Goal: Task Accomplishment & Management: Use online tool/utility

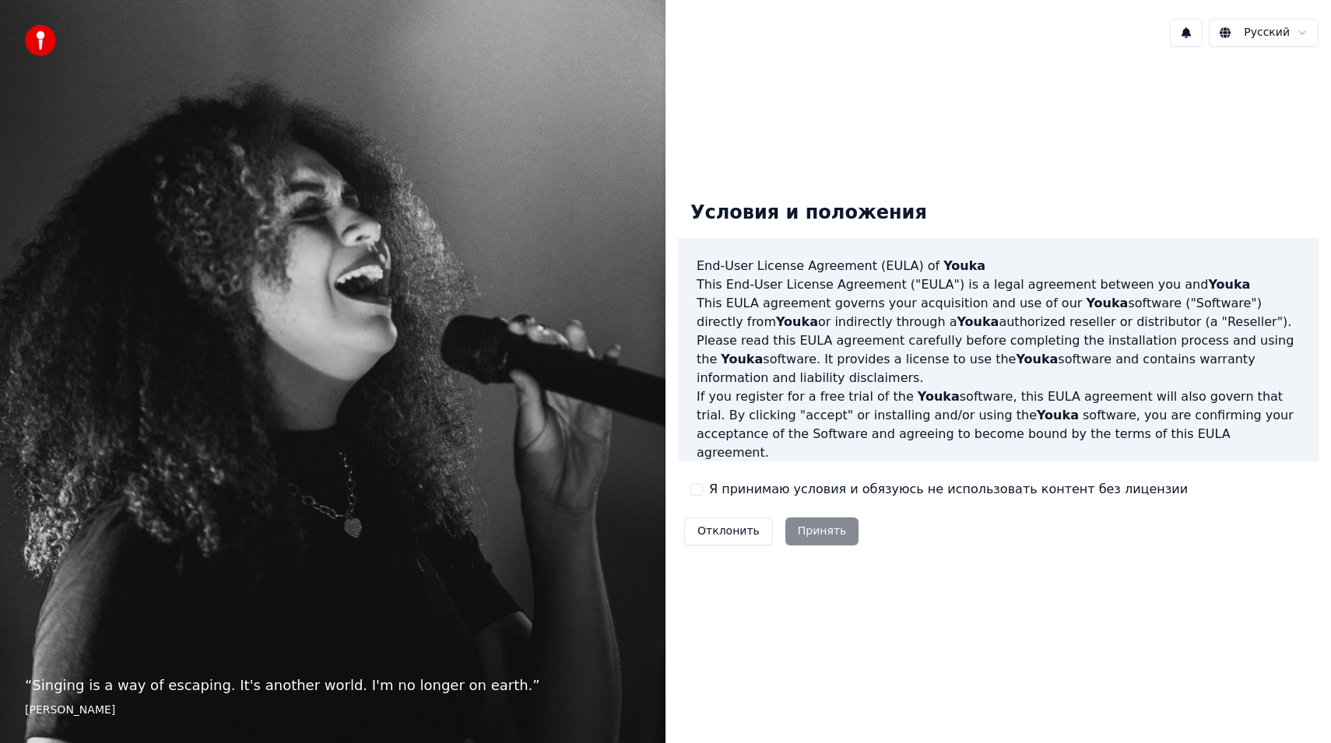
click at [729, 477] on div "Условия и положения End-User License Agreement ([PERSON_NAME]) of Youka This En…" at bounding box center [998, 369] width 641 height 363
click at [725, 487] on label "Я принимаю условия и обязуюсь не использовать контент без лицензии" at bounding box center [948, 489] width 479 height 19
click at [703, 487] on button "Я принимаю условия и обязуюсь не использовать контент без лицензии" at bounding box center [696, 489] width 12 height 12
click at [799, 528] on button "Принять" at bounding box center [822, 532] width 74 height 28
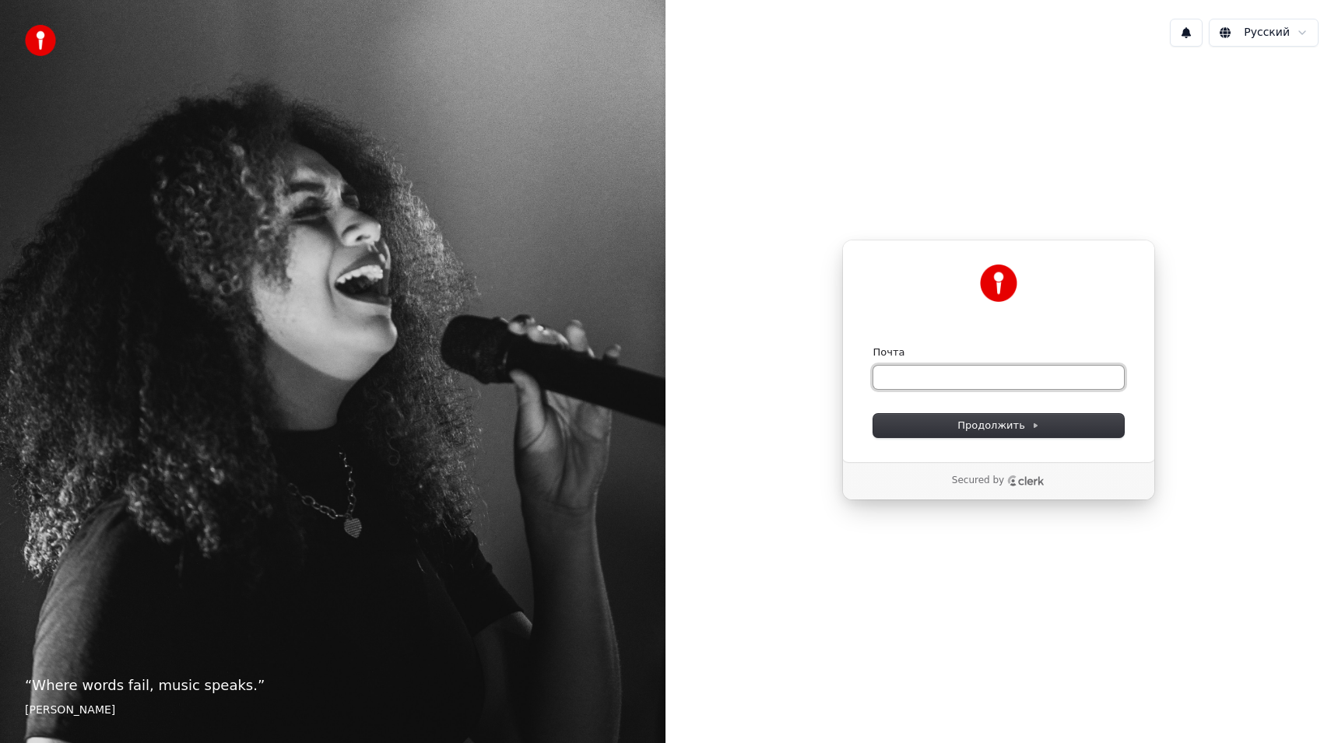
click at [962, 379] on input "Почта" at bounding box center [998, 377] width 251 height 23
click at [991, 427] on span "Продолжить" at bounding box center [998, 426] width 82 height 14
type input "**********"
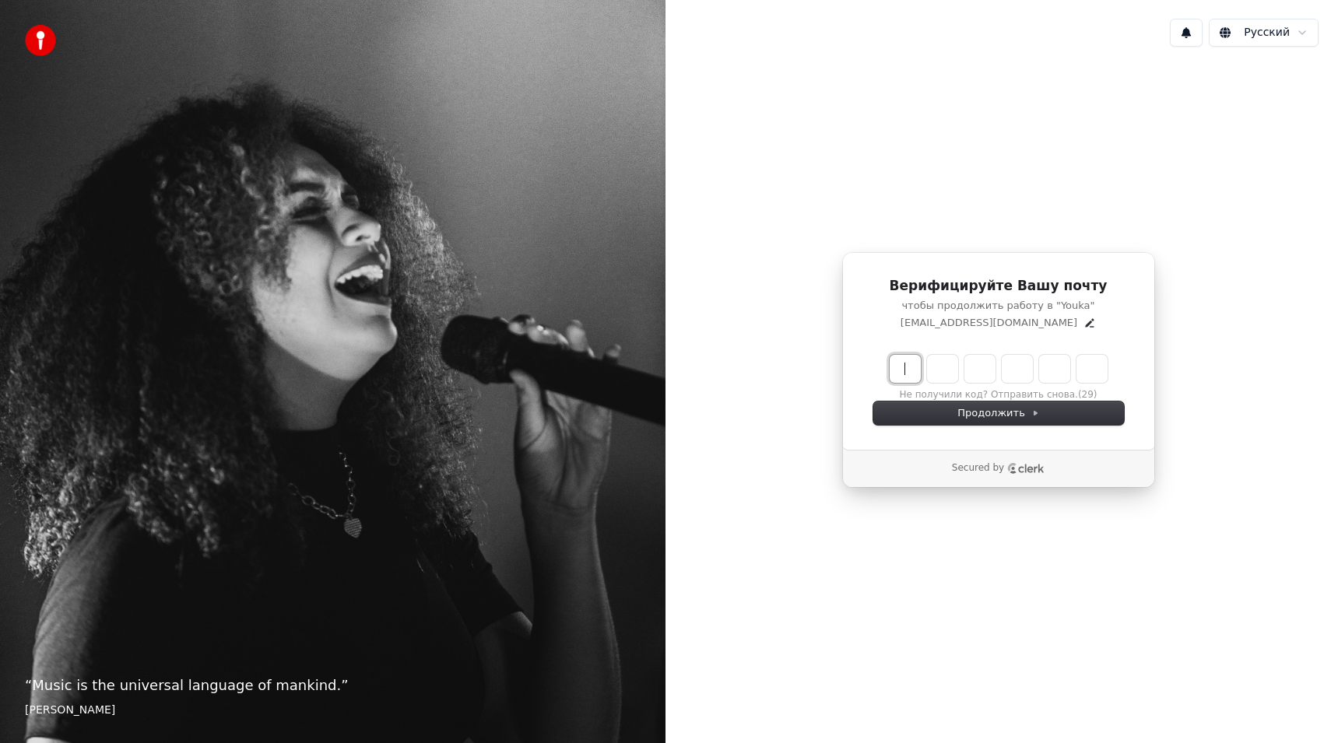
click at [908, 371] on input "Enter verification code" at bounding box center [1014, 369] width 249 height 28
type input "******"
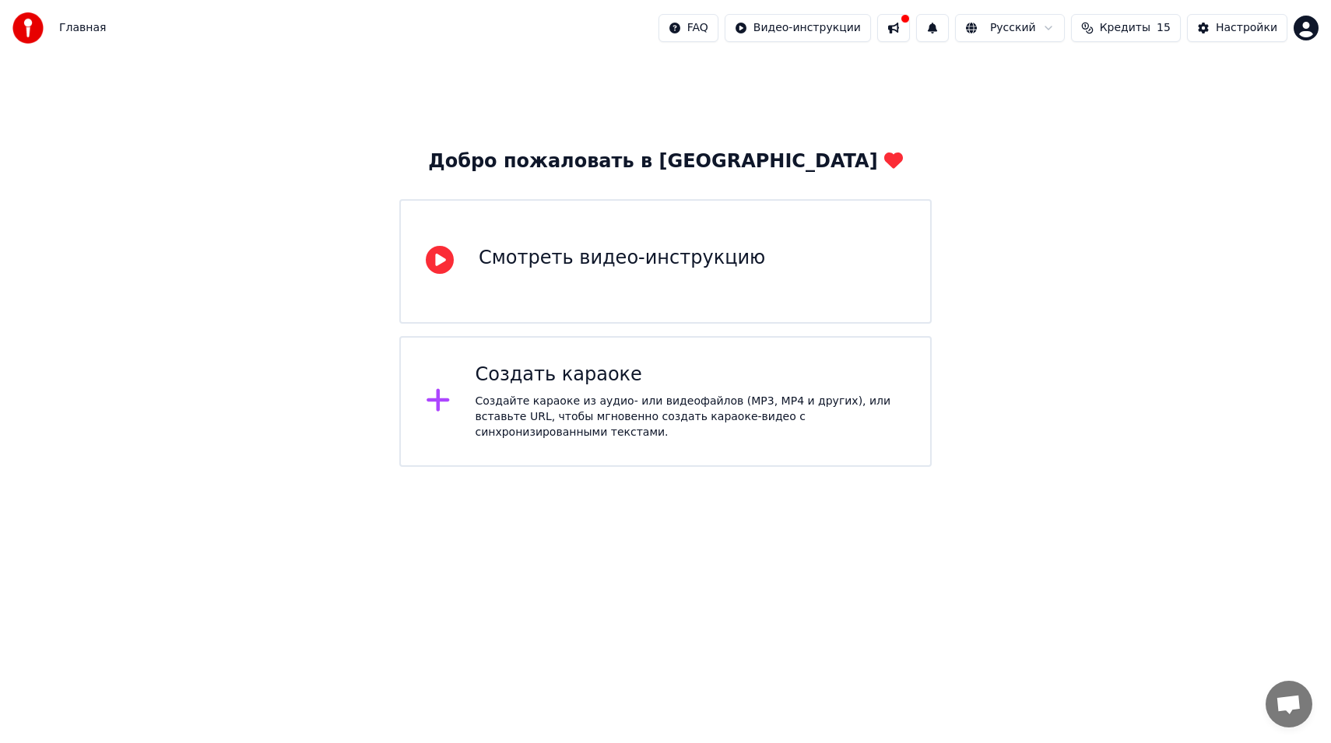
click at [1148, 30] on span "Кредиты" at bounding box center [1125, 28] width 51 height 16
click at [1078, 239] on div "Добро пожаловать в Youka Смотреть видео-инструкцию Создать караоке Создайте кар…" at bounding box center [665, 261] width 1331 height 411
click at [910, 26] on button at bounding box center [893, 28] width 33 height 28
click at [750, 430] on div "Создайте караоке из аудио- или видеофайлов (MP3, MP4 и других), или вставьте UR…" at bounding box center [691, 417] width 430 height 47
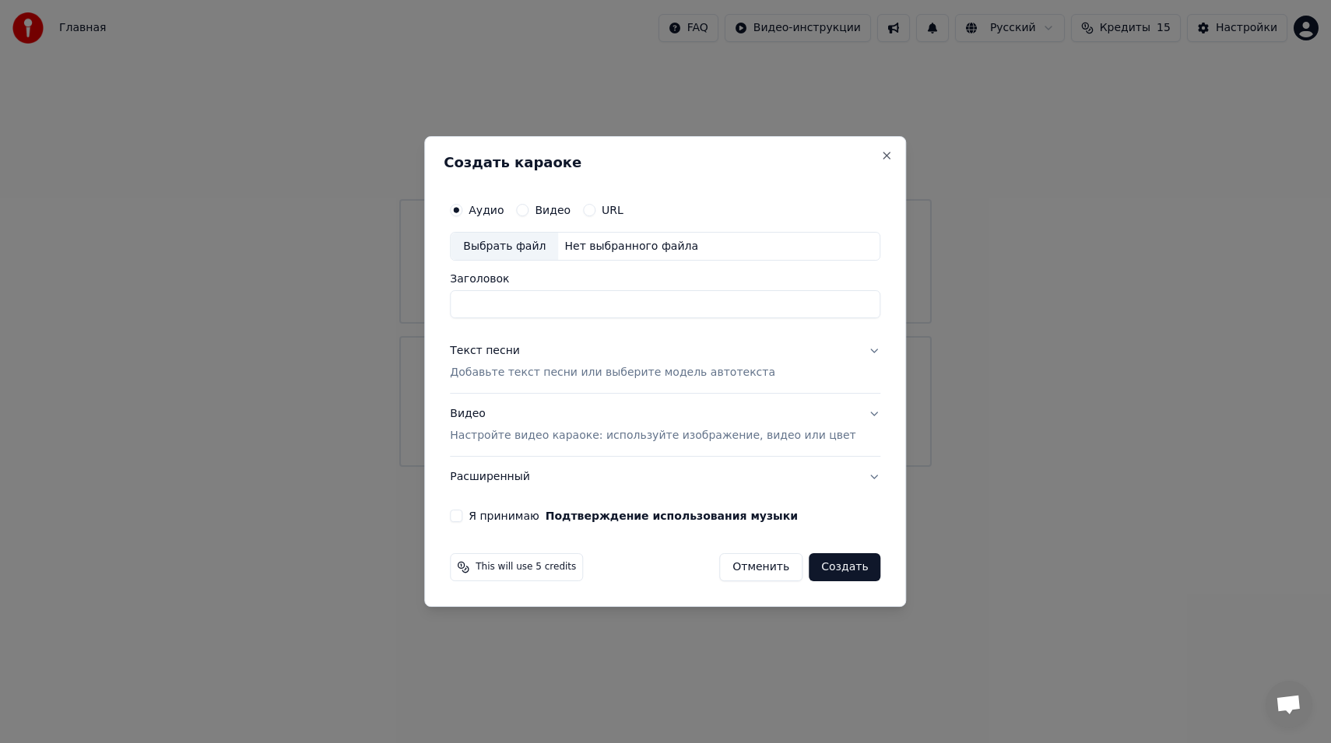
click at [849, 363] on button "Текст песни Добавьте текст песни или выберите модель автотекста" at bounding box center [665, 363] width 430 height 62
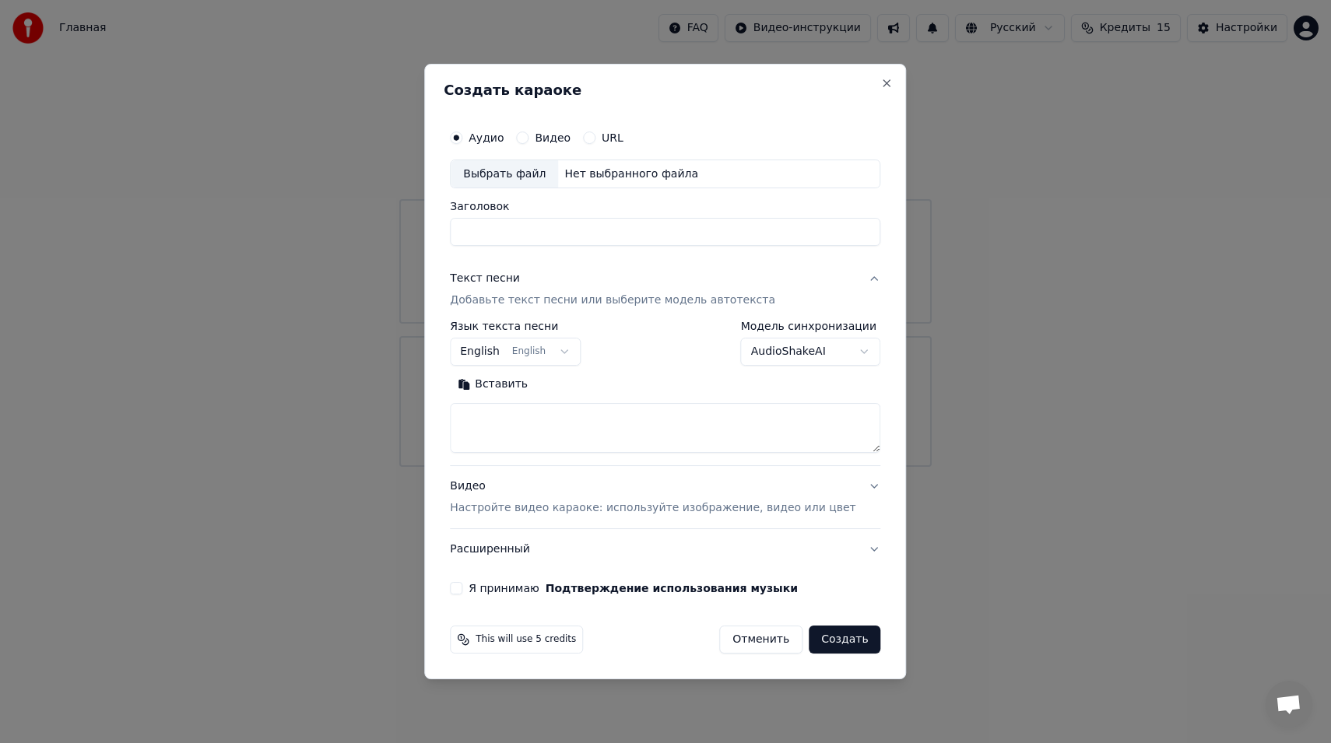
click at [852, 508] on button "Видео Настройте видео караоке: используйте изображение, видео или цвет" at bounding box center [665, 498] width 430 height 62
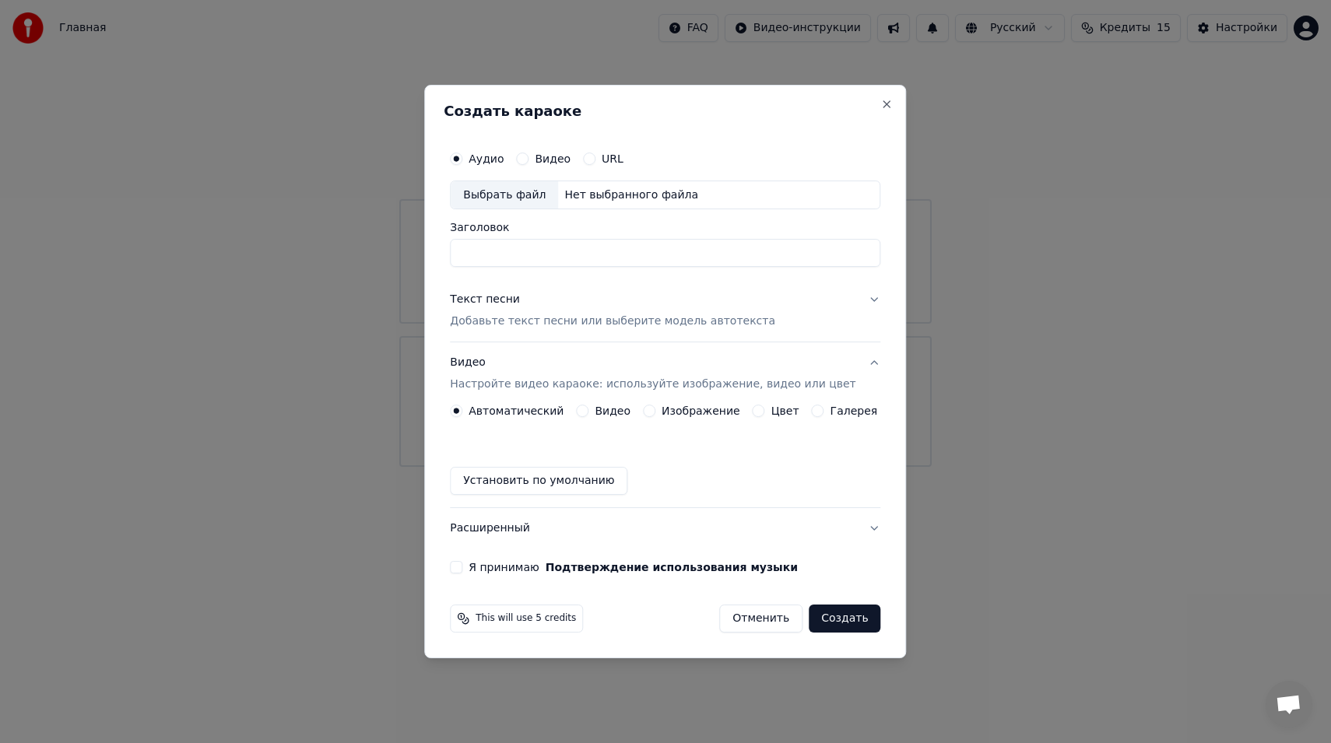
click at [774, 409] on label "Цвет" at bounding box center [785, 411] width 28 height 11
click at [765, 409] on button "Цвет" at bounding box center [759, 411] width 12 height 12
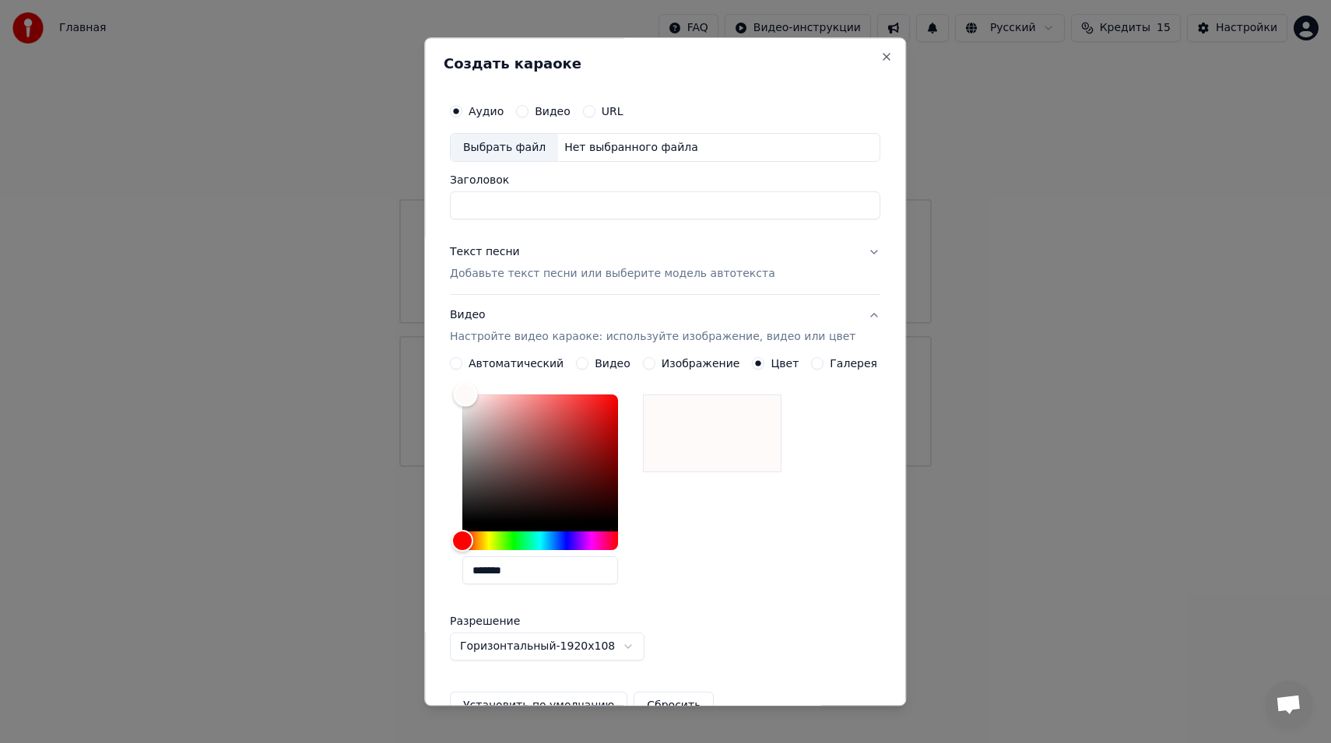
type input "*******"
drag, startPoint x: 486, startPoint y: 412, endPoint x: 457, endPoint y: 366, distance: 54.6
click at [456, 365] on div "**********" at bounding box center [665, 448] width 443 height 716
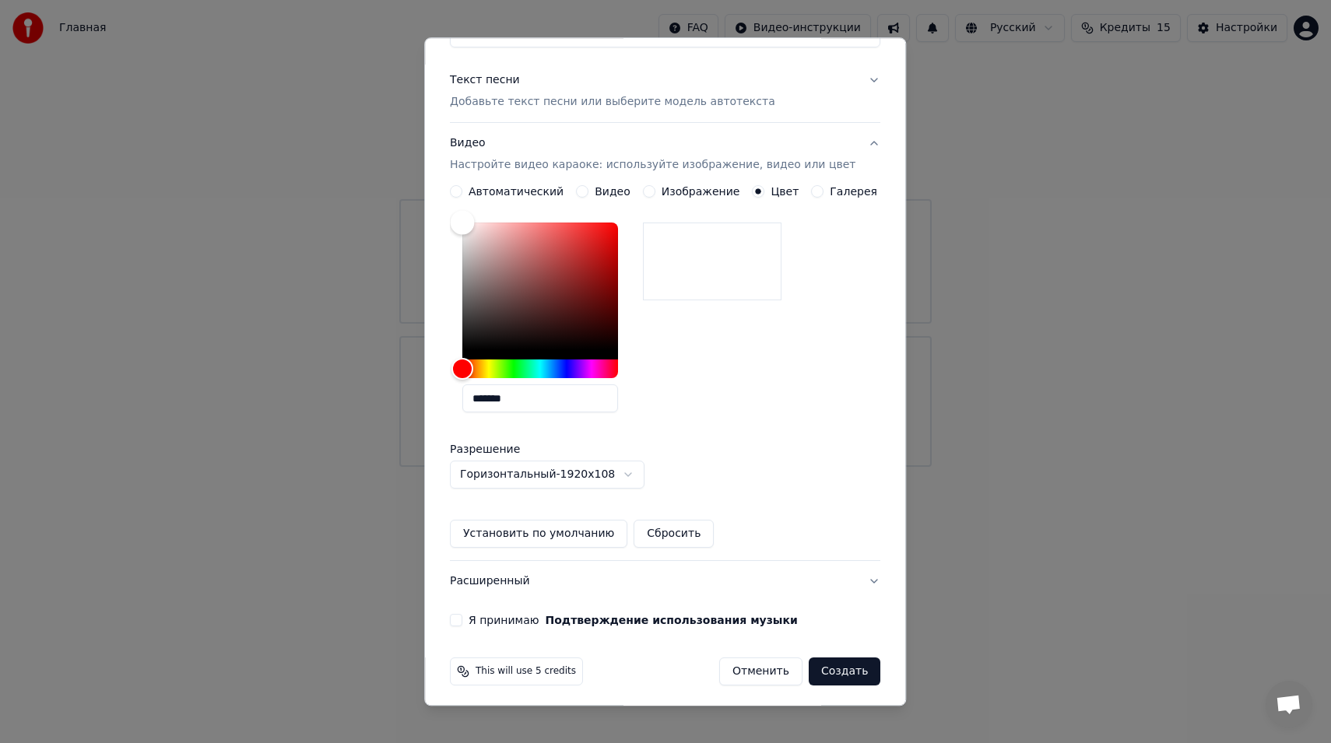
scroll to position [177, 0]
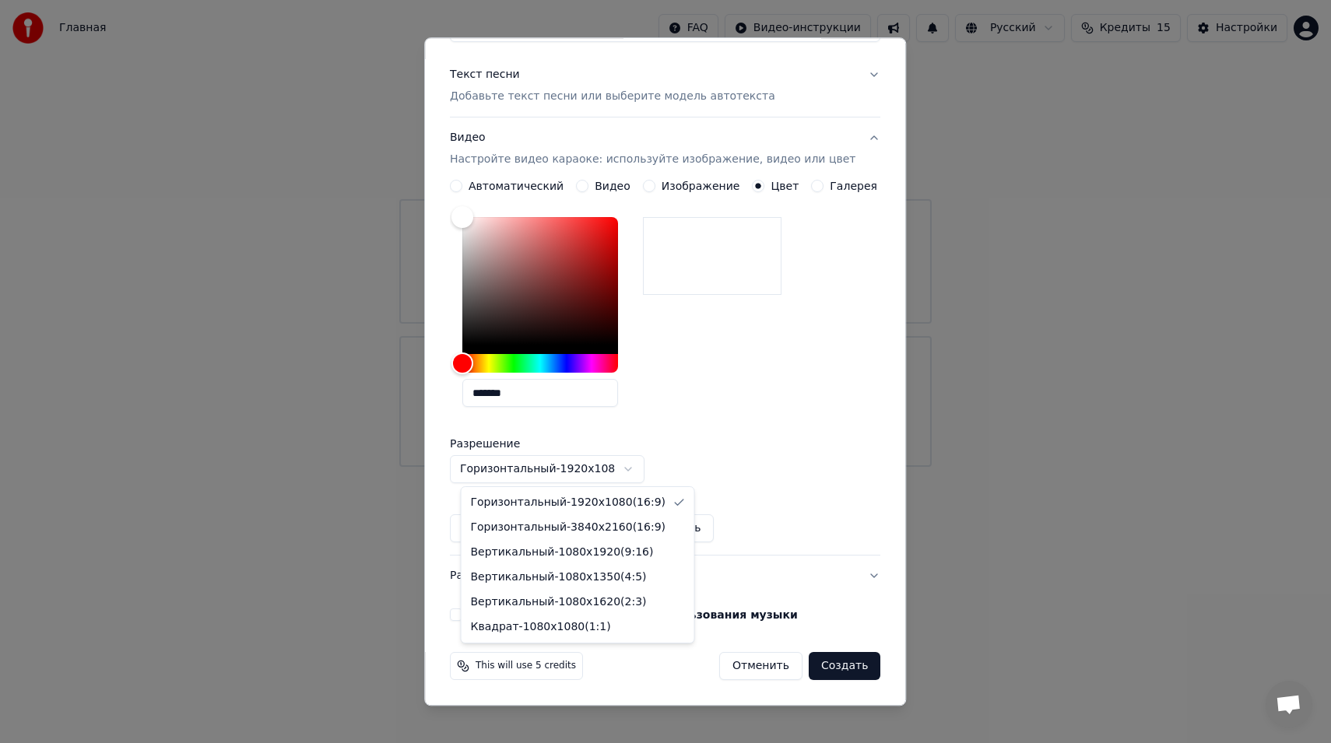
click at [630, 467] on body "Главная FAQ Видео-инструкции Русский Кредиты 15 Настройки Добро пожаловать в Yo…" at bounding box center [665, 233] width 1331 height 467
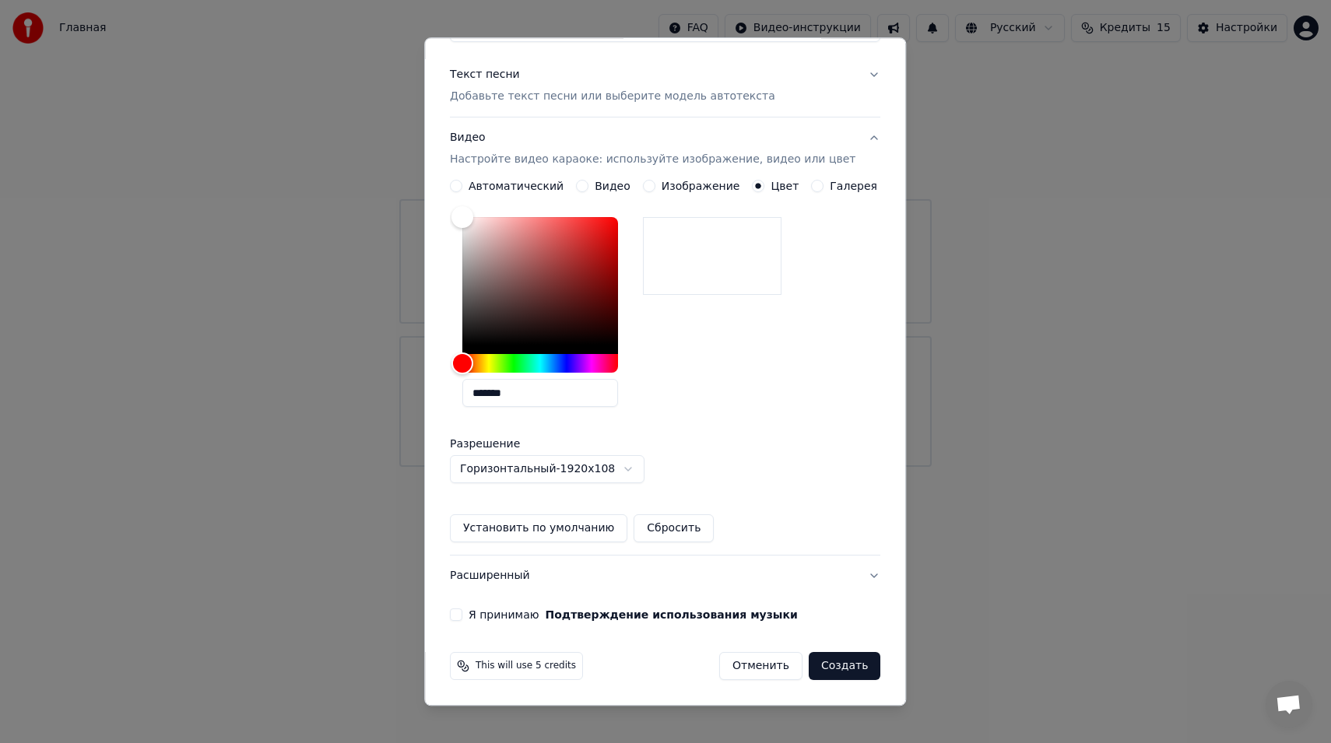
click at [771, 401] on body "Главная FAQ Видео-инструкции Русский Кредиты 15 Настройки Добро пожаловать в Yo…" at bounding box center [665, 233] width 1331 height 467
click at [626, 465] on body "Главная FAQ Видео-инструкции Русский Кредиты 15 Настройки Добро пожаловать в Yo…" at bounding box center [665, 233] width 1331 height 467
click at [731, 414] on body "Главная FAQ Видео-инструкции Русский Кредиты 15 Настройки Добро пожаловать в Yo…" at bounding box center [665, 233] width 1331 height 467
click at [632, 467] on body "Главная FAQ Видео-инструкции Русский Кредиты 15 Настройки Добро пожаловать в Yo…" at bounding box center [665, 233] width 1331 height 467
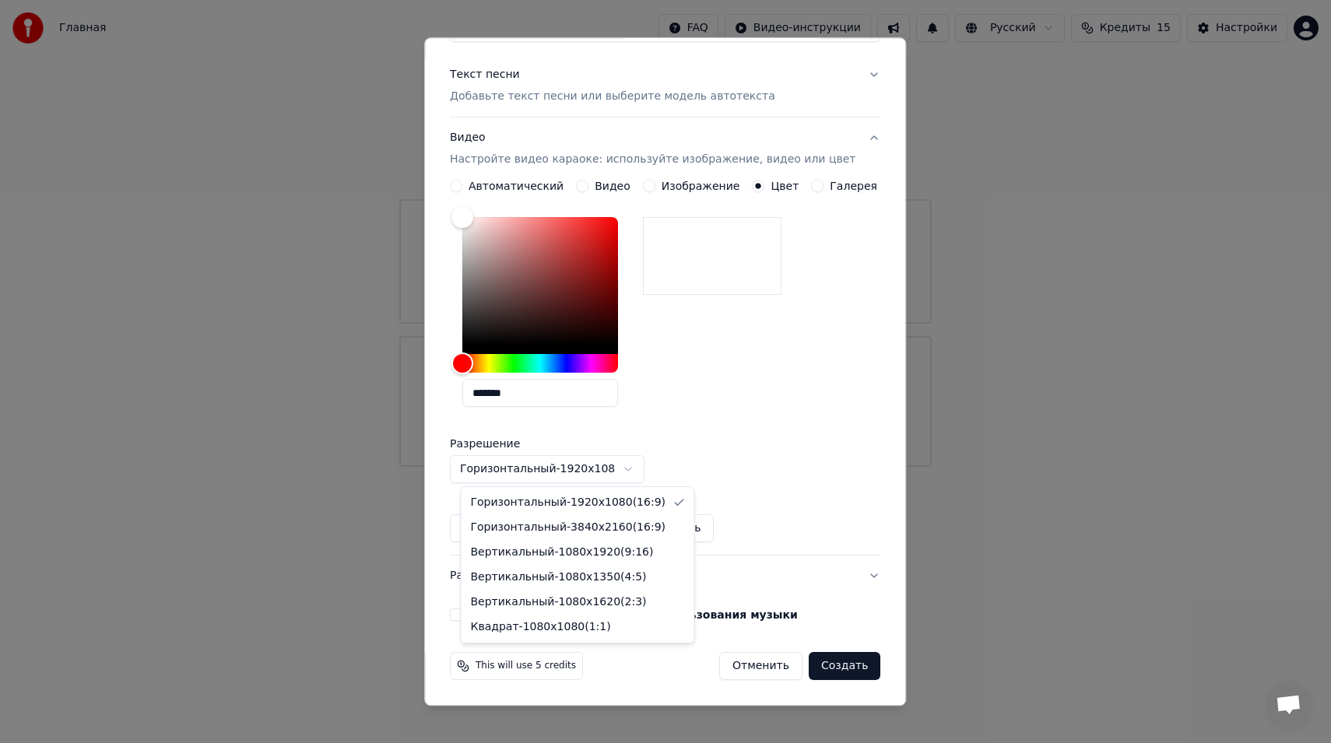
select select "*********"
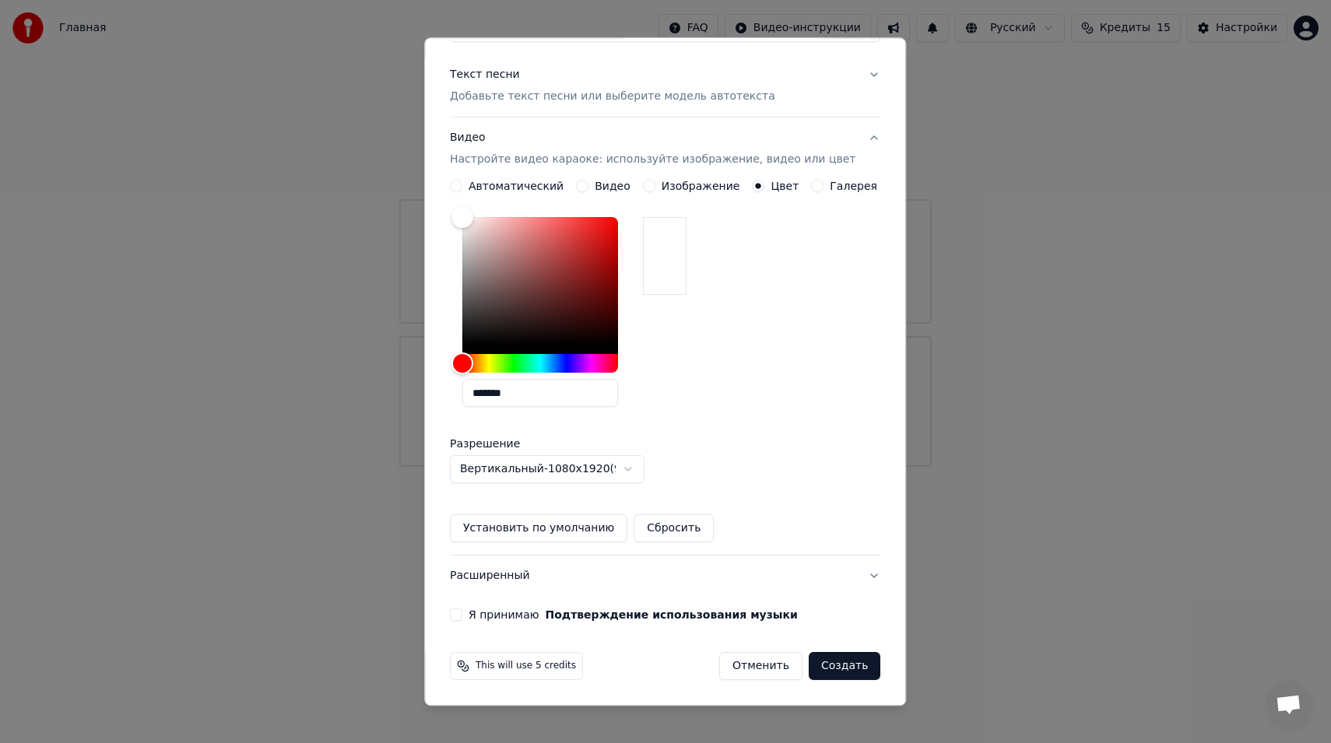
click at [630, 467] on body "Главная FAQ Видео-инструкции Русский Кредиты 15 Настройки Добро пожаловать в Yo…" at bounding box center [665, 233] width 1331 height 467
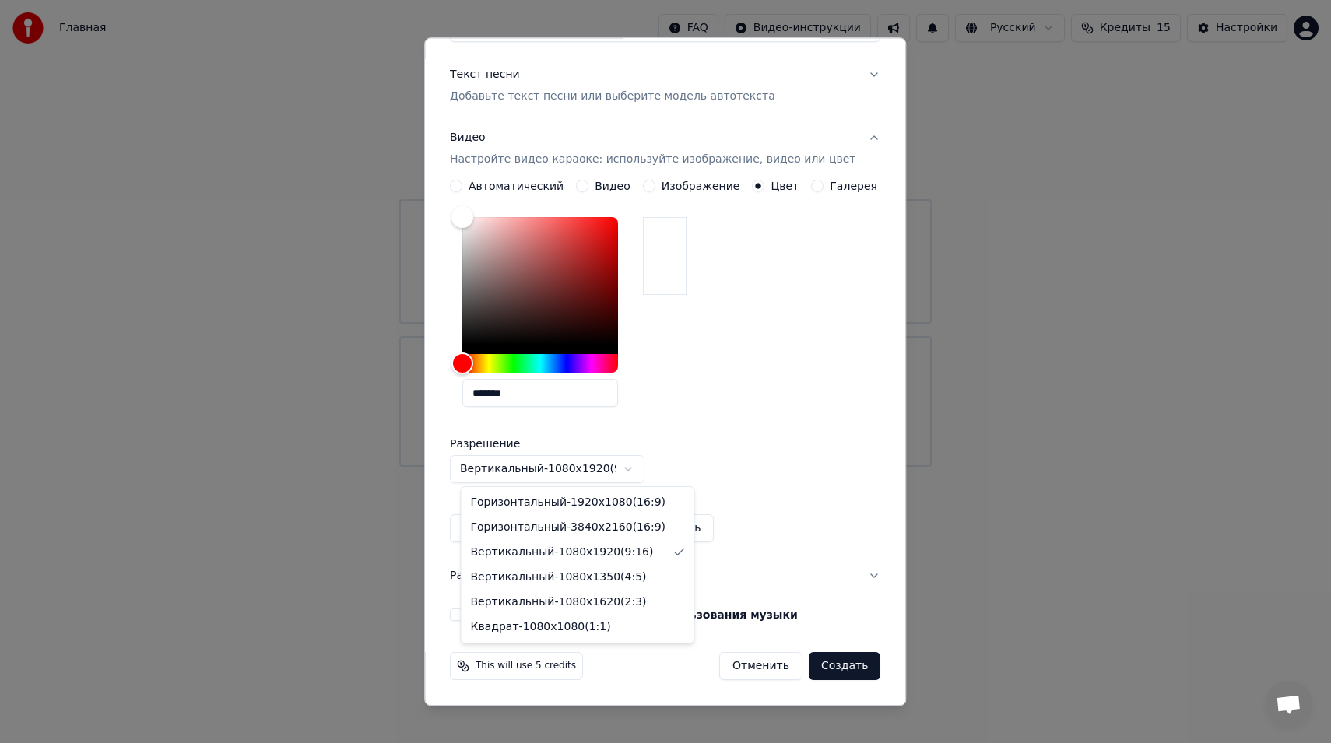
click at [734, 397] on body "Главная FAQ Видео-инструкции Русский Кредиты 15 Настройки Добро пожаловать в Yo…" at bounding box center [665, 233] width 1331 height 467
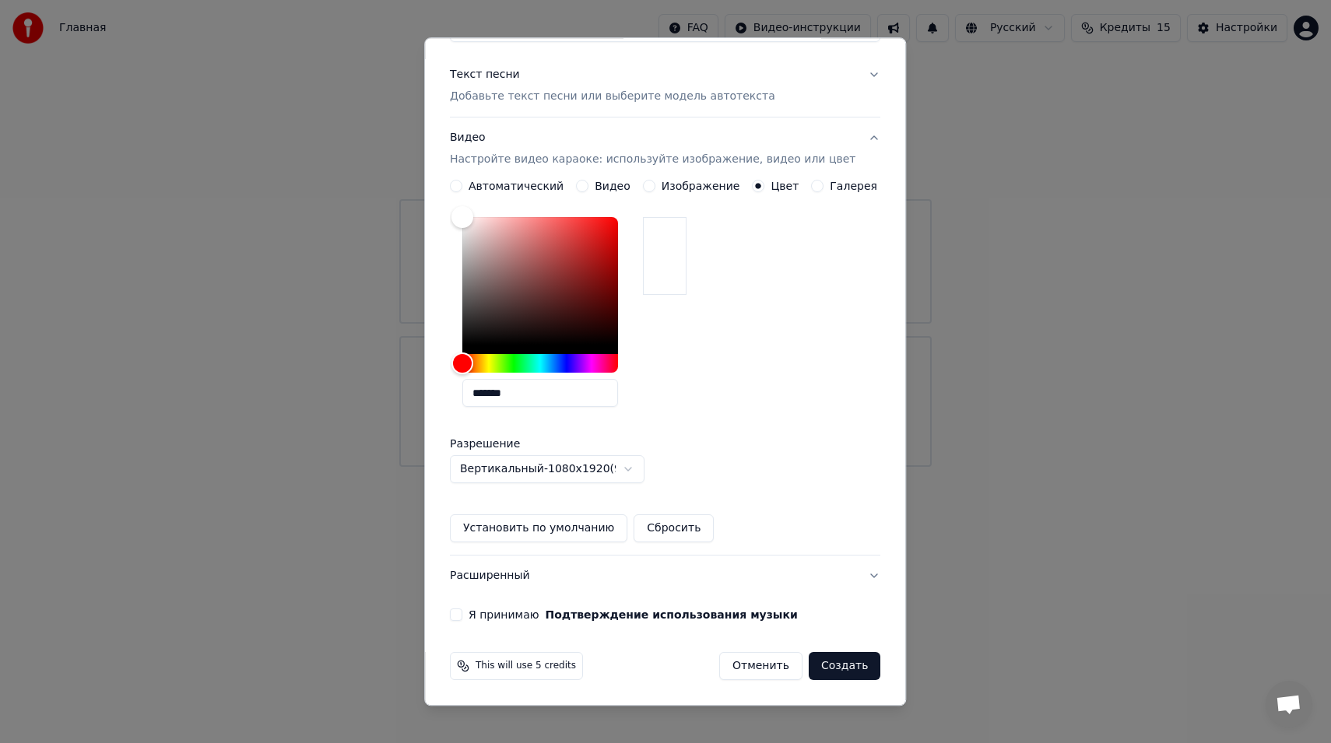
click at [490, 617] on label "Я принимаю Подтверждение использования музыки" at bounding box center [633, 615] width 329 height 11
click at [462, 617] on button "Я принимаю Подтверждение использования музыки" at bounding box center [456, 615] width 12 height 12
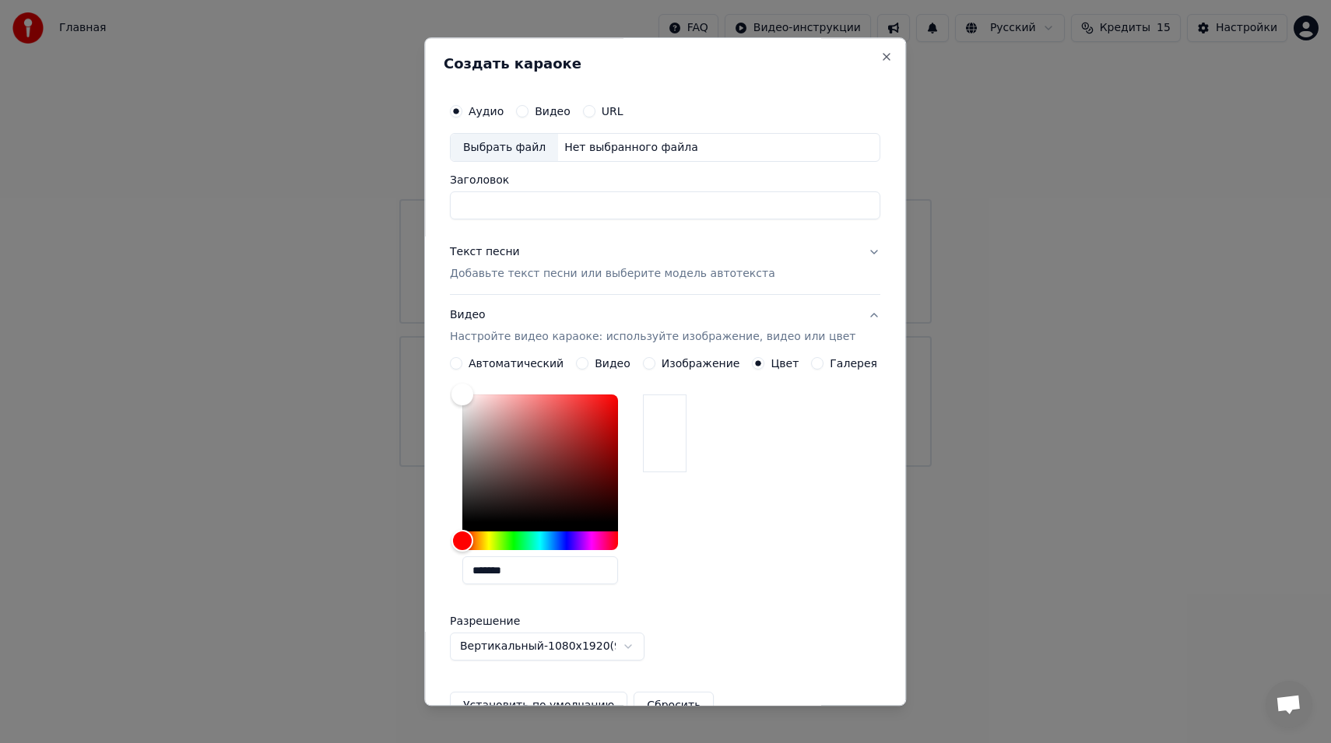
click at [542, 147] on div "Выбрать файл" at bounding box center [504, 148] width 107 height 28
click at [778, 198] on input "Заголовок" at bounding box center [665, 206] width 430 height 28
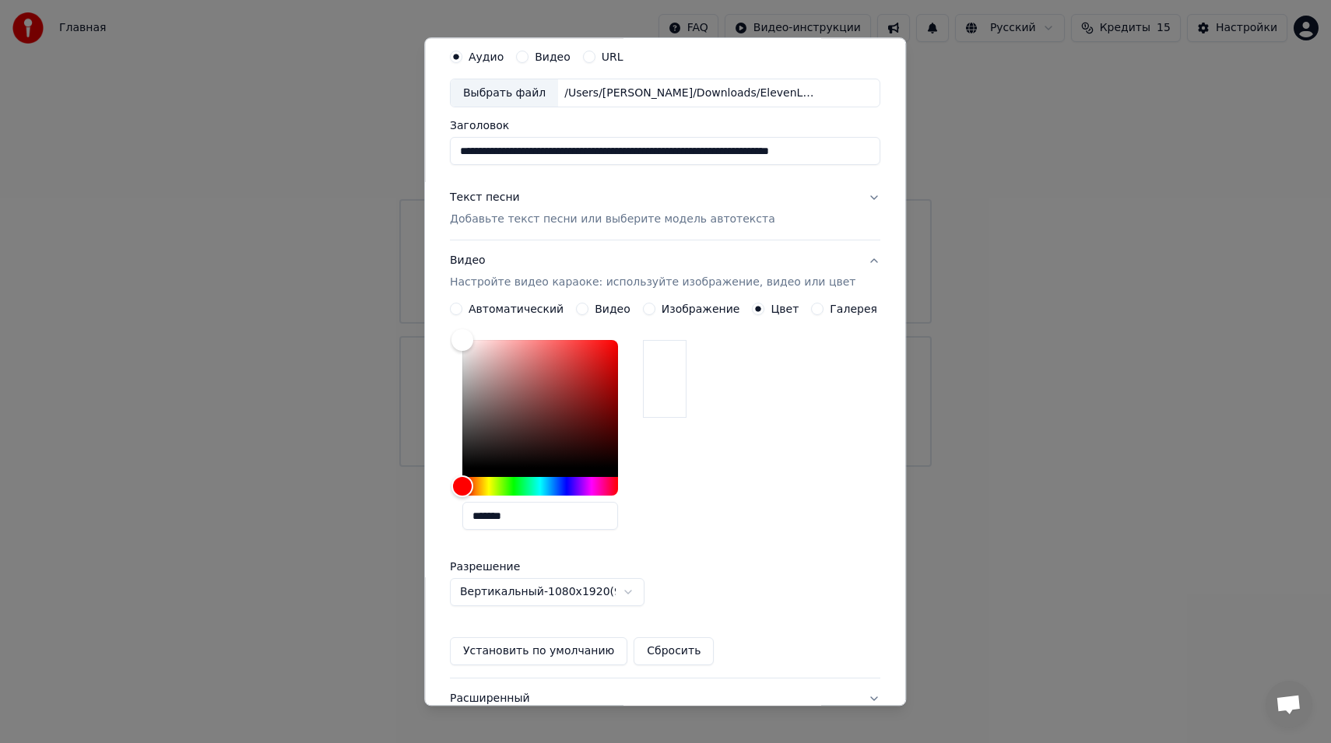
scroll to position [177, 0]
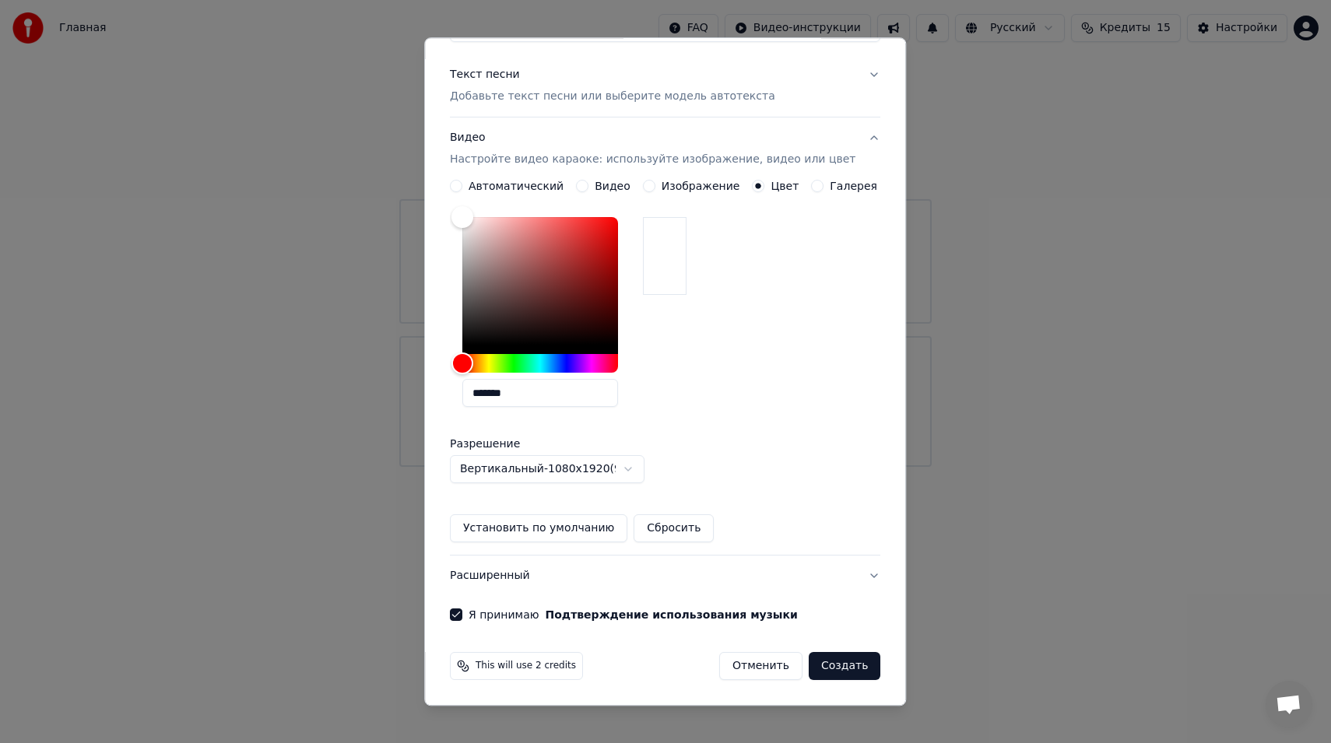
type input "**********"
click at [834, 666] on button "Создать" at bounding box center [845, 667] width 72 height 28
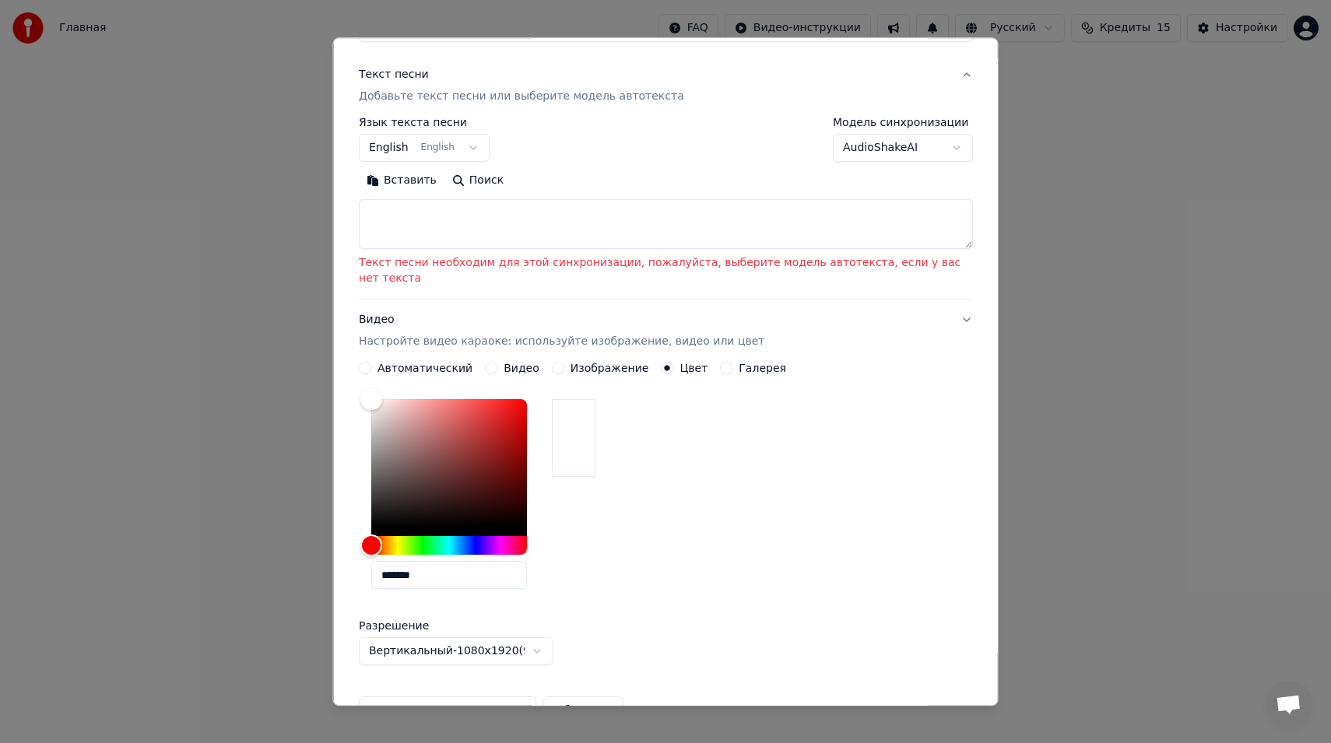
scroll to position [0, 0]
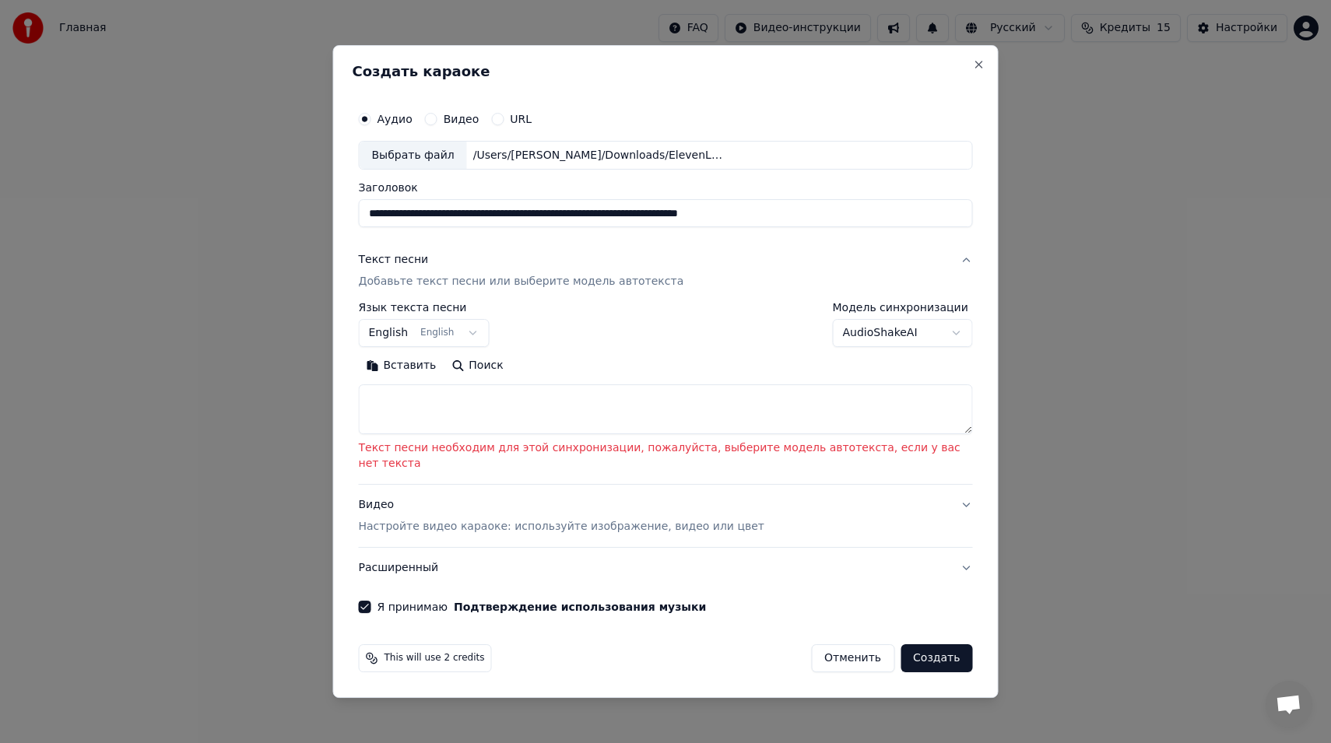
click at [689, 408] on textarea at bounding box center [666, 410] width 614 height 50
paste textarea "**********"
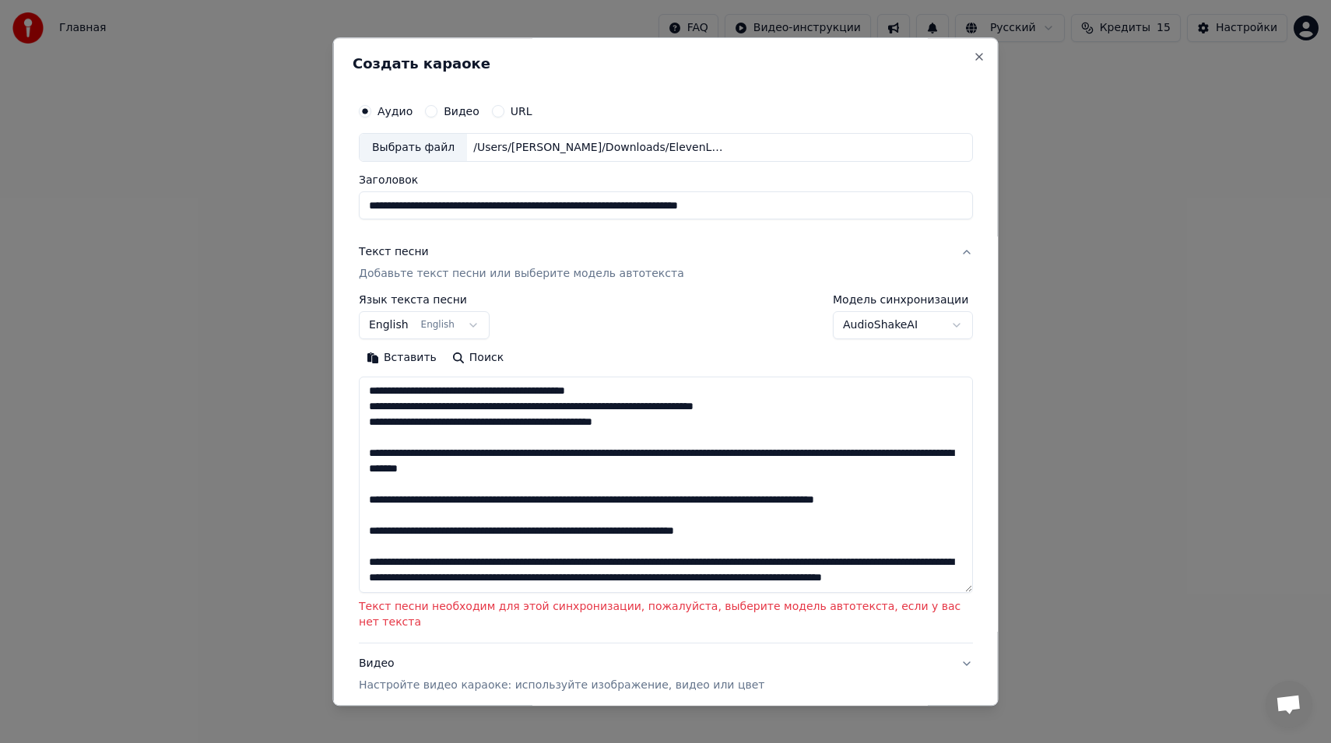
scroll to position [252, 0]
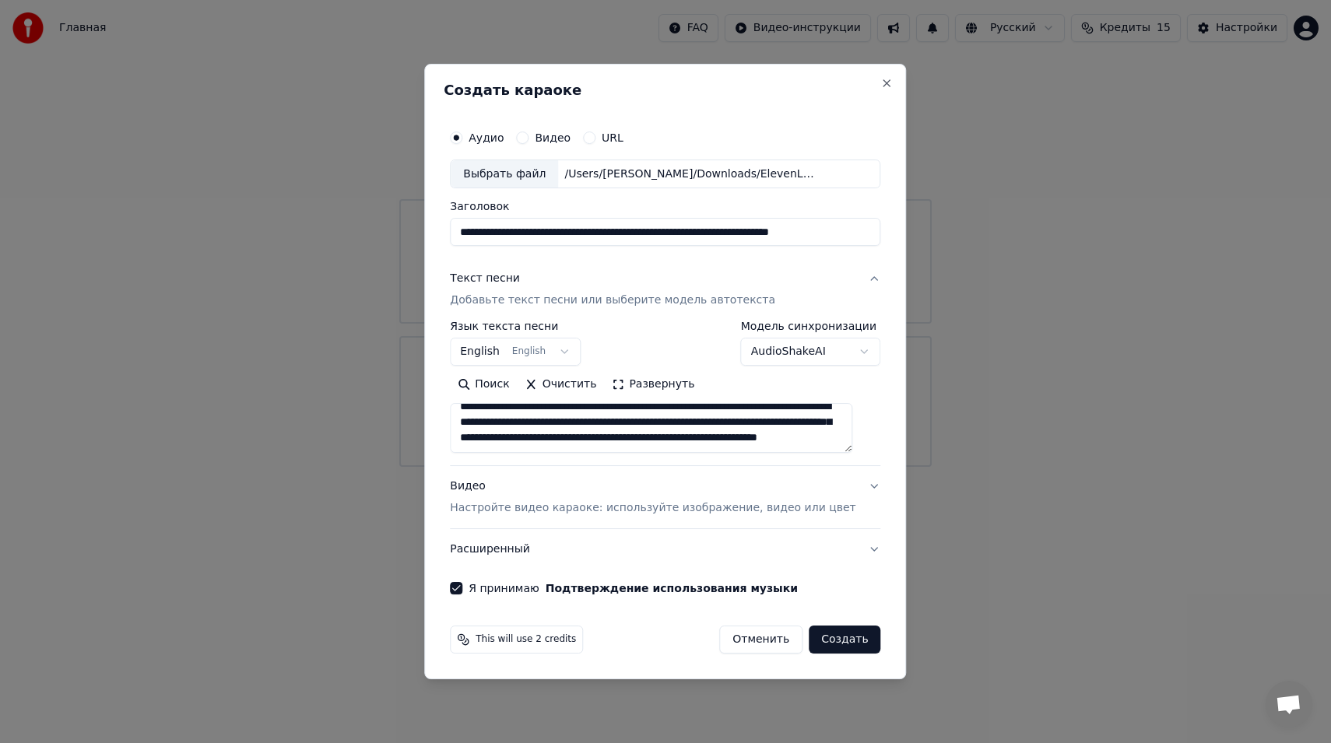
type textarea "**********"
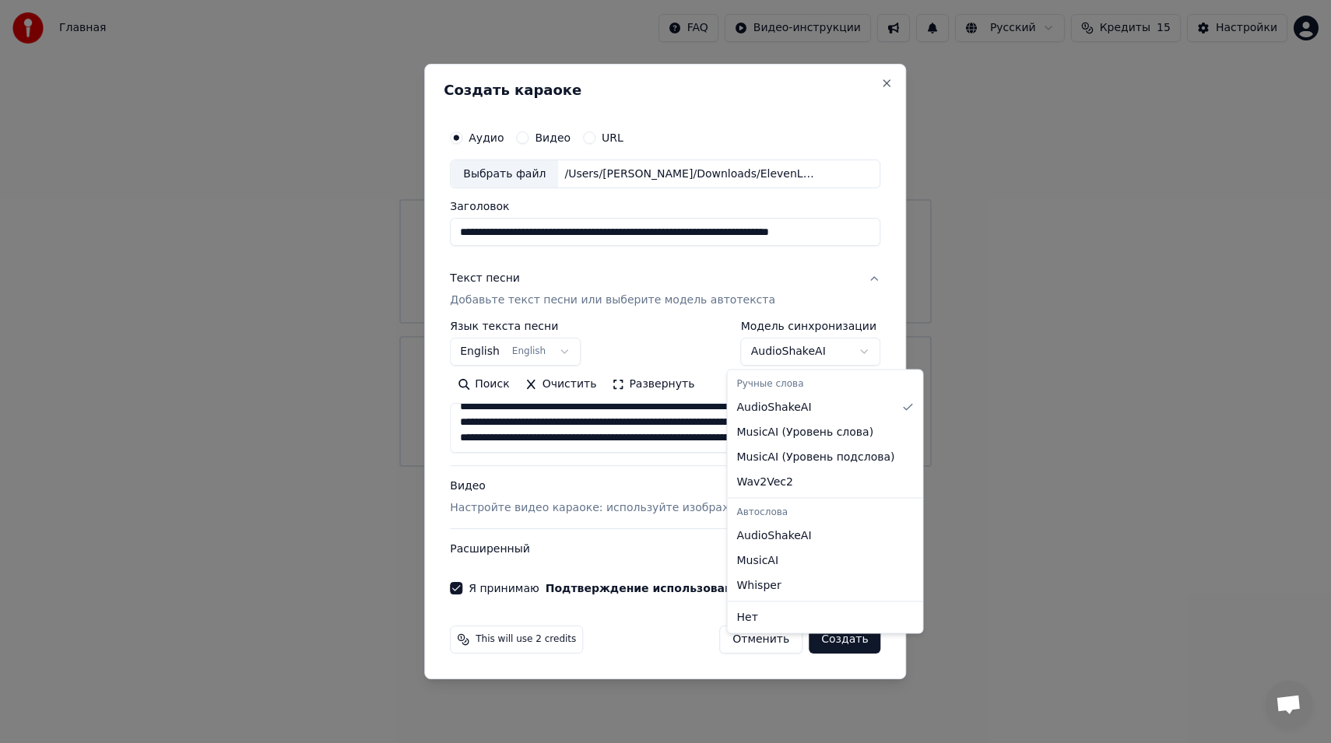
click at [755, 348] on body "**********" at bounding box center [665, 233] width 1331 height 467
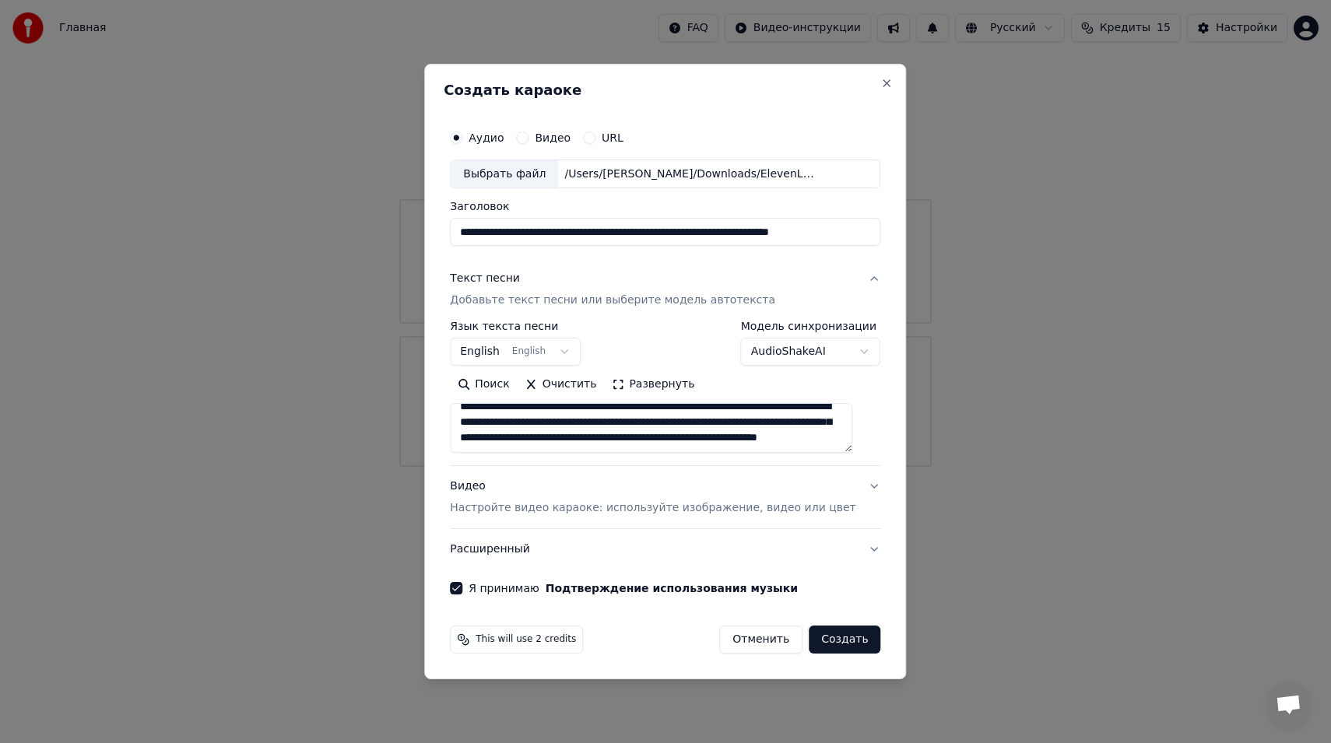
click at [823, 467] on body "**********" at bounding box center [665, 233] width 1331 height 467
click at [820, 644] on button "Создать" at bounding box center [845, 640] width 72 height 28
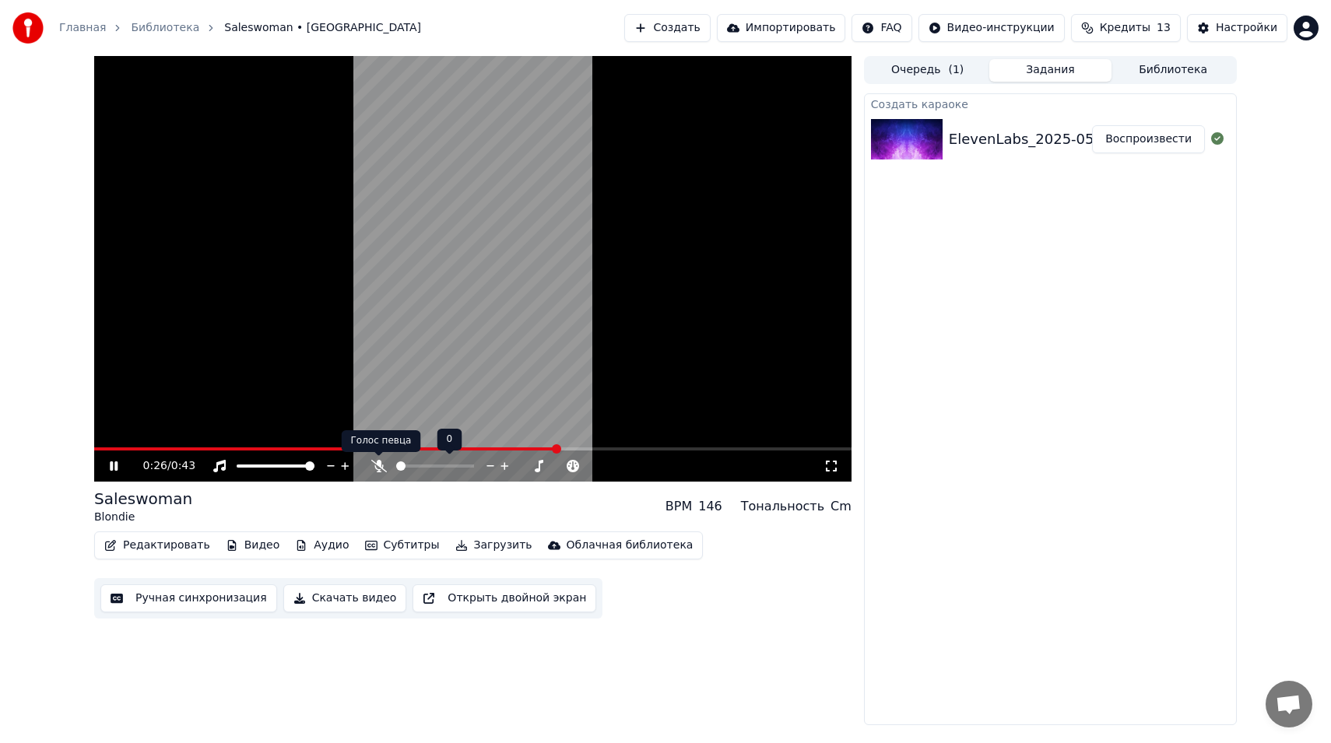
click at [375, 464] on icon at bounding box center [379, 466] width 16 height 12
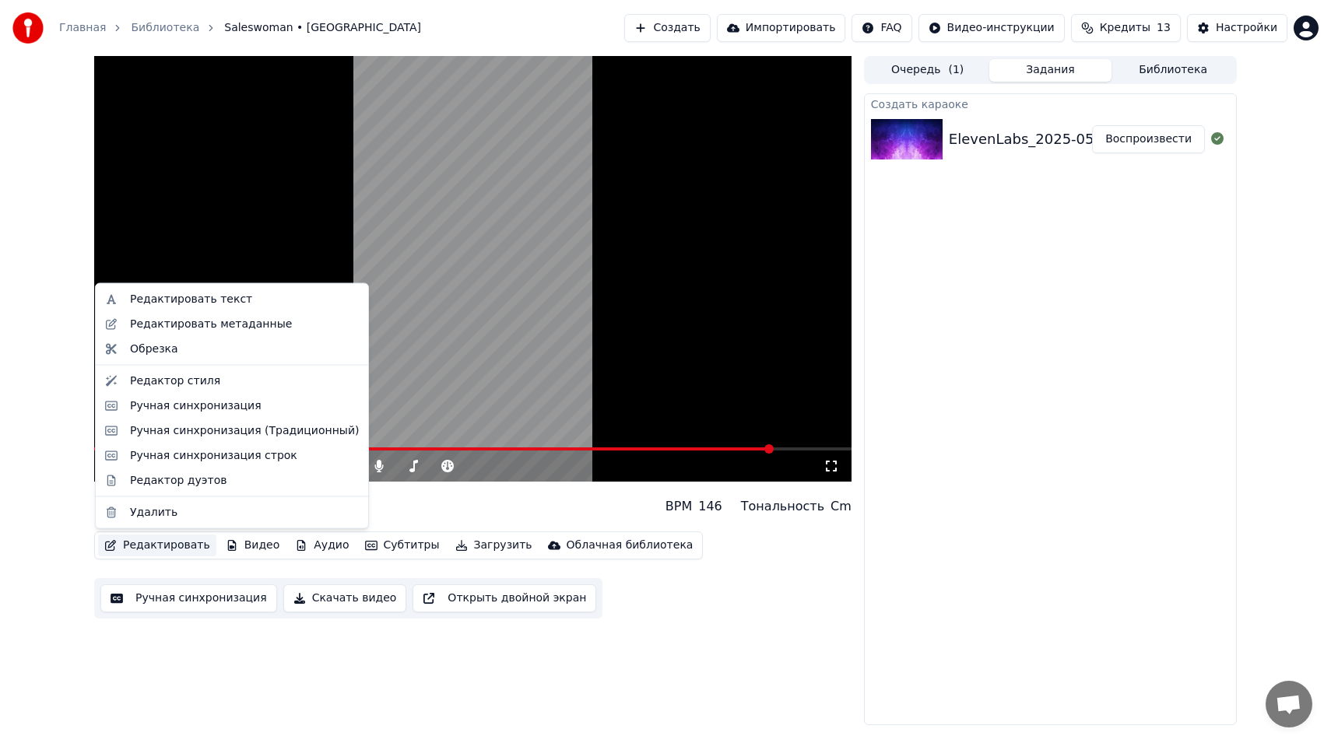
click at [188, 545] on button "Редактировать" at bounding box center [157, 546] width 118 height 22
click at [197, 300] on div "Редактировать текст" at bounding box center [191, 300] width 122 height 16
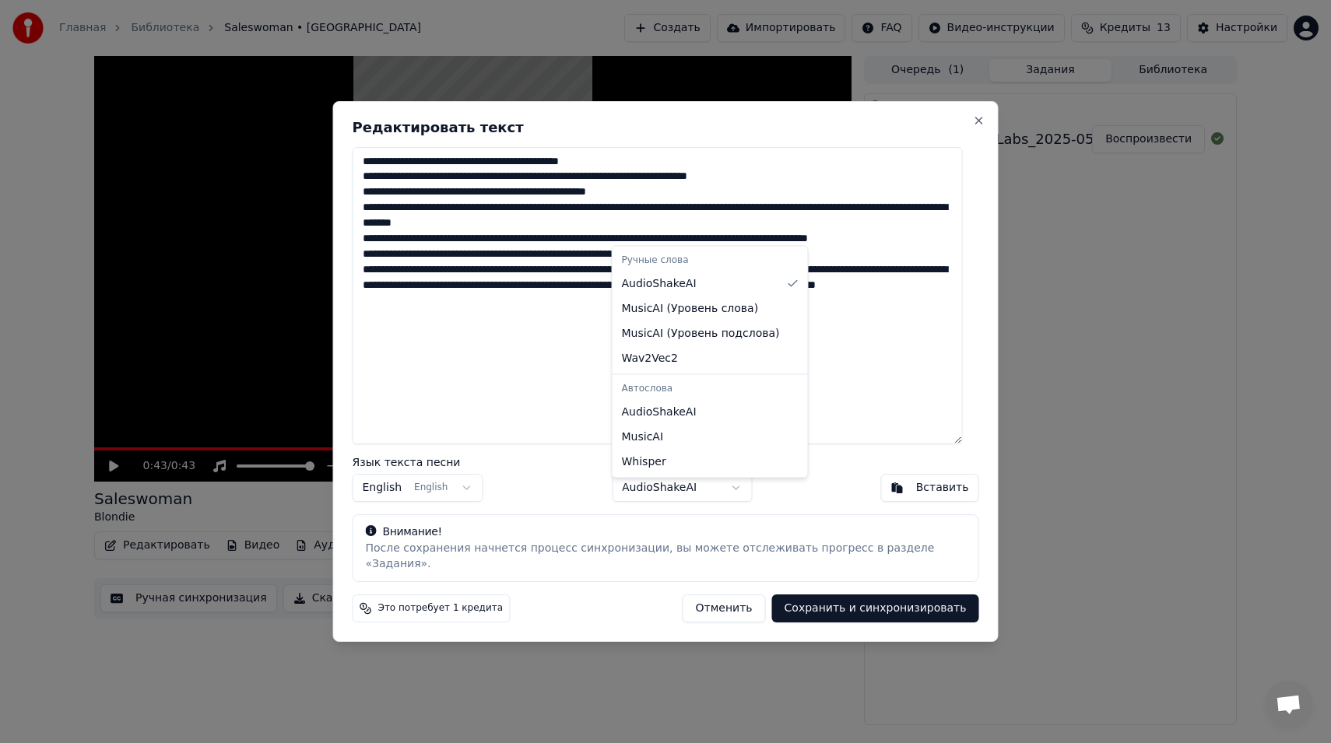
click at [698, 491] on body "Главная Библиотека Saleswoman • Blondie Создать Импортировать FAQ Видео-инструк…" at bounding box center [665, 371] width 1331 height 743
click at [970, 127] on body "Главная Библиотека Saleswoman • Blondie Создать Импортировать FAQ Видео-инструк…" at bounding box center [665, 371] width 1331 height 743
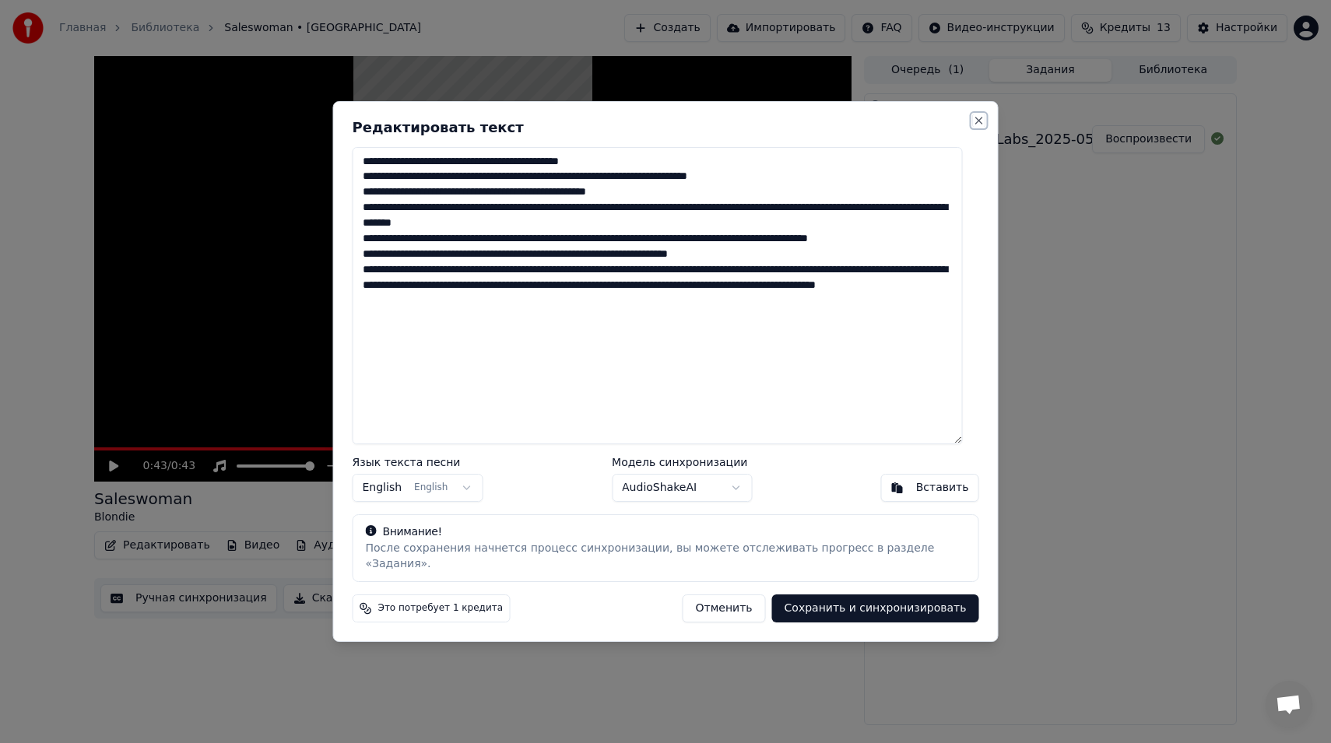
click at [973, 127] on button "Close" at bounding box center [979, 120] width 12 height 12
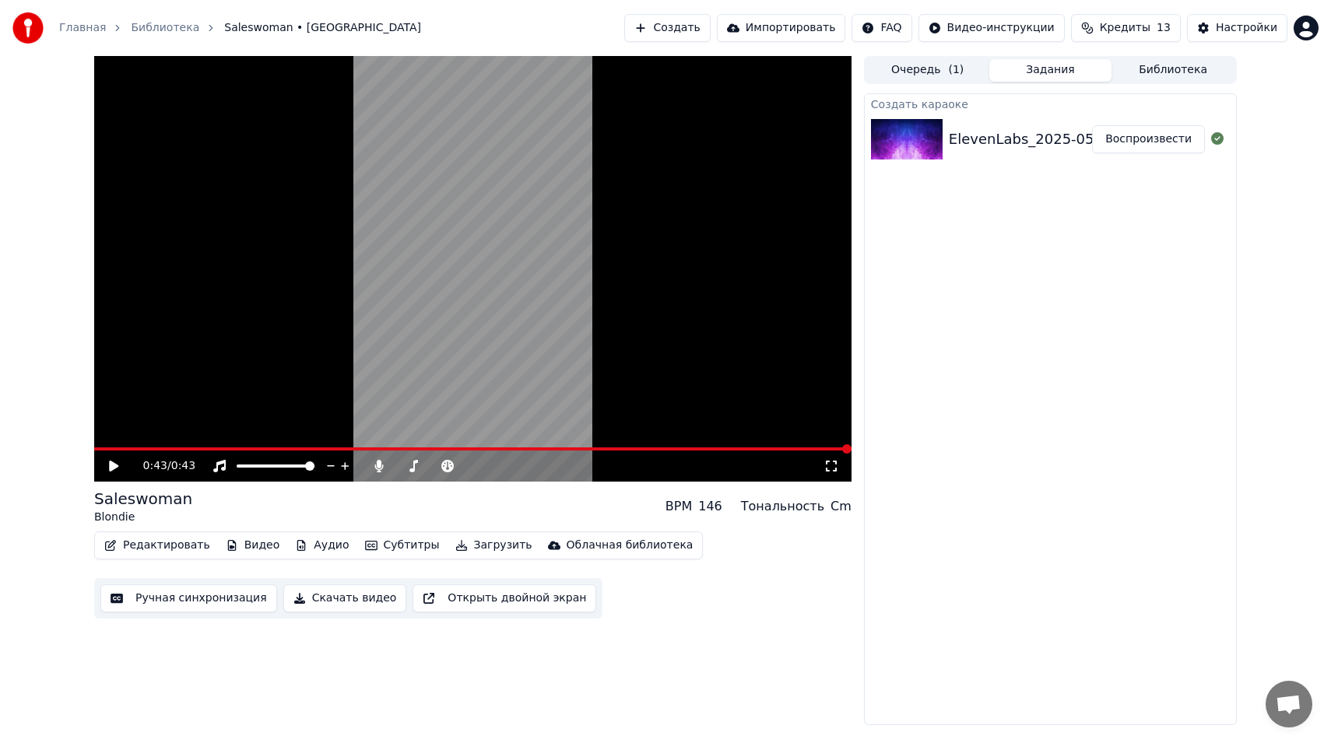
click at [374, 544] on button "Субтитры" at bounding box center [402, 546] width 87 height 22
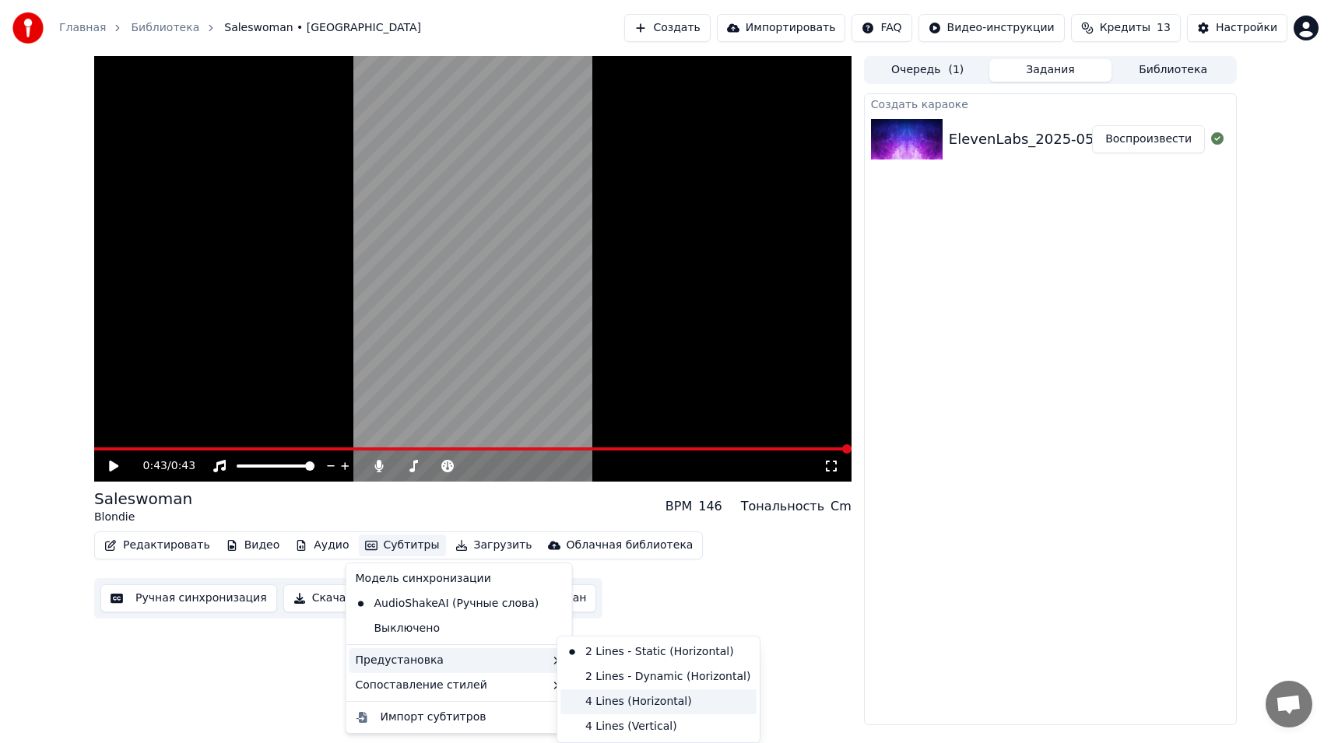
click at [624, 703] on div "4 Lines (Horizontal)" at bounding box center [658, 702] width 196 height 25
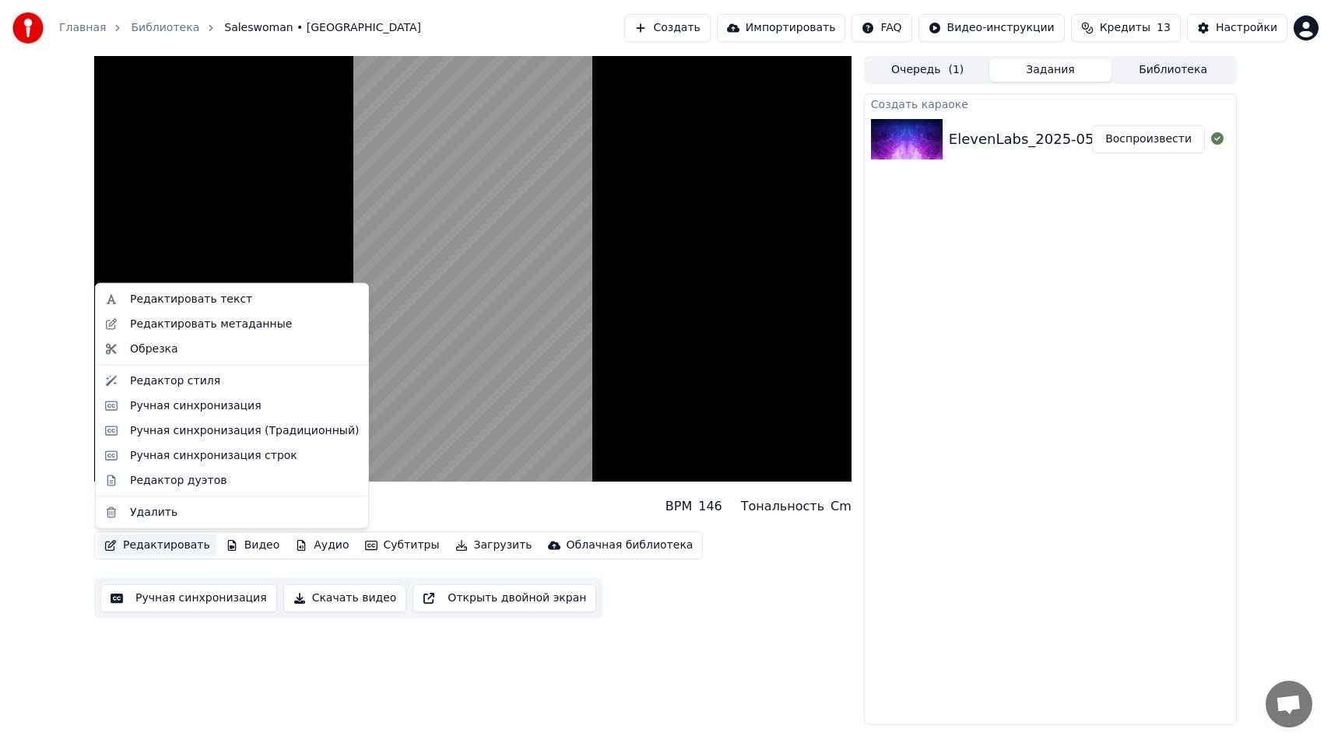
click at [161, 544] on button "Редактировать" at bounding box center [157, 546] width 118 height 22
click at [188, 386] on div "Редактор стиля" at bounding box center [175, 381] width 90 height 16
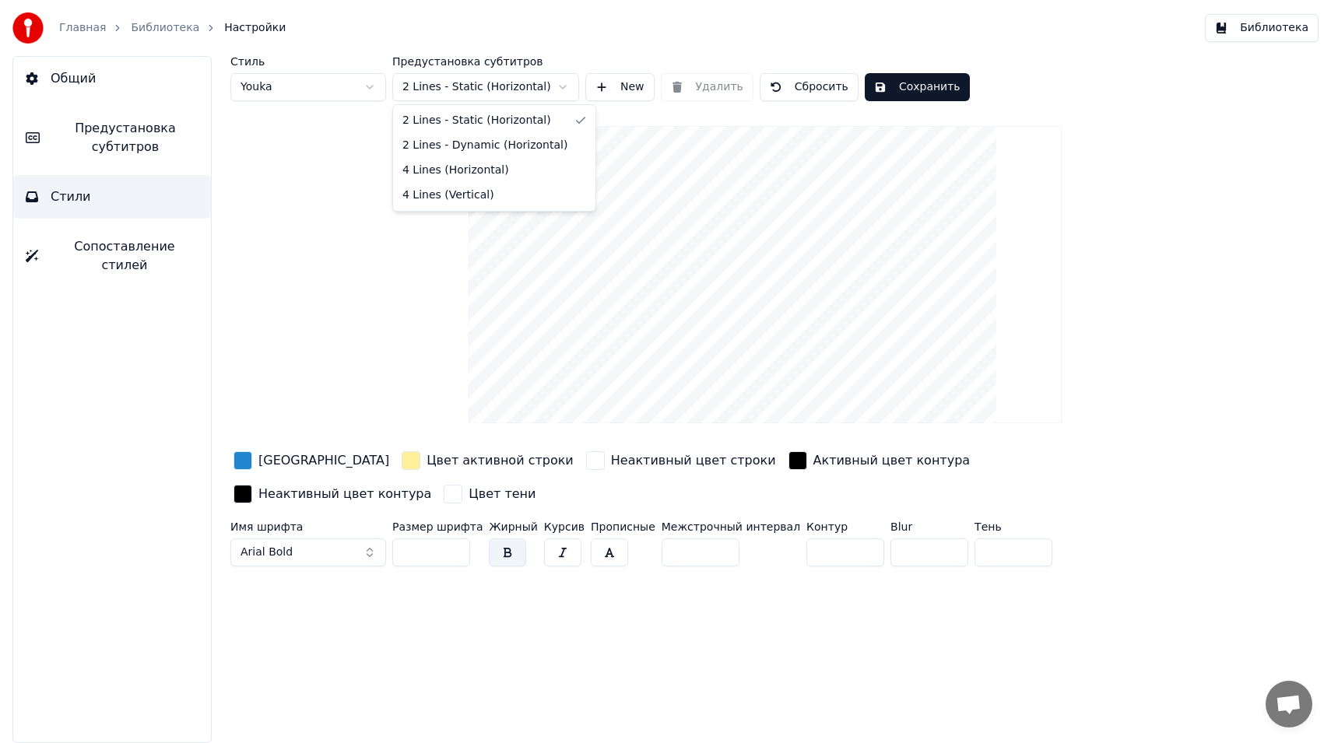
click at [533, 83] on html "Главная Библиотека Настройки Библиотека Общий Предустановка субтитров Стили Соп…" at bounding box center [665, 371] width 1331 height 743
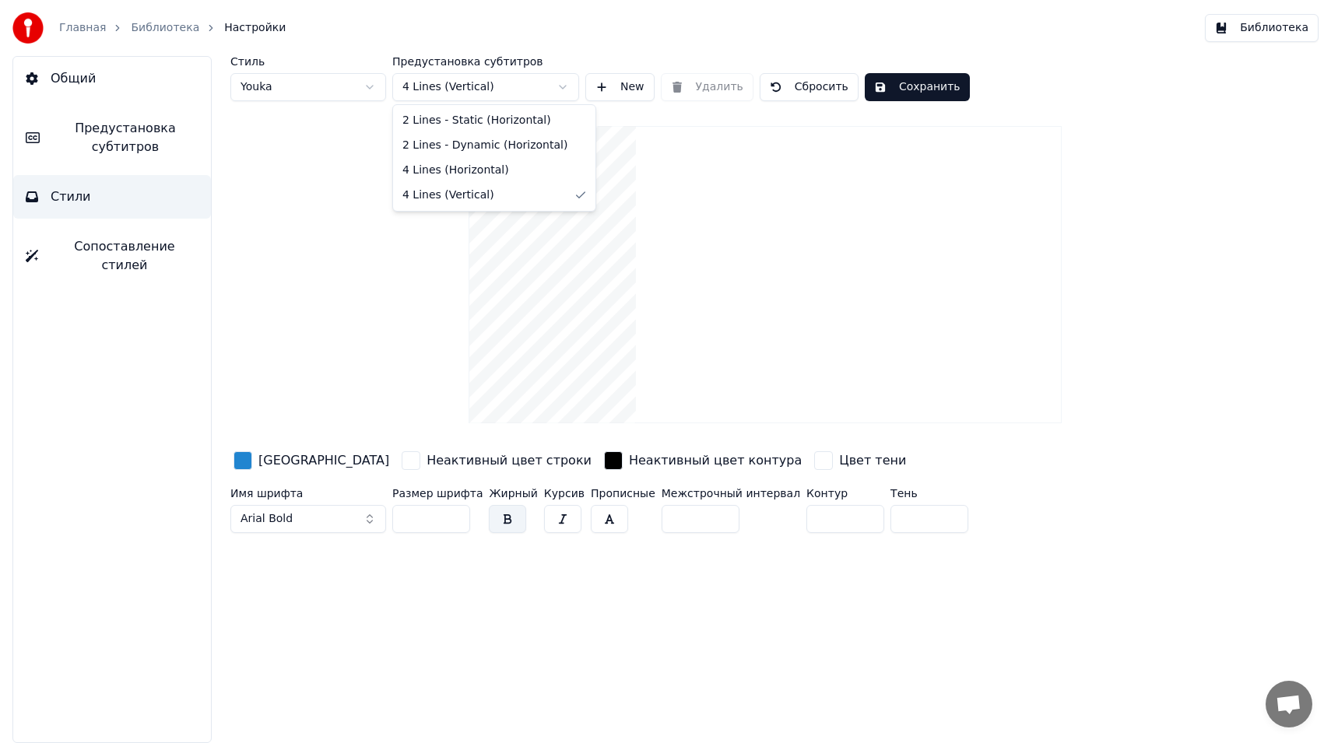
click at [535, 86] on html "Главная Библиотека Настройки Библиотека Общий Предустановка субтитров Стили Соп…" at bounding box center [665, 371] width 1331 height 743
click at [525, 85] on html "Главная Библиотека Настройки Библиотека Общий Предустановка субтитров Стили Соп…" at bounding box center [665, 371] width 1331 height 743
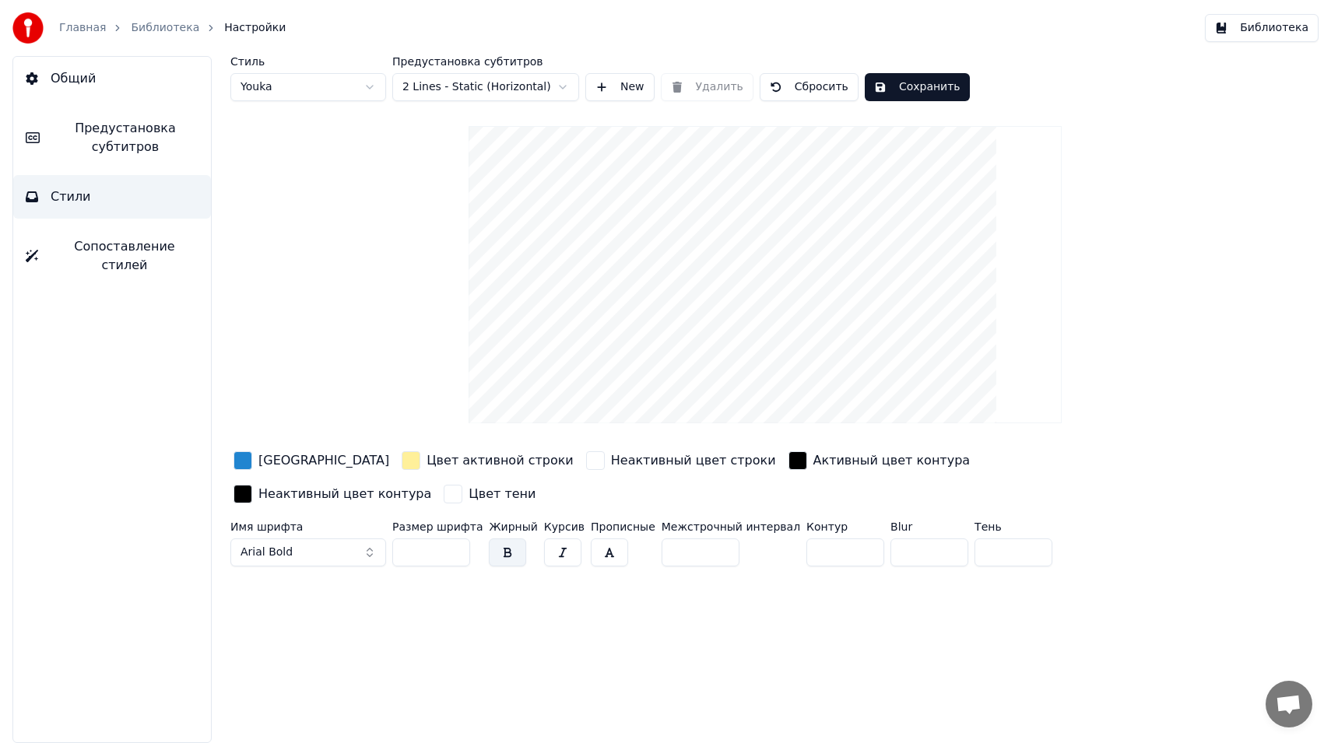
click at [528, 84] on html "Главная Библиотека Настройки Библиотека Общий Предустановка субтитров Стили Соп…" at bounding box center [665, 371] width 1331 height 743
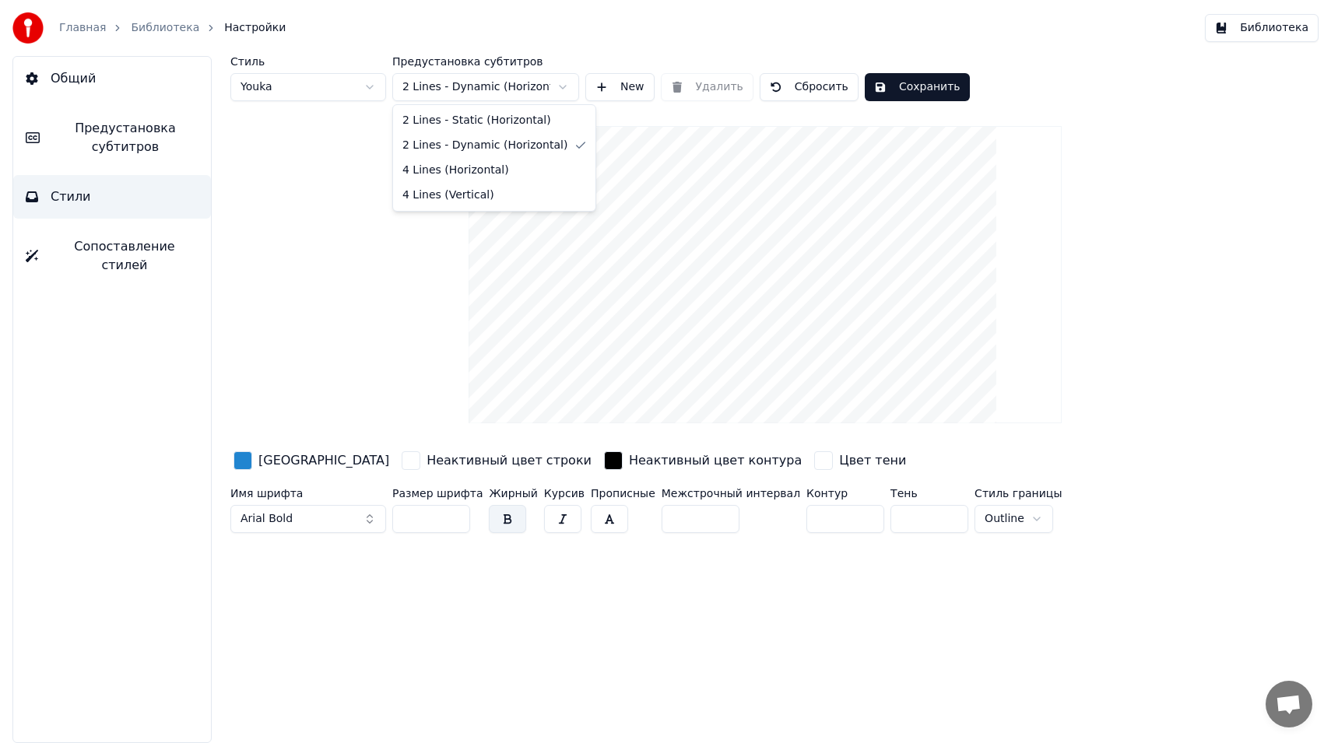
click at [529, 92] on html "Главная Библиотека Настройки Библиотека Общий Предустановка субтитров Стили Соп…" at bounding box center [665, 371] width 1331 height 743
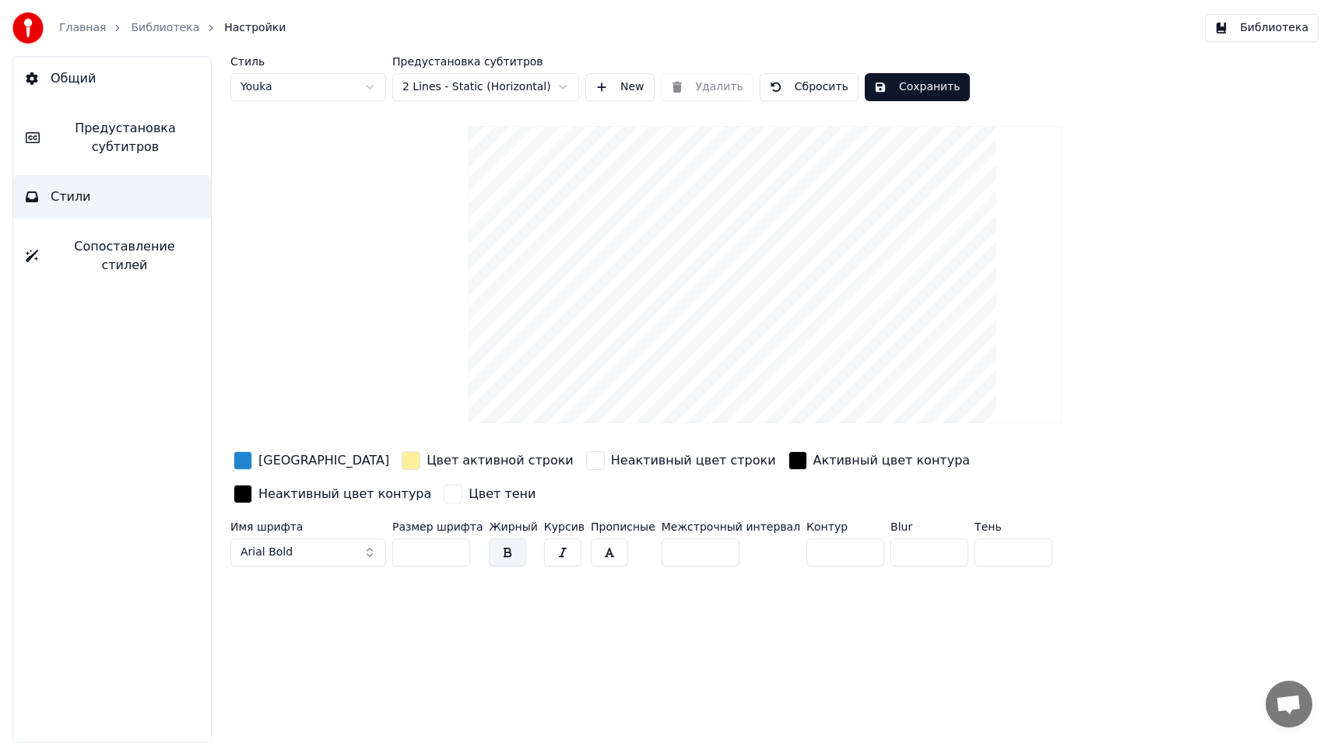
click at [114, 129] on span "Предустановка субтитров" at bounding box center [125, 137] width 146 height 37
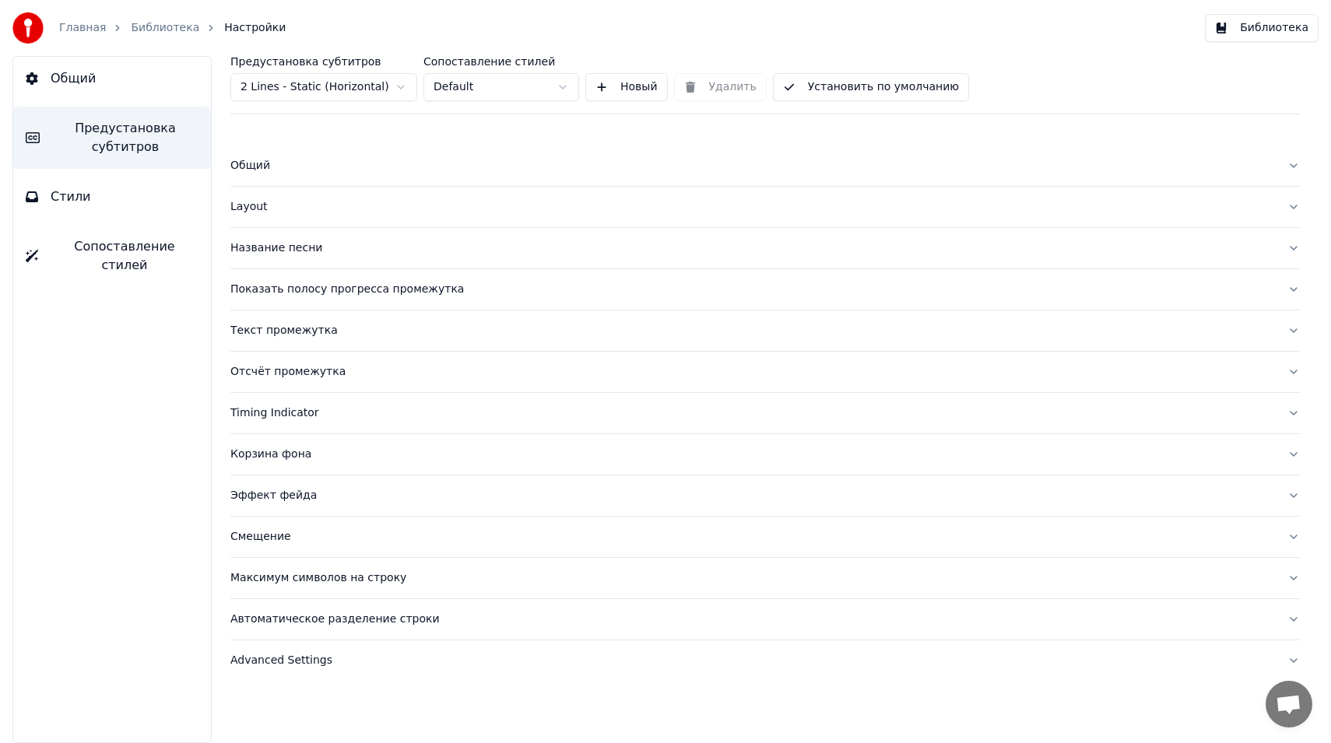
click at [285, 251] on div "Название песни" at bounding box center [752, 249] width 1045 height 16
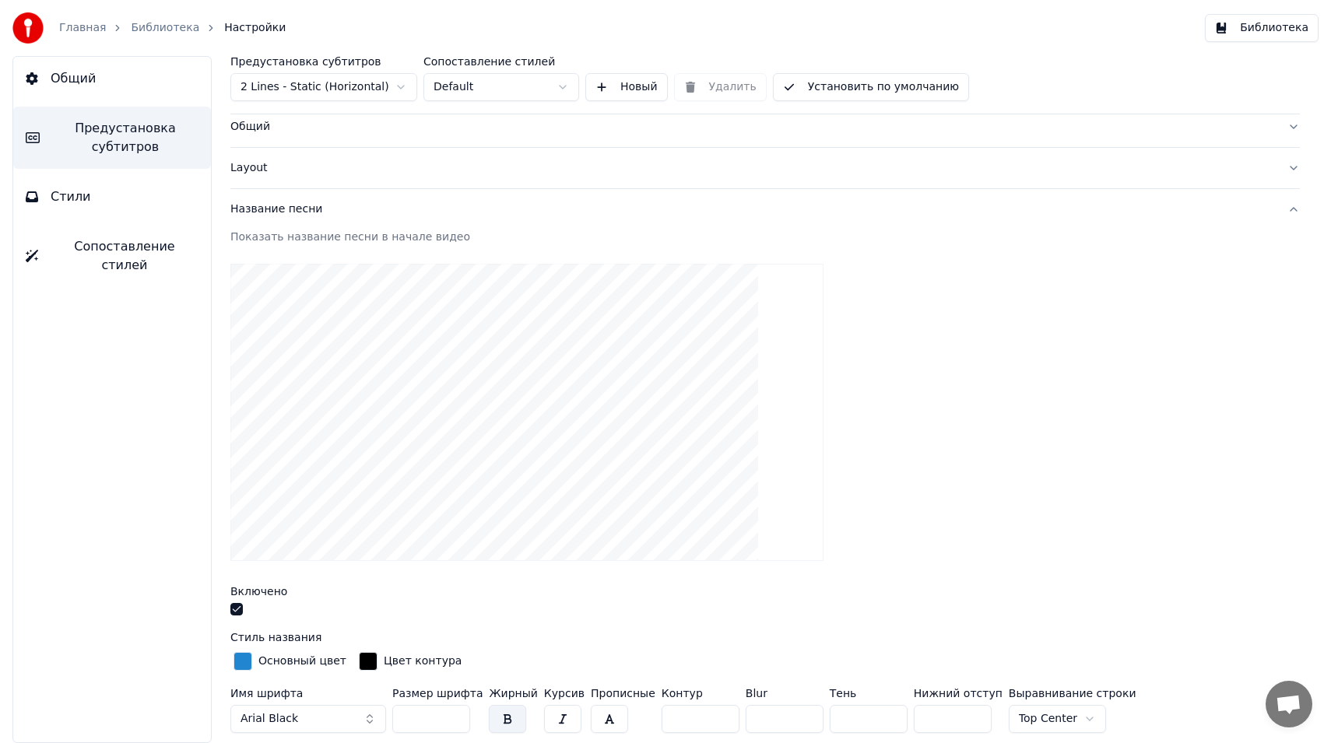
scroll to position [40, 0]
click at [233, 606] on button "button" at bounding box center [236, 608] width 12 height 12
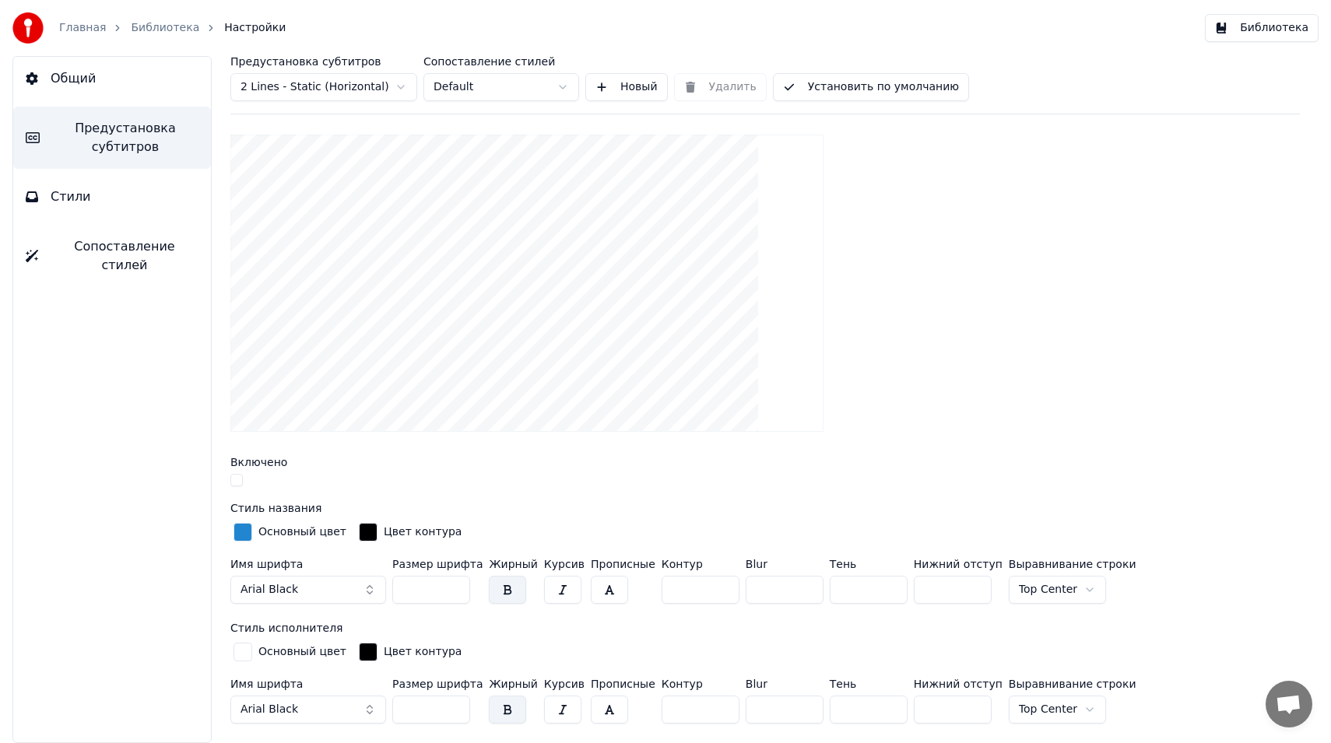
scroll to position [0, 0]
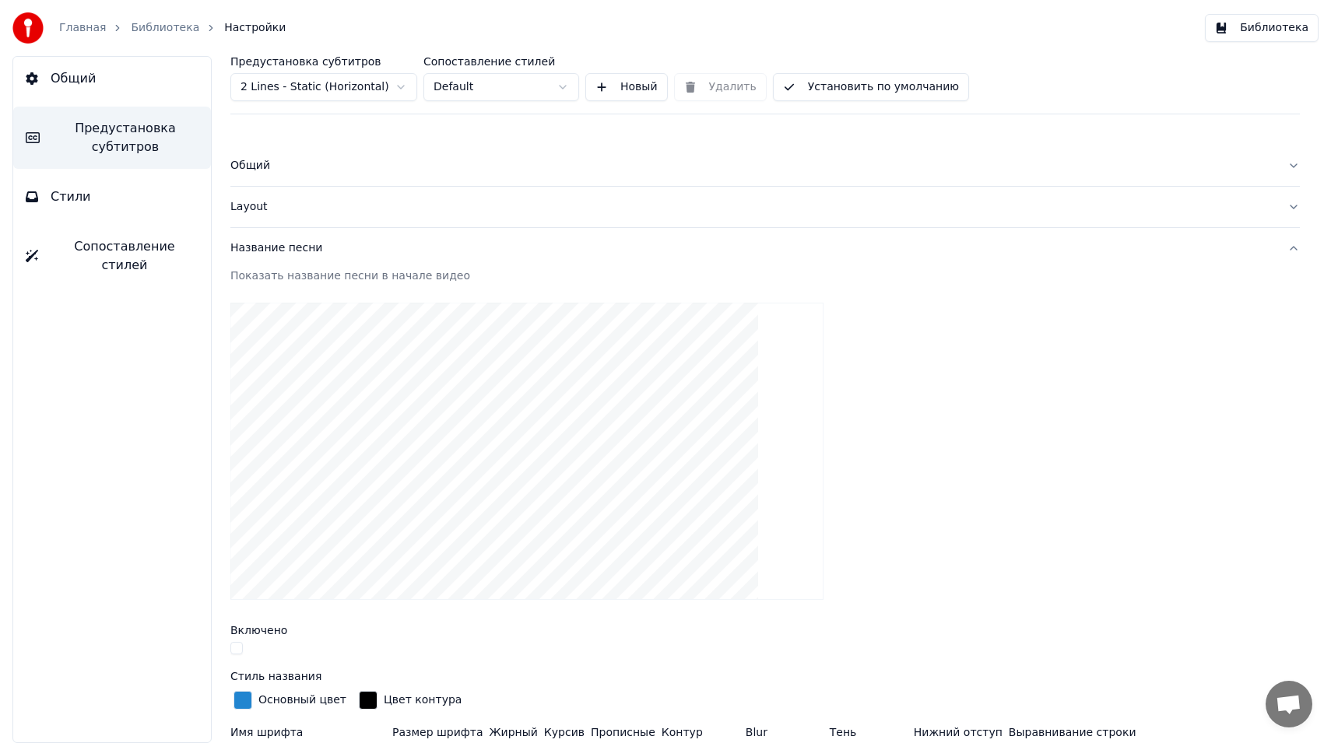
click at [357, 192] on button "Layout" at bounding box center [765, 207] width 1070 height 40
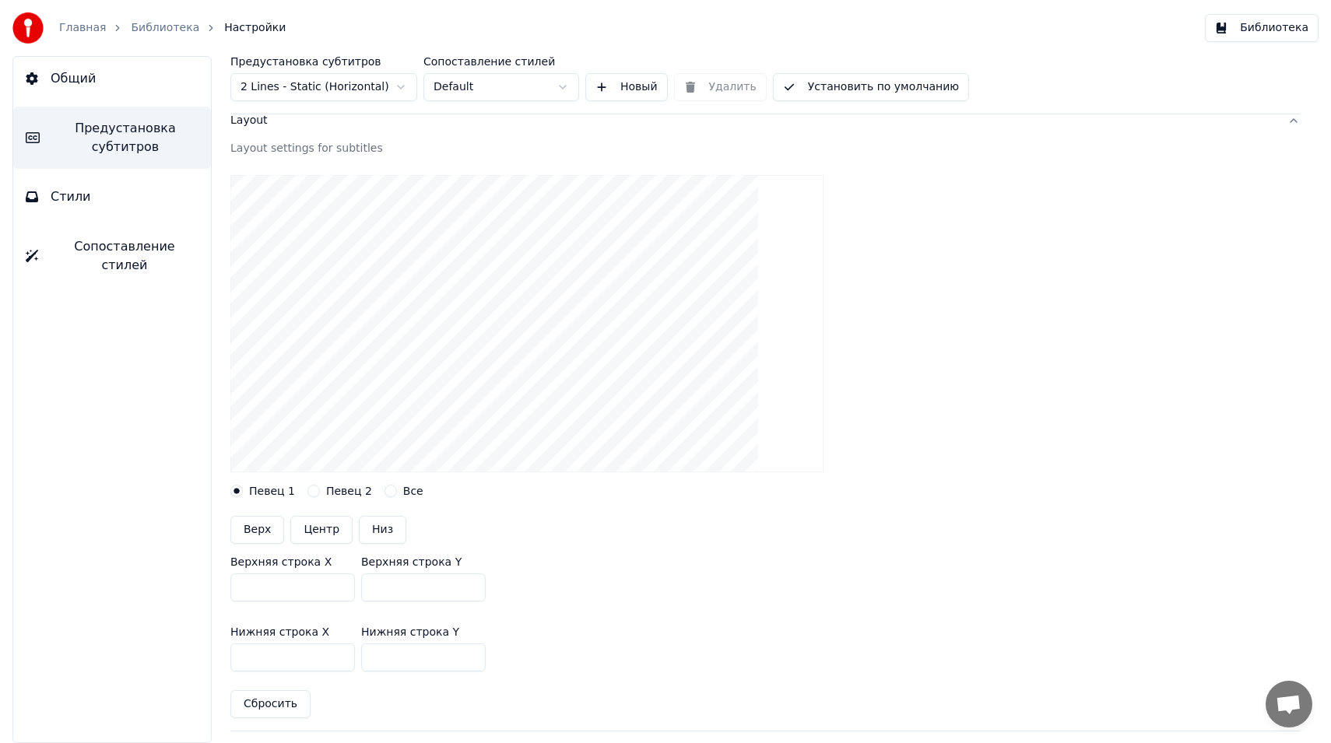
scroll to position [89, 0]
click at [251, 522] on button "Верх" at bounding box center [257, 528] width 54 height 28
type input "***"
click at [339, 590] on input "***" at bounding box center [292, 585] width 125 height 28
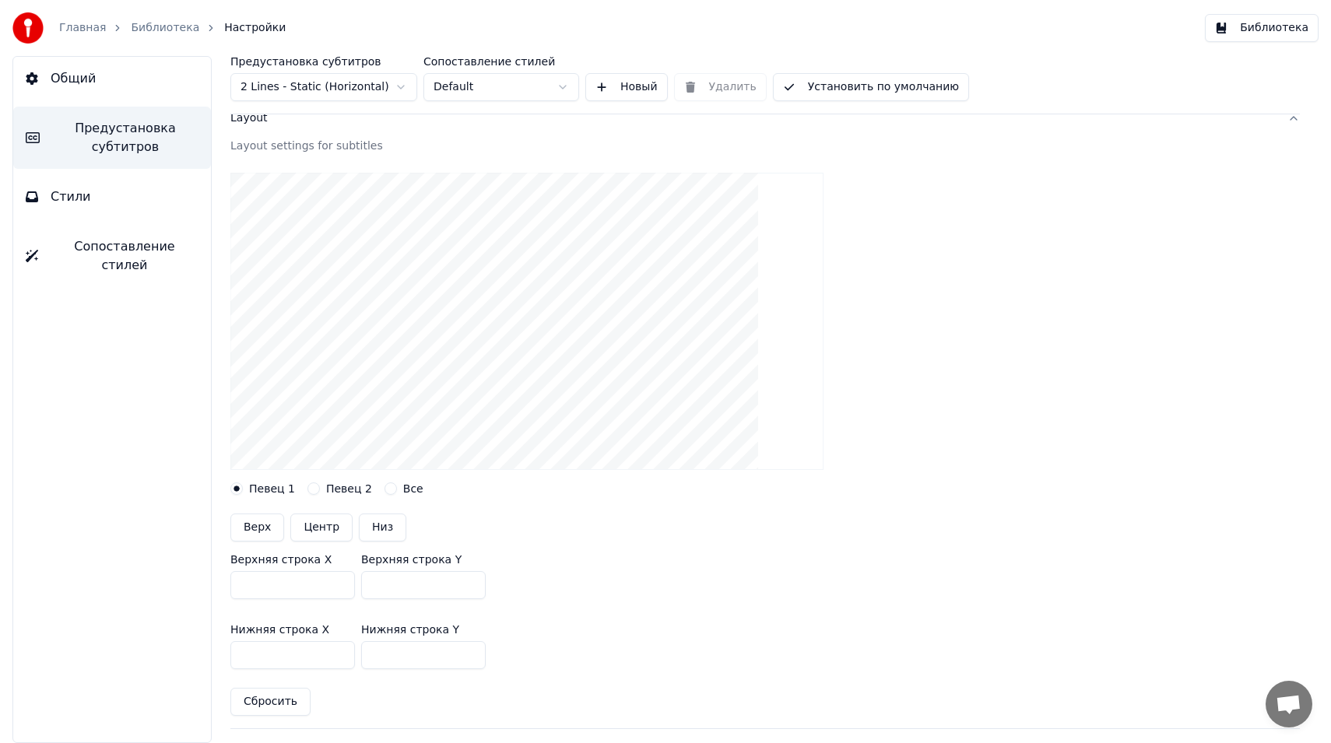
click at [341, 588] on input "***" at bounding box center [292, 585] width 125 height 28
type input "***"
click at [339, 578] on input "***" at bounding box center [292, 585] width 125 height 28
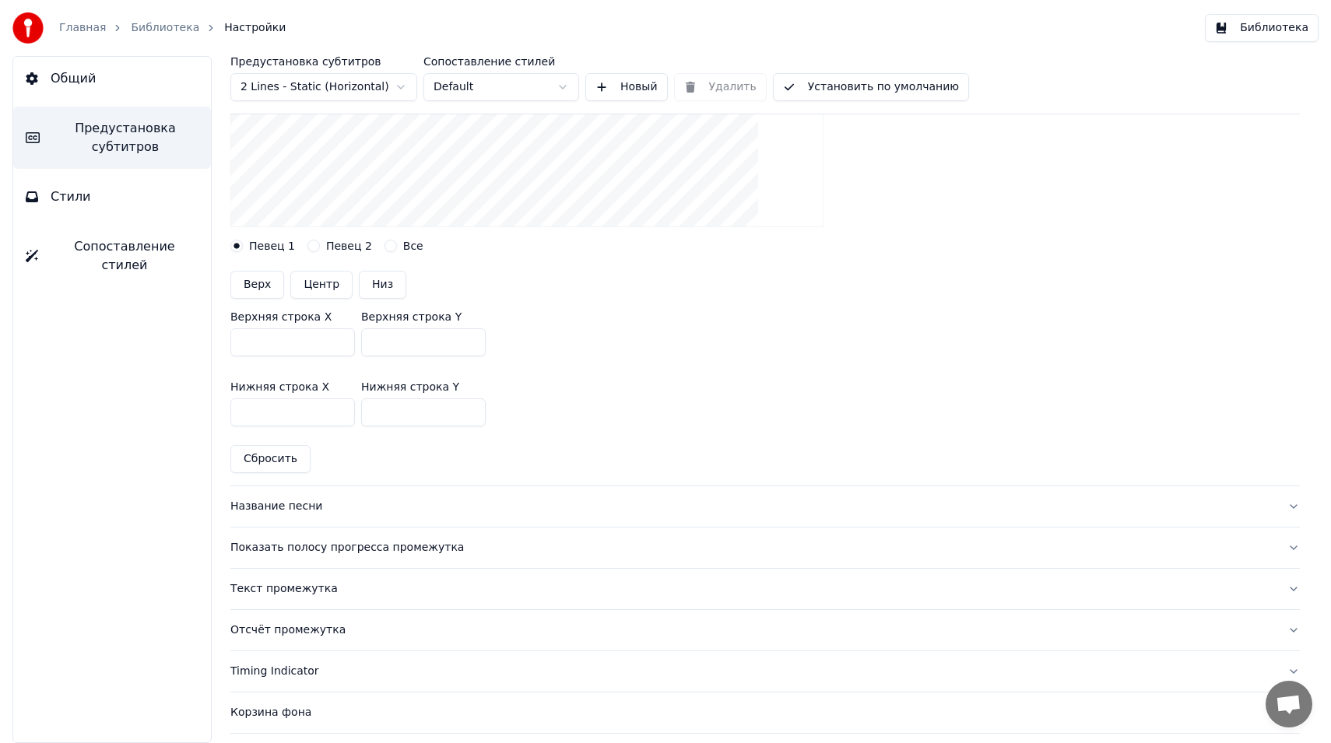
scroll to position [332, 0]
click at [372, 559] on button "Показать полосу прогресса промежутка" at bounding box center [765, 547] width 1070 height 40
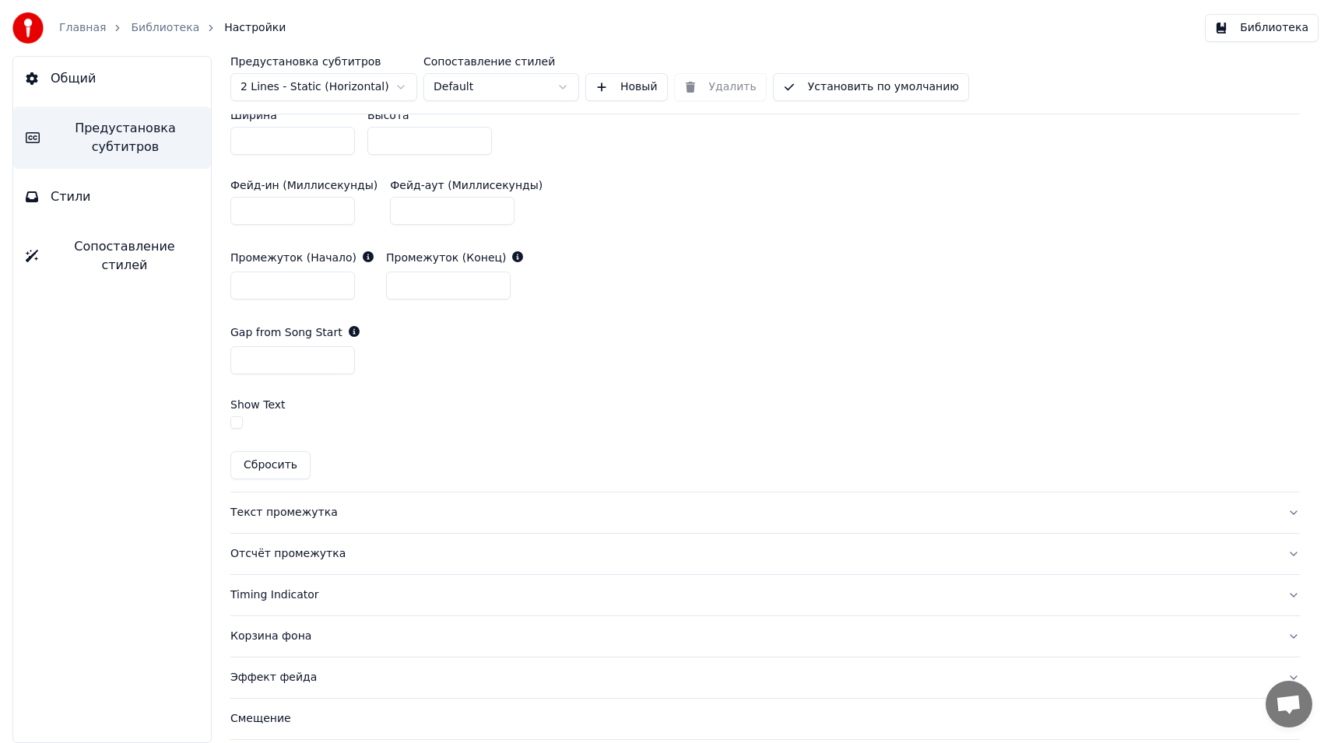
scroll to position [792, 0]
click at [237, 416] on button "button" at bounding box center [236, 422] width 12 height 12
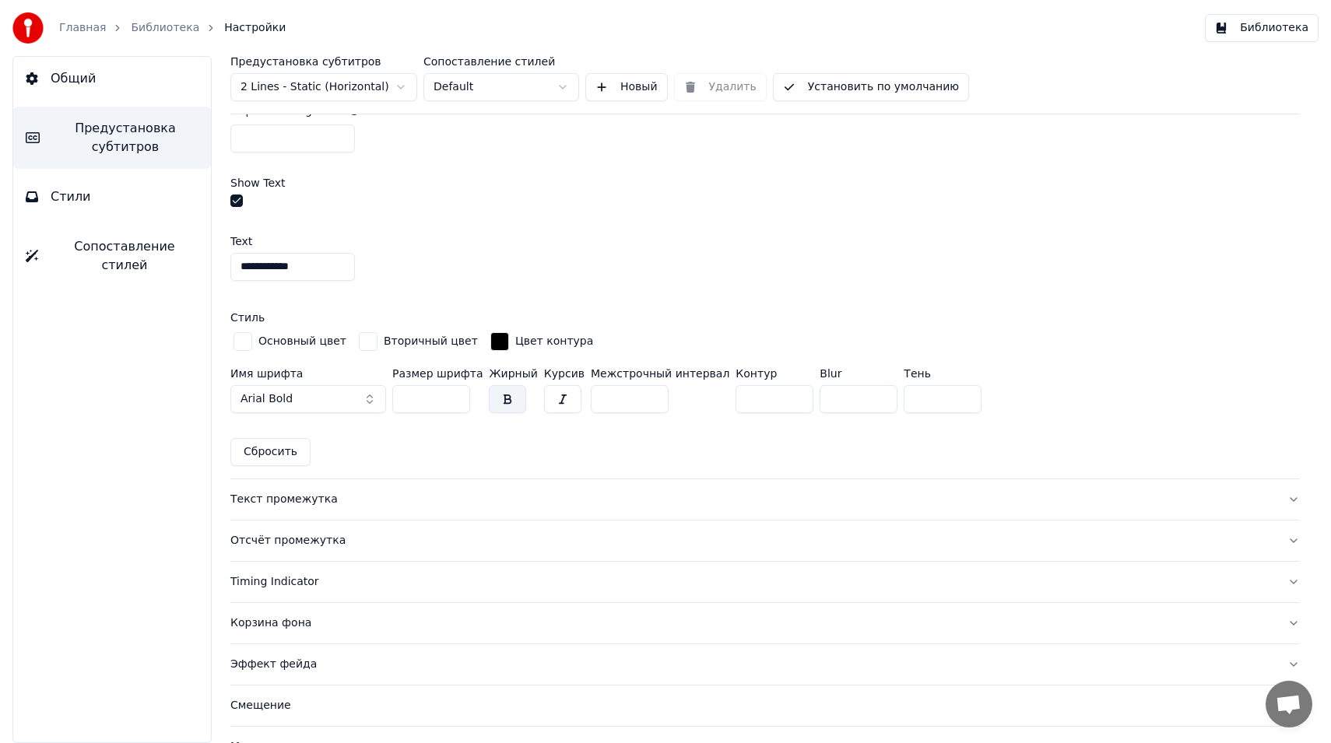
scroll to position [1014, 0]
click at [357, 491] on div "Текст промежутка" at bounding box center [752, 498] width 1045 height 16
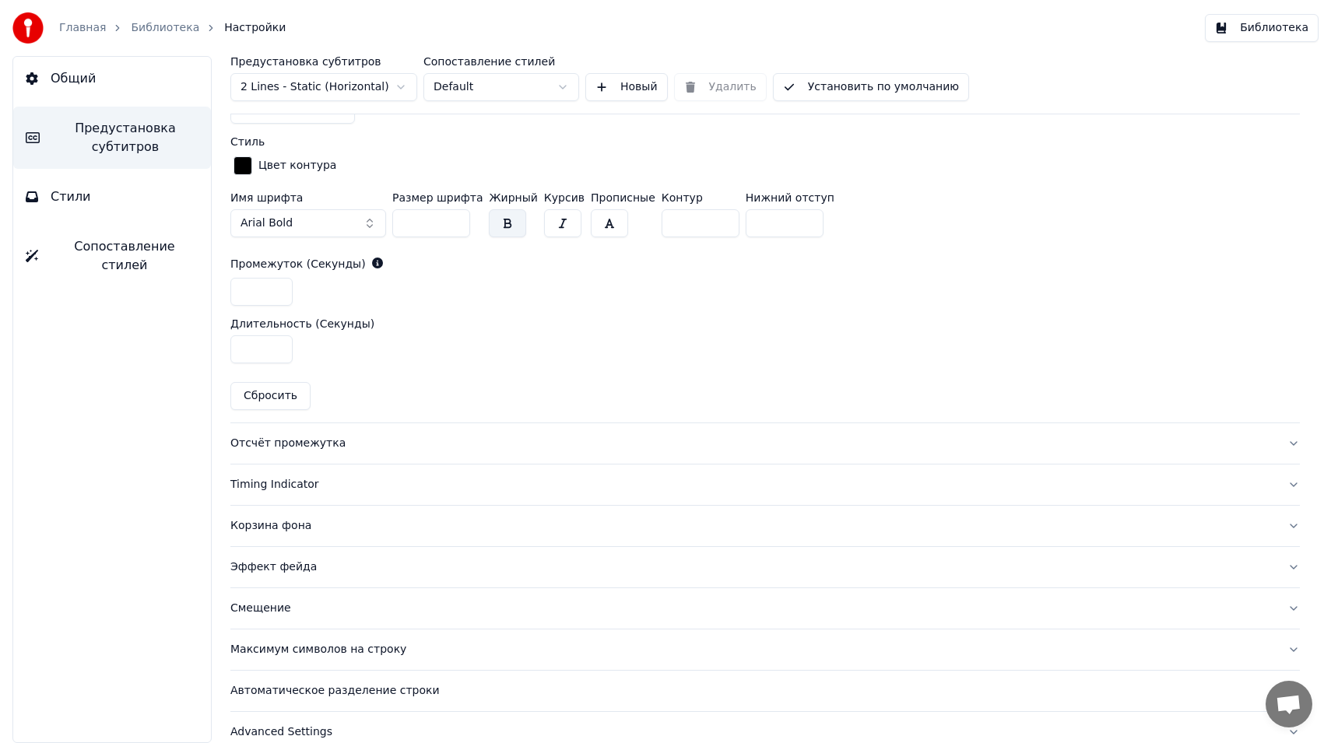
scroll to position [692, 0]
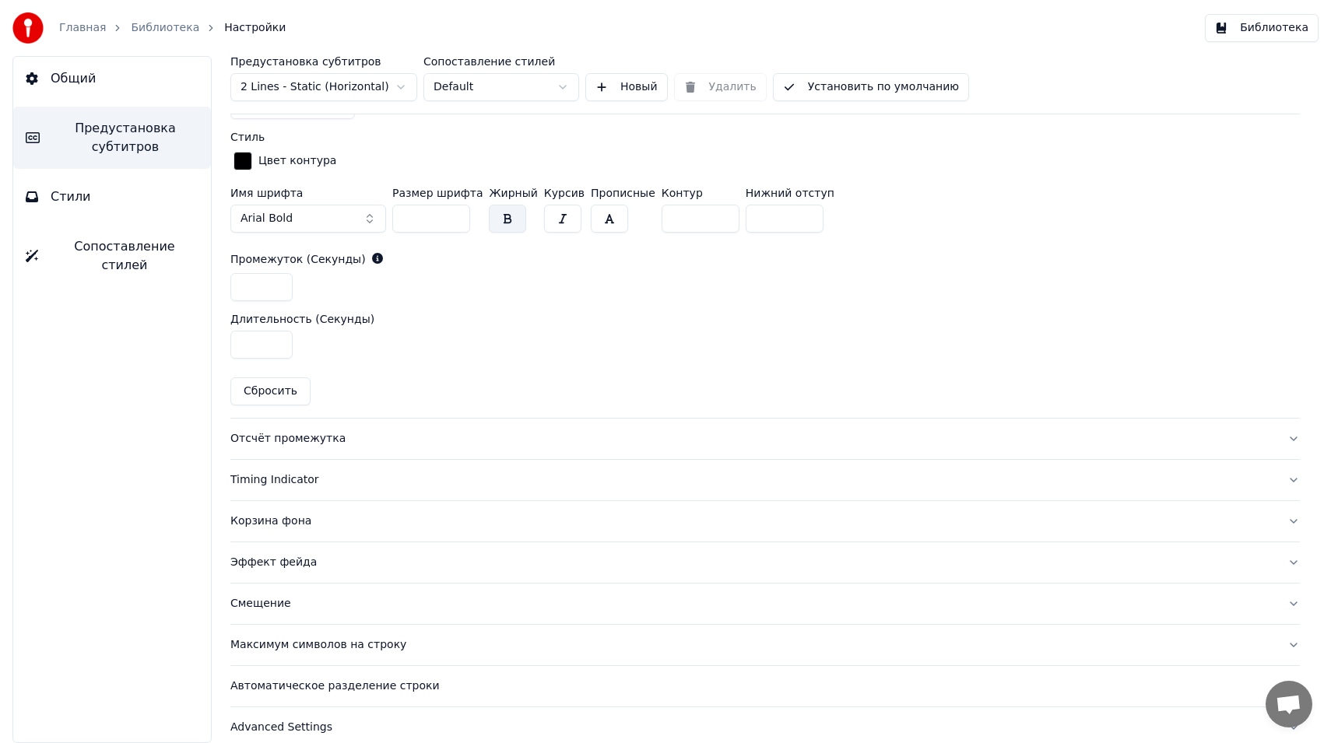
click at [365, 472] on div "Timing Indicator" at bounding box center [752, 480] width 1045 height 16
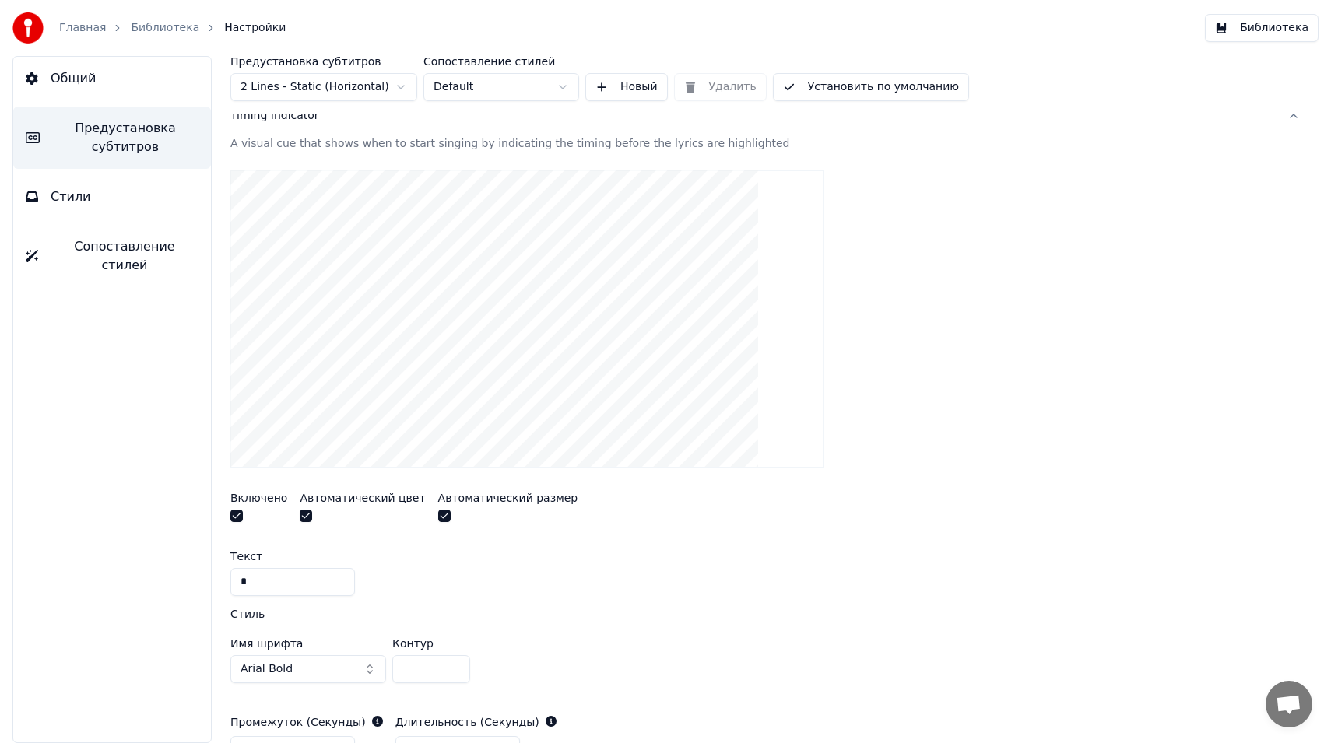
scroll to position [300, 0]
click at [240, 515] on button "button" at bounding box center [236, 513] width 12 height 12
click at [239, 514] on button "button" at bounding box center [236, 513] width 12 height 12
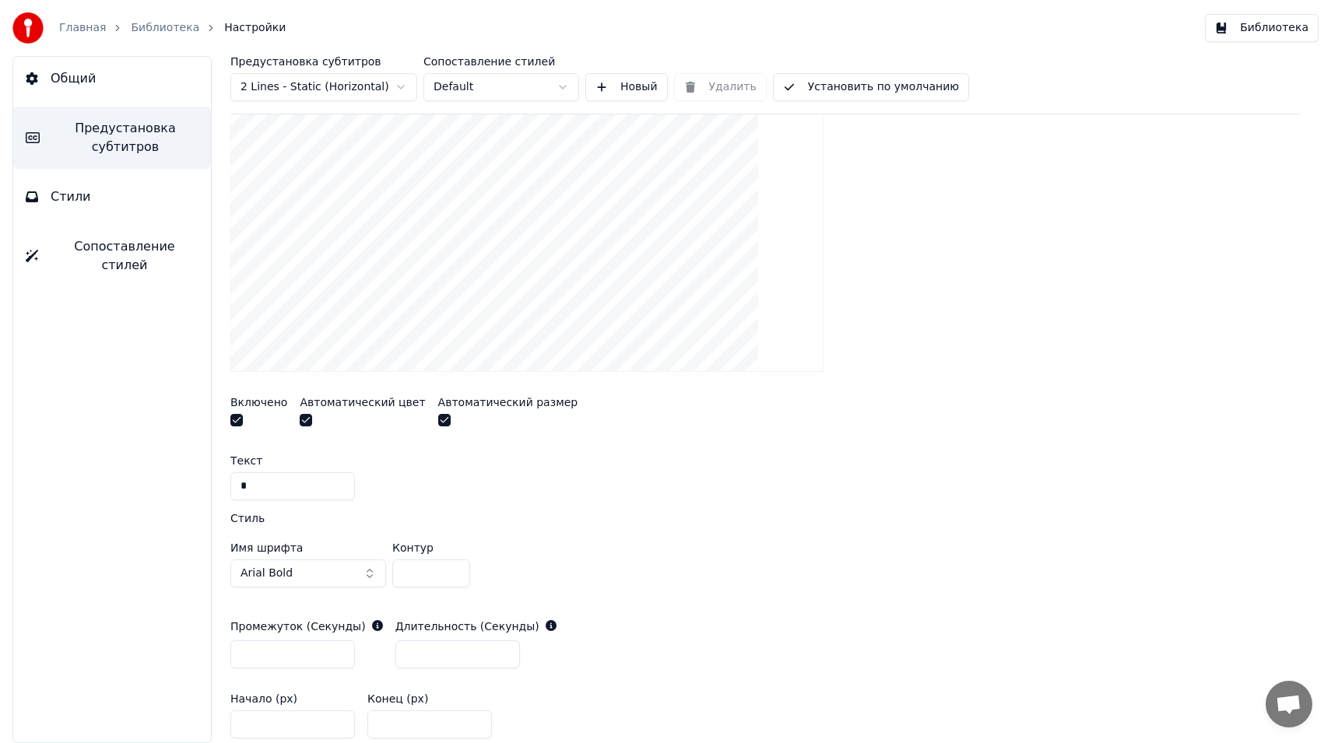
scroll to position [707, 0]
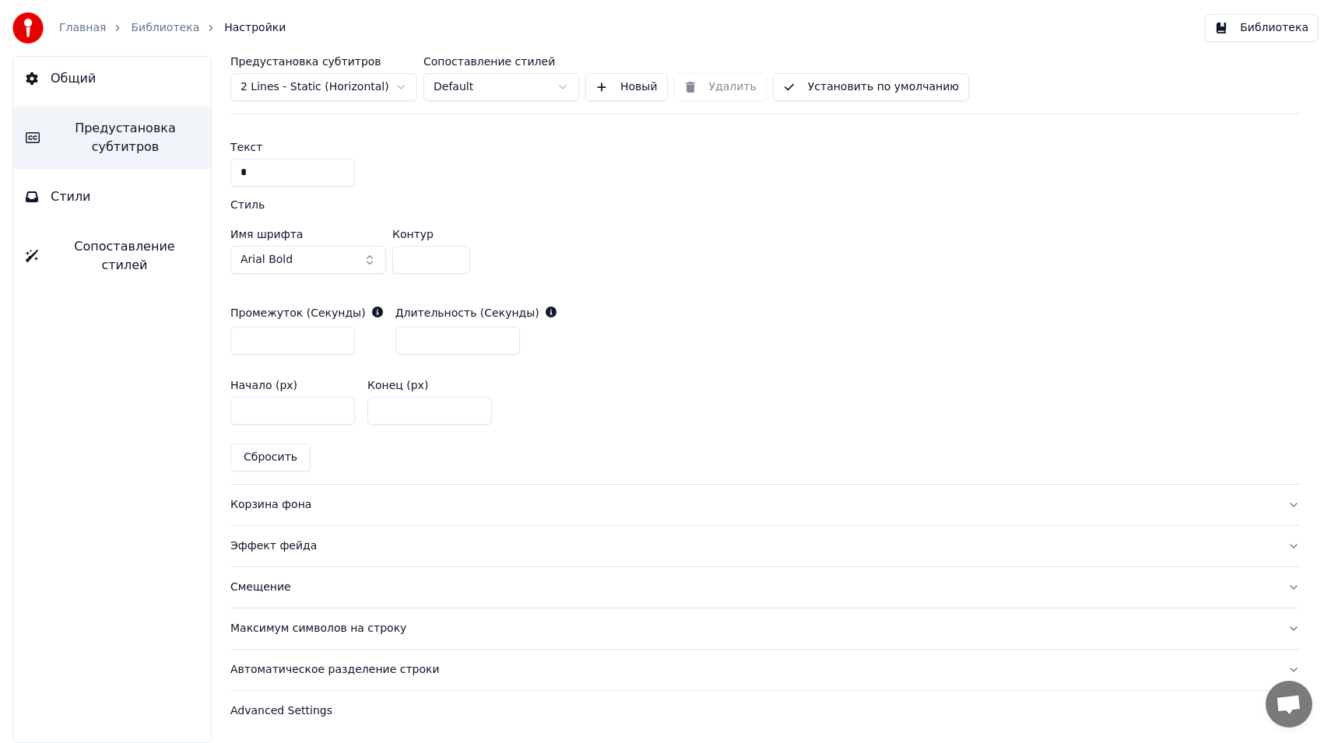
click at [331, 501] on div "Корзина фона" at bounding box center [752, 505] width 1045 height 16
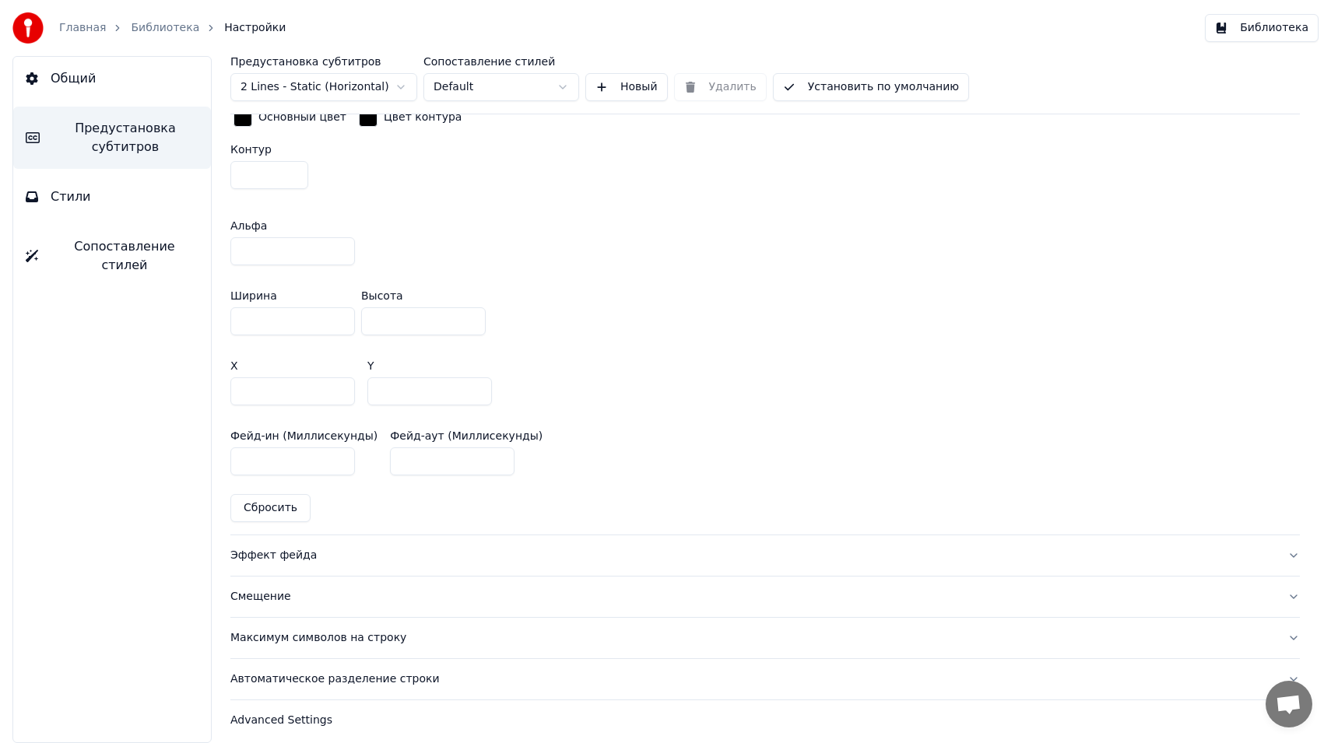
scroll to position [863, 0]
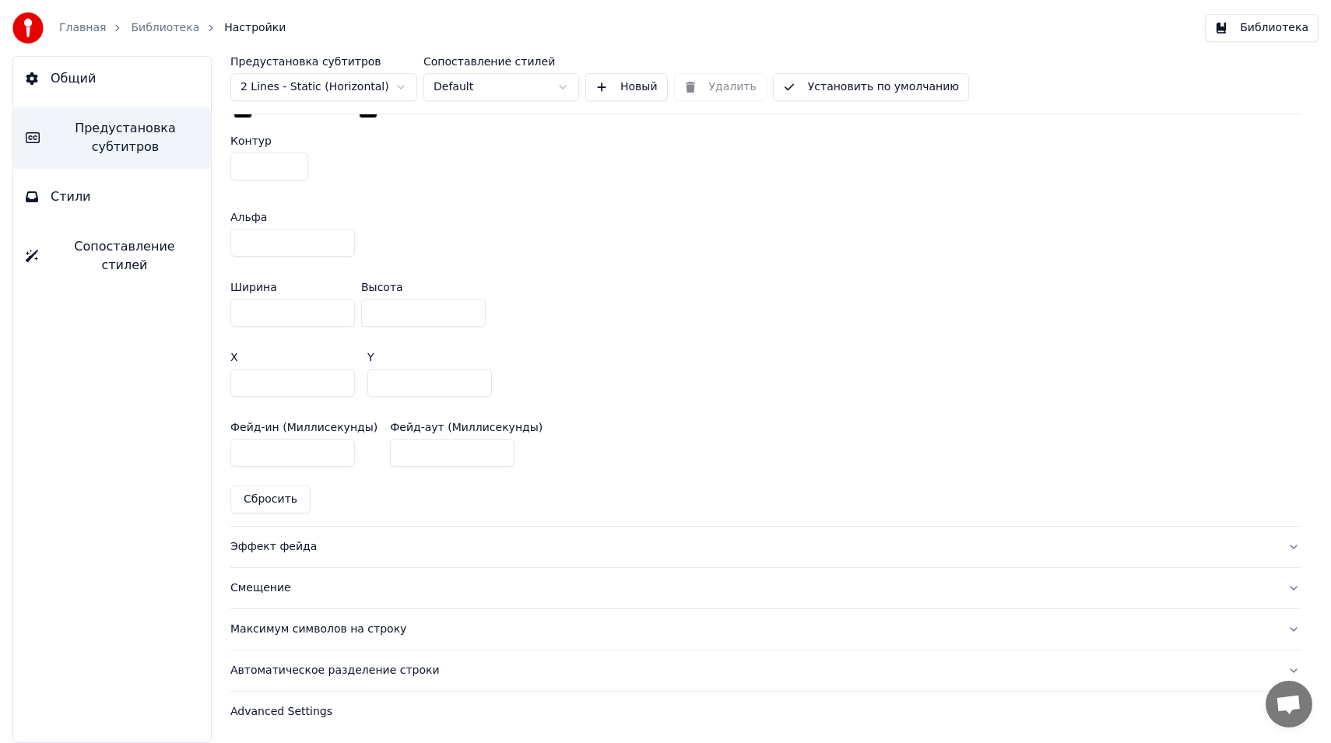
click at [315, 550] on div "Эффект фейда" at bounding box center [752, 547] width 1045 height 16
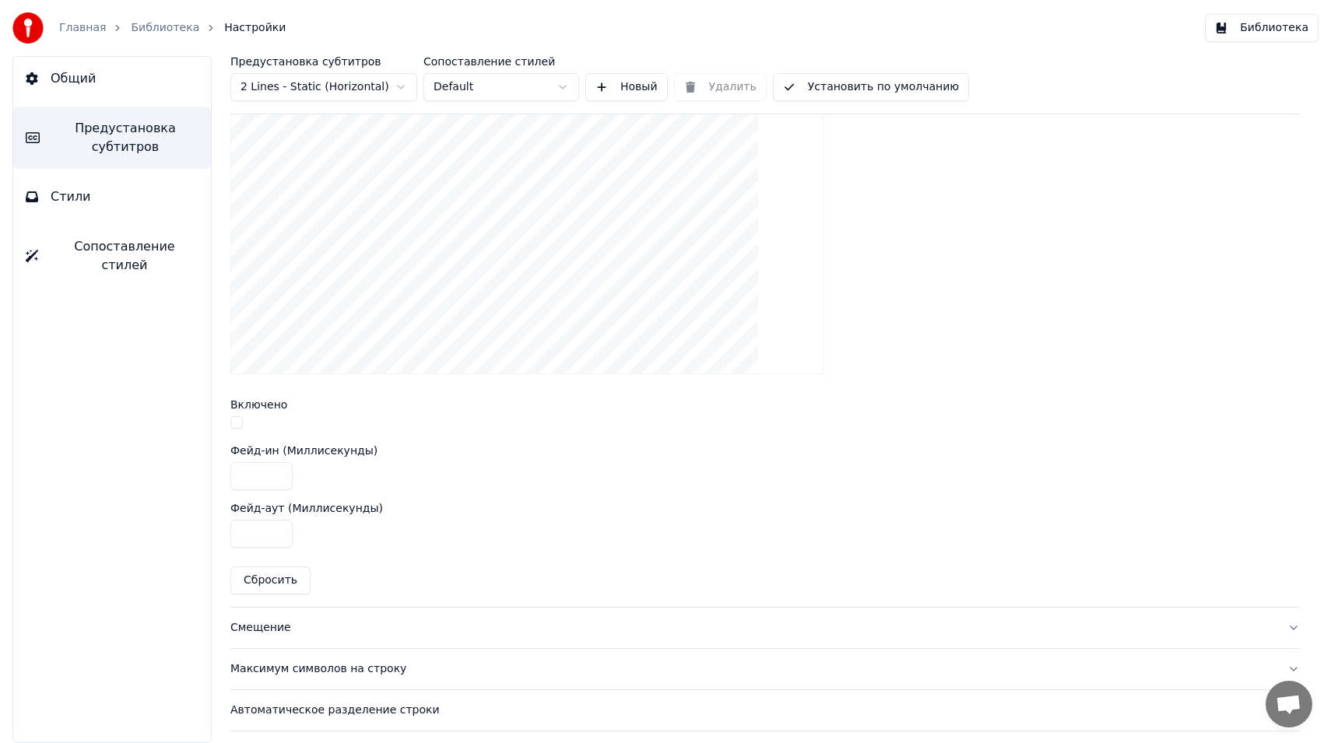
scroll to position [514, 0]
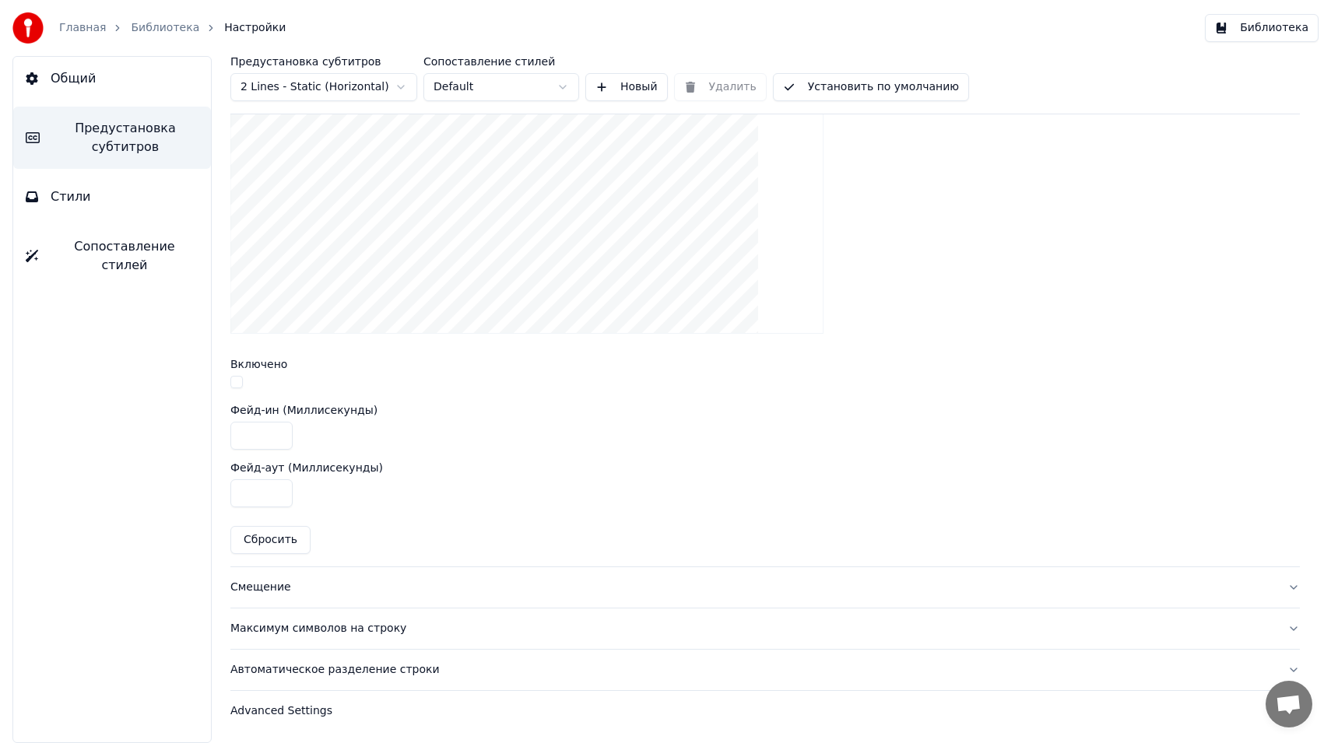
click at [320, 596] on button "Смещение" at bounding box center [765, 587] width 1070 height 40
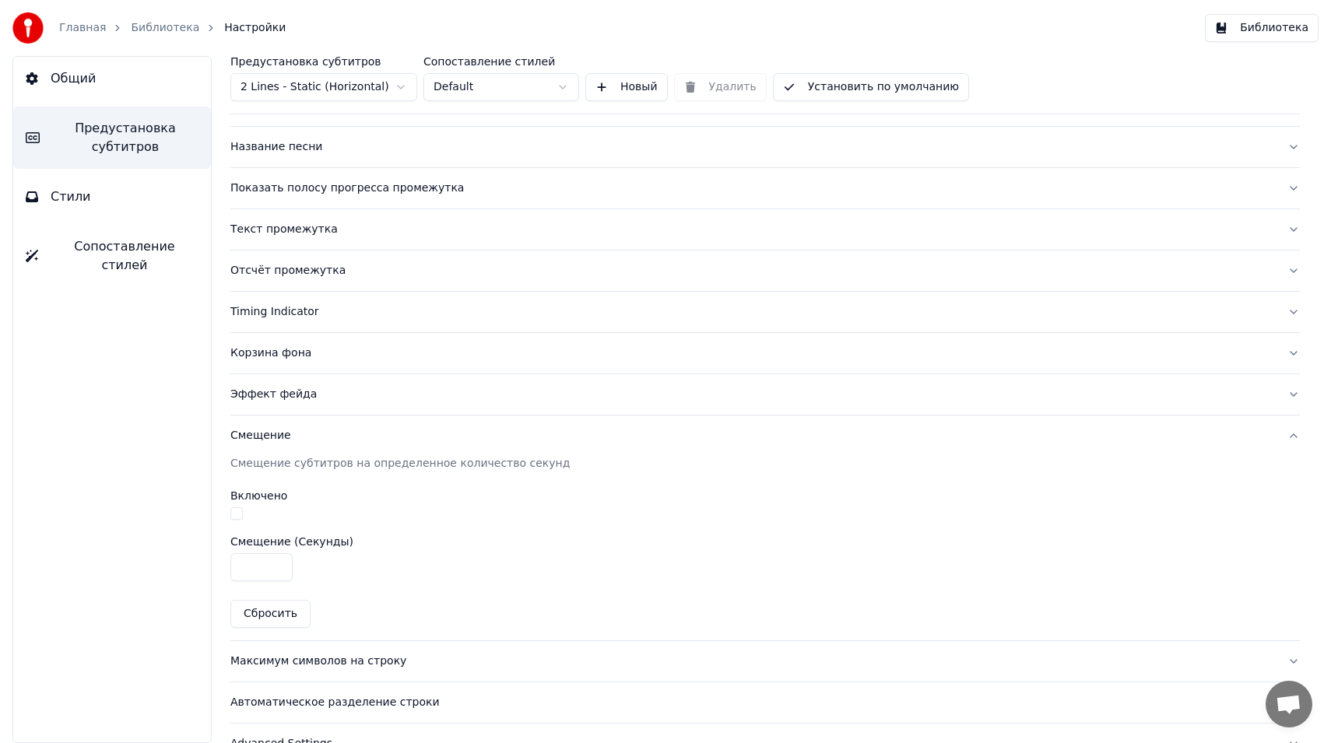
scroll to position [134, 0]
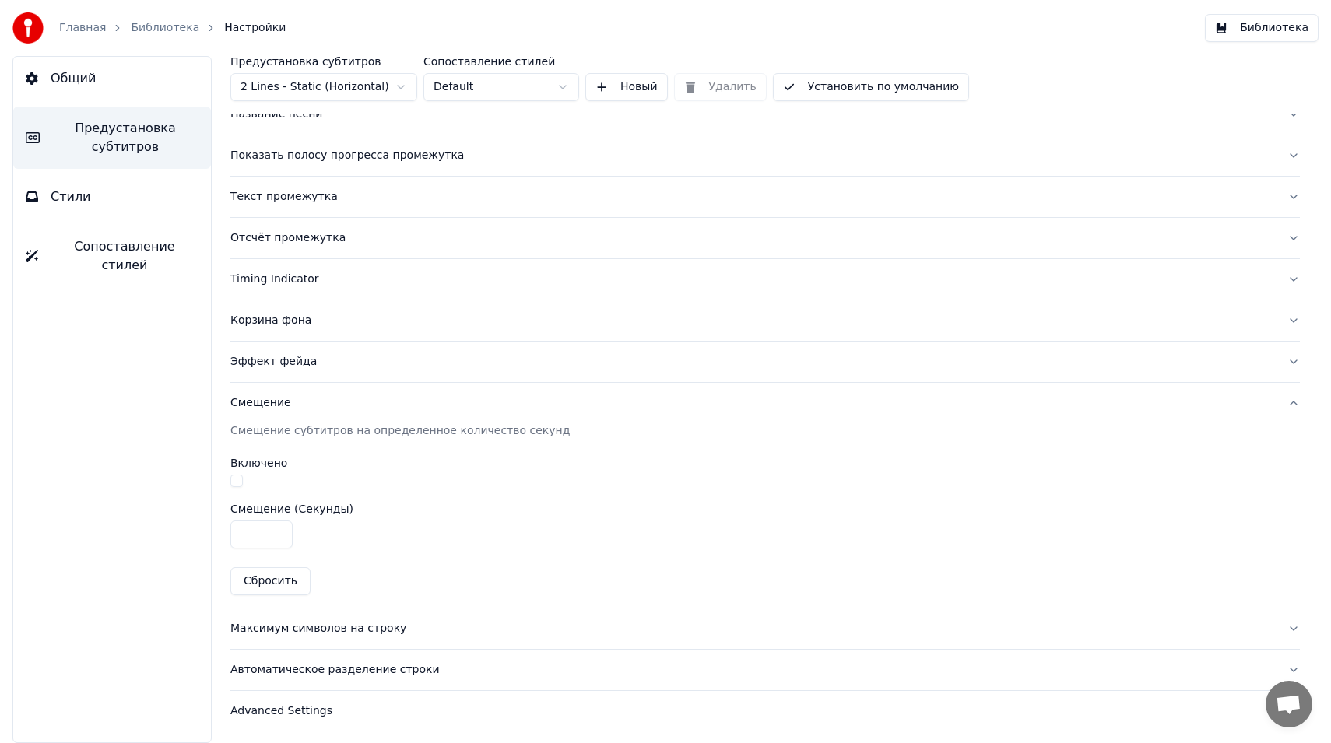
click at [321, 625] on div "Максимум символов на строку" at bounding box center [752, 629] width 1045 height 16
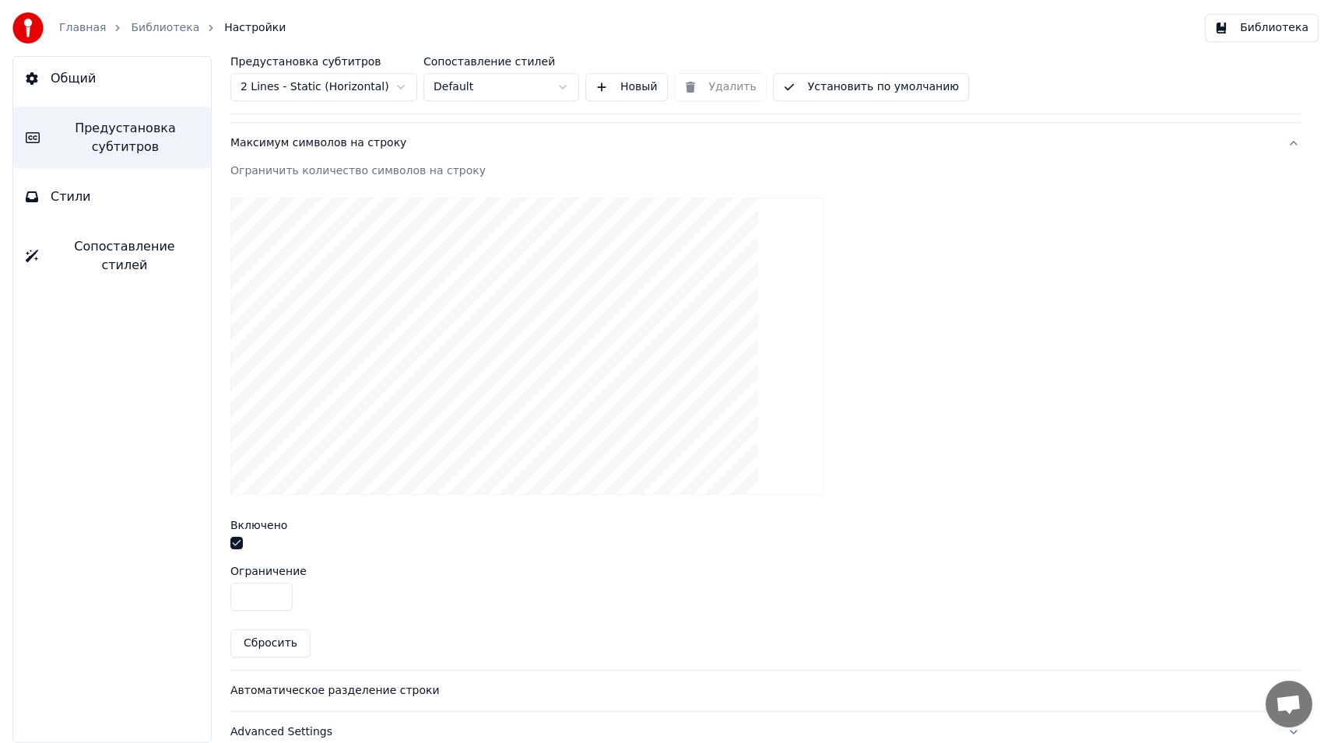
scroll to position [437, 0]
click at [237, 539] on button "button" at bounding box center [236, 542] width 12 height 12
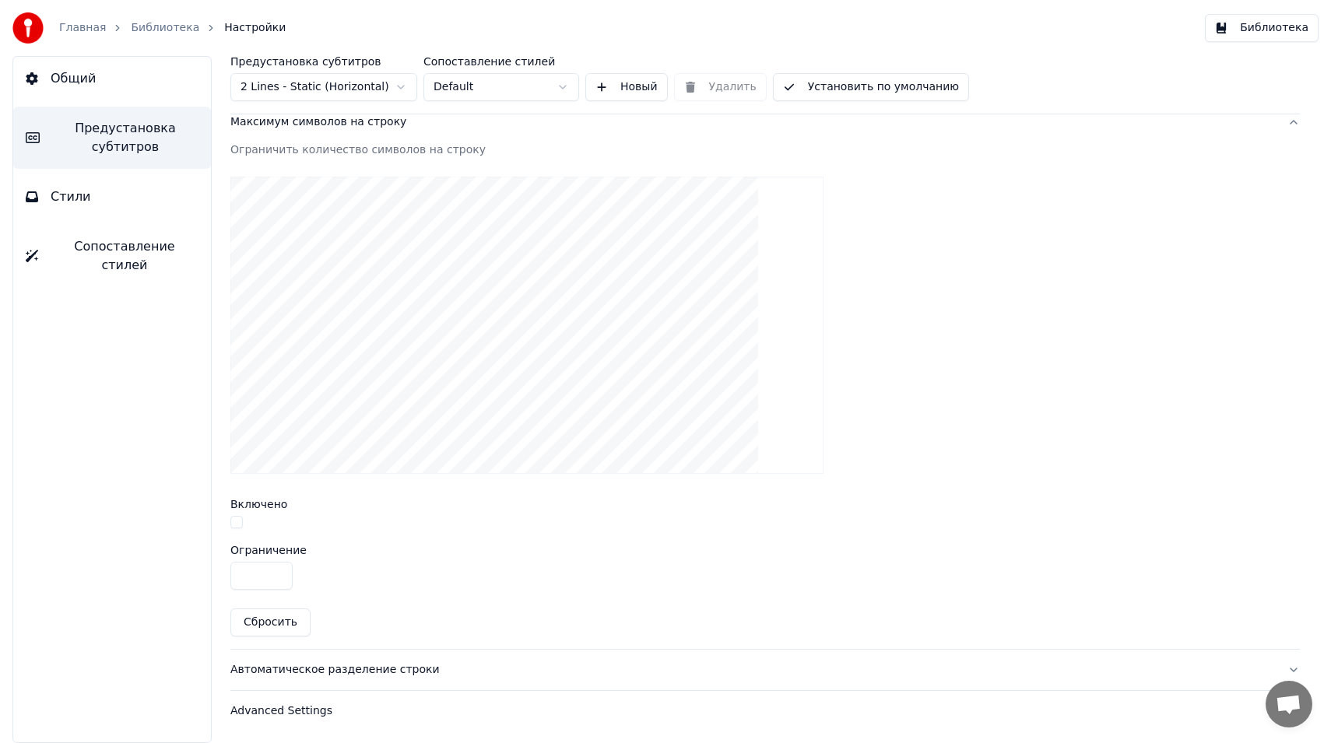
click at [436, 665] on div "Автоматическое разделение строки" at bounding box center [752, 670] width 1045 height 16
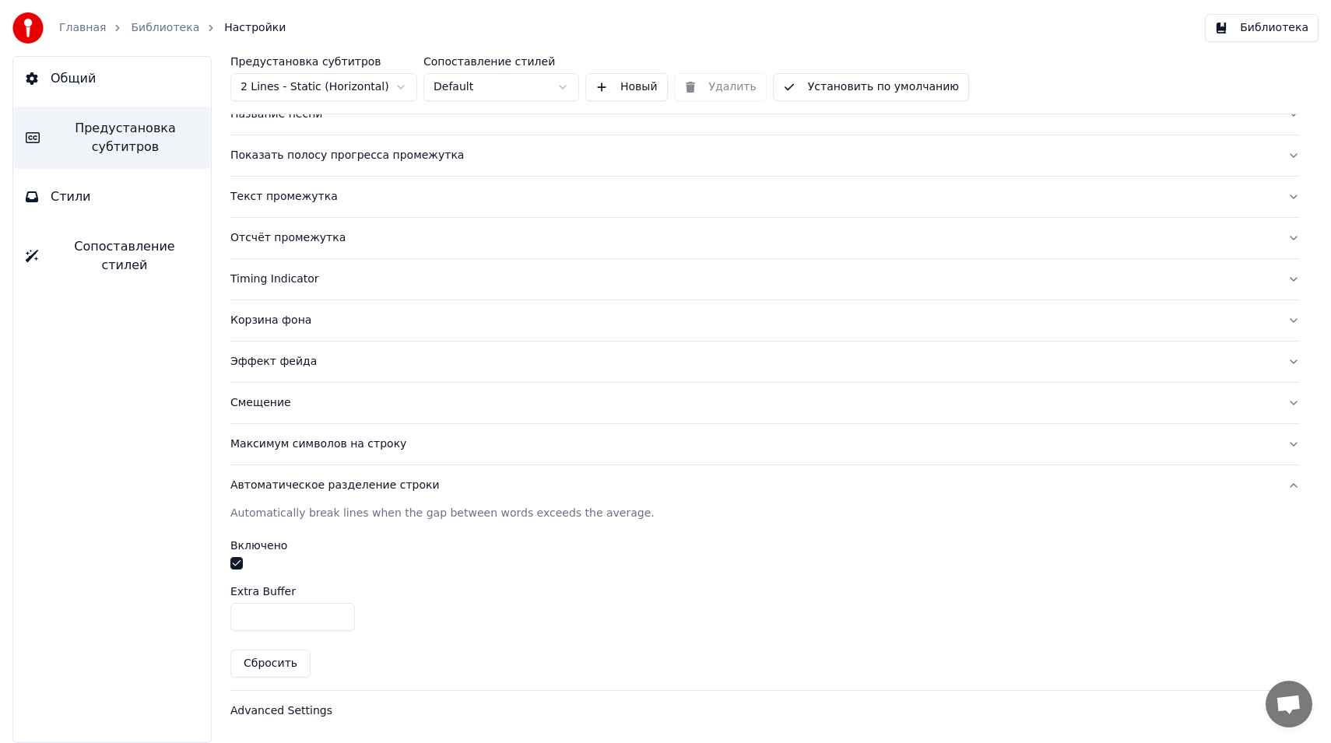
scroll to position [134, 0]
click at [345, 717] on div "Advanced Settings" at bounding box center [752, 712] width 1045 height 16
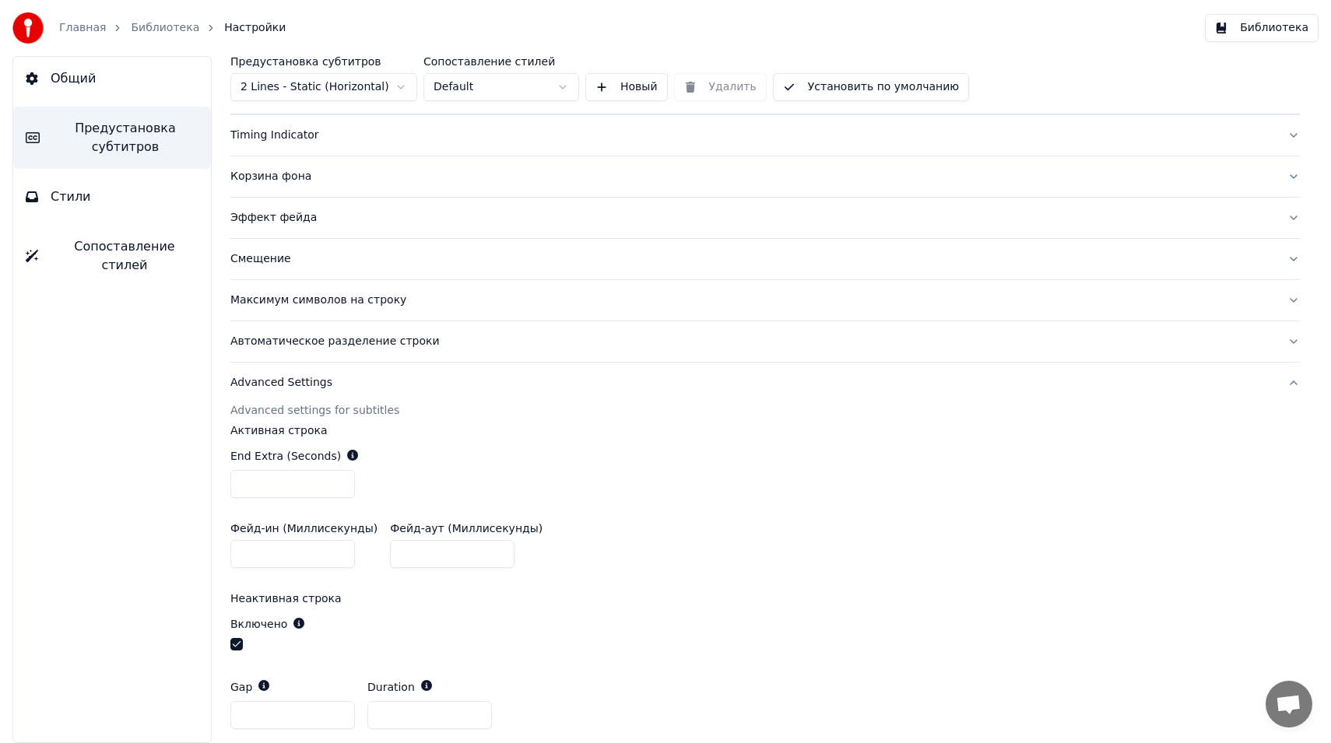
scroll to position [0, 0]
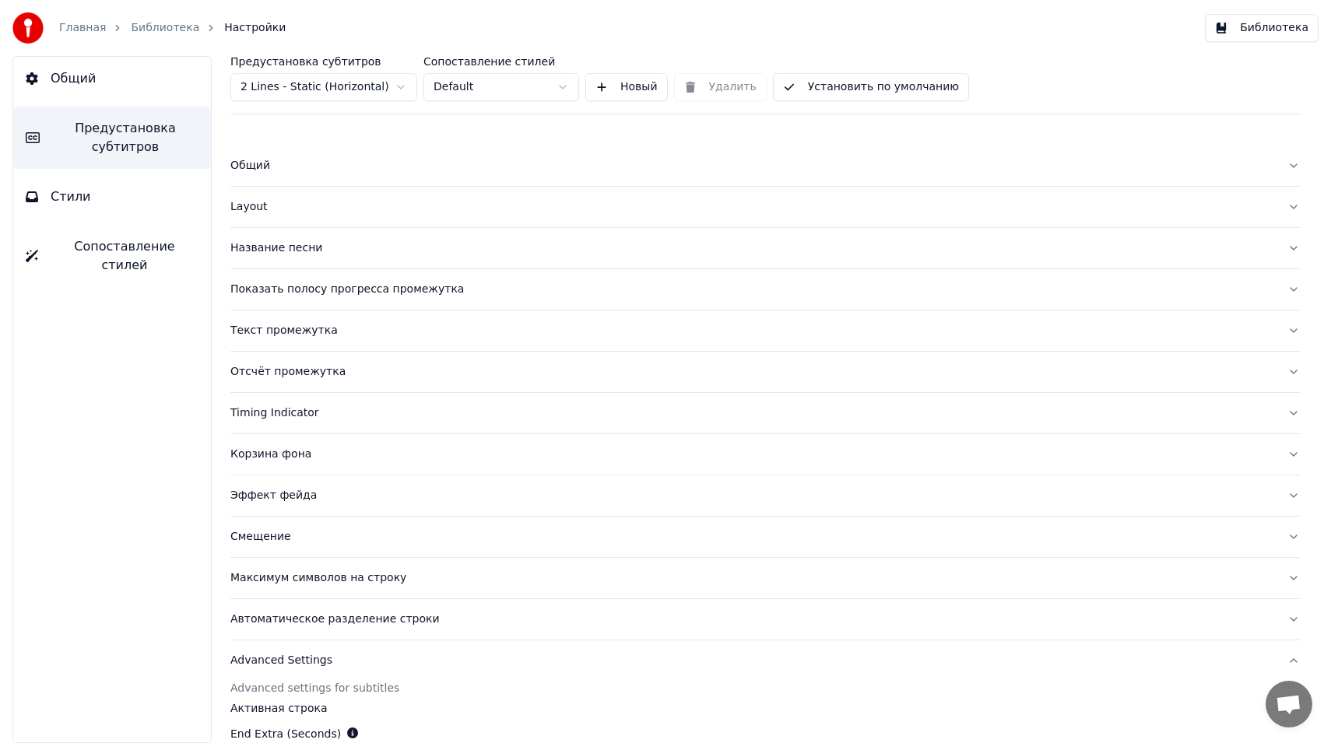
click at [491, 84] on html "Главная Библиотека Настройки Библиотека Общий Предустановка субтитров Стили Соп…" at bounding box center [665, 371] width 1331 height 743
click at [491, 85] on html "Главная Библиотека Настройки Библиотека Общий Предустановка субтитров Стили Соп…" at bounding box center [665, 371] width 1331 height 743
click at [602, 90] on button "Новый" at bounding box center [626, 87] width 83 height 28
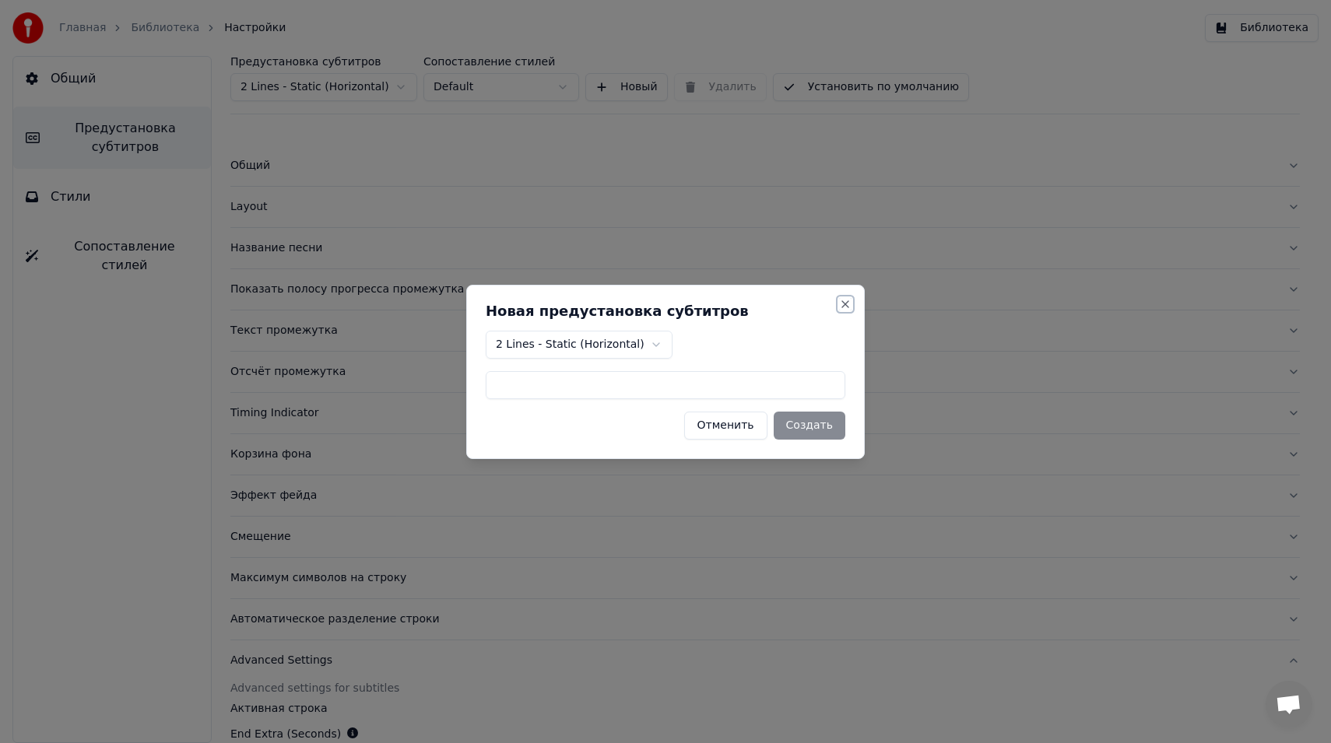
click at [845, 303] on button "Close" at bounding box center [845, 304] width 12 height 12
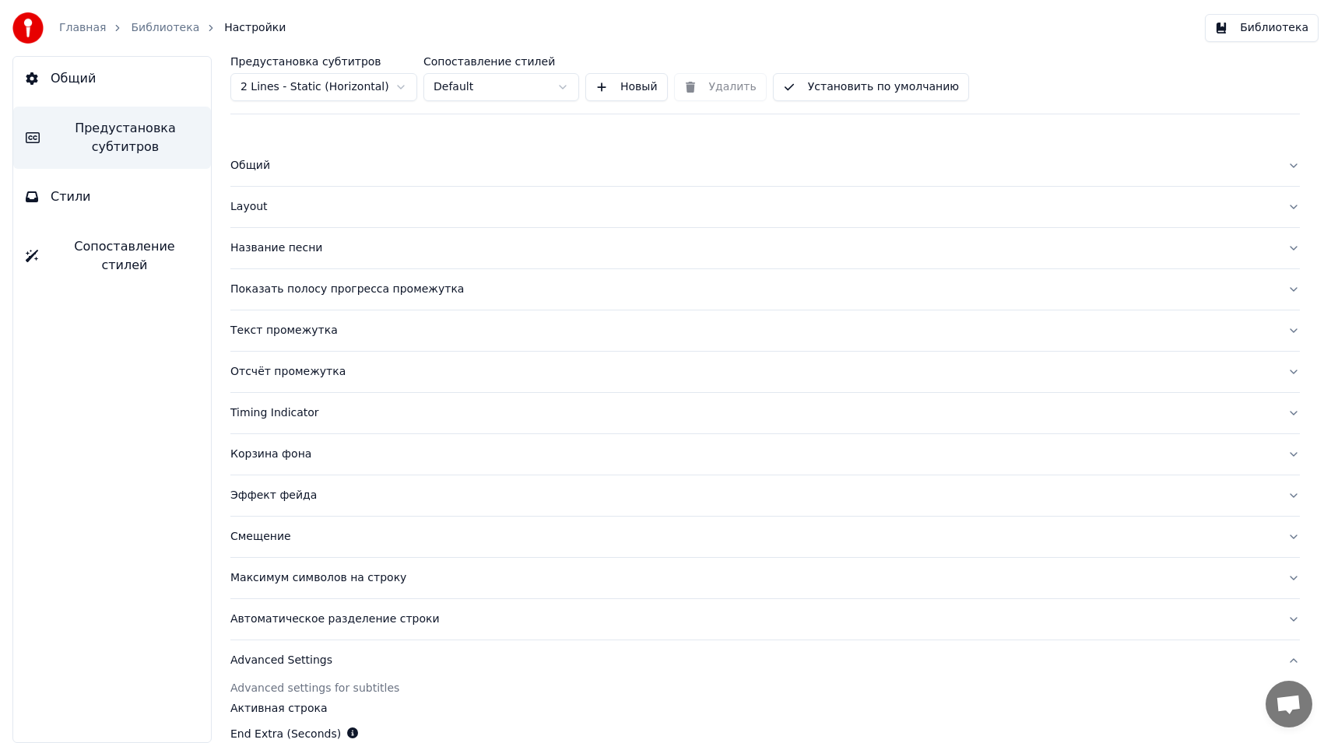
click at [71, 211] on button "Стили" at bounding box center [112, 197] width 198 height 44
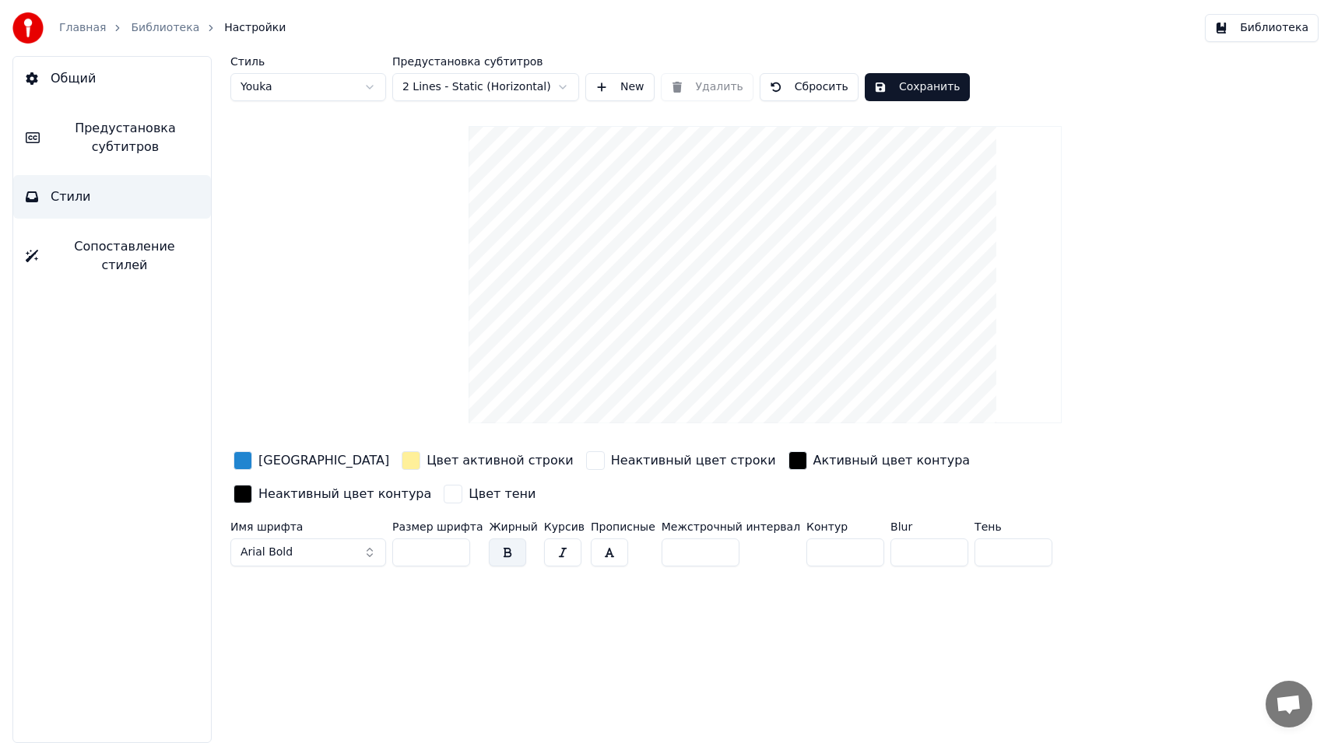
click at [789, 463] on div "button" at bounding box center [798, 460] width 19 height 19
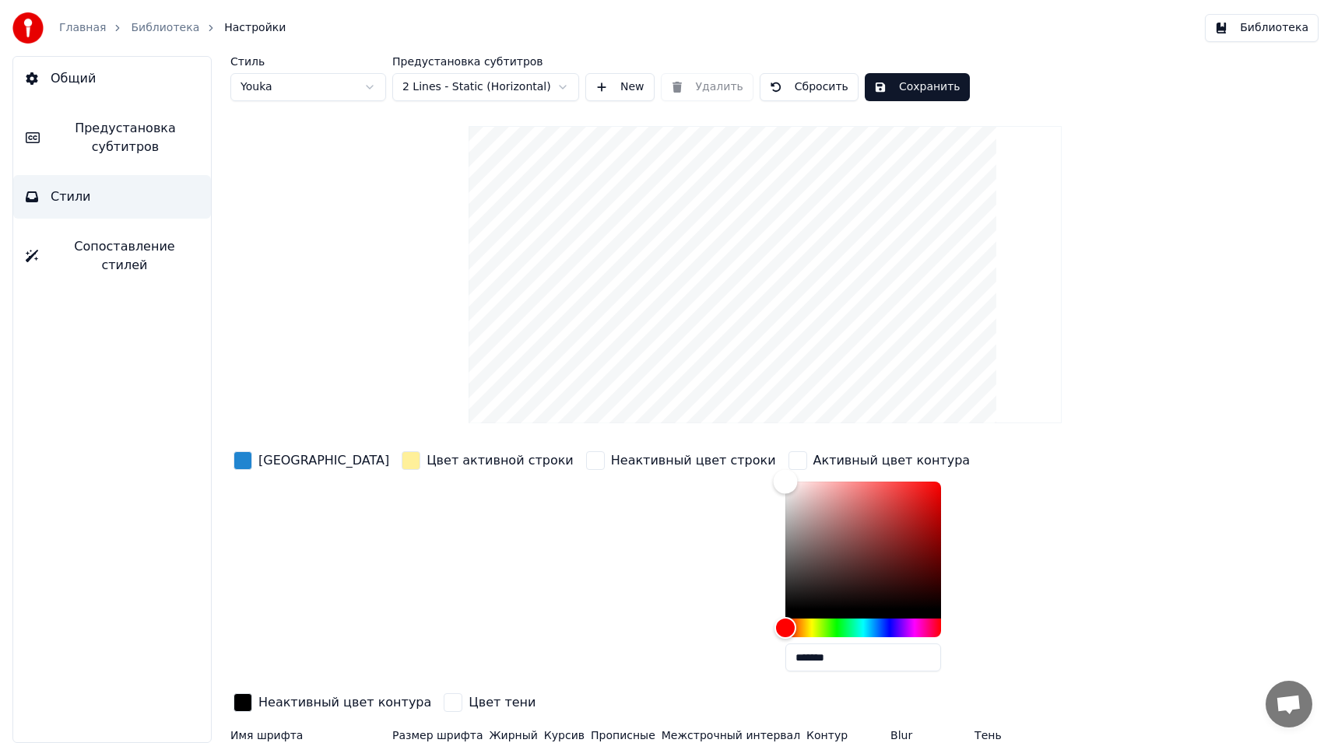
drag, startPoint x: 704, startPoint y: 496, endPoint x: 668, endPoint y: 436, distance: 69.8
click at [668, 436] on div "Стиль Youka Предустановка субтитров 2 Lines - Static (Horizontal) New Удалить С…" at bounding box center [765, 418] width 1070 height 725
type input "*******"
drag, startPoint x: 698, startPoint y: 480, endPoint x: 701, endPoint y: 650, distance: 169.7
click at [785, 650] on div "*******" at bounding box center [866, 580] width 163 height 196
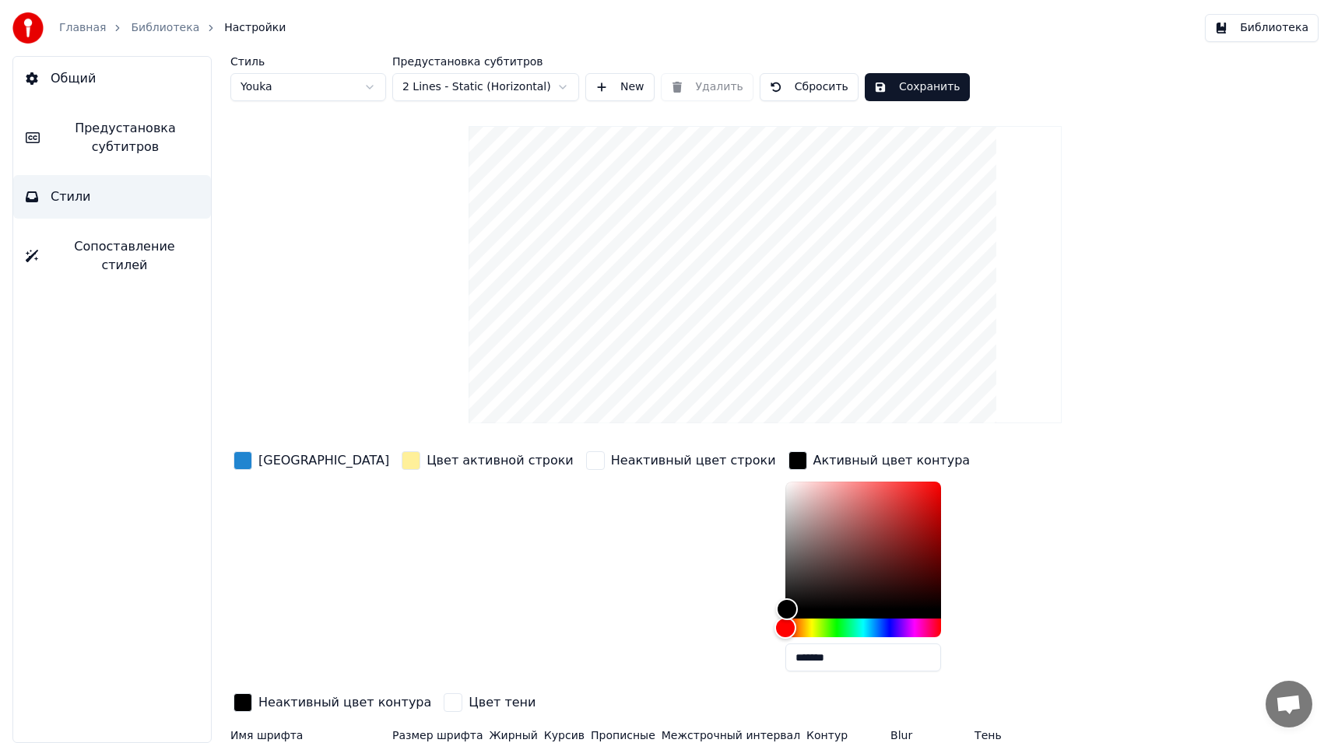
click at [434, 690] on div "Неактивный цвет контура" at bounding box center [332, 703] width 204 height 27
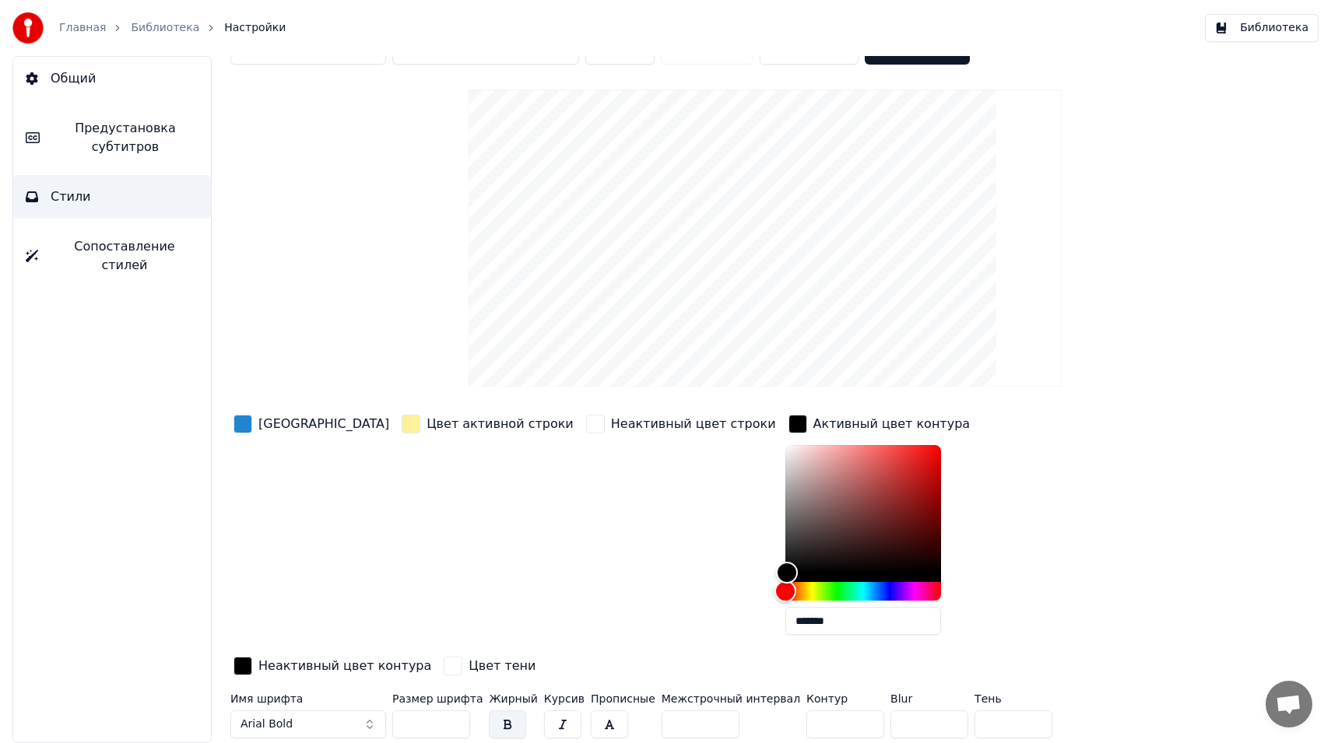
click at [130, 254] on span "Сопоставление стилей" at bounding box center [125, 255] width 148 height 37
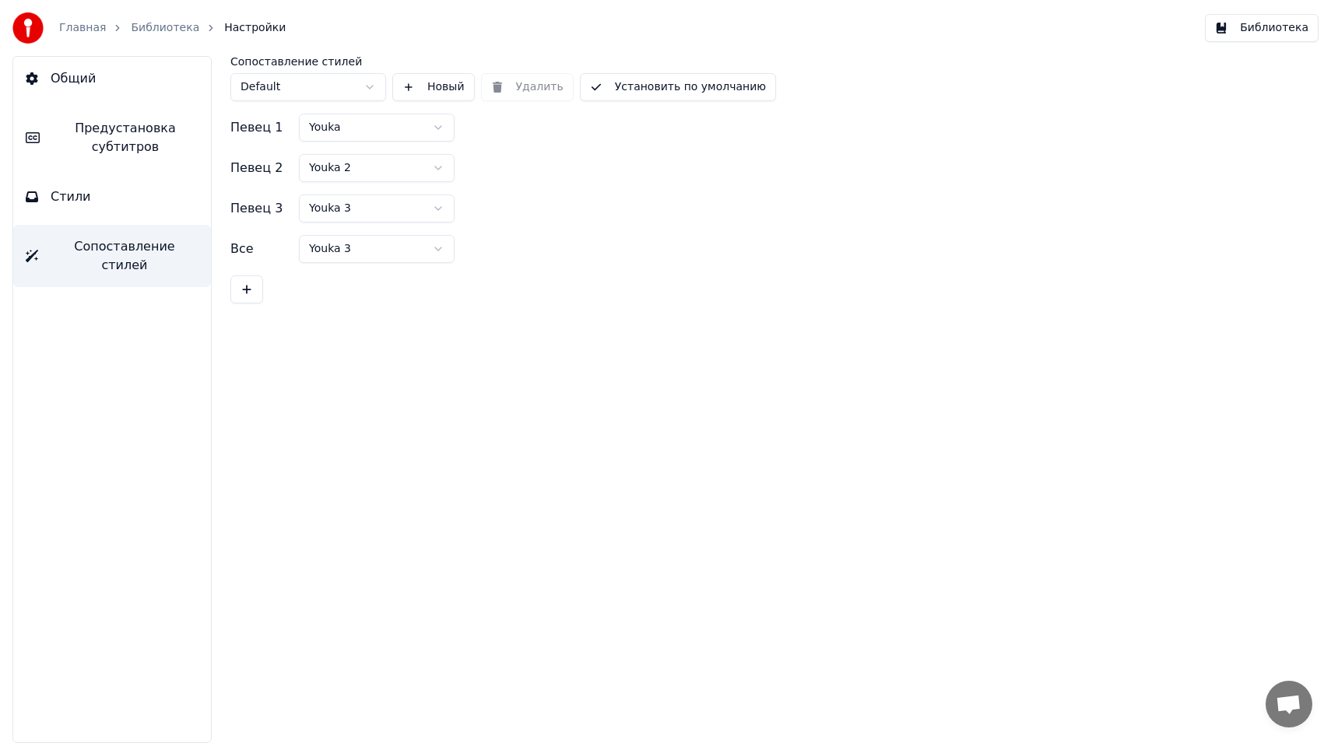
scroll to position [0, 0]
click at [124, 79] on button "Общий" at bounding box center [112, 79] width 198 height 44
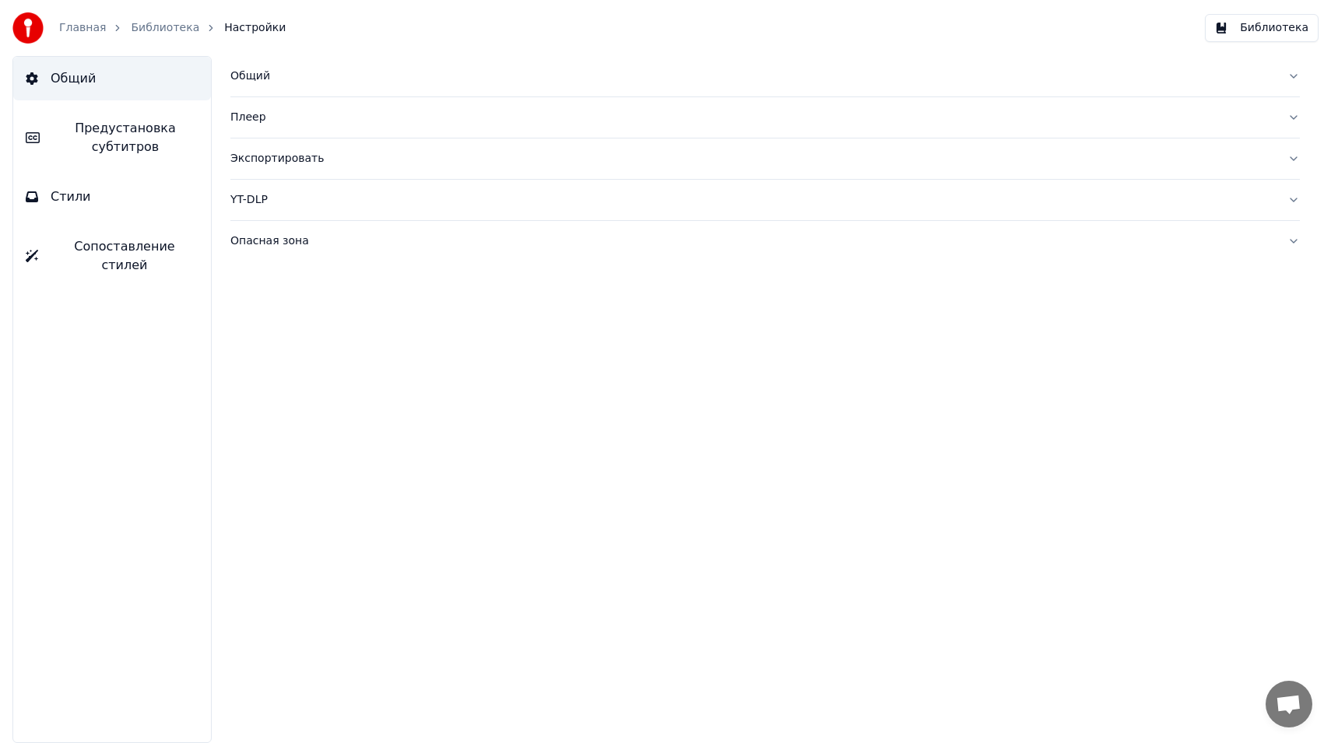
click at [251, 81] on div "Общий" at bounding box center [752, 76] width 1045 height 16
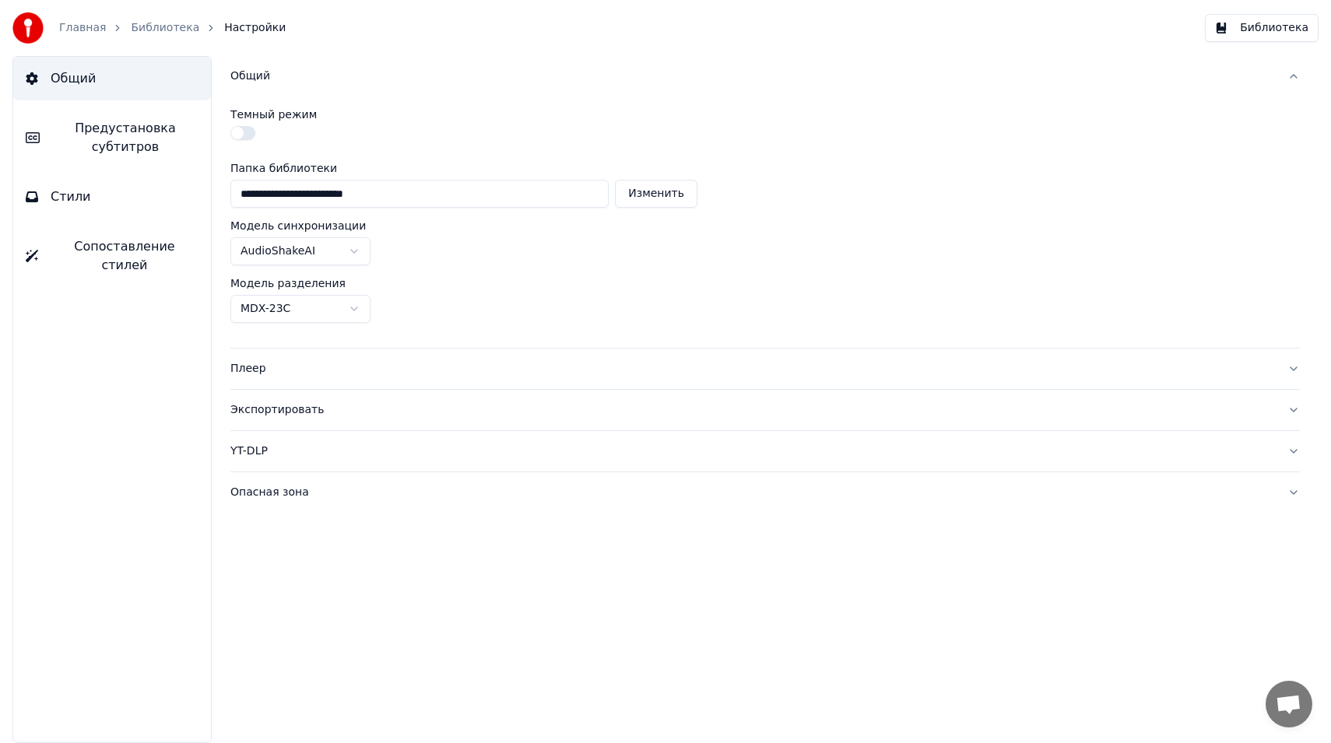
click at [179, 23] on link "Библиотека" at bounding box center [165, 28] width 68 height 16
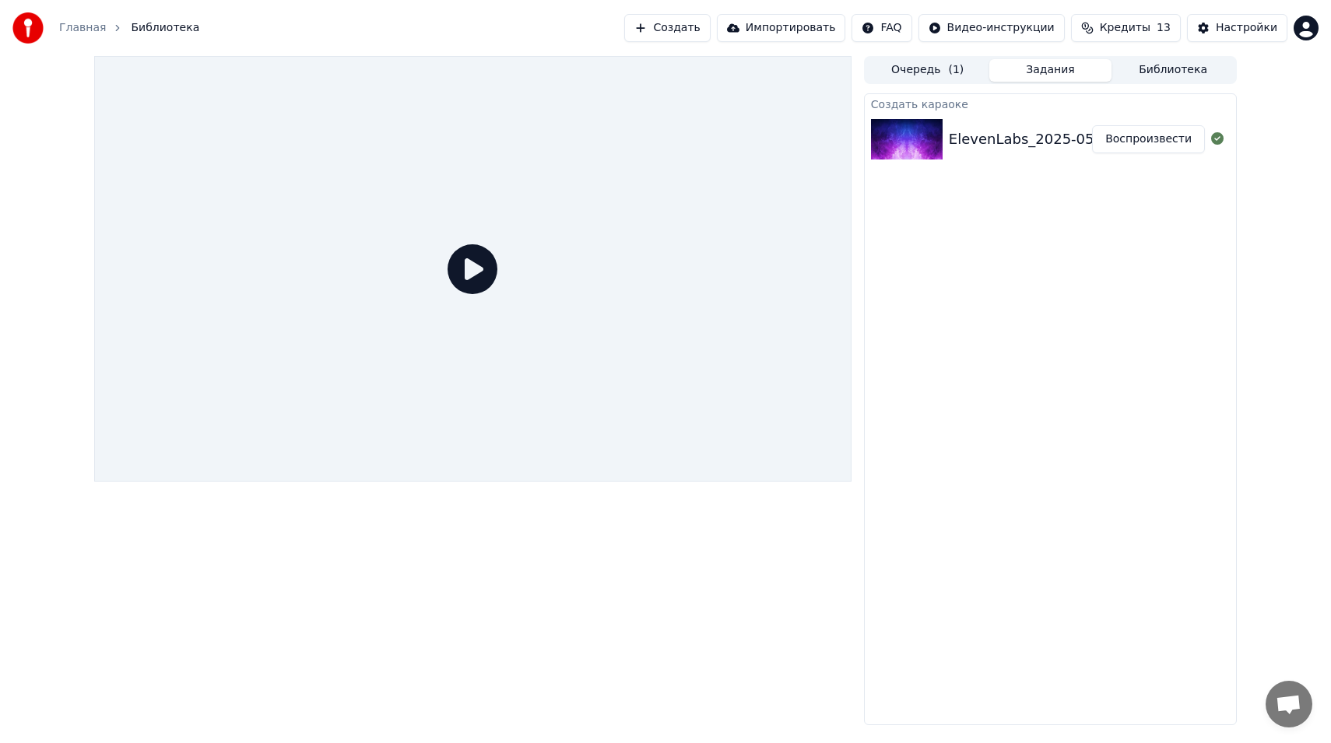
click at [472, 254] on icon at bounding box center [473, 269] width 50 height 50
click at [473, 273] on icon at bounding box center [473, 269] width 50 height 50
click at [477, 273] on icon at bounding box center [473, 269] width 50 height 50
click at [918, 146] on img at bounding box center [907, 139] width 72 height 40
click at [1106, 141] on button "Воспроизвести" at bounding box center [1148, 139] width 113 height 28
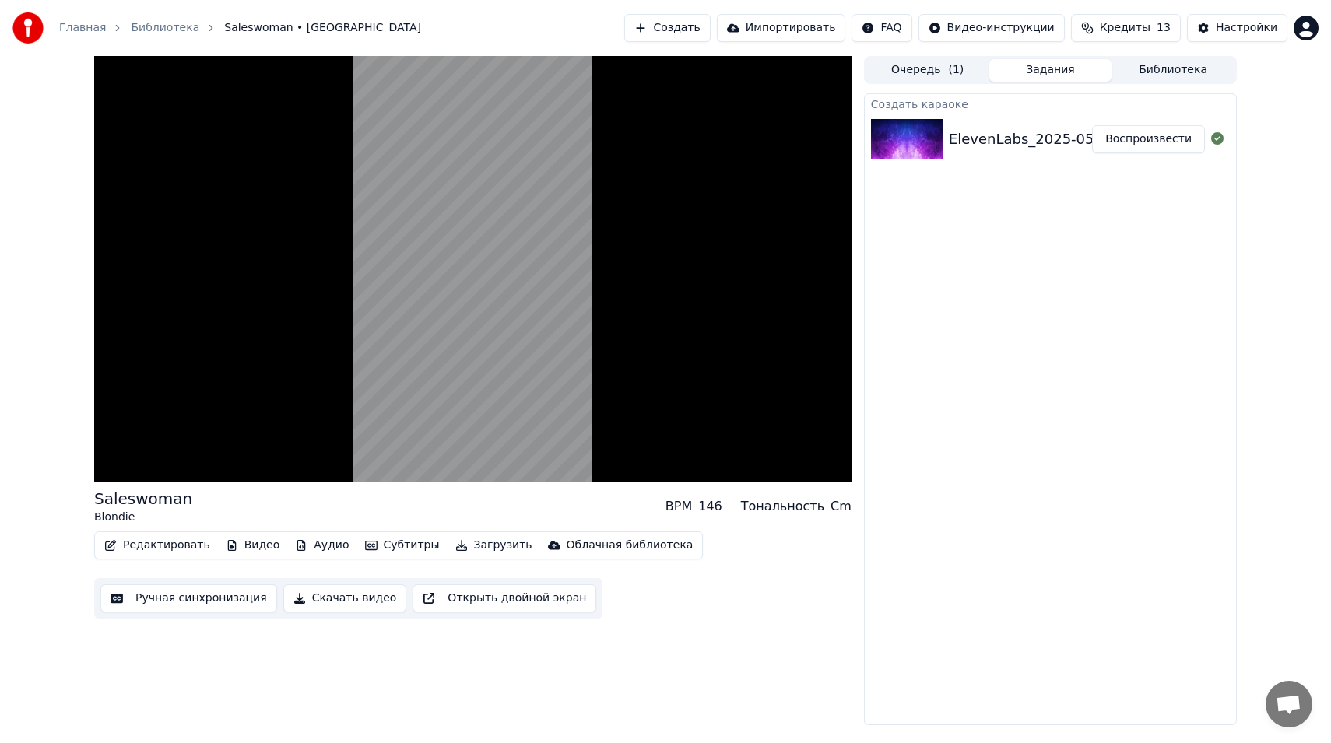
click at [222, 609] on button "Ручная синхронизация" at bounding box center [188, 599] width 177 height 28
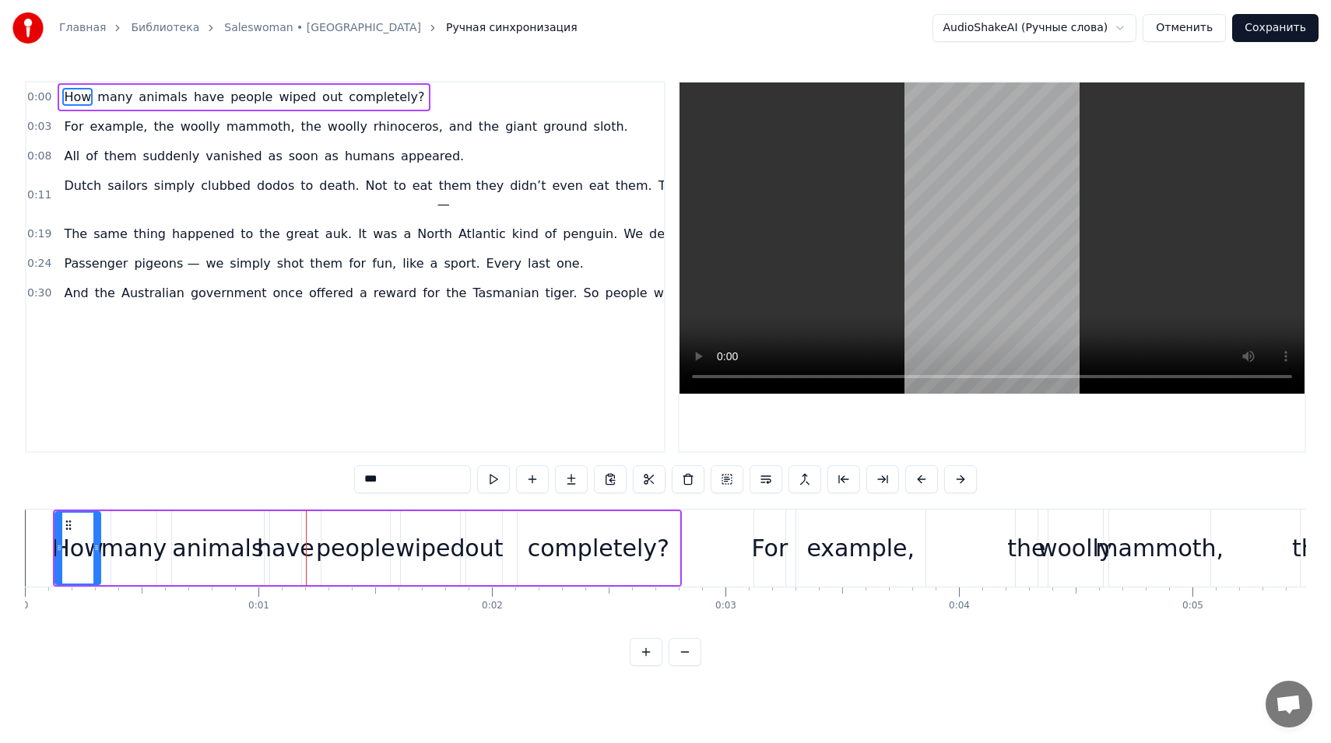
click at [918, 164] on video at bounding box center [992, 238] width 625 height 311
drag, startPoint x: 1031, startPoint y: 146, endPoint x: 968, endPoint y: 137, distance: 63.6
click at [968, 138] on video at bounding box center [992, 238] width 625 height 311
click at [385, 97] on span "completely?" at bounding box center [386, 97] width 79 height 18
type input "**********"
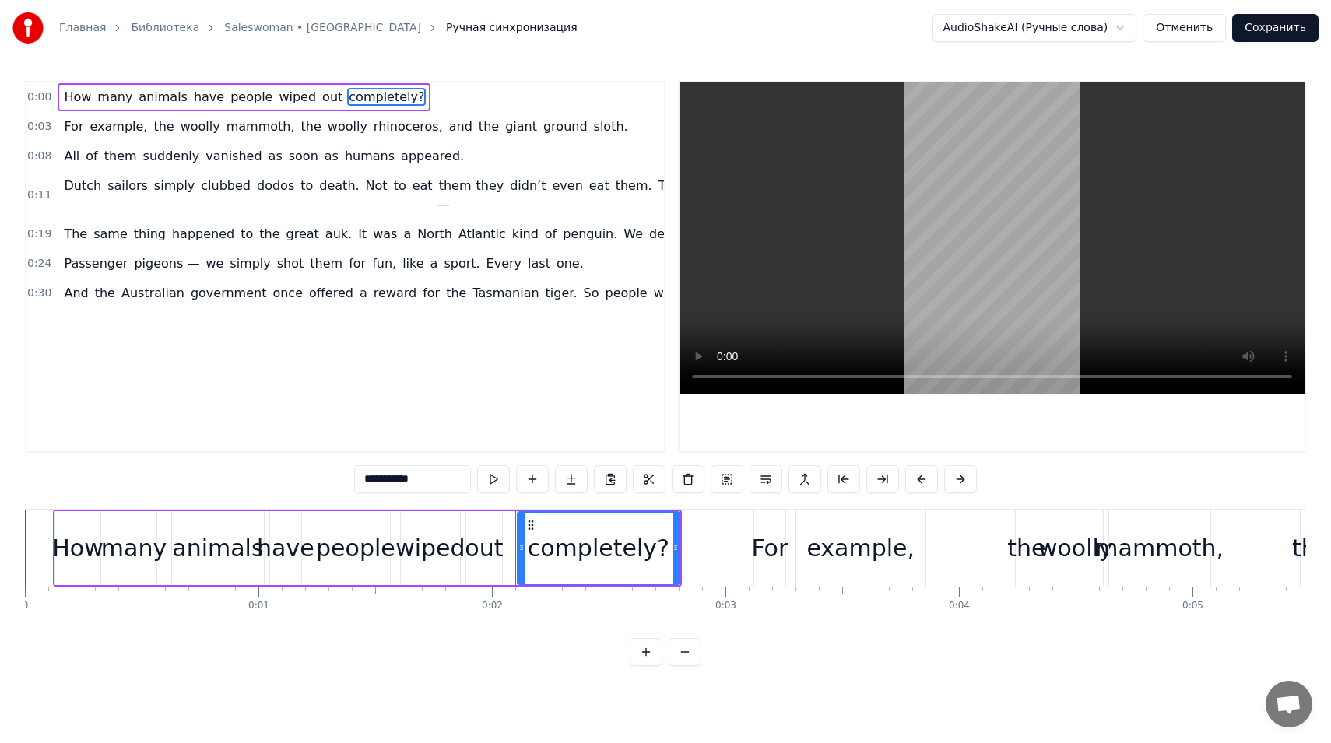
click at [682, 652] on button at bounding box center [685, 652] width 33 height 28
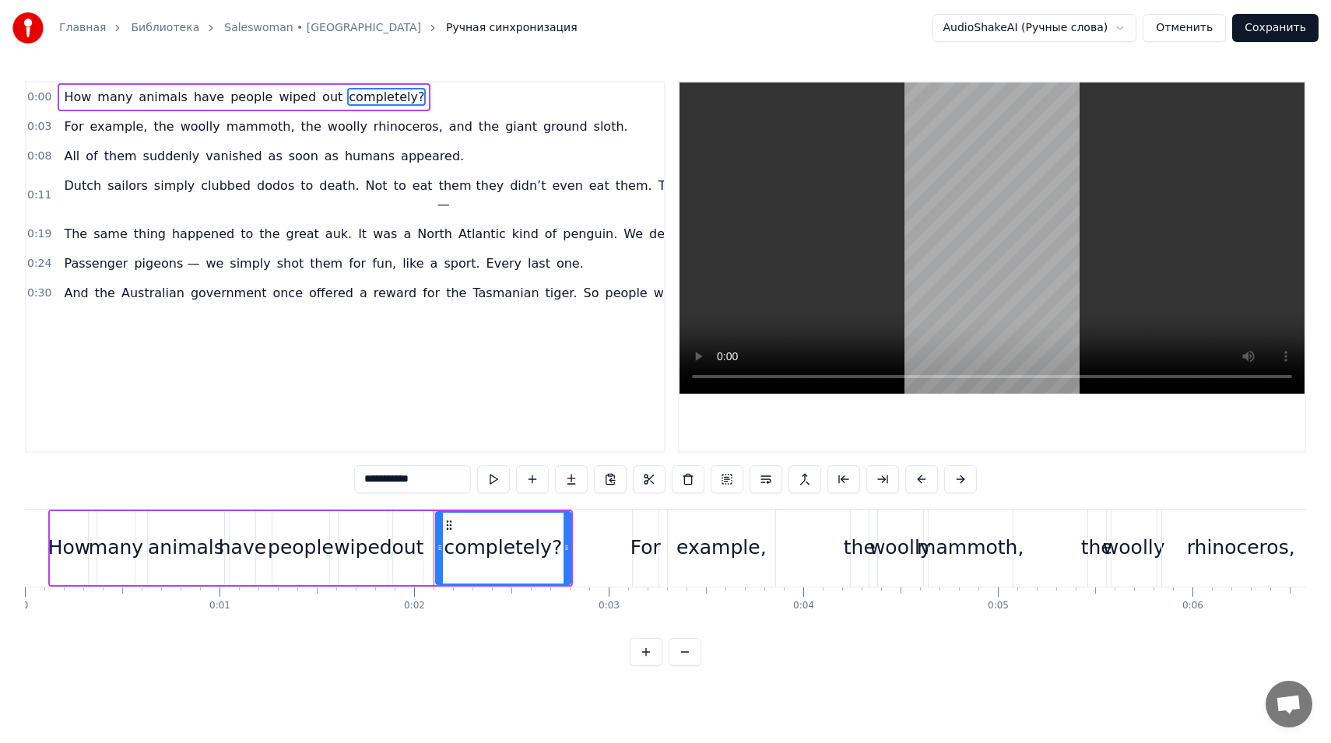
click at [682, 652] on button at bounding box center [685, 652] width 33 height 28
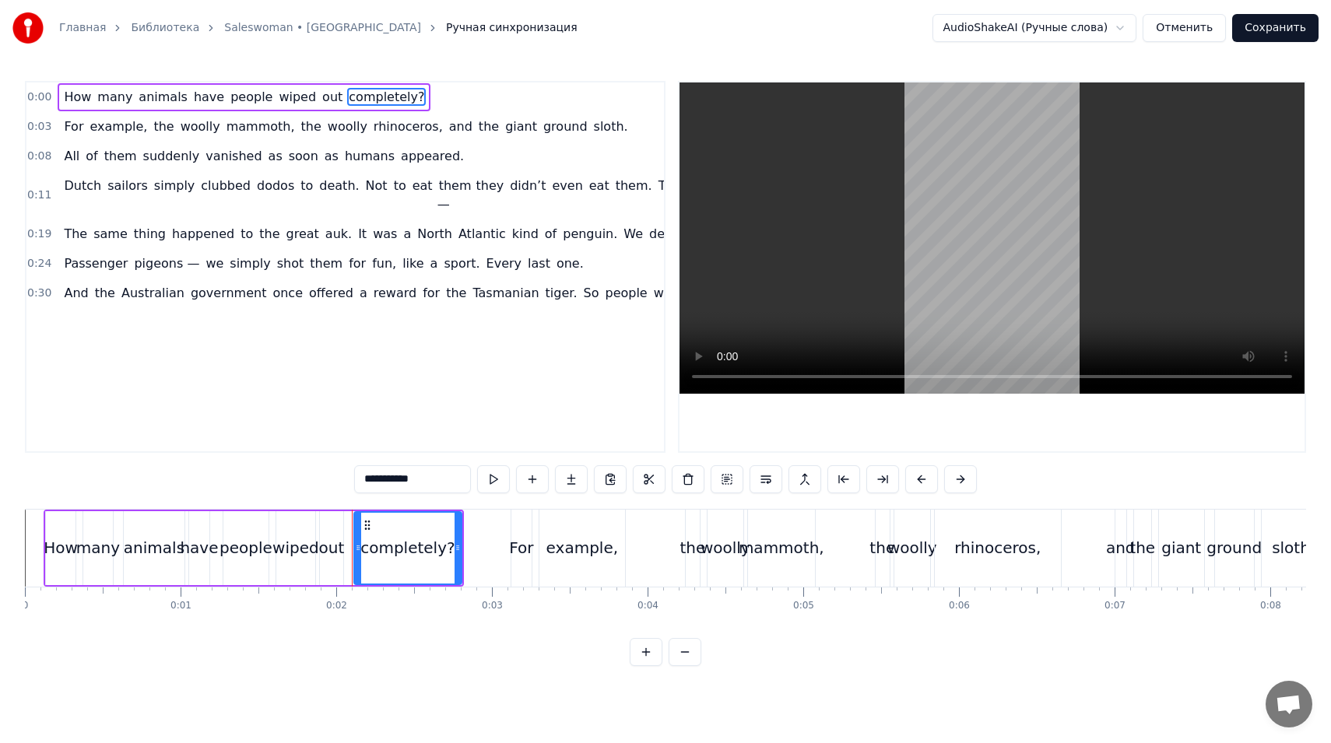
click at [682, 652] on button at bounding box center [685, 652] width 33 height 28
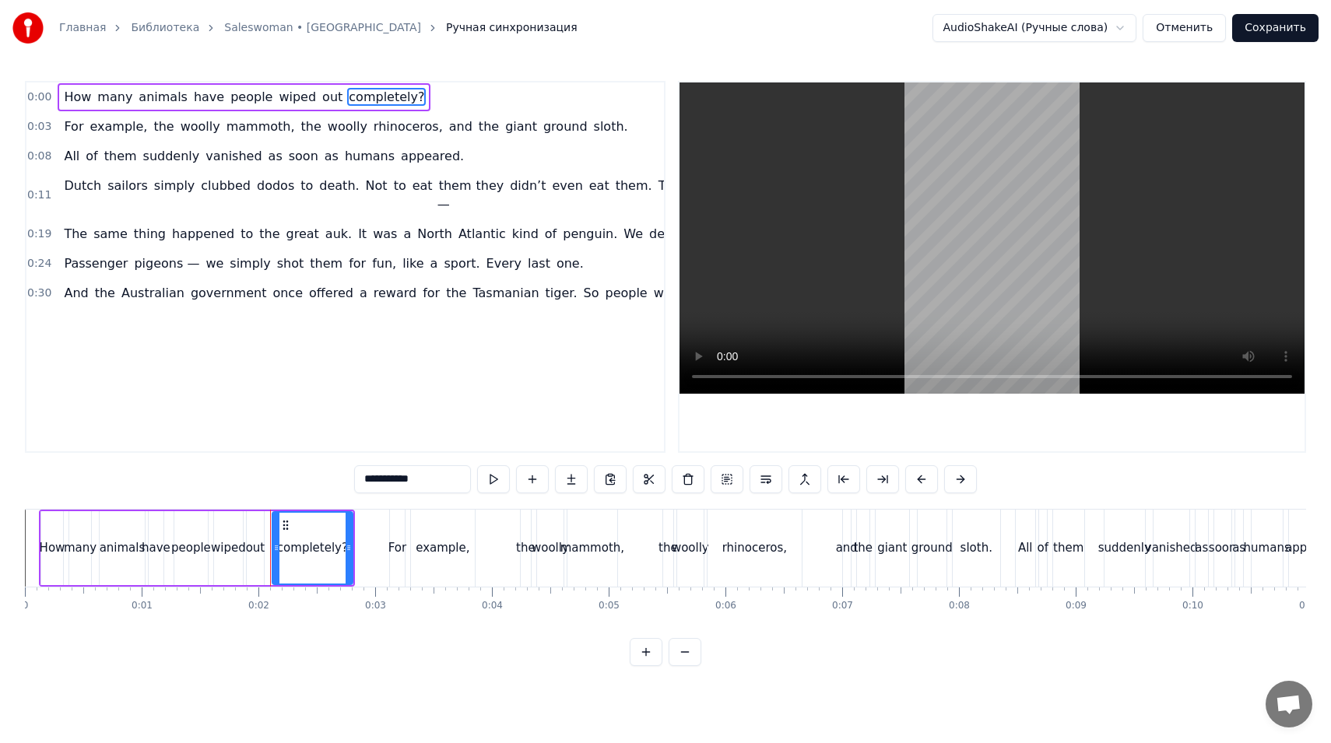
click at [682, 652] on button at bounding box center [685, 652] width 33 height 28
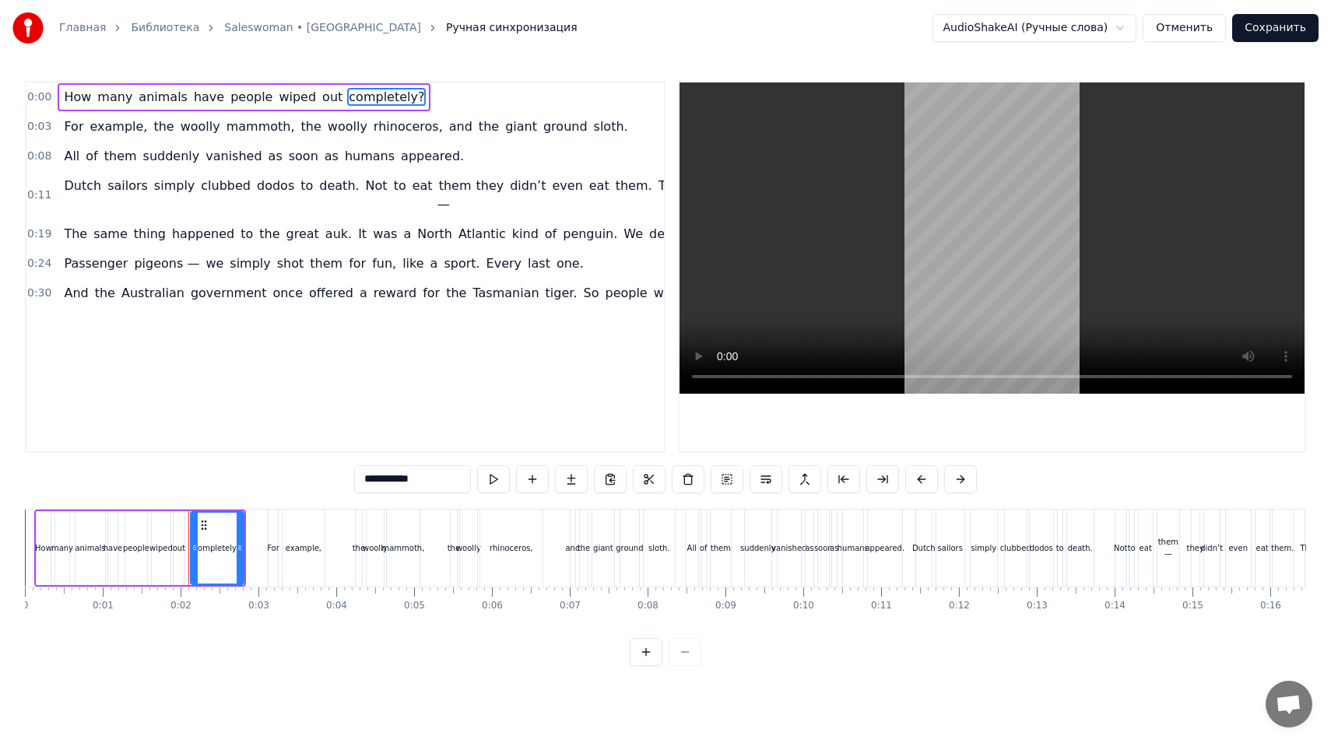
click at [682, 652] on div at bounding box center [666, 652] width 72 height 28
click at [1079, 19] on html "Главная Библиотека Saleswoman • Blondie Ручная синхронизация AudioShakeAI (Ручн…" at bounding box center [665, 345] width 1331 height 691
click at [1078, 26] on html "Главная Библиотека Saleswoman • Blondie Ручная синхронизация AudioShakeAI (Ручн…" at bounding box center [665, 345] width 1331 height 691
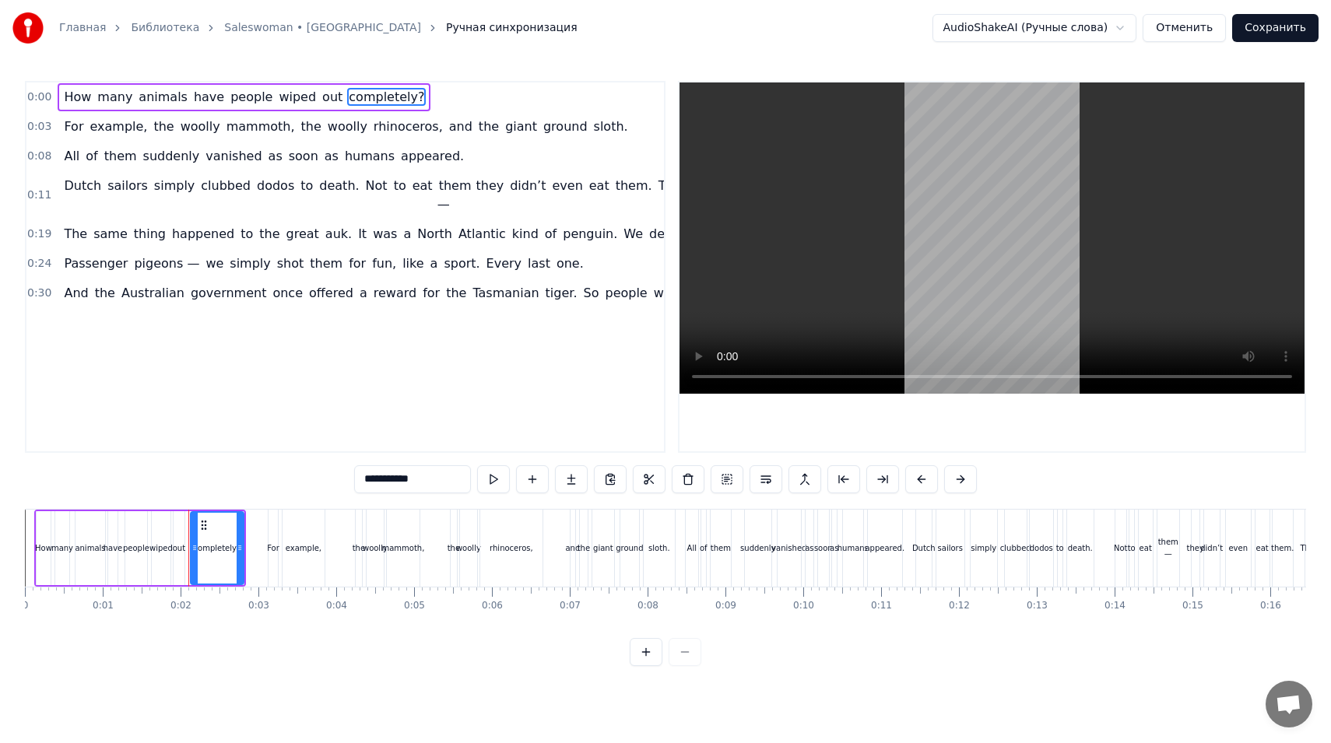
click at [236, 26] on link "Saleswoman • Blondie" at bounding box center [322, 28] width 197 height 16
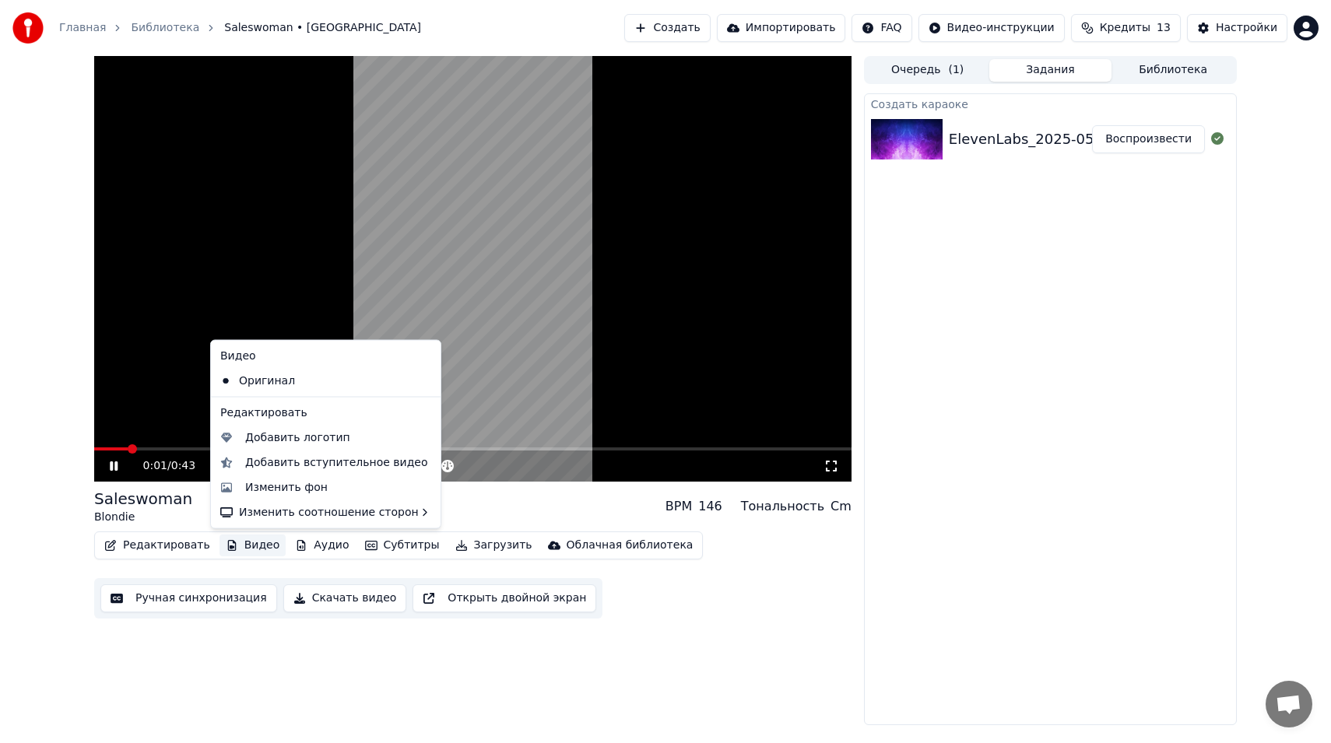
click at [241, 547] on button "Видео" at bounding box center [253, 546] width 67 height 22
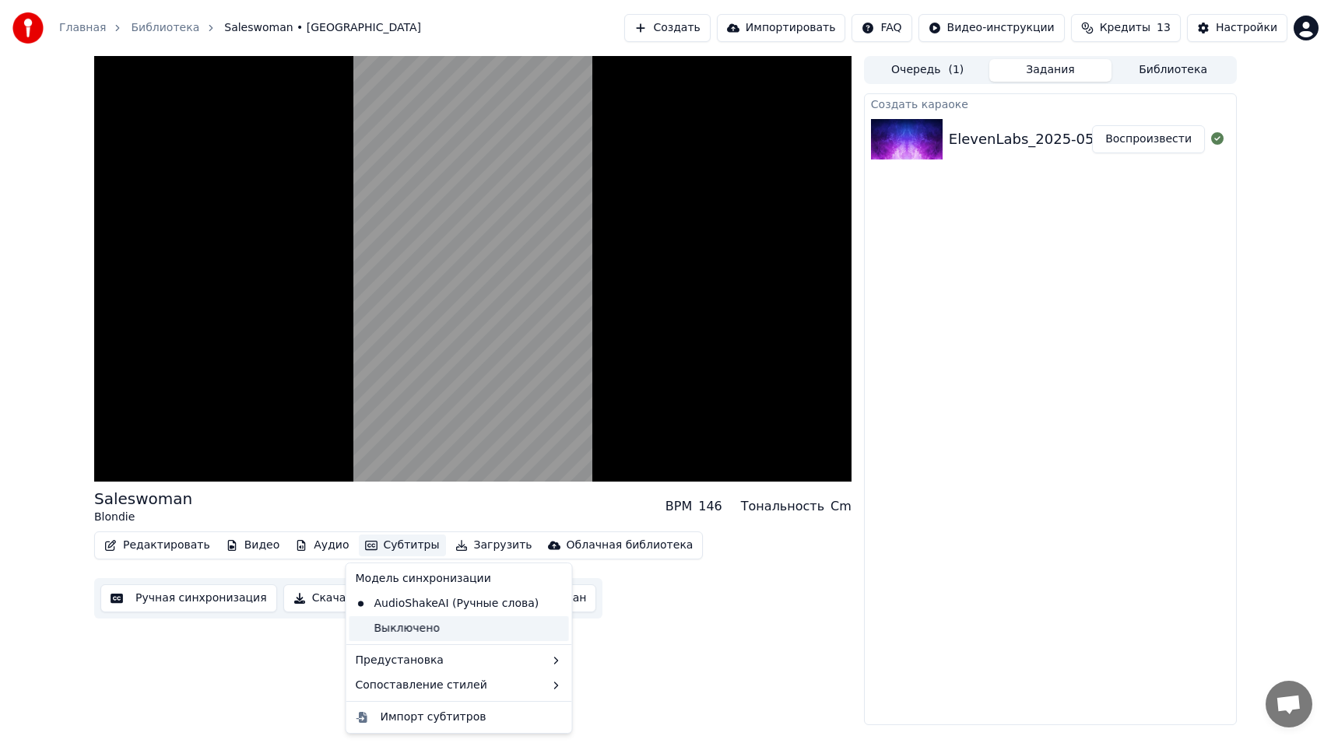
click at [402, 627] on div "Выключено" at bounding box center [459, 628] width 220 height 25
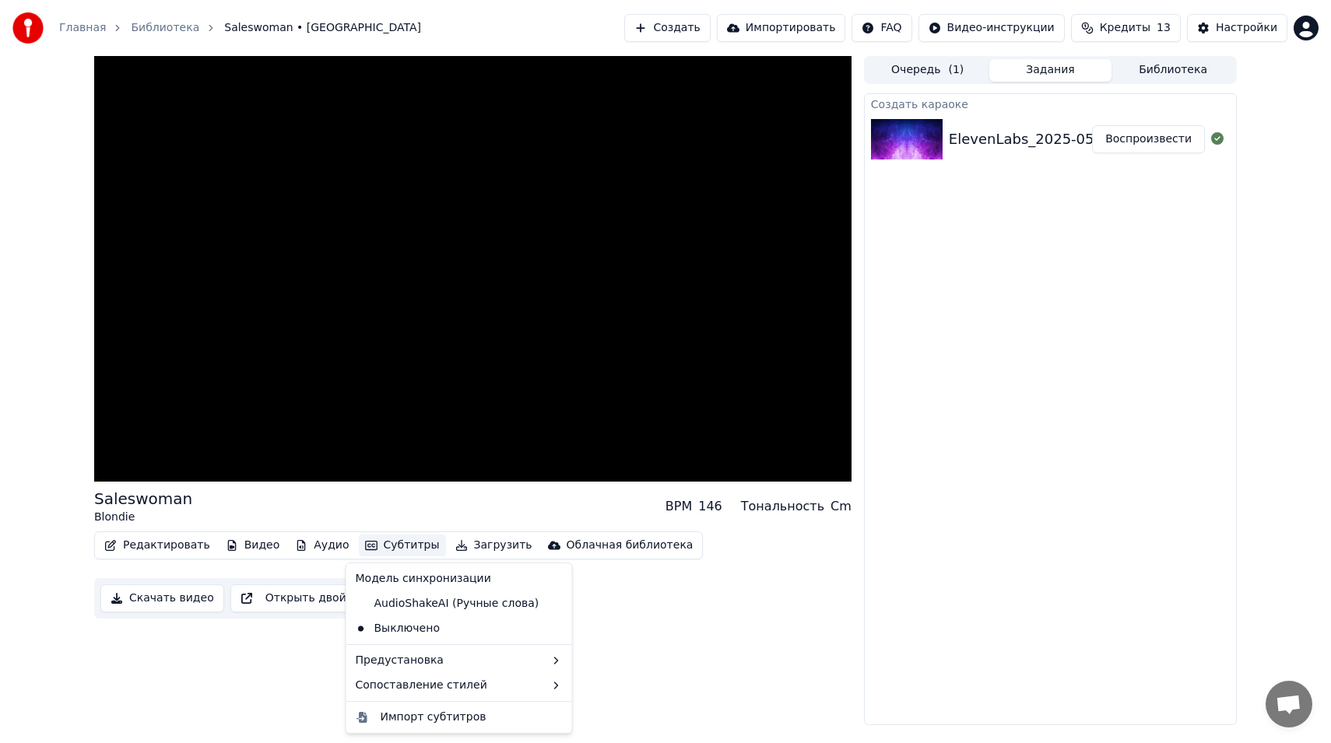
click at [397, 547] on button "Субтитры" at bounding box center [402, 546] width 87 height 22
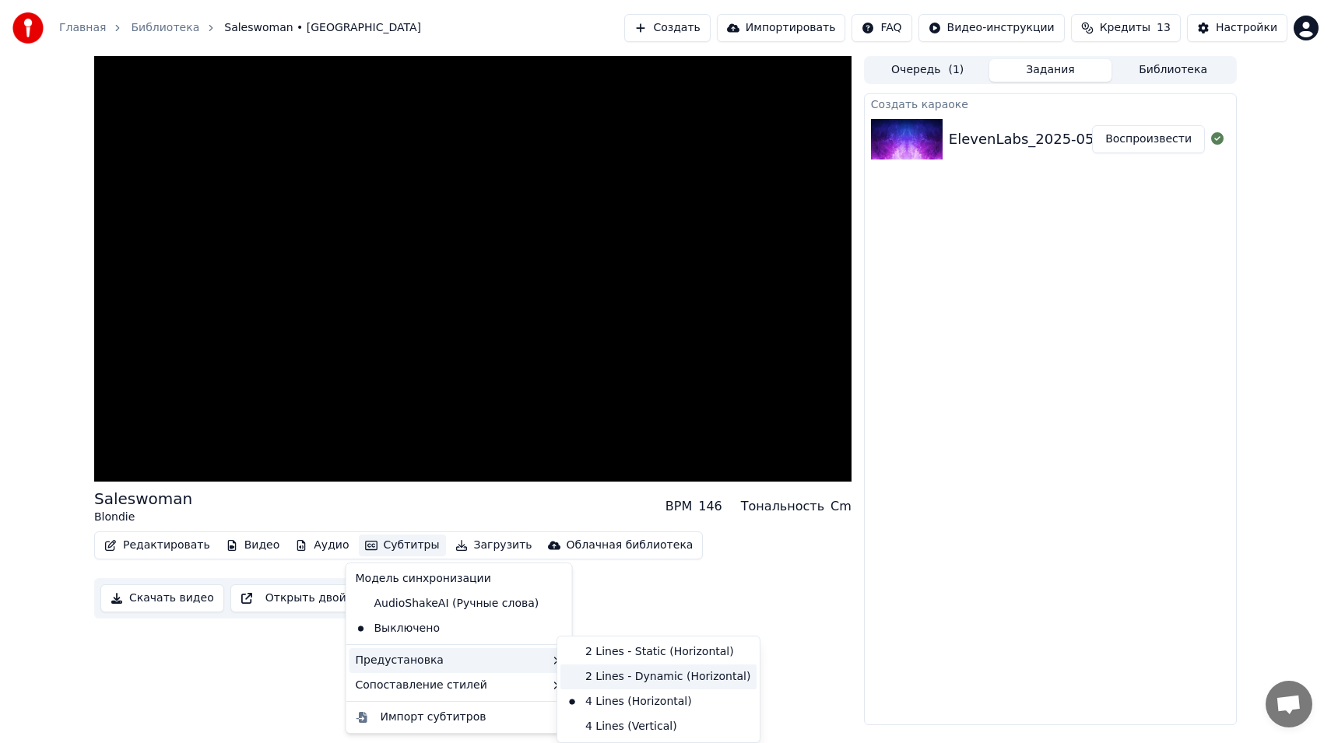
click at [626, 675] on div "2 Lines - Dynamic (Horizontal)" at bounding box center [658, 677] width 196 height 25
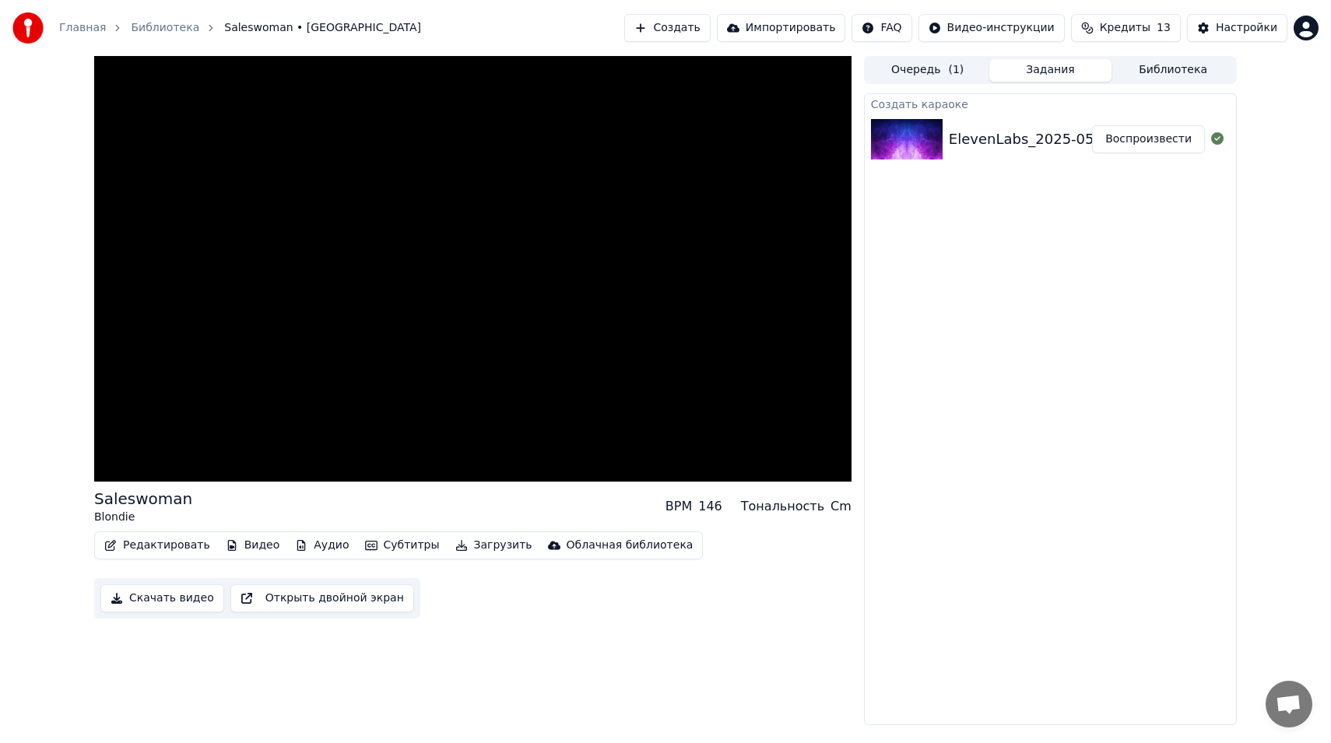
click at [385, 543] on button "Субтитры" at bounding box center [402, 546] width 87 height 22
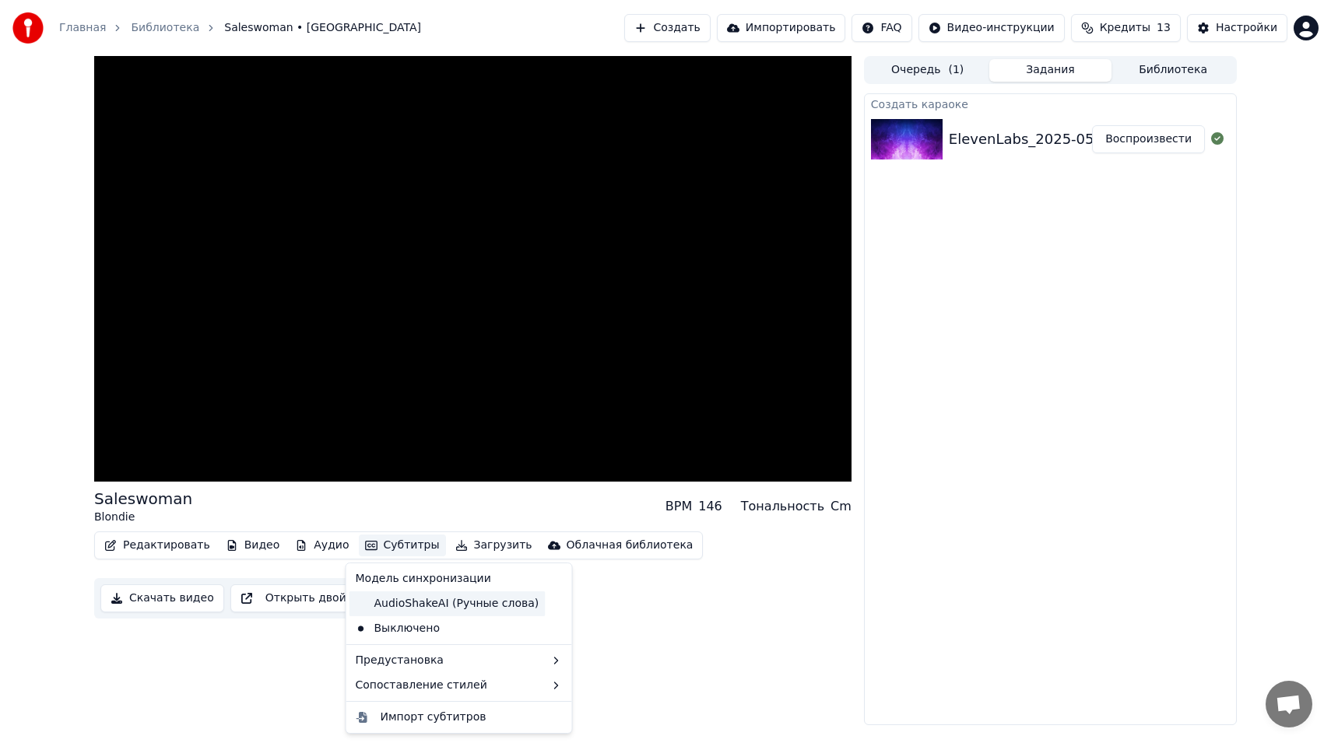
click at [392, 600] on div "AudioShakeAI (Ручные слова)" at bounding box center [447, 604] width 196 height 25
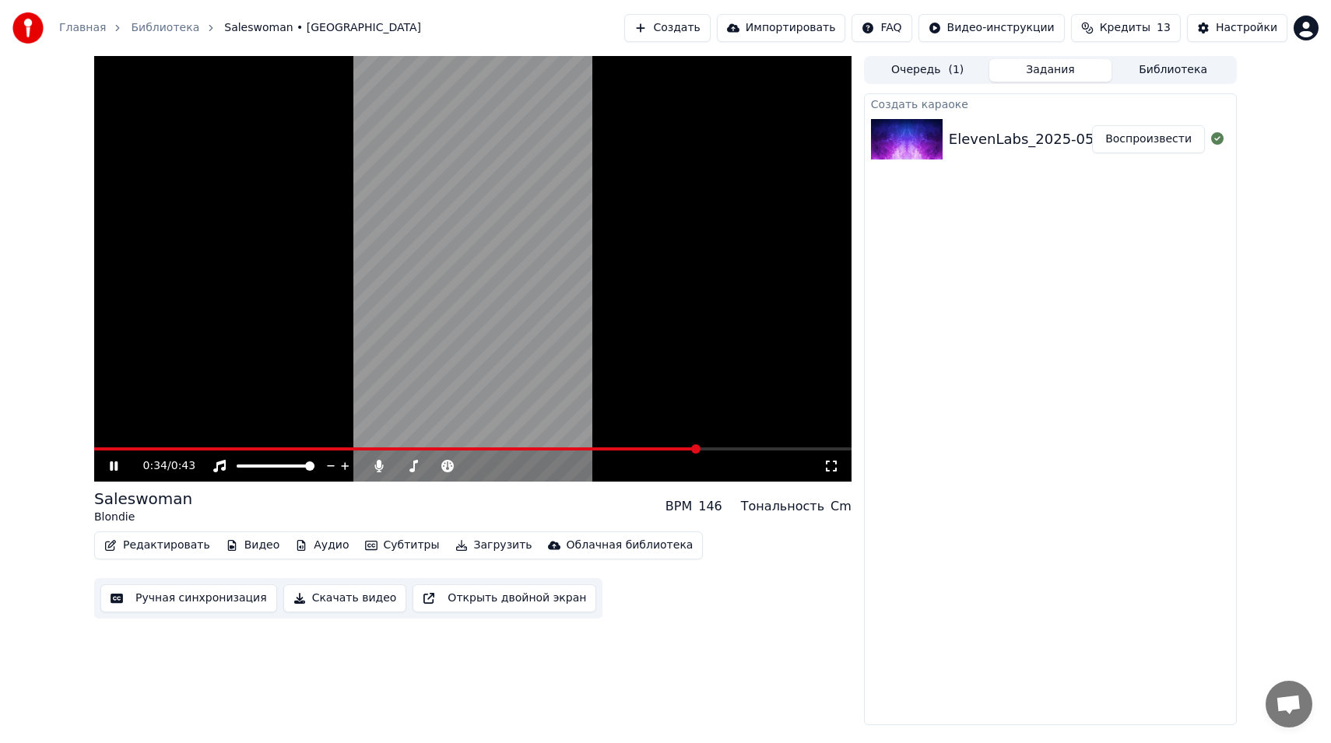
click at [413, 546] on button "Субтитры" at bounding box center [402, 546] width 87 height 22
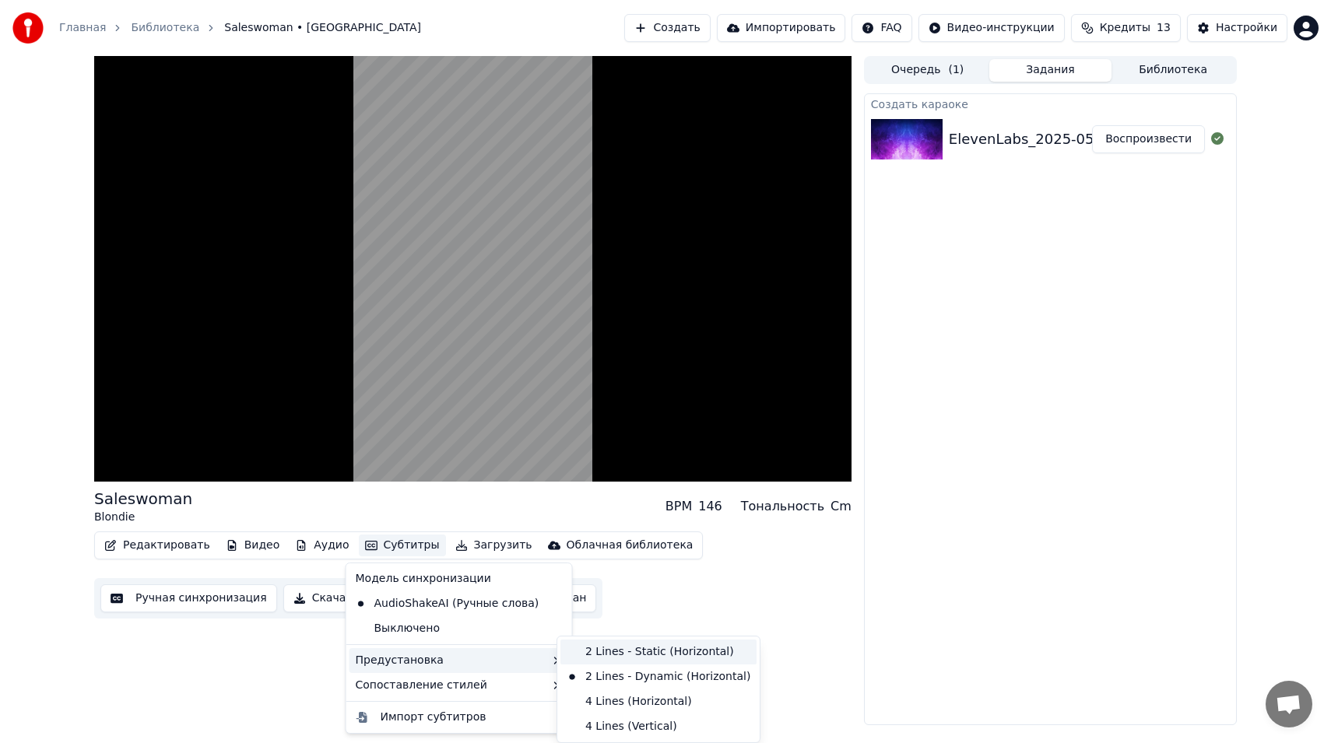
click at [629, 655] on div "2 Lines - Static (Horizontal)" at bounding box center [658, 652] width 196 height 25
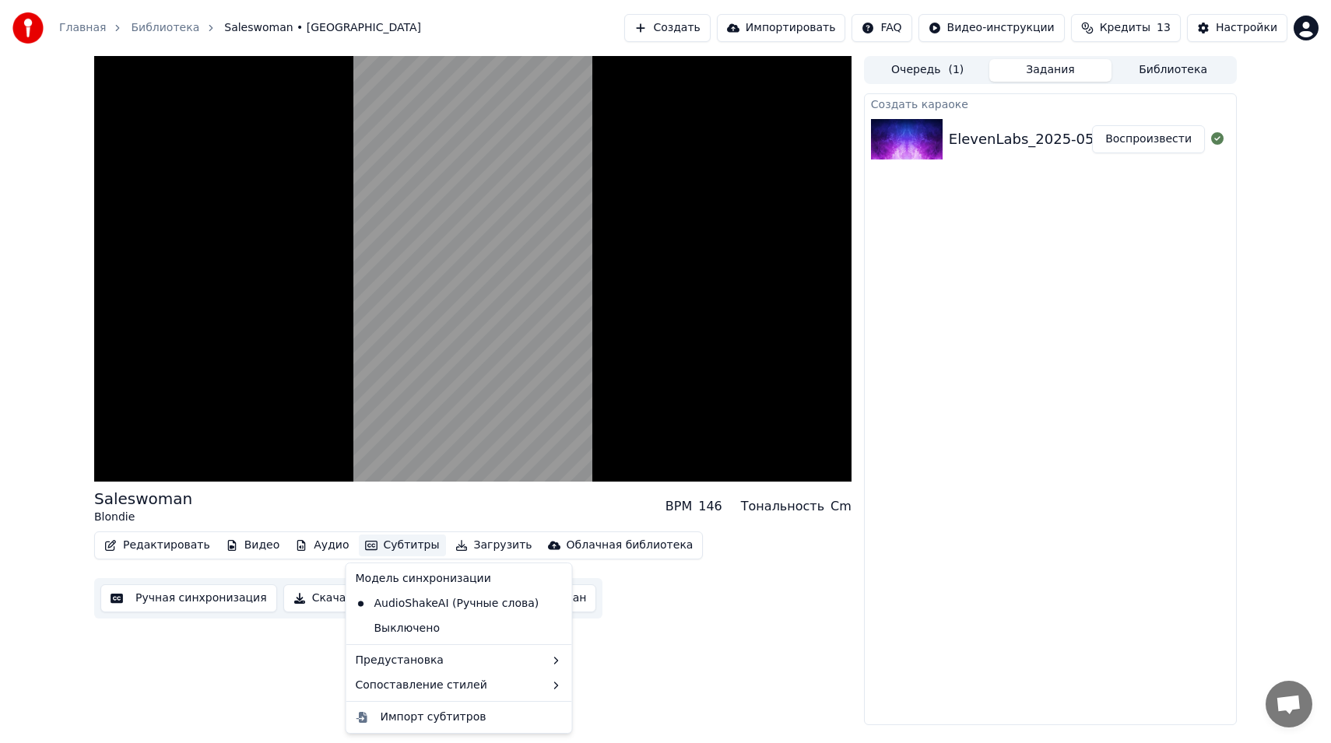
click at [399, 543] on button "Субтитры" at bounding box center [402, 546] width 87 height 22
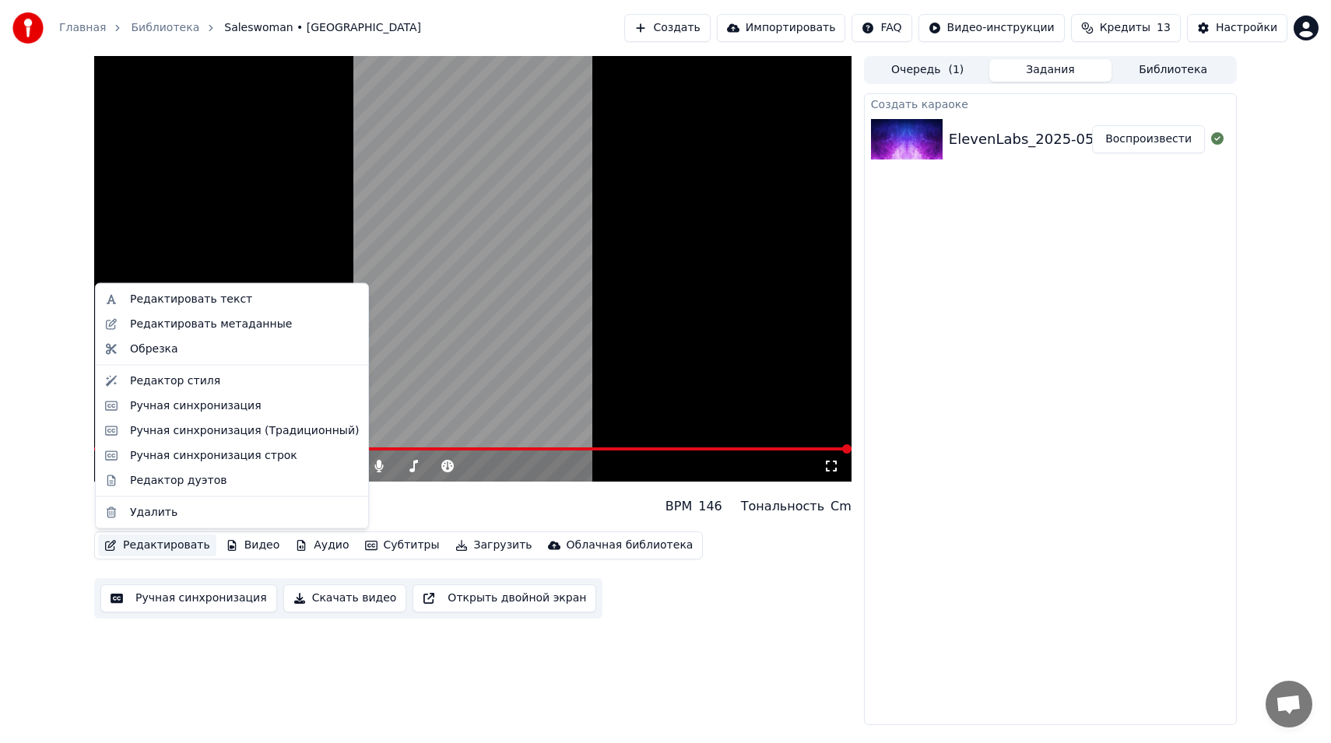
click at [136, 539] on button "Редактировать" at bounding box center [157, 546] width 118 height 22
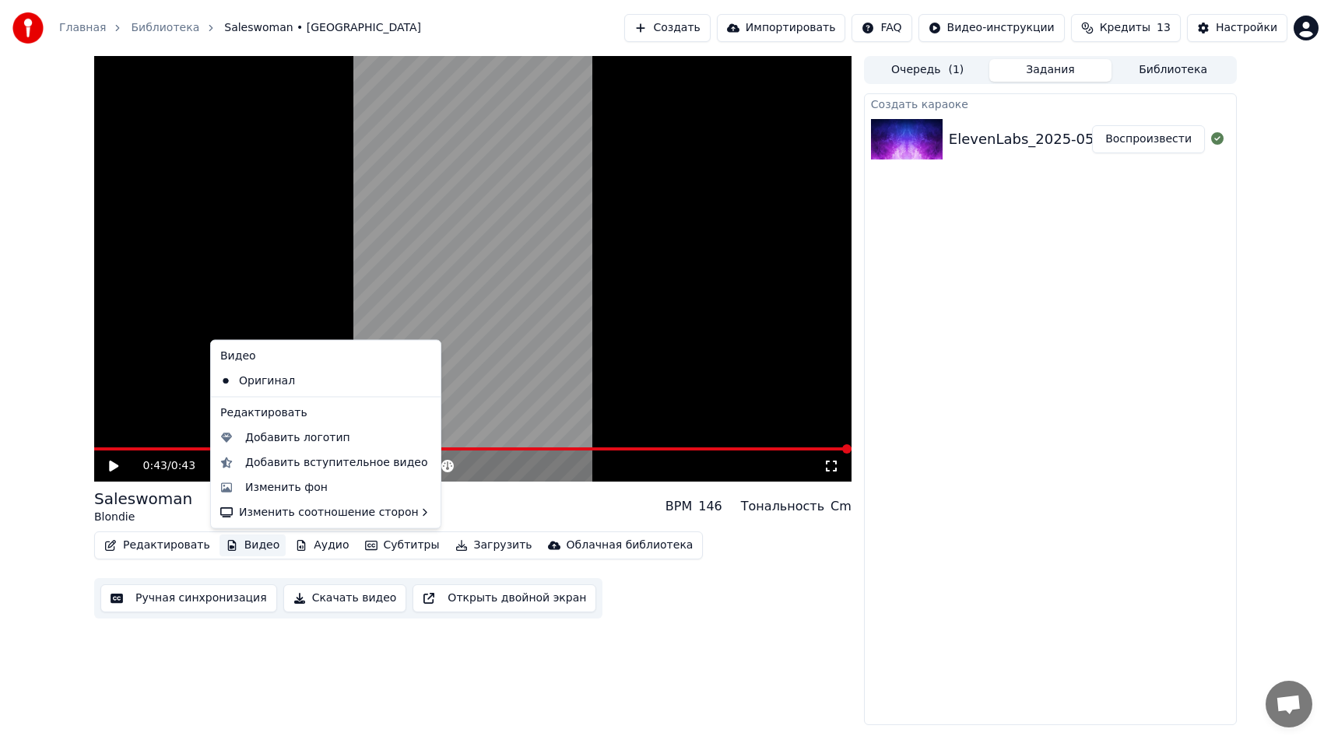
click at [253, 548] on button "Видео" at bounding box center [253, 546] width 67 height 22
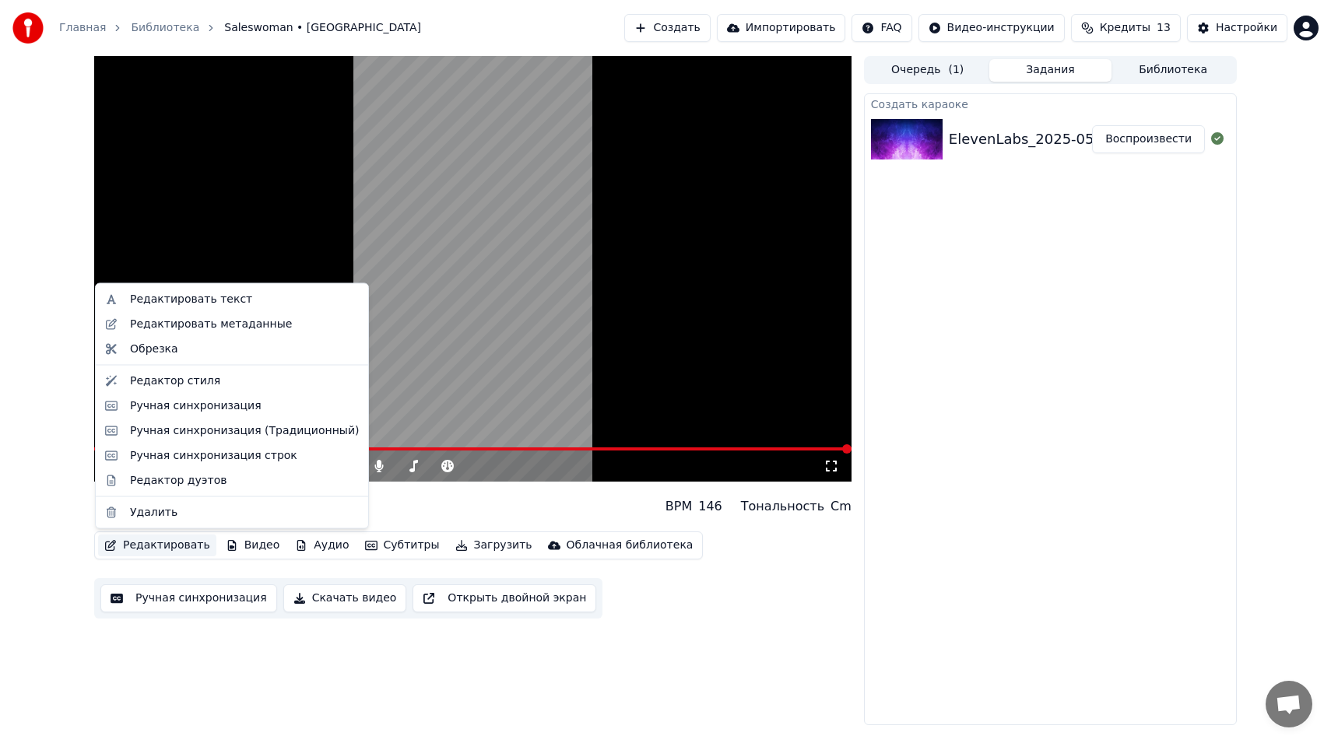
click at [139, 546] on button "Редактировать" at bounding box center [157, 546] width 118 height 22
click at [140, 550] on button "Редактировать" at bounding box center [157, 546] width 118 height 22
click at [180, 454] on div "Ручная синхронизация строк" at bounding box center [213, 456] width 167 height 16
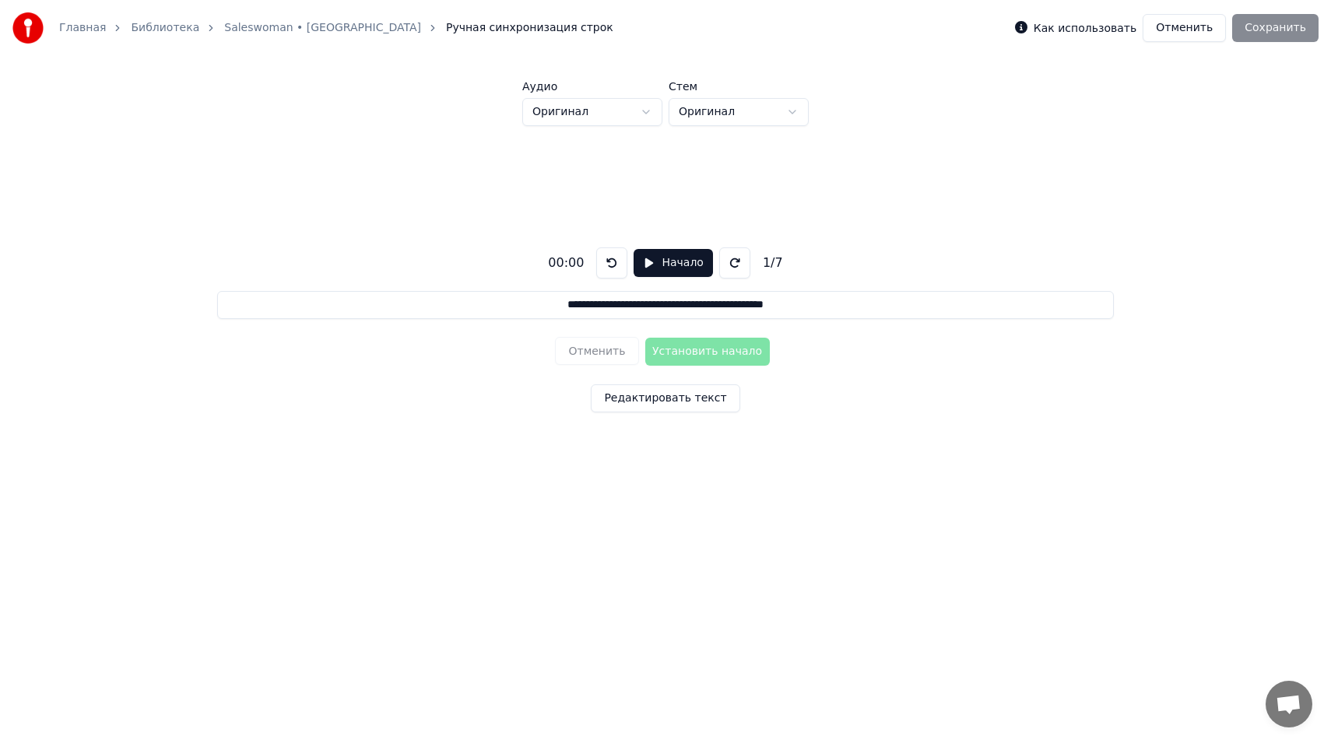
click at [615, 114] on html "**********" at bounding box center [665, 276] width 1331 height 552
click at [697, 114] on html "**********" at bounding box center [665, 276] width 1331 height 552
click at [645, 265] on button "Начало" at bounding box center [673, 263] width 79 height 28
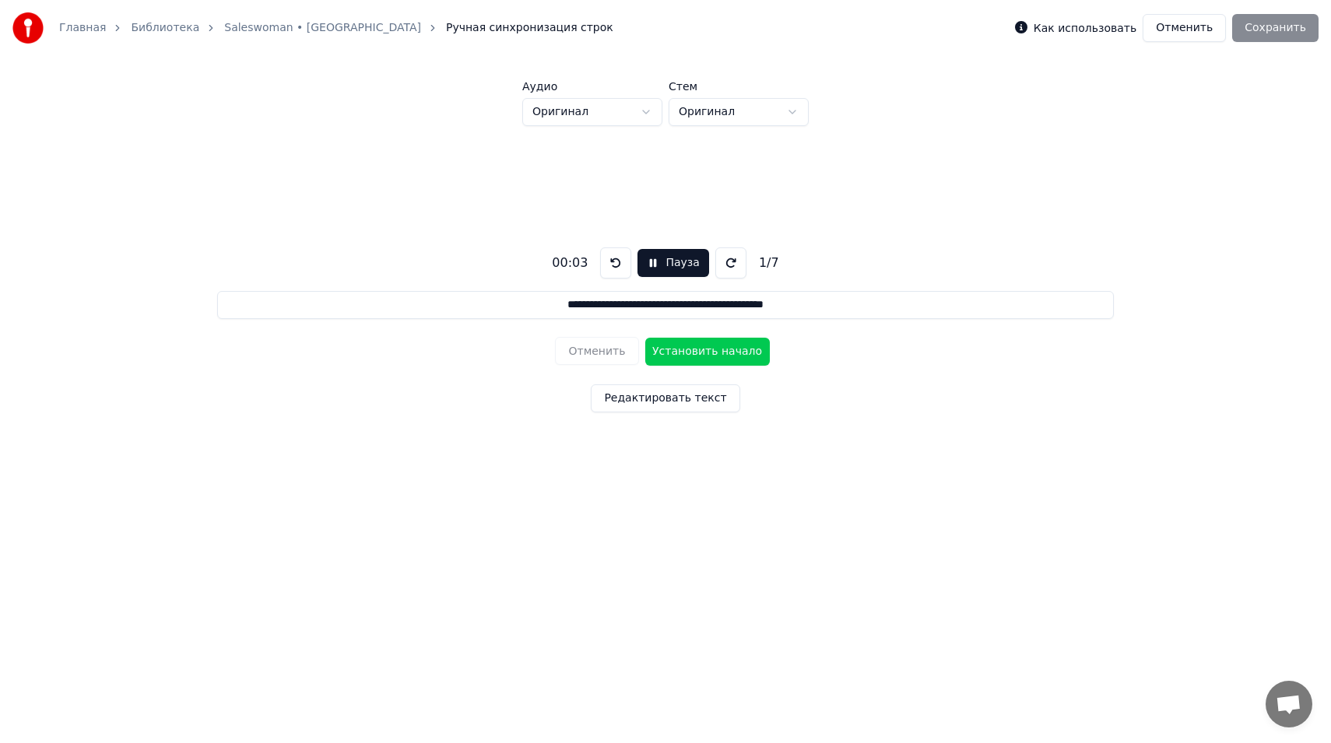
click at [1198, 22] on button "Отменить" at bounding box center [1184, 28] width 83 height 28
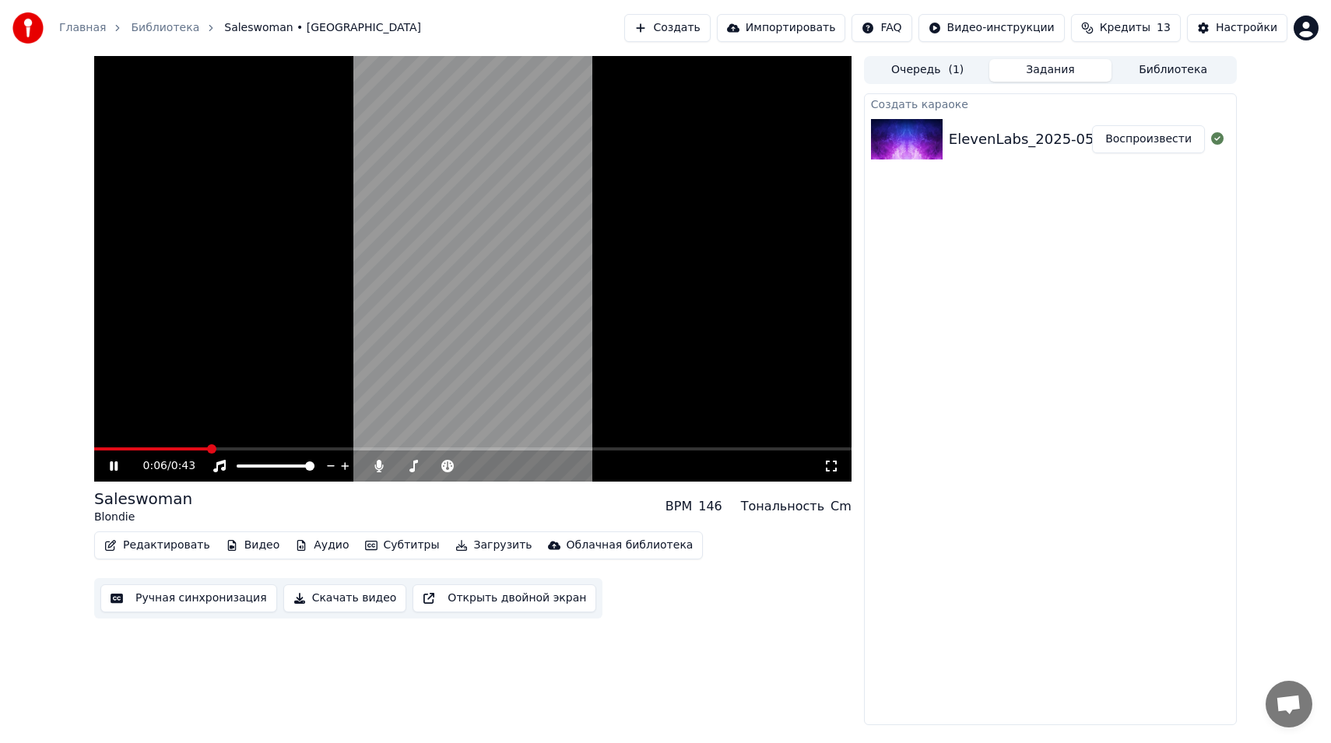
click at [111, 467] on icon at bounding box center [114, 466] width 8 height 9
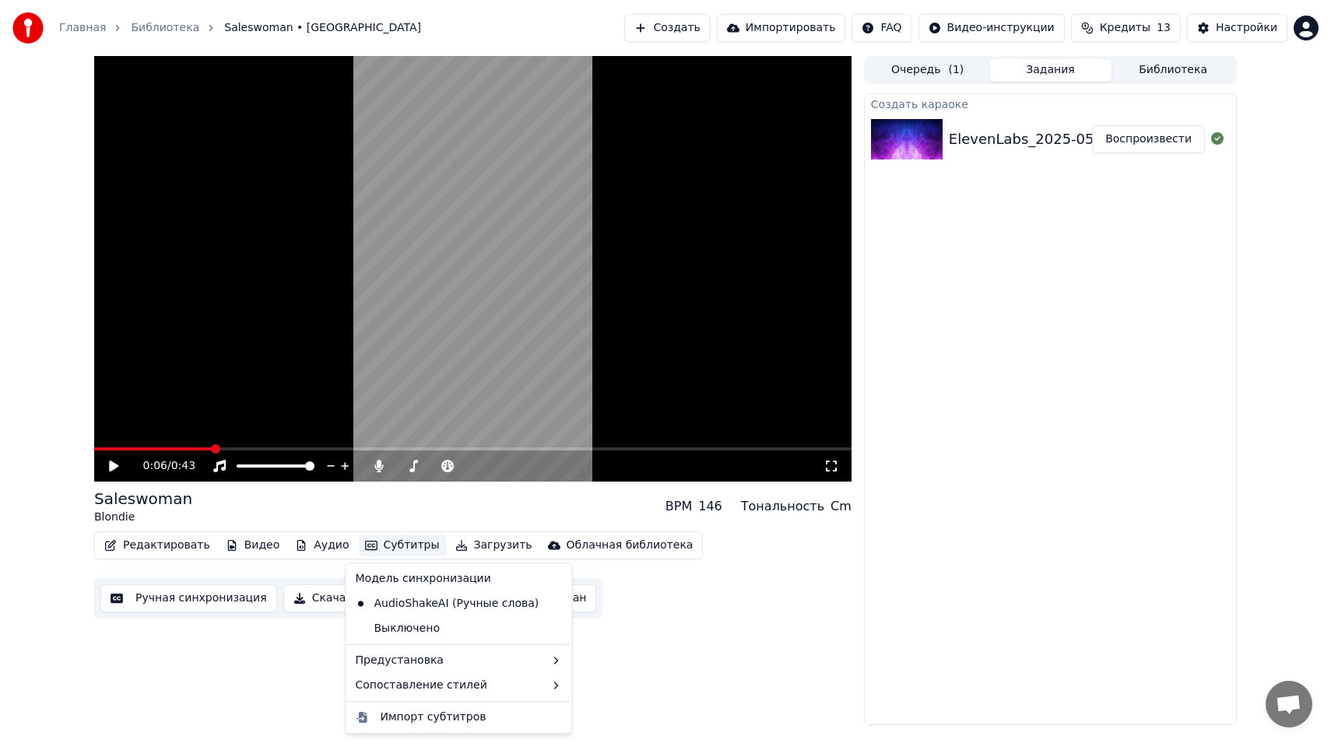
click at [388, 546] on button "Субтитры" at bounding box center [402, 546] width 87 height 22
click at [406, 715] on div "Импорт субтитров" at bounding box center [434, 718] width 106 height 16
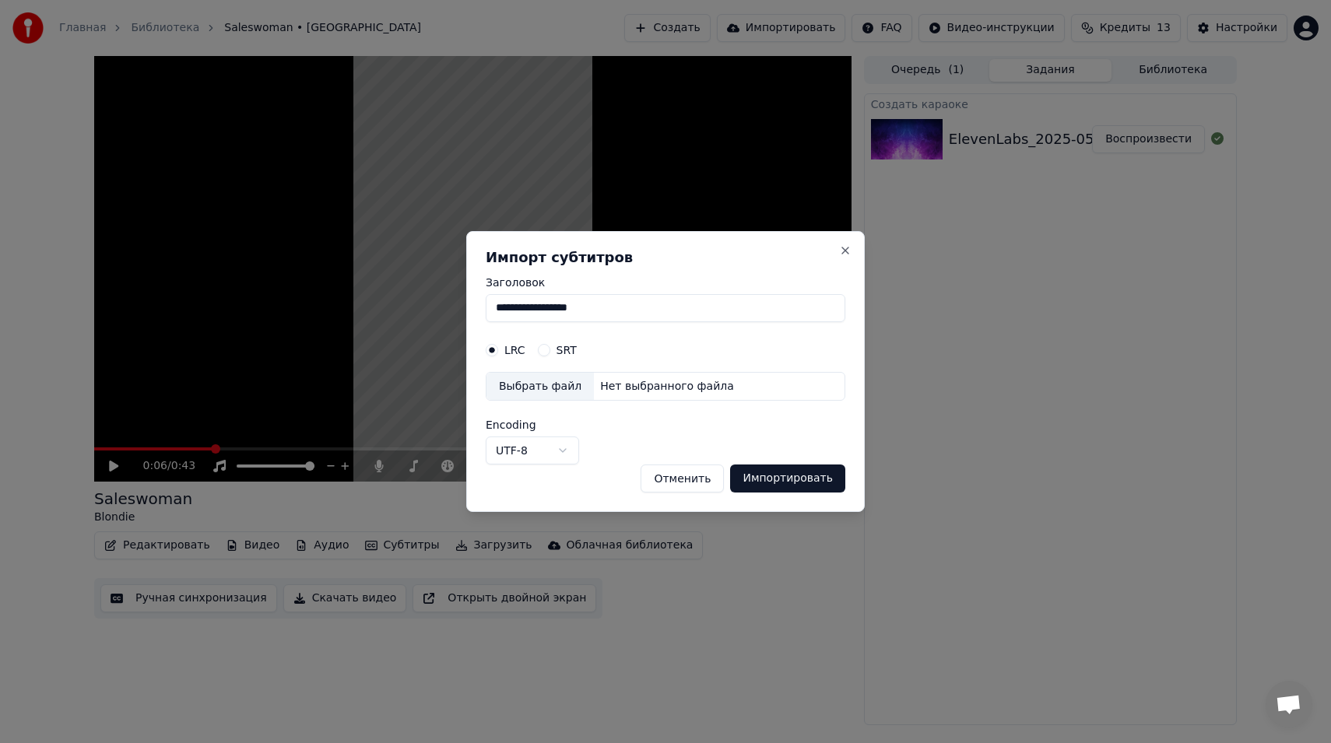
click at [550, 345] on div "SRT" at bounding box center [557, 350] width 39 height 12
click at [549, 353] on button "SRT" at bounding box center [544, 350] width 12 height 12
click at [508, 349] on label "LRC" at bounding box center [514, 350] width 21 height 11
click at [498, 349] on button "LRC" at bounding box center [492, 350] width 12 height 12
click at [697, 483] on button "Отменить" at bounding box center [682, 479] width 83 height 28
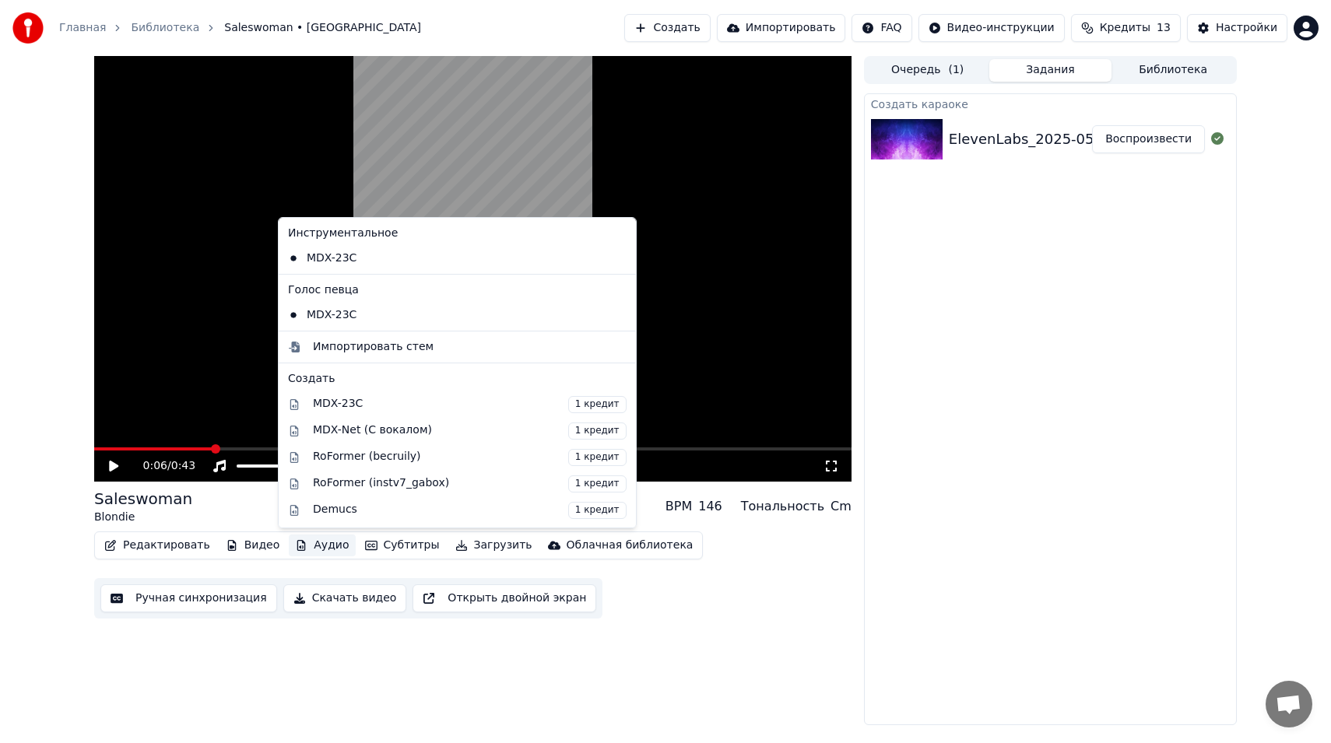
click at [314, 543] on button "Аудио" at bounding box center [322, 546] width 66 height 22
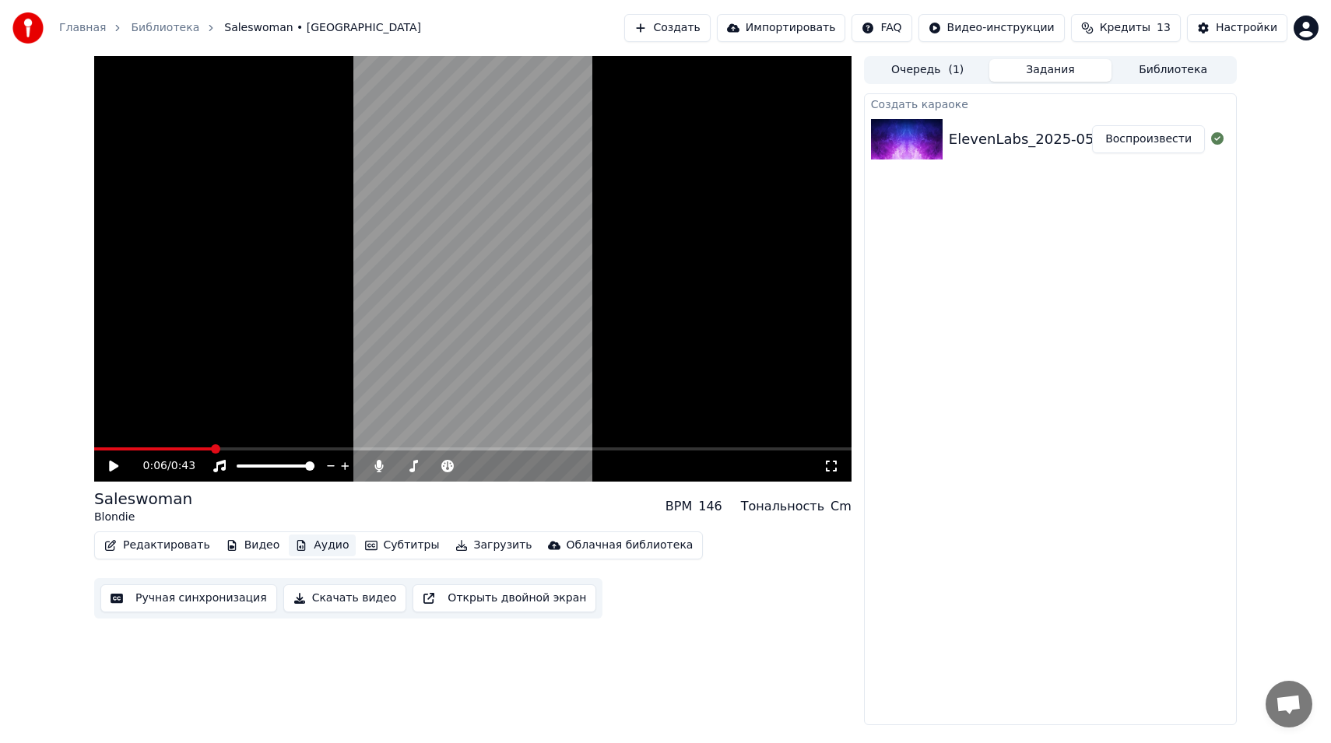
click at [311, 542] on button "Аудио" at bounding box center [322, 546] width 66 height 22
click at [255, 543] on button "Видео" at bounding box center [253, 546] width 67 height 22
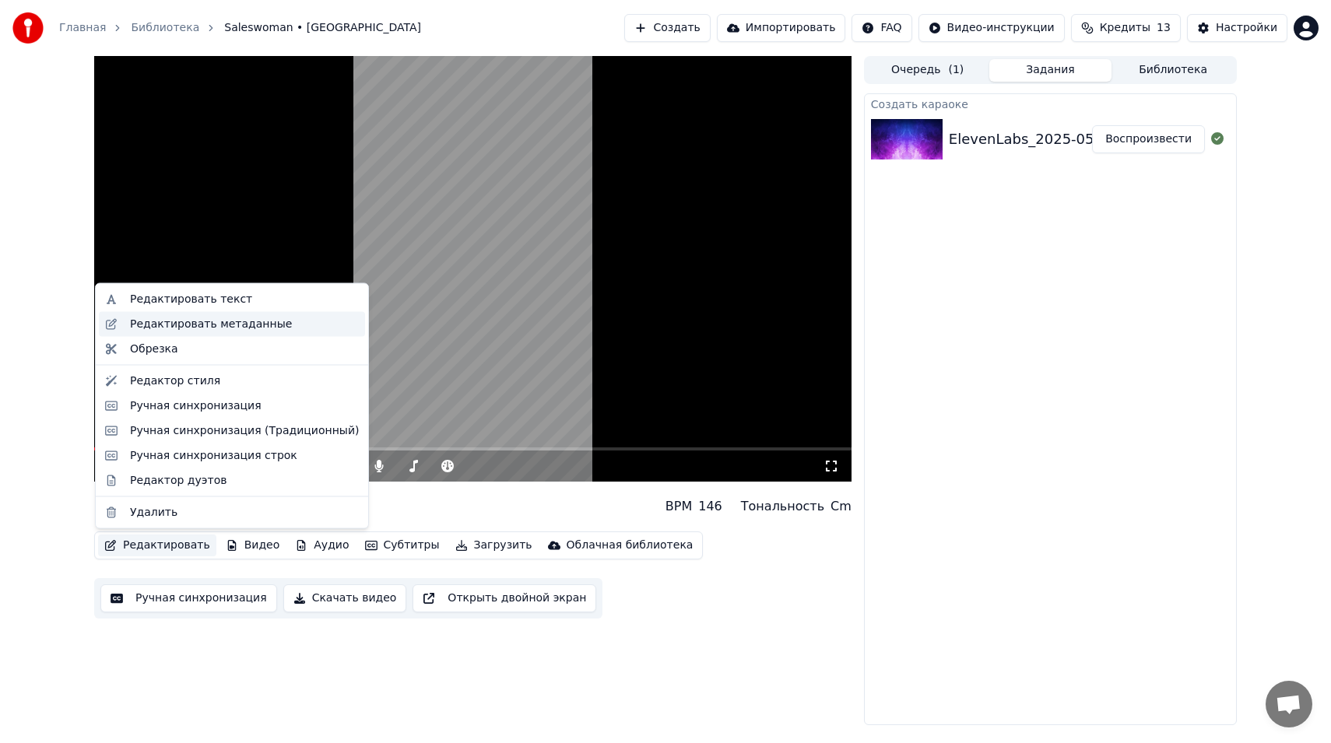
click at [234, 318] on div "Редактировать метаданные" at bounding box center [211, 324] width 162 height 16
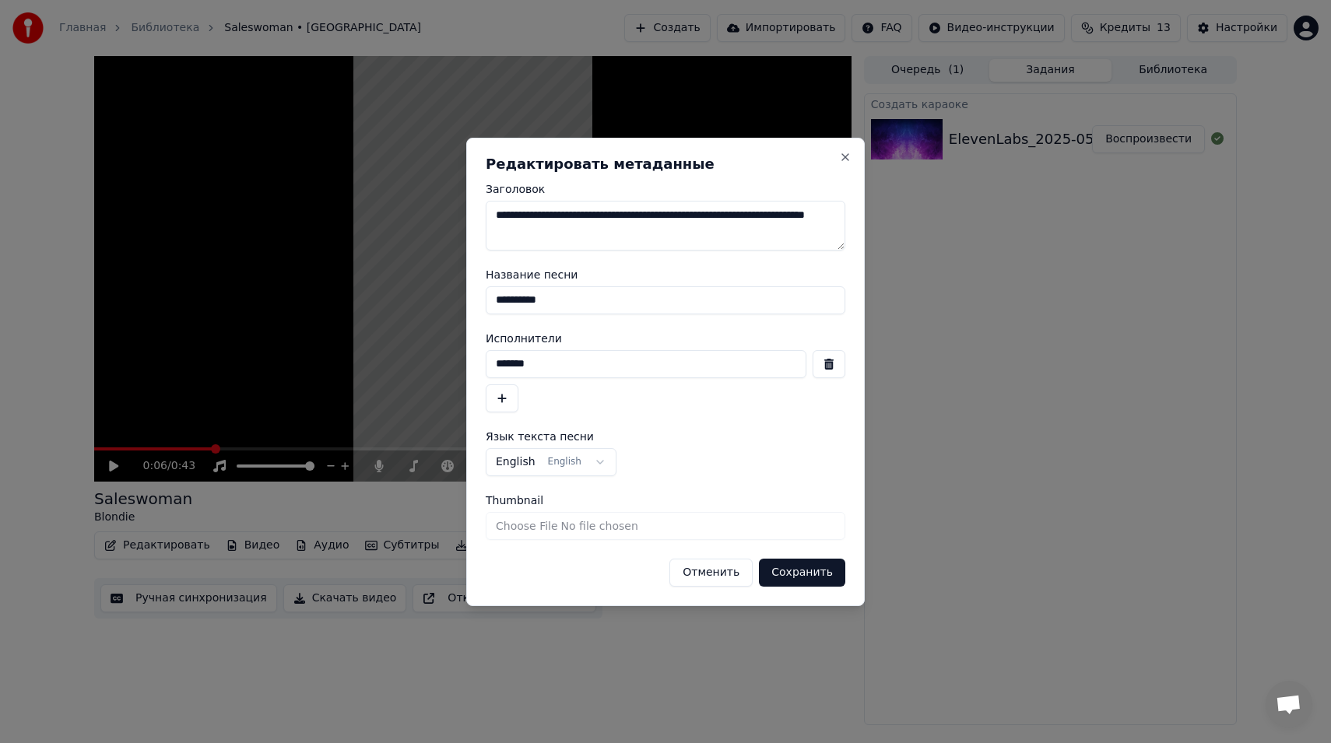
click at [704, 571] on button "Отменить" at bounding box center [710, 573] width 83 height 28
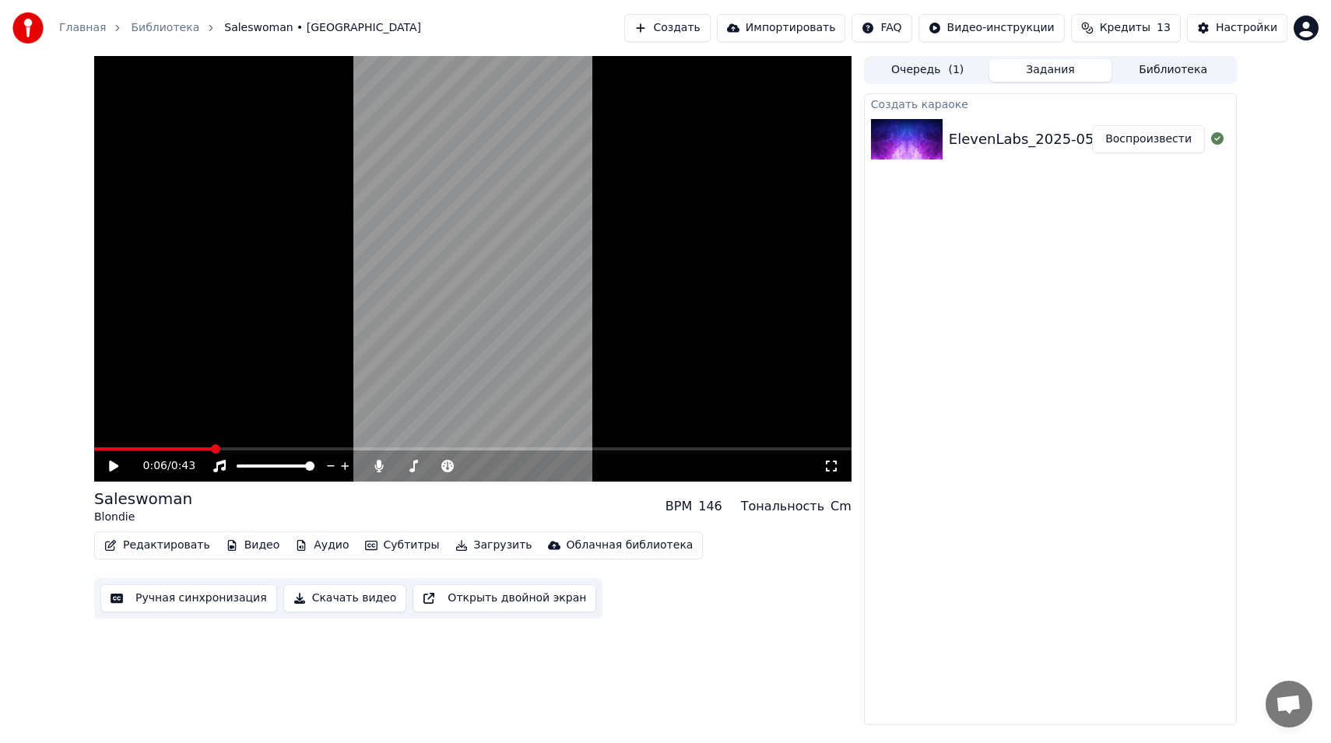
click at [170, 543] on button "Редактировать" at bounding box center [157, 546] width 118 height 22
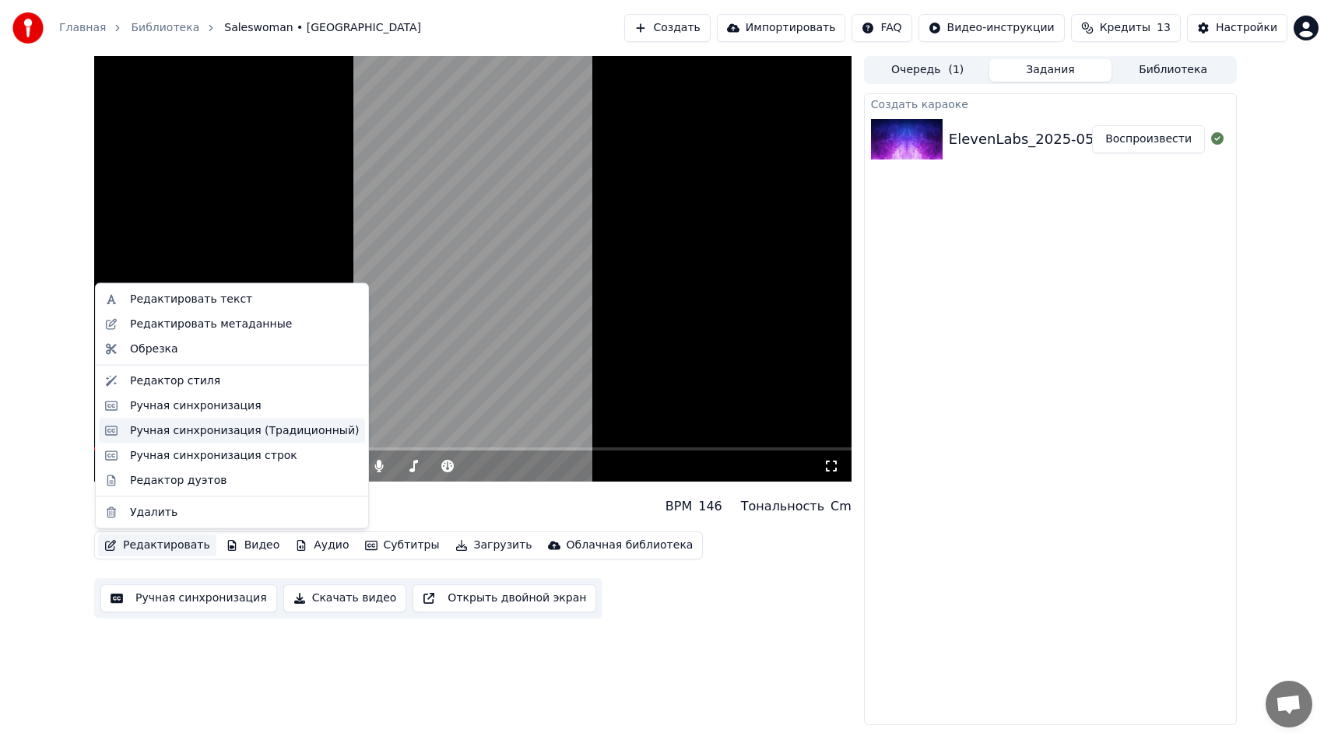
click at [248, 433] on div "Ручная синхронизация (Традиционный)" at bounding box center [244, 431] width 229 height 16
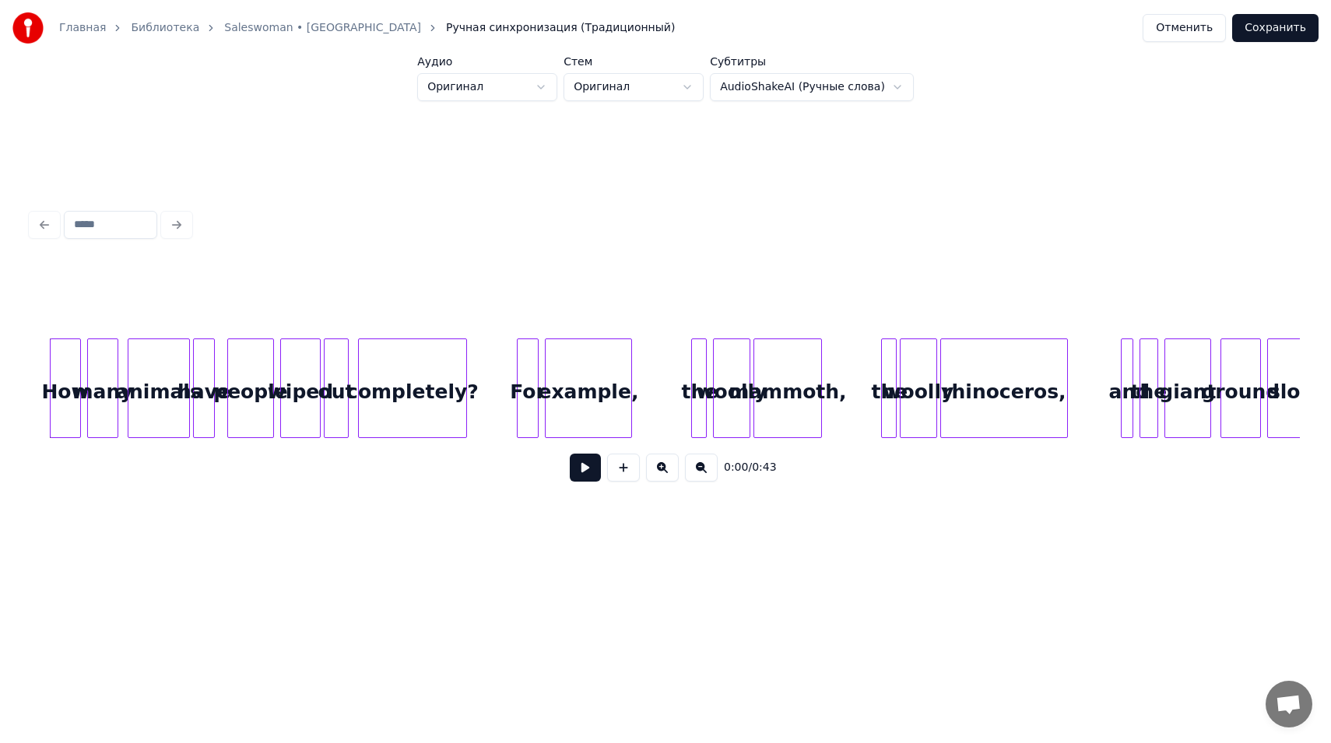
click at [1192, 20] on button "Отменить" at bounding box center [1184, 28] width 83 height 28
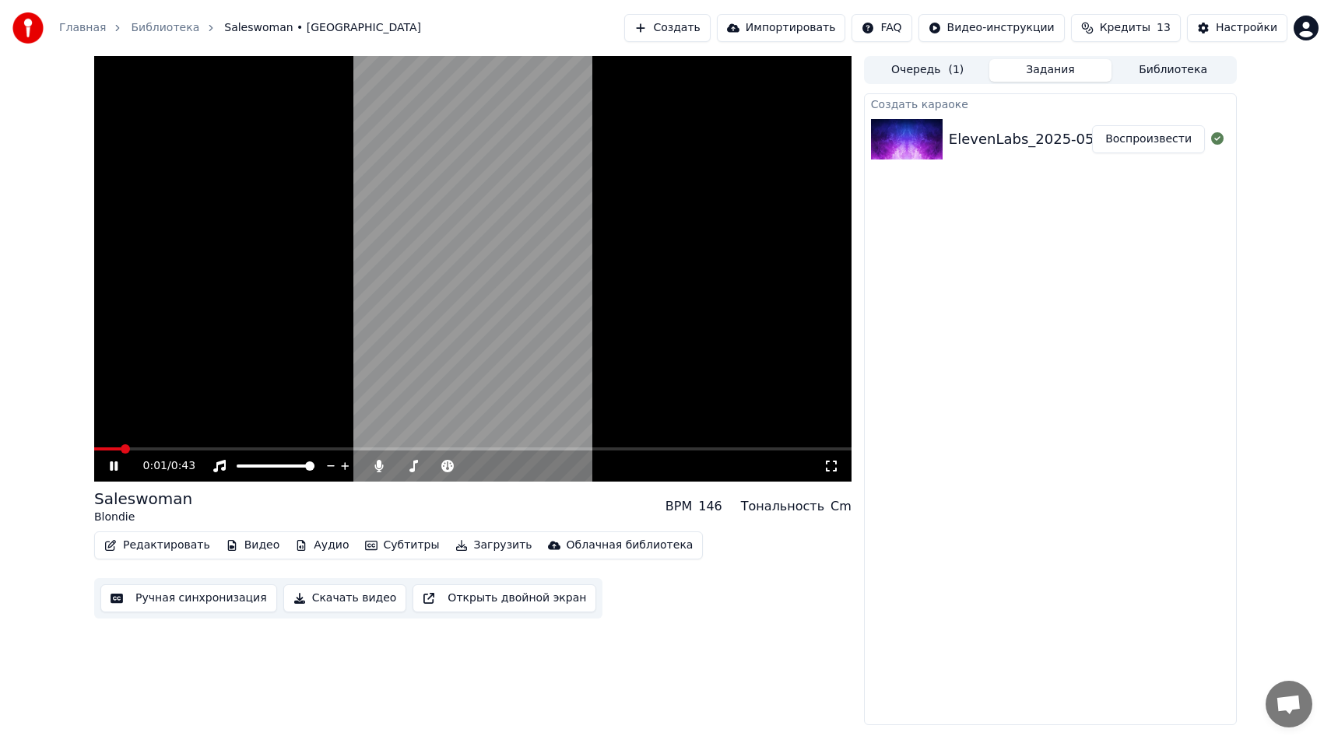
click at [471, 269] on video at bounding box center [472, 269] width 757 height 426
click at [396, 471] on span at bounding box center [400, 466] width 9 height 9
click at [112, 472] on div "0:01 / 0:43" at bounding box center [472, 466] width 745 height 16
click at [116, 466] on icon at bounding box center [113, 466] width 9 height 11
click at [381, 469] on icon at bounding box center [379, 466] width 16 height 12
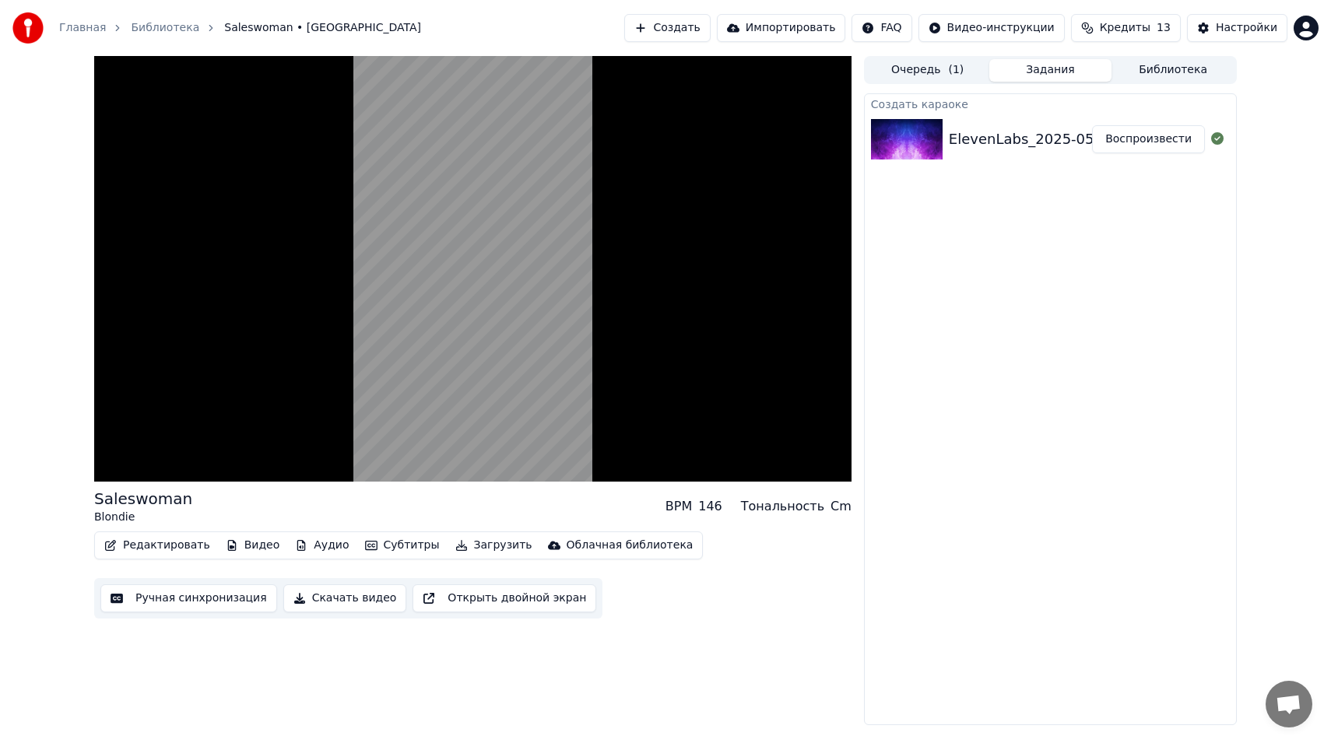
click at [175, 551] on button "Редактировать" at bounding box center [157, 546] width 118 height 22
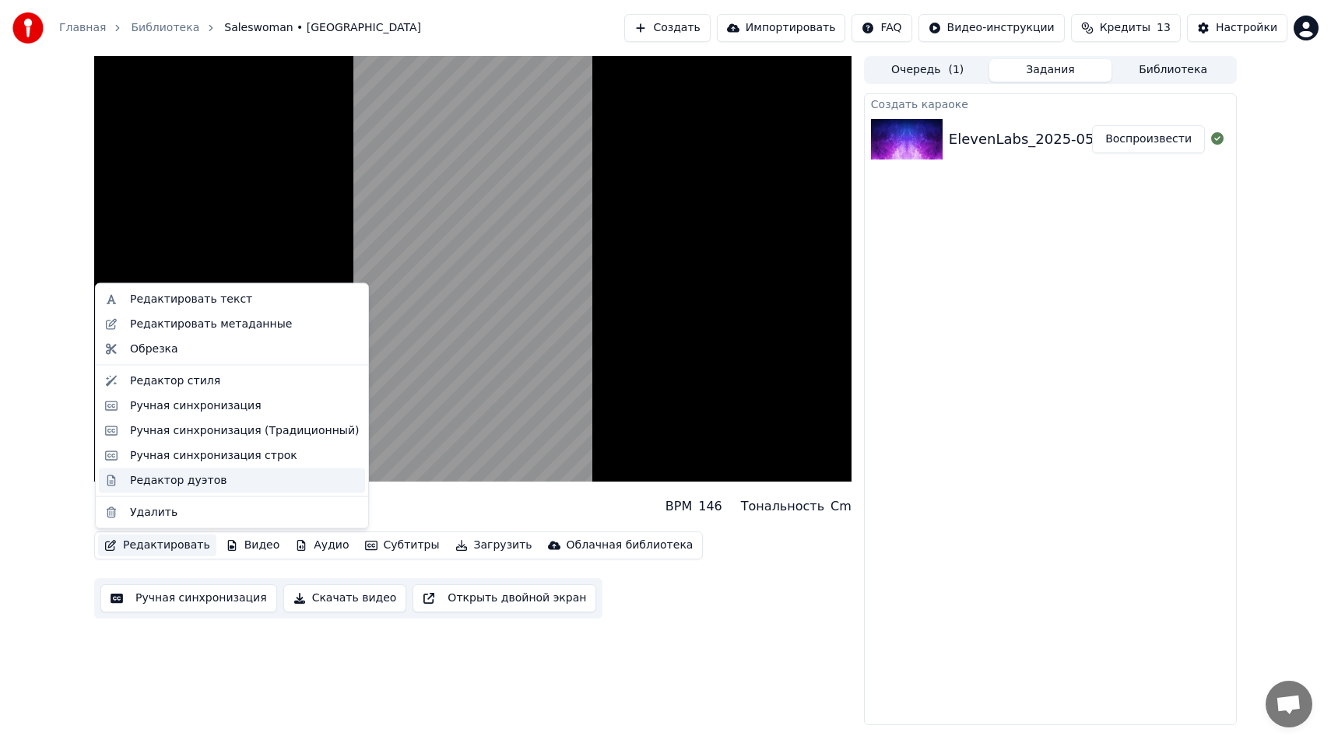
click at [183, 479] on div "Редактор дуэтов" at bounding box center [178, 480] width 97 height 16
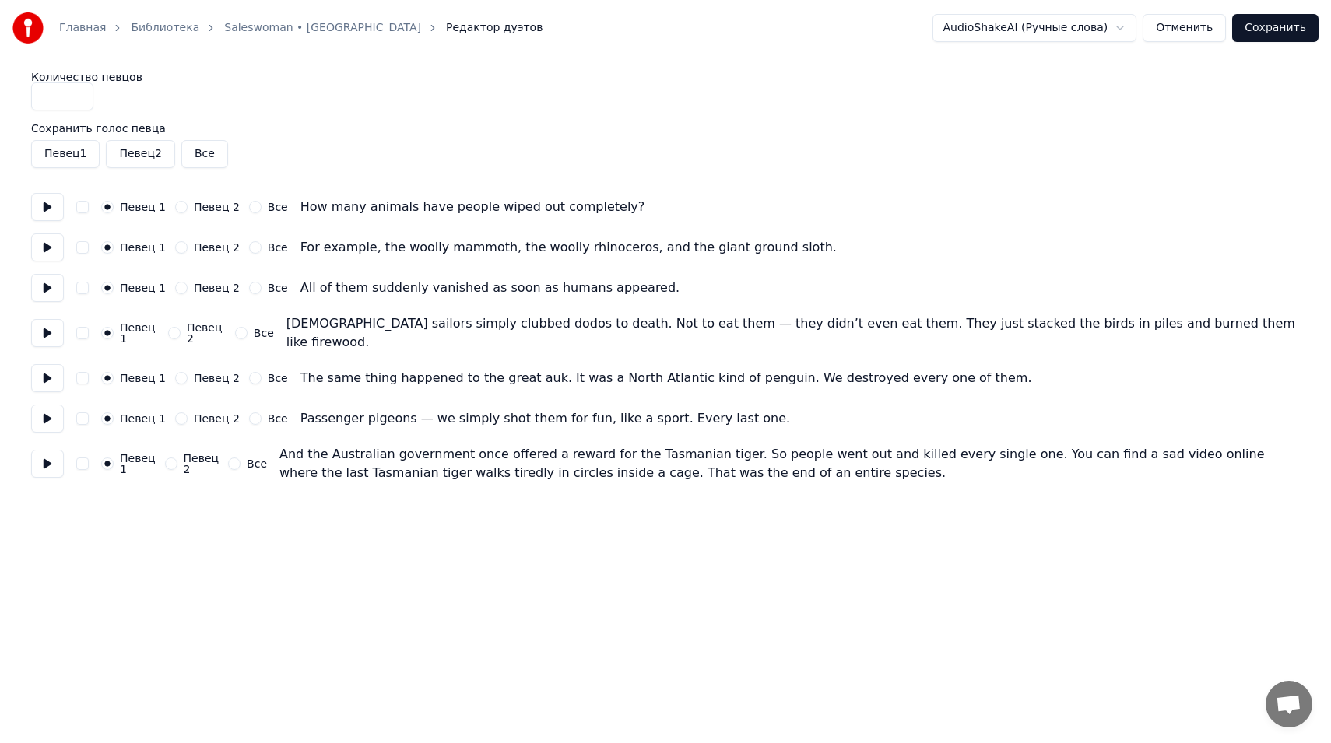
click at [1192, 31] on button "Отменить" at bounding box center [1184, 28] width 83 height 28
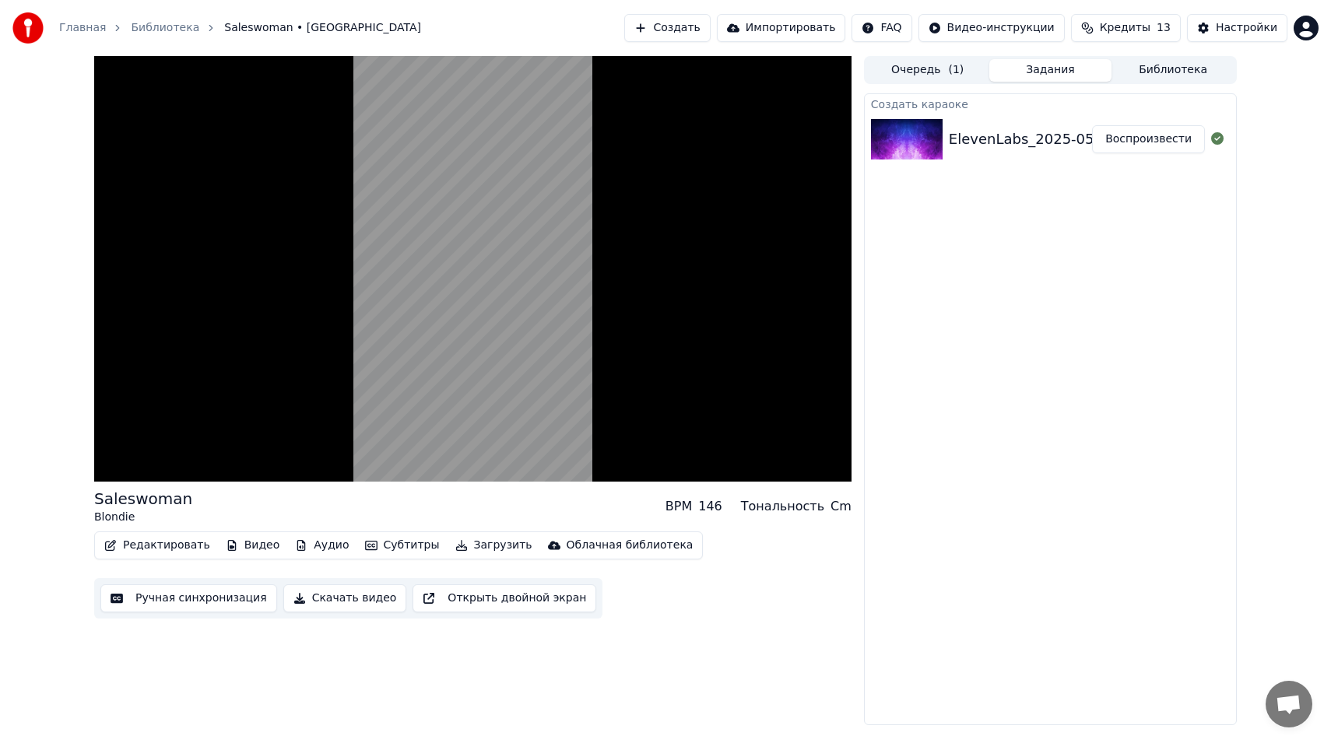
click at [167, 546] on button "Редактировать" at bounding box center [157, 546] width 118 height 22
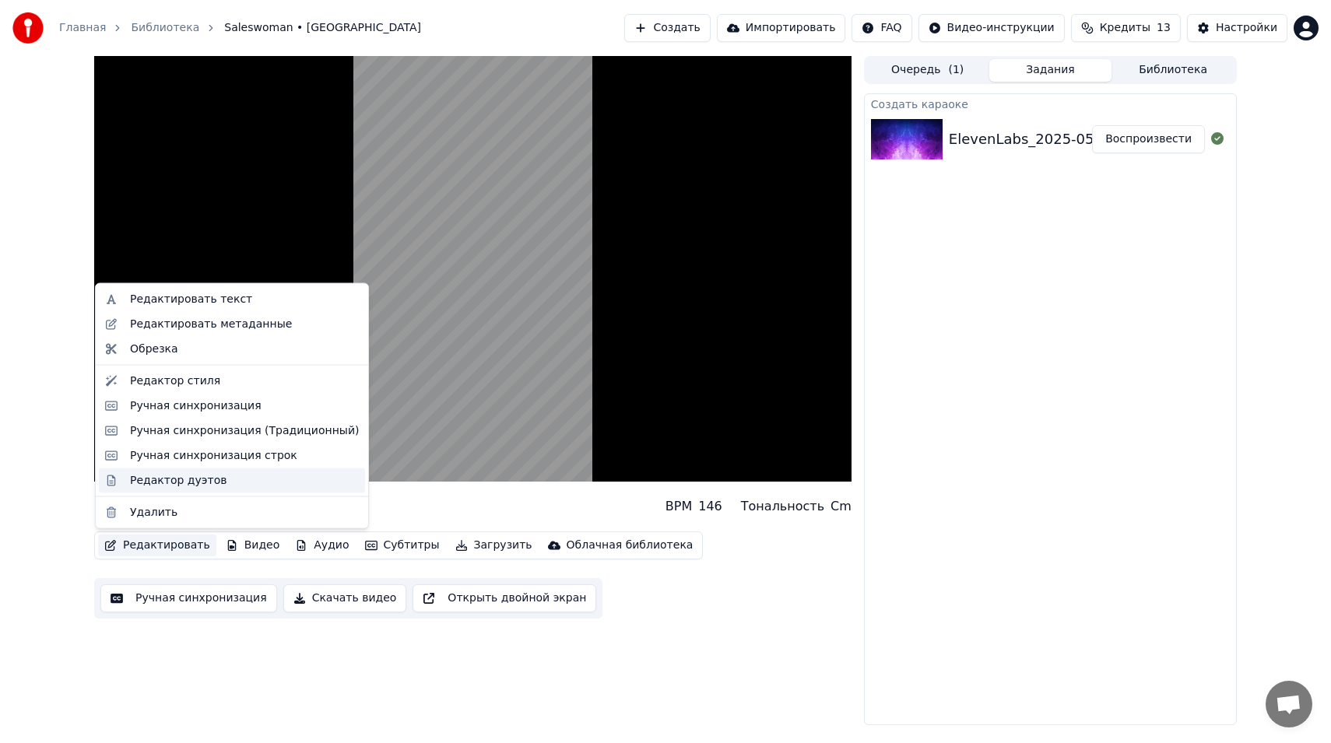
click at [174, 483] on div "Редактор дуэтов" at bounding box center [178, 480] width 97 height 16
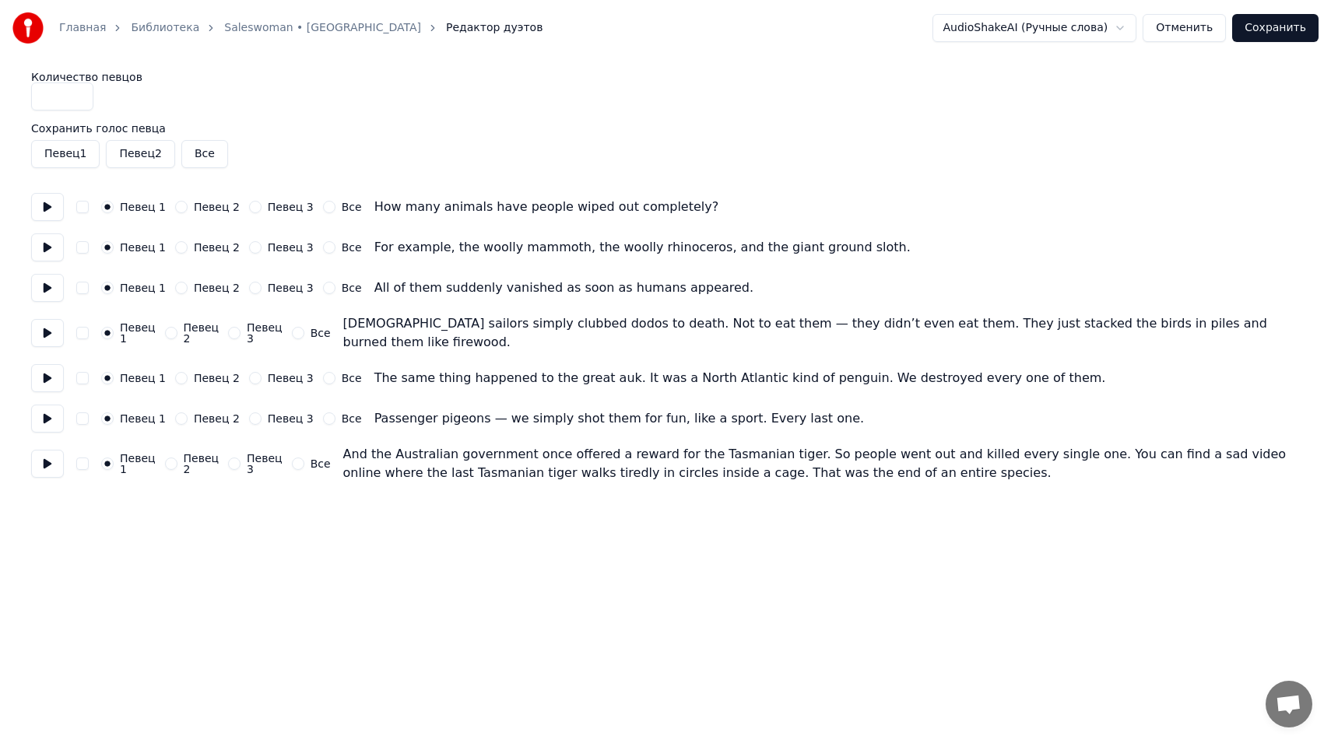
click at [72, 95] on input "*" at bounding box center [62, 97] width 62 height 28
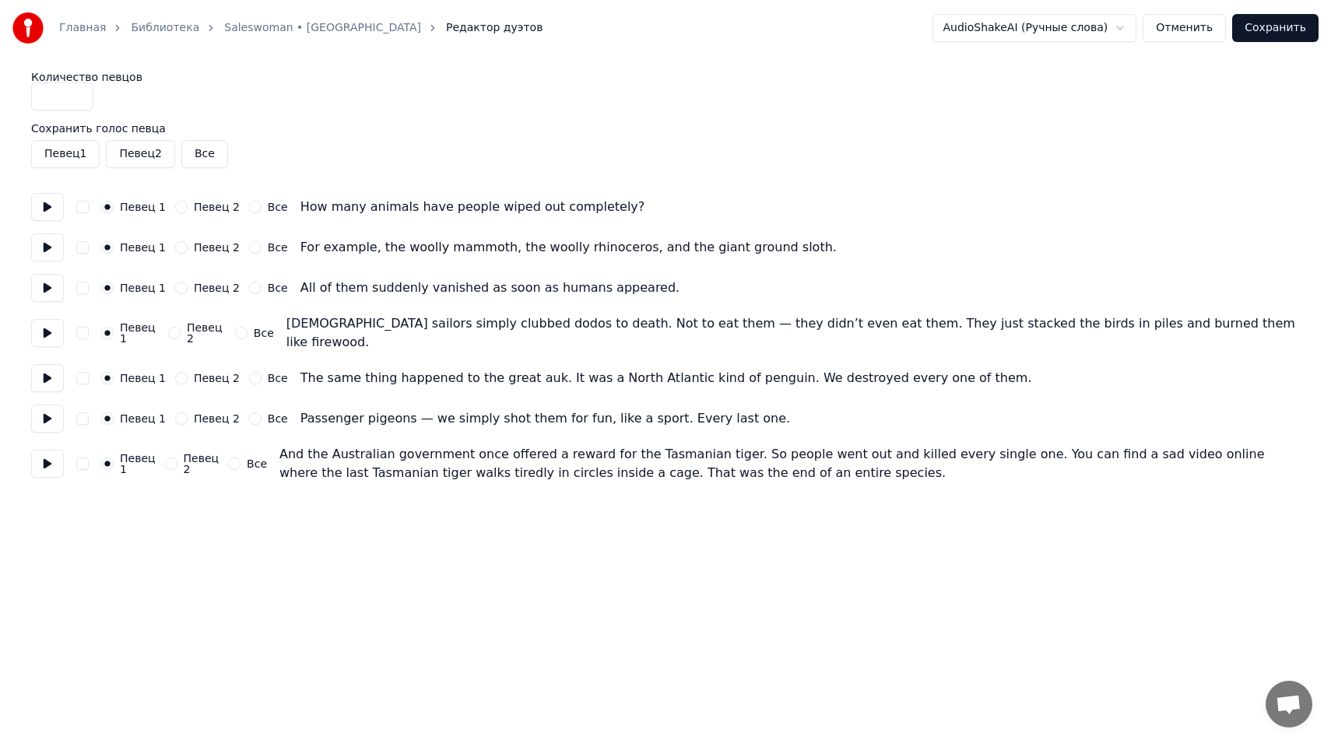
type input "*"
click at [77, 100] on input "*" at bounding box center [62, 97] width 62 height 28
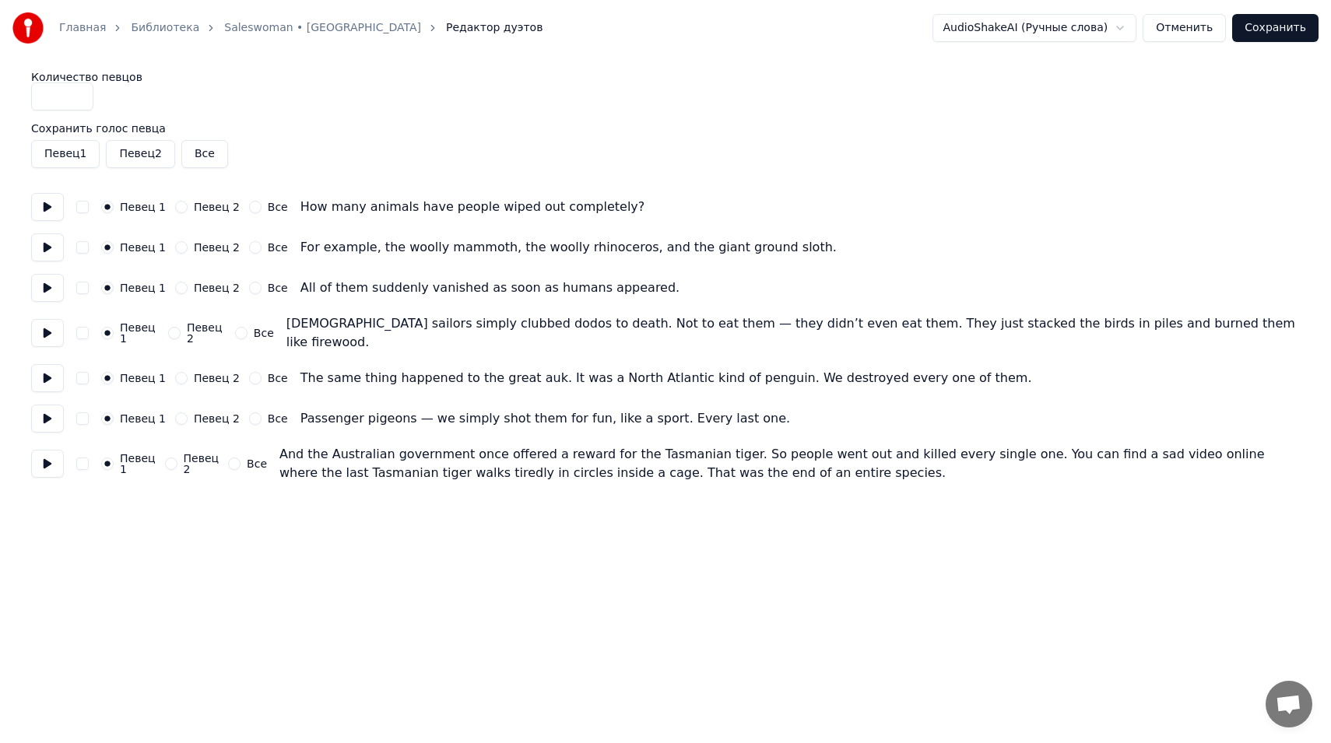
click at [1208, 27] on button "Отменить" at bounding box center [1184, 28] width 83 height 28
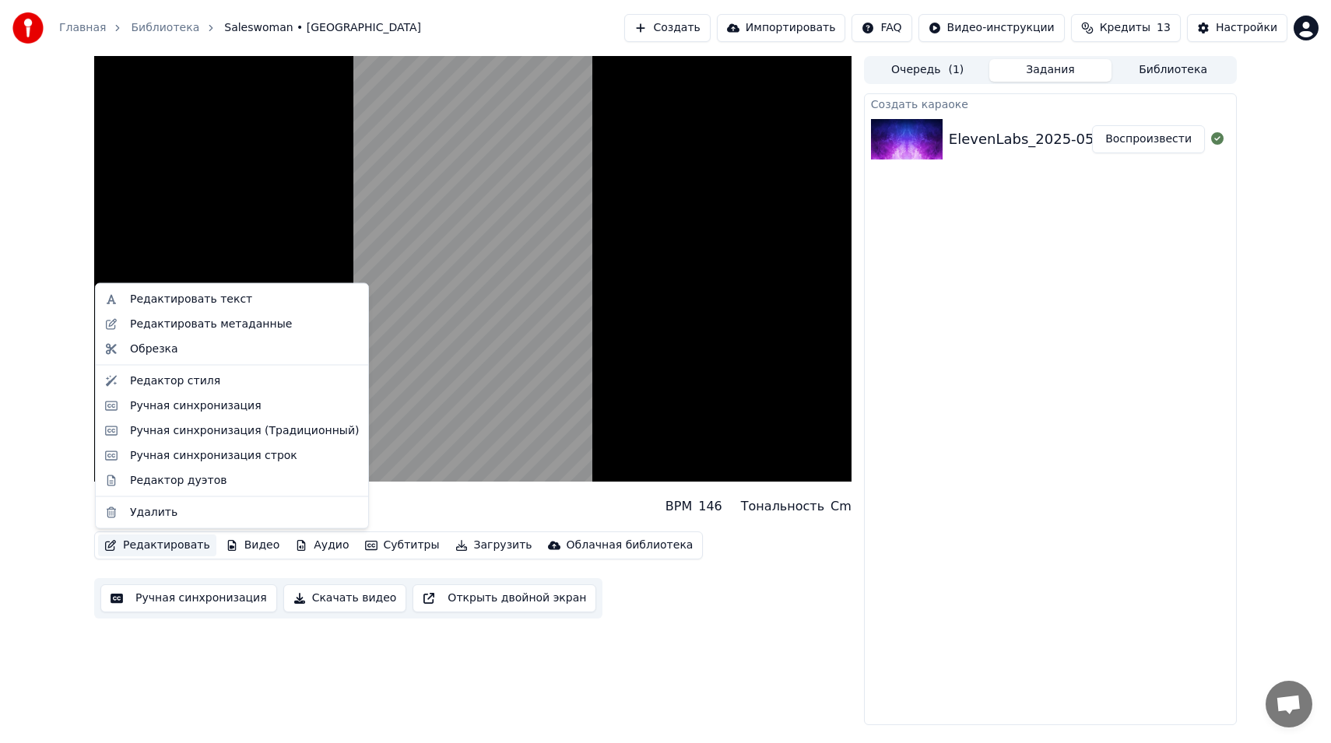
click at [170, 550] on button "Редактировать" at bounding box center [157, 546] width 118 height 22
click at [186, 382] on div "Редактор стиля" at bounding box center [175, 381] width 90 height 16
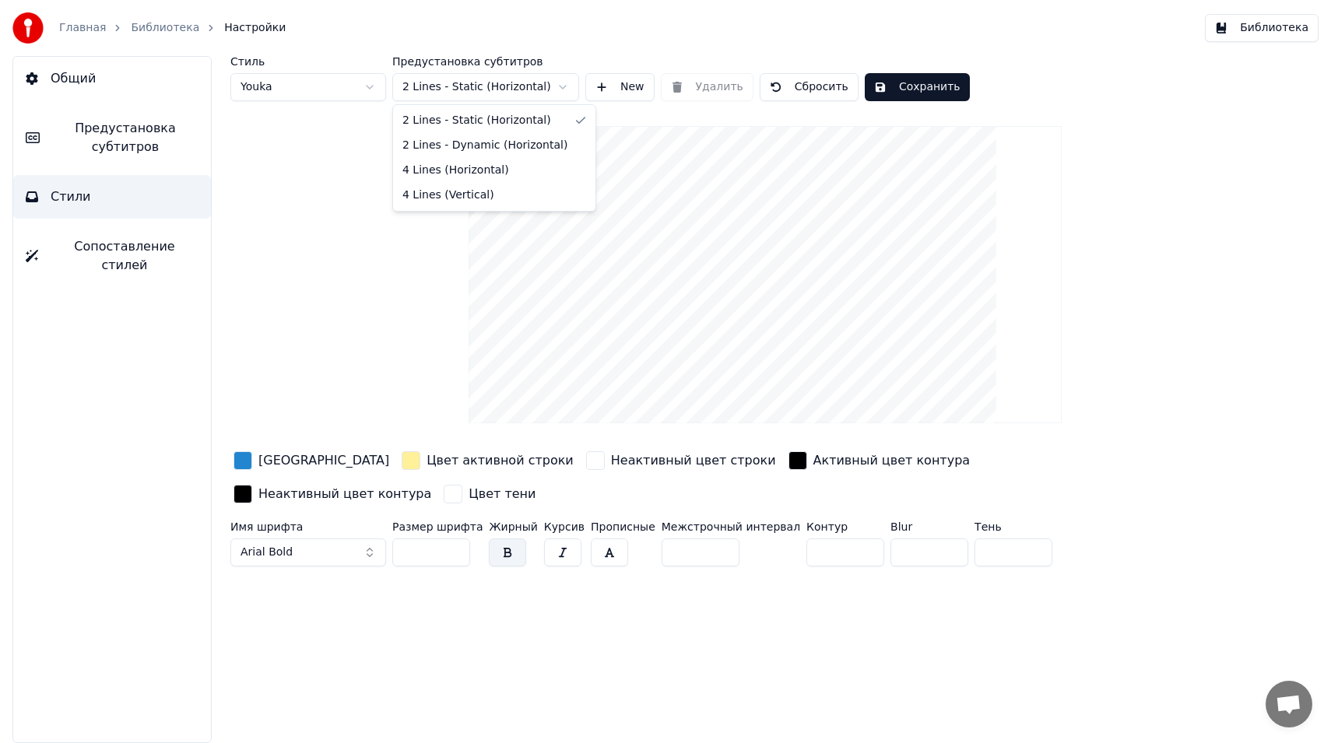
click at [537, 88] on html "Главная Библиотека Настройки Библиотека Общий Предустановка субтитров Стили Соп…" at bounding box center [665, 371] width 1331 height 743
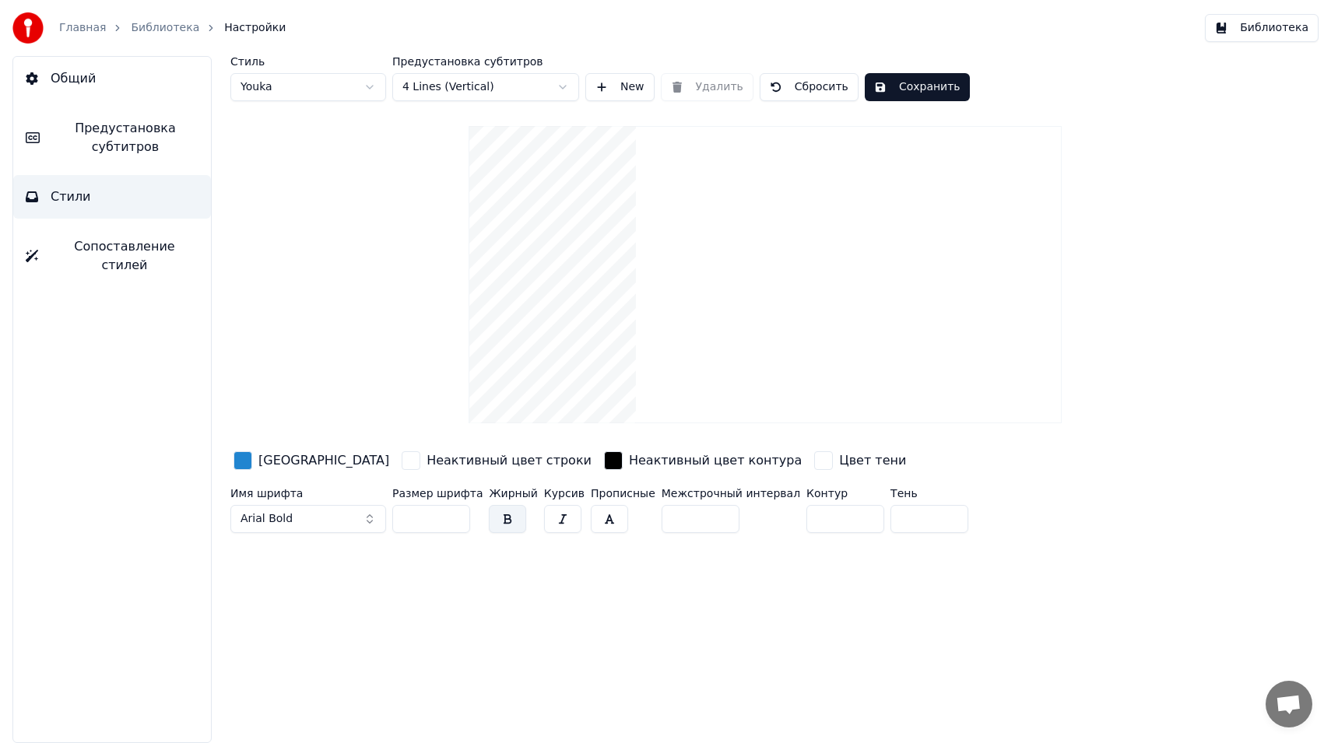
click at [605, 87] on button "New" at bounding box center [619, 87] width 69 height 28
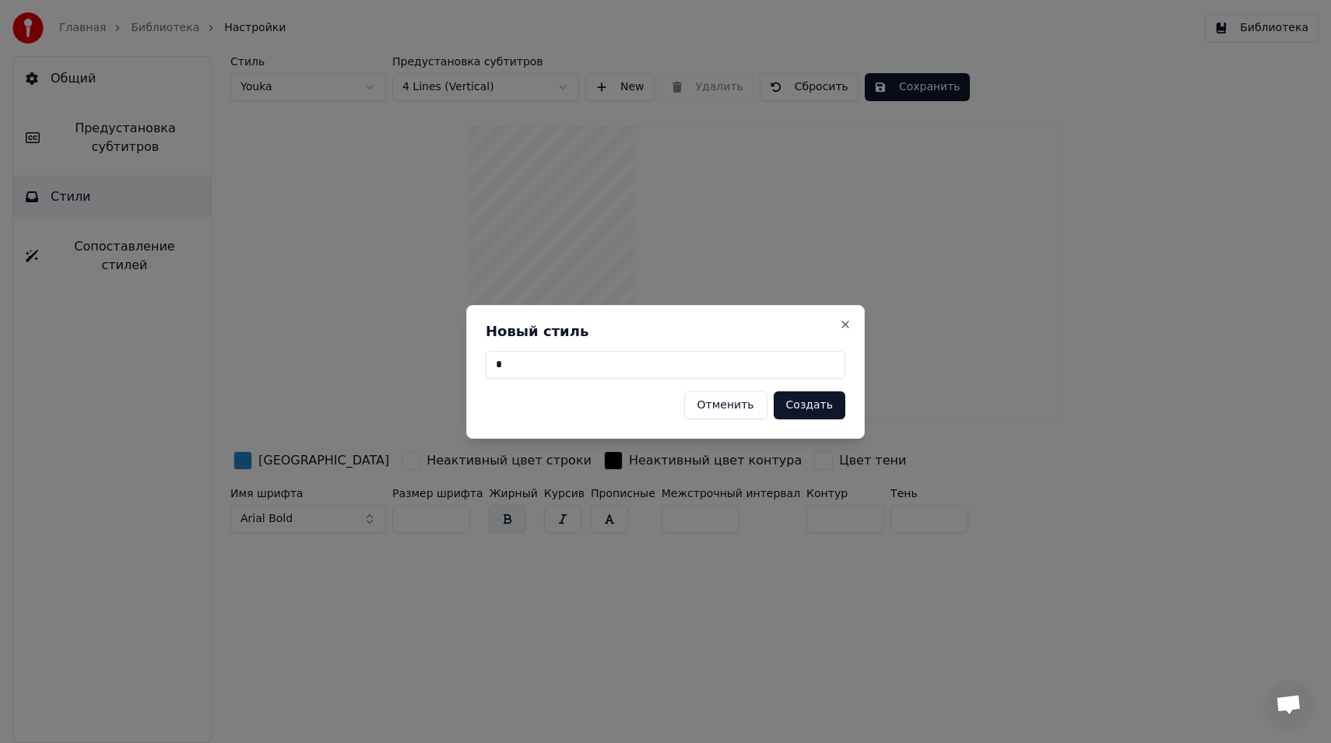
type input "*"
click at [804, 400] on button "Создать" at bounding box center [810, 406] width 72 height 28
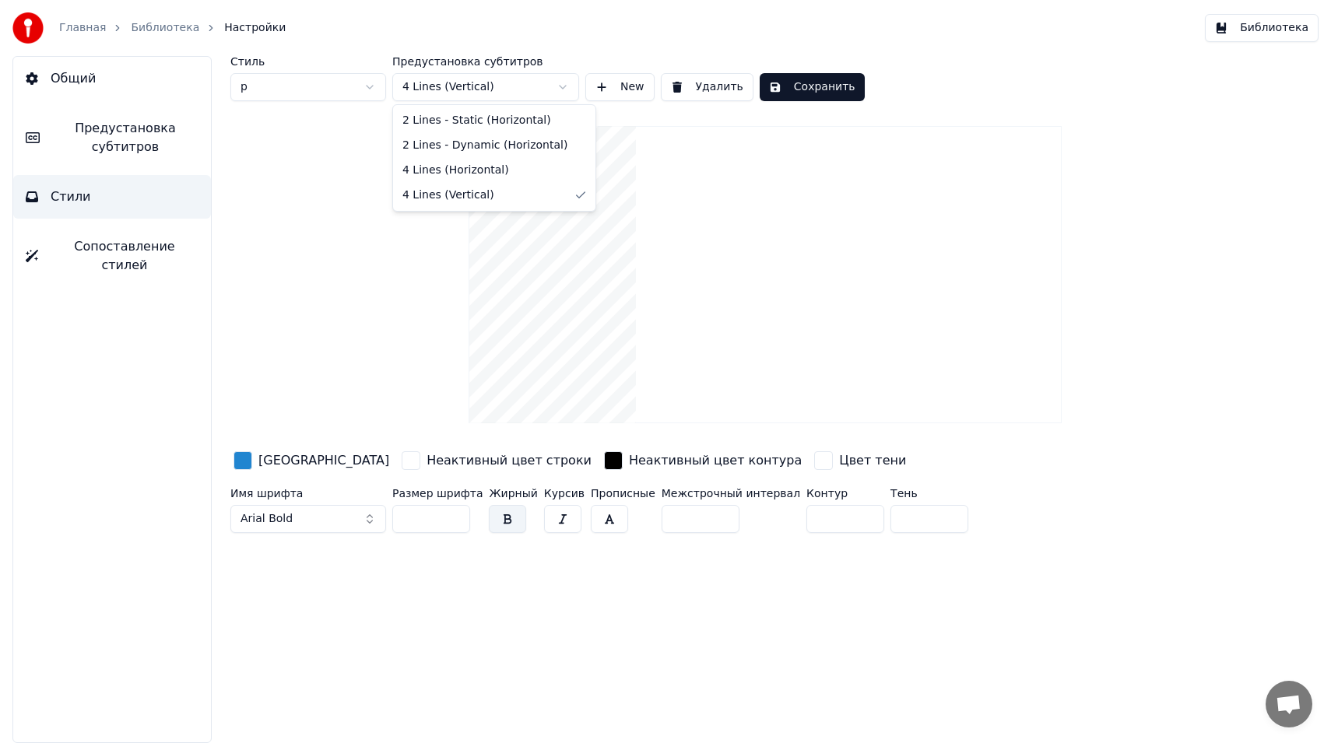
click at [536, 83] on html "Главная Библиотека Настройки Библиотека Общий Предустановка субтитров Стили Соп…" at bounding box center [665, 371] width 1331 height 743
click at [449, 267] on html "Главная Библиотека Настройки Библиотека Общий Предустановка субтитров Стили Соп…" at bounding box center [665, 371] width 1331 height 743
click at [427, 464] on div "Неактивный цвет строки" at bounding box center [509, 460] width 165 height 19
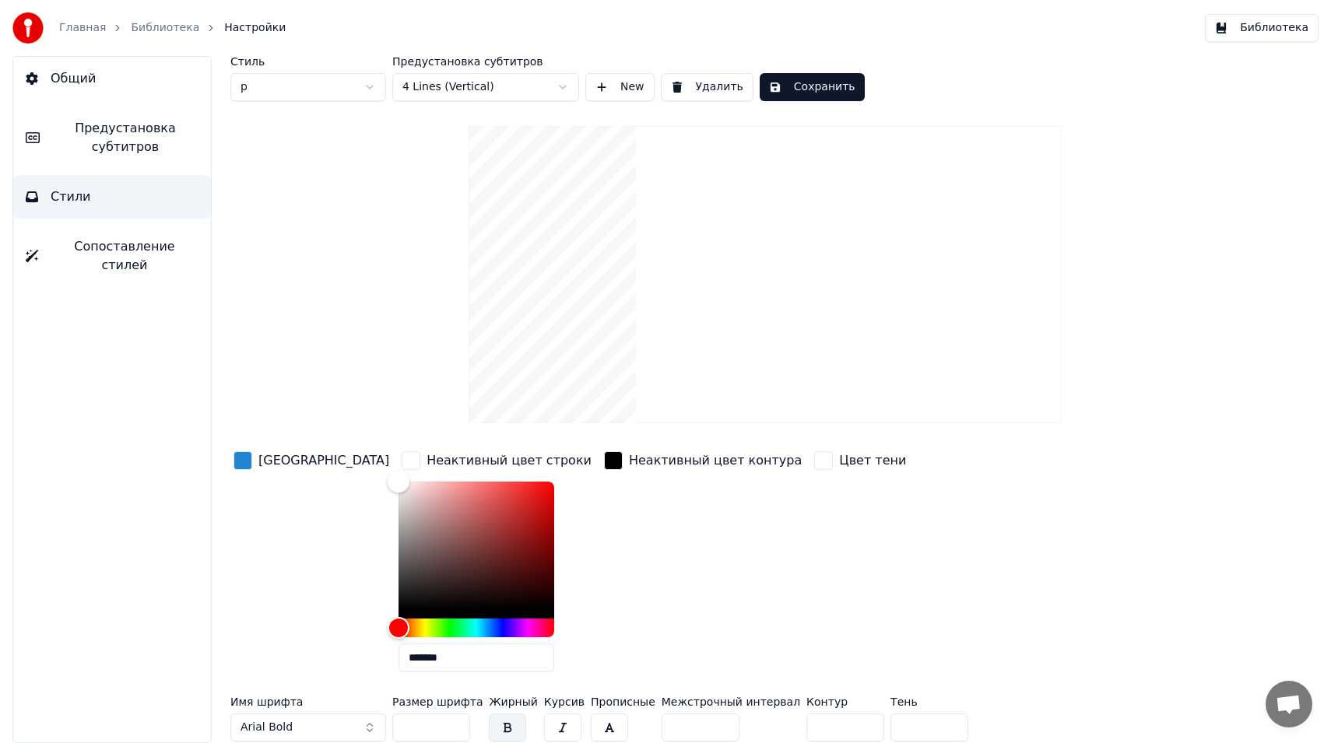
click at [661, 554] on div "Неактивный цвет контура" at bounding box center [703, 566] width 204 height 236
click at [615, 594] on div "Неактивный цвет контура" at bounding box center [703, 566] width 204 height 236
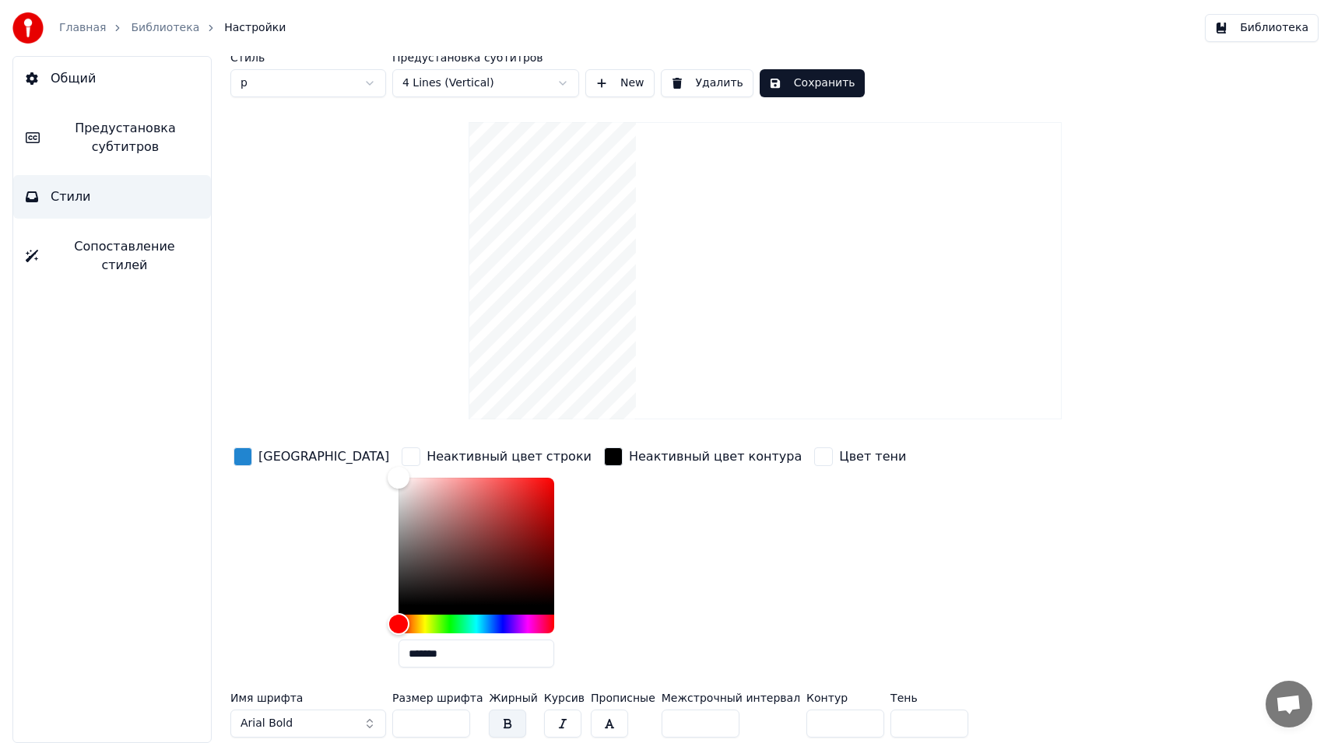
click at [455, 725] on input "**" at bounding box center [431, 724] width 78 height 28
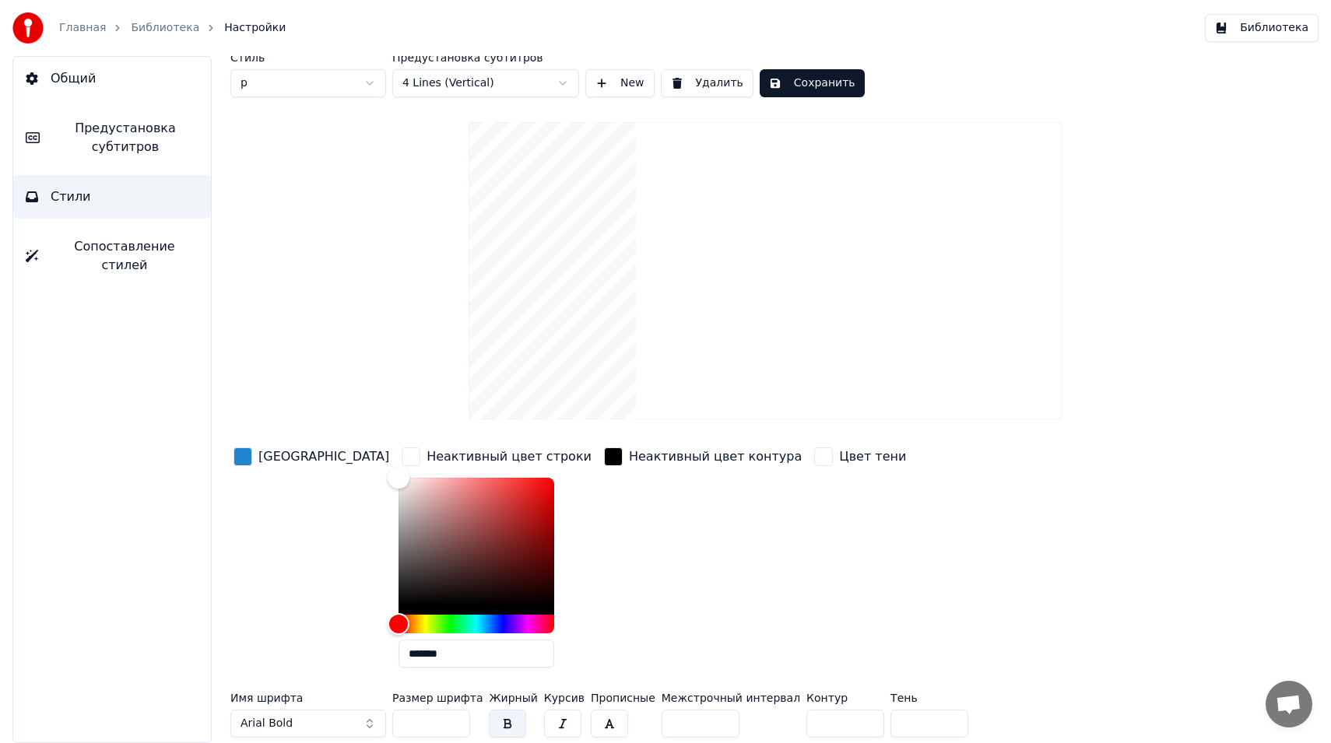
click at [455, 725] on input "**" at bounding box center [431, 724] width 78 height 28
type input "**"
click at [455, 725] on input "**" at bounding box center [431, 724] width 78 height 28
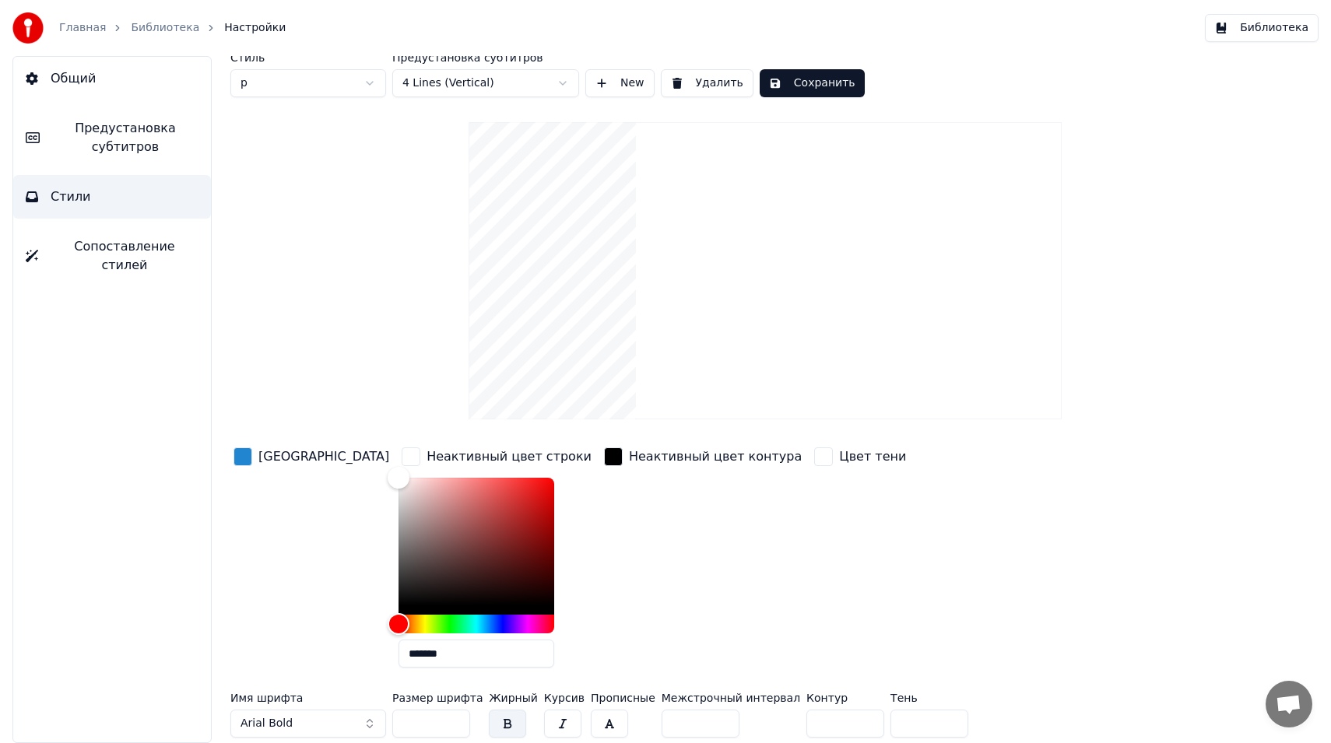
click at [692, 725] on input "*" at bounding box center [701, 724] width 78 height 28
click at [714, 729] on input "**" at bounding box center [701, 724] width 78 height 28
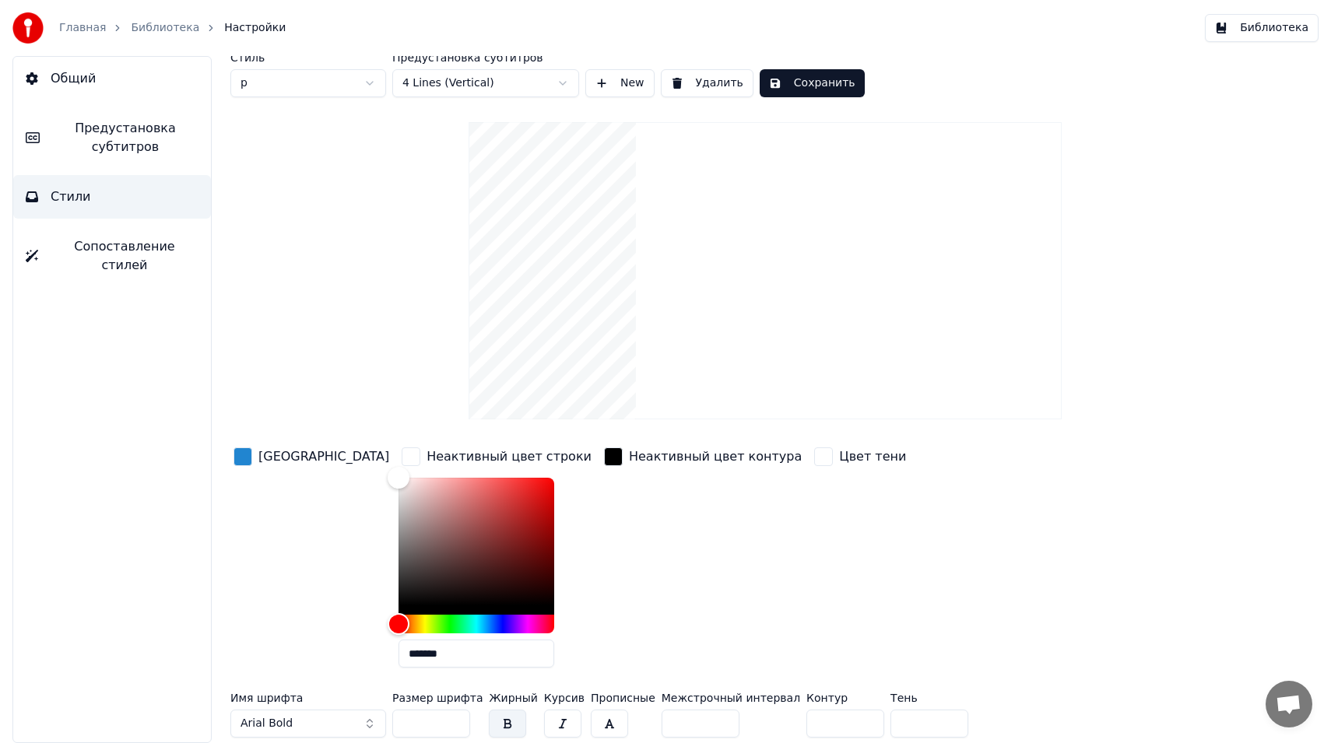
click at [714, 729] on input "**" at bounding box center [701, 724] width 78 height 28
click at [714, 729] on input "***" at bounding box center [701, 724] width 78 height 28
click at [709, 721] on input "**" at bounding box center [701, 724] width 78 height 28
click at [708, 721] on input "**" at bounding box center [701, 724] width 78 height 28
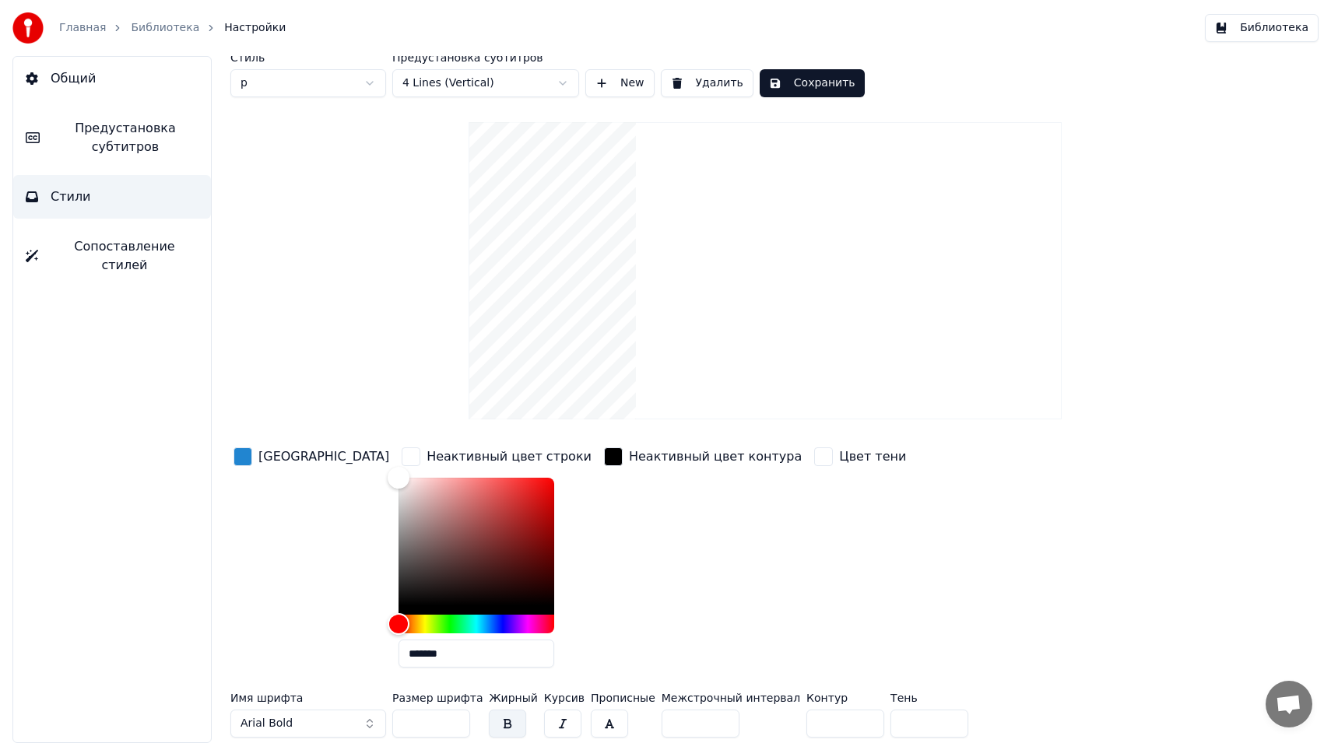
type input "**"
click at [708, 721] on input "**" at bounding box center [701, 724] width 78 height 28
click at [711, 732] on input "**" at bounding box center [701, 724] width 78 height 28
click at [711, 731] on input "**" at bounding box center [701, 724] width 78 height 28
click at [60, 73] on span "Общий" at bounding box center [73, 78] width 45 height 19
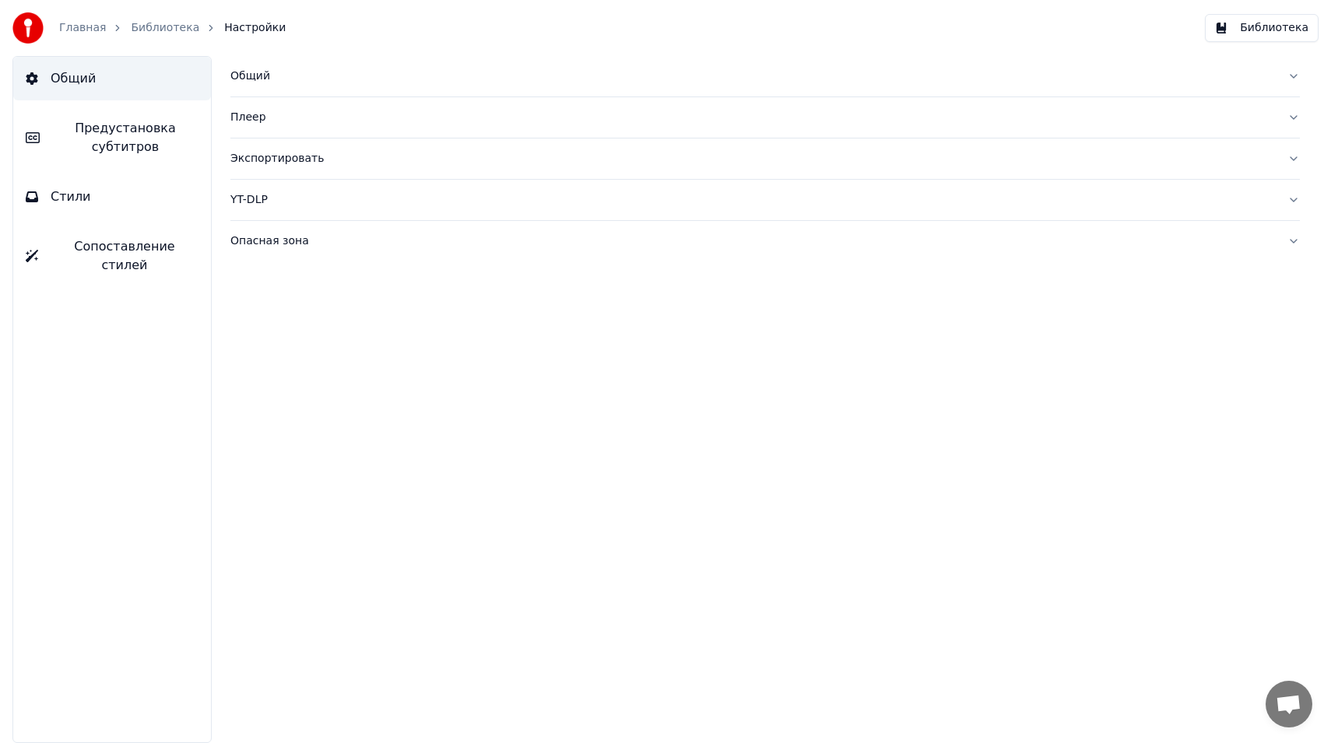
scroll to position [0, 0]
click at [154, 25] on link "Библиотека" at bounding box center [165, 28] width 68 height 16
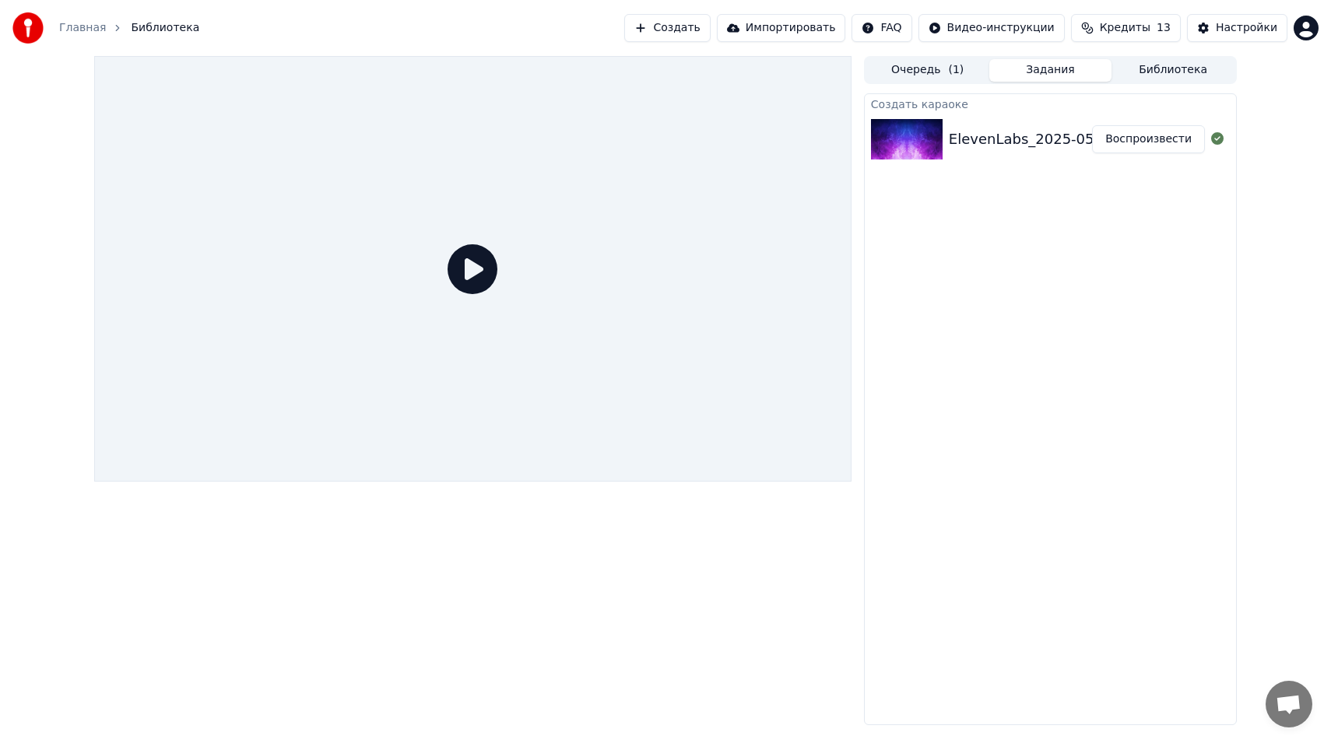
click at [480, 255] on icon at bounding box center [473, 269] width 50 height 50
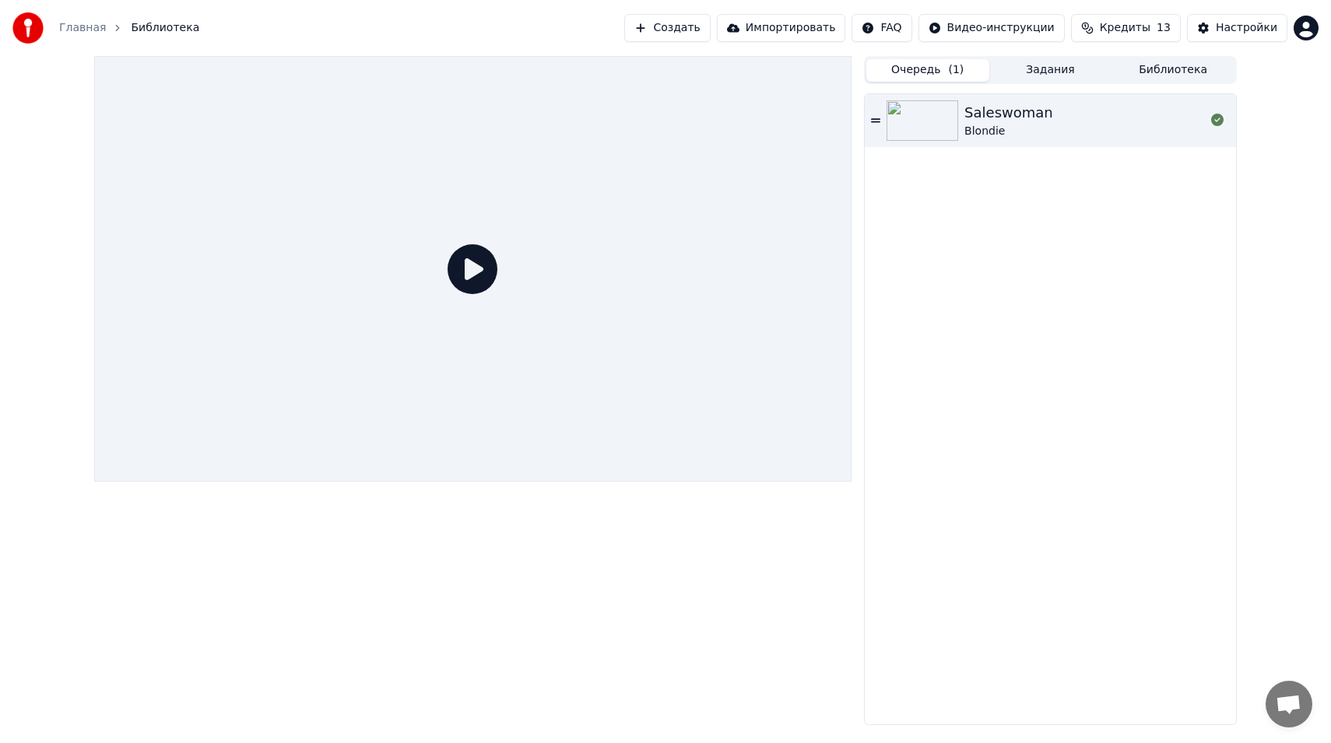
click at [911, 76] on button "Очередь ( 1 )" at bounding box center [927, 70] width 123 height 23
click at [924, 127] on img at bounding box center [923, 120] width 72 height 40
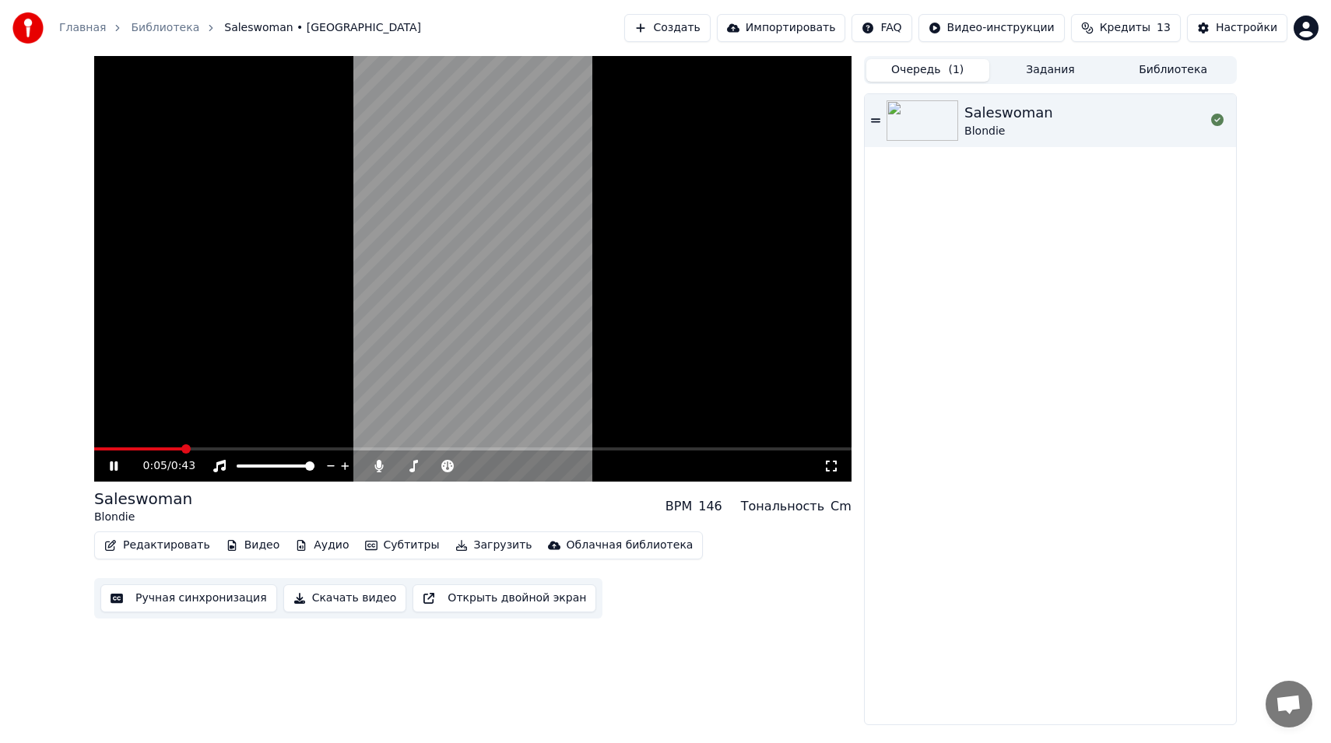
click at [385, 546] on button "Субтитры" at bounding box center [402, 546] width 87 height 22
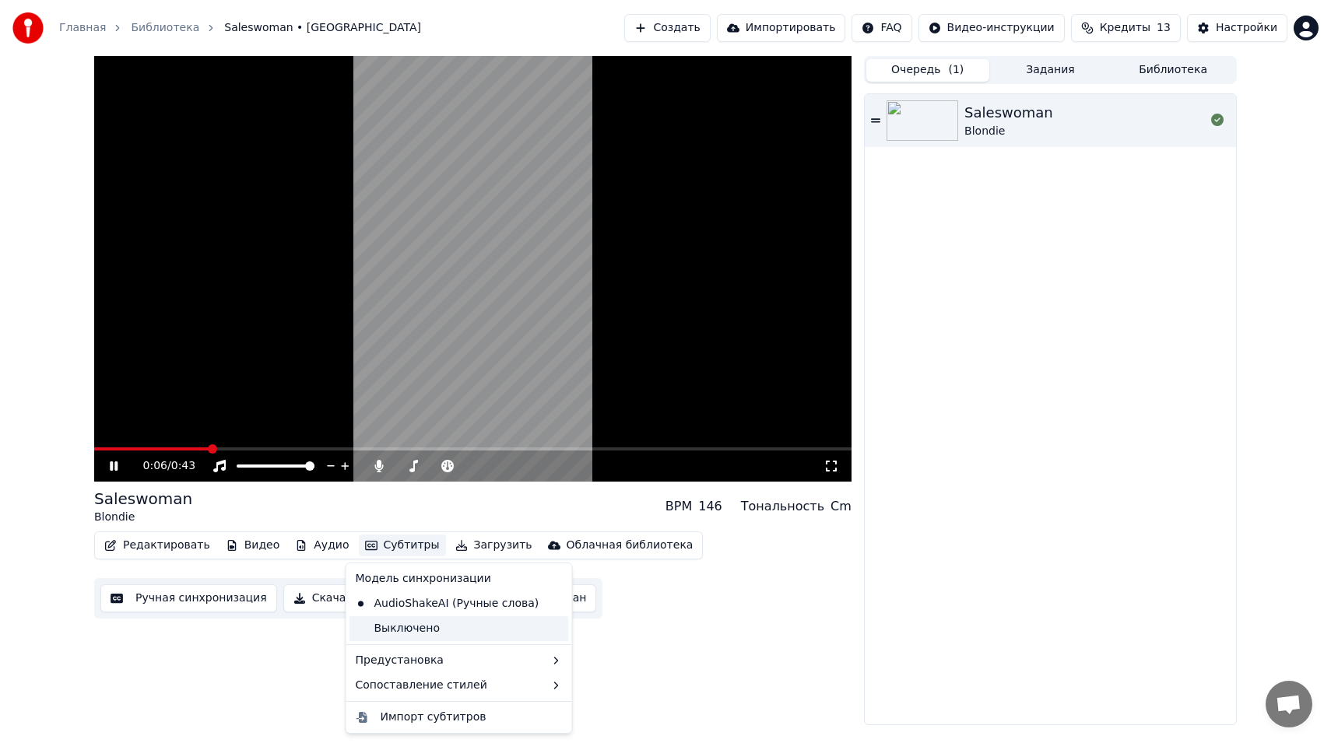
click at [403, 630] on div "Выключено" at bounding box center [459, 628] width 220 height 25
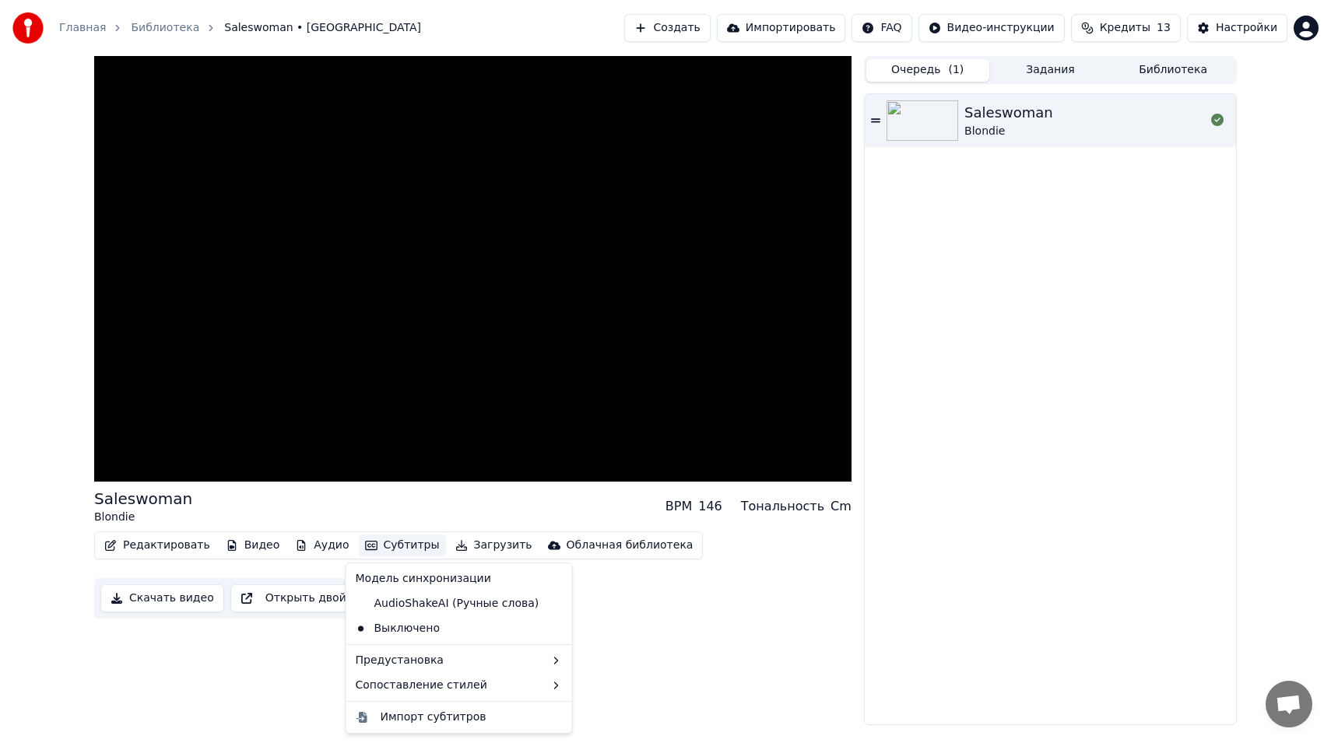
click at [397, 546] on button "Субтитры" at bounding box center [402, 546] width 87 height 22
click at [445, 603] on div "AudioShakeAI (Ручные слова)" at bounding box center [447, 604] width 196 height 25
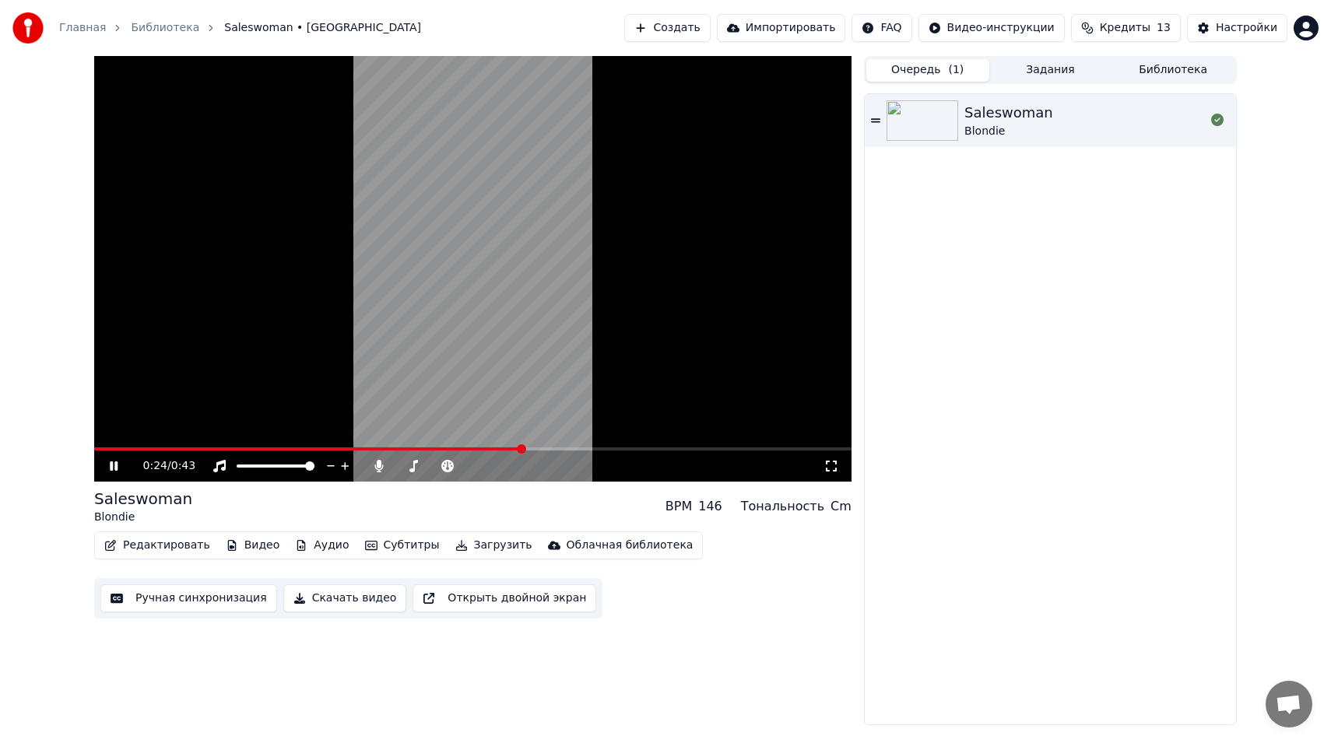
click at [688, 31] on button "Создать" at bounding box center [667, 28] width 86 height 28
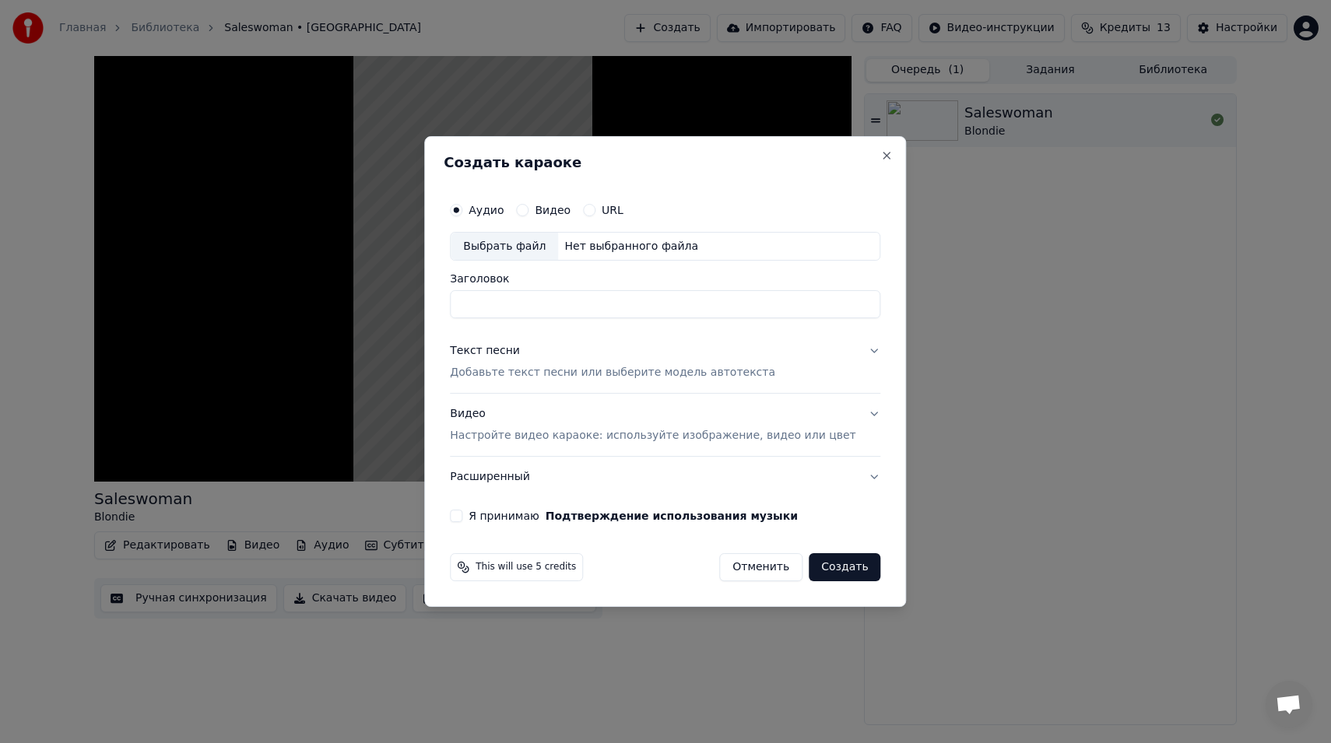
click at [817, 353] on button "Текст песни Добавьте текст песни или выберите модель автотекста" at bounding box center [665, 363] width 430 height 62
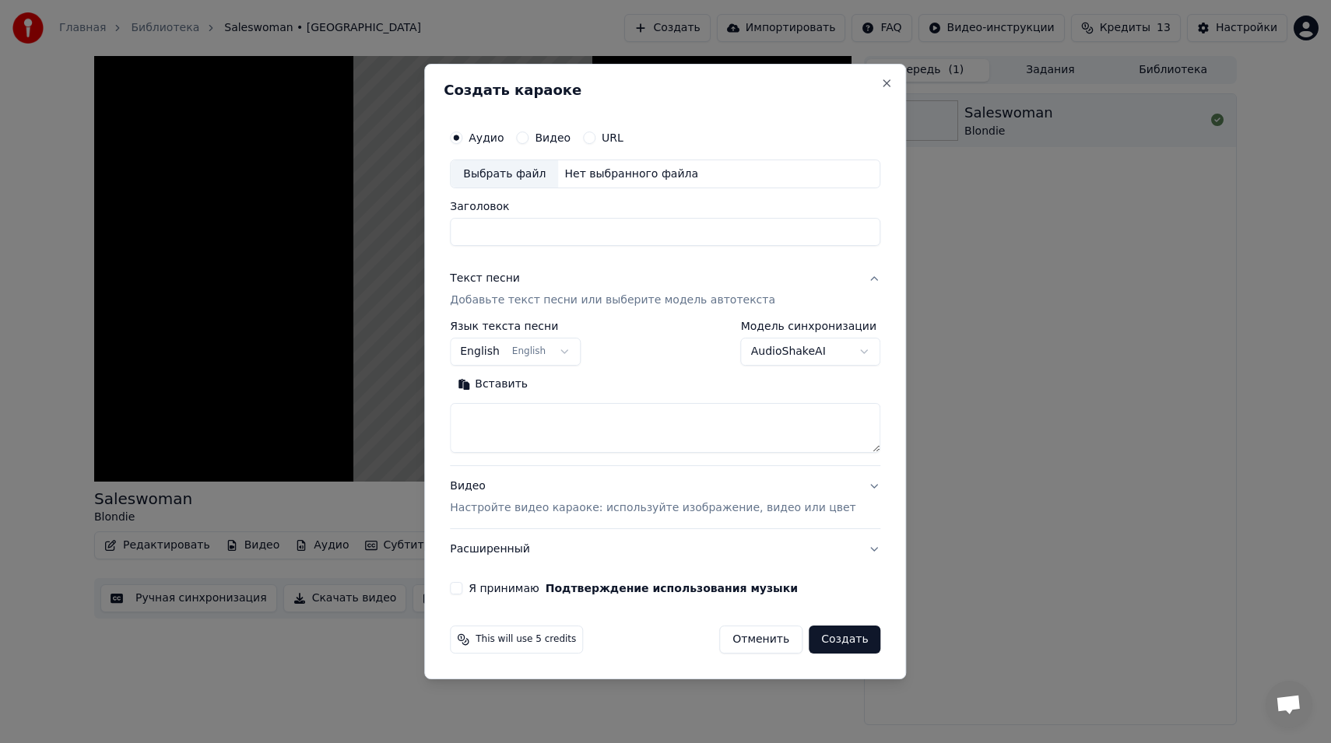
click at [588, 233] on input "Заголовок" at bounding box center [665, 233] width 430 height 28
click at [529, 172] on div "Выбрать файл" at bounding box center [504, 174] width 107 height 28
click at [807, 361] on body "**********" at bounding box center [665, 371] width 1331 height 743
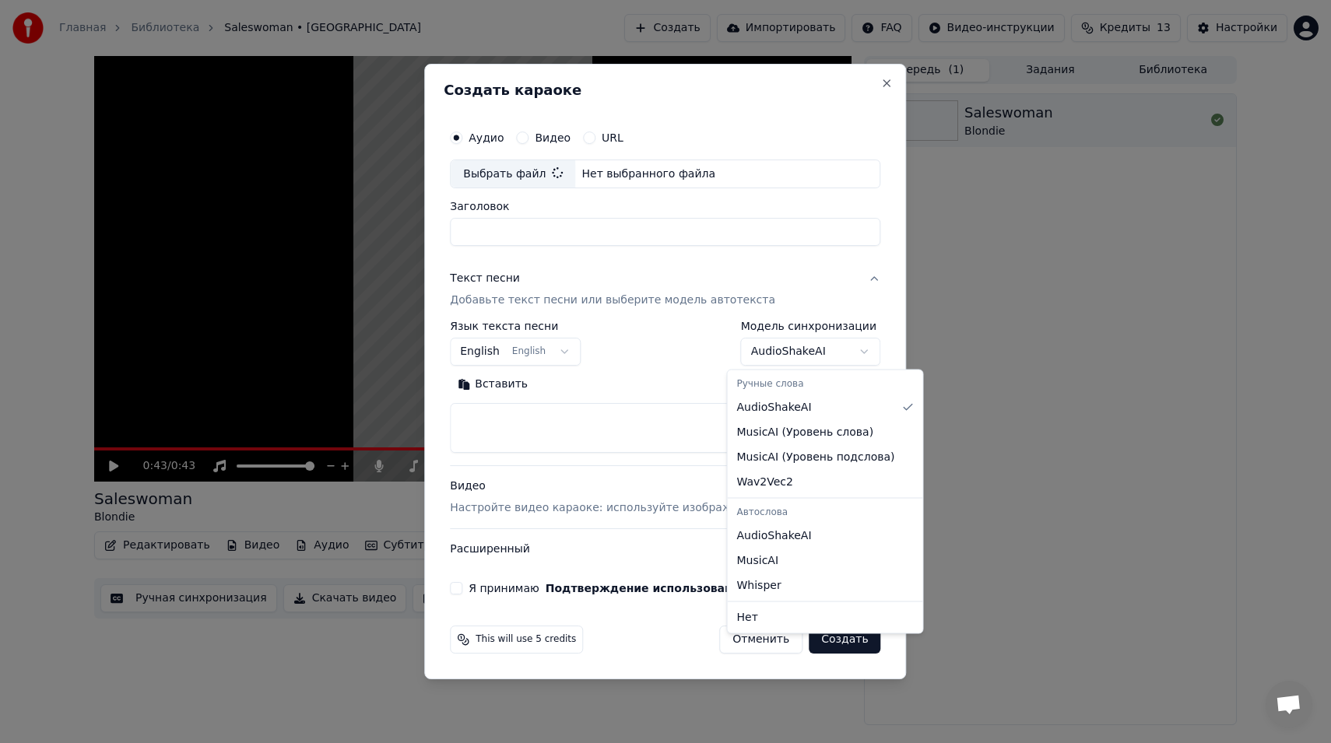
type input "**********"
click at [669, 372] on body "**********" at bounding box center [665, 371] width 1331 height 743
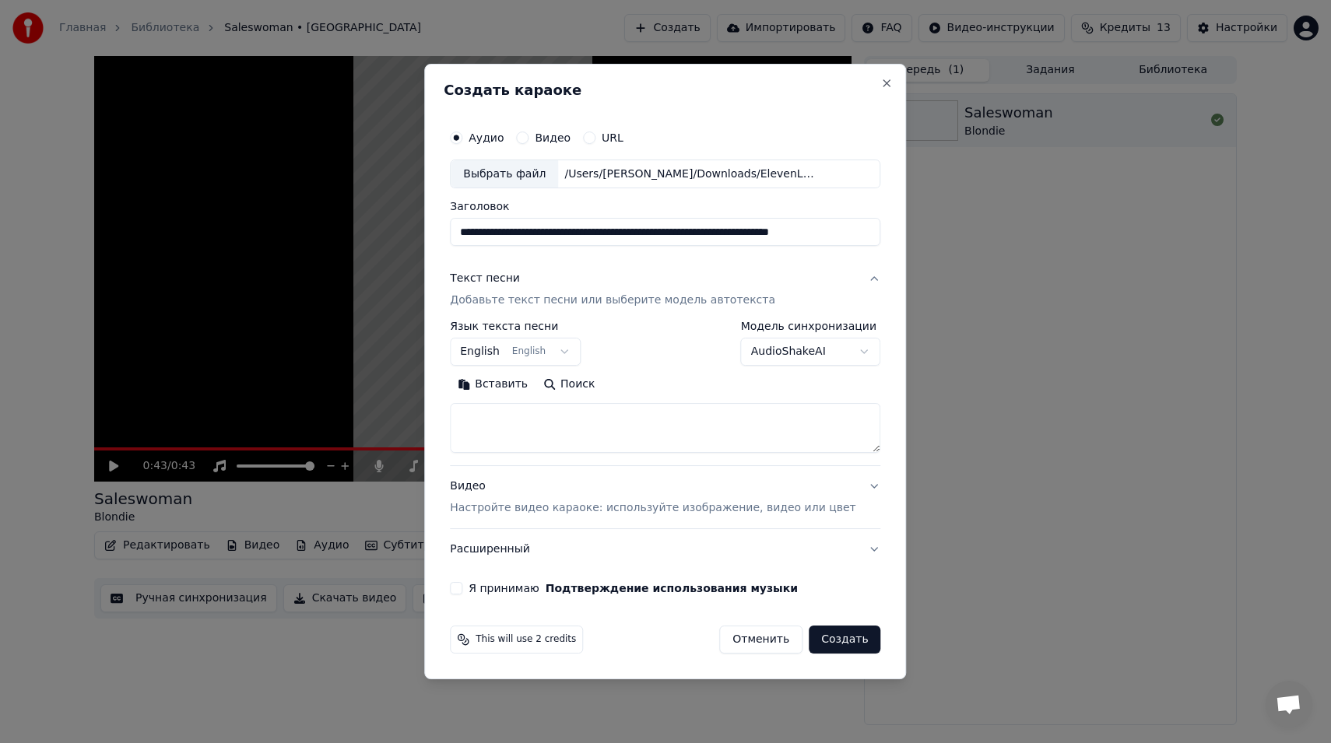
click at [844, 496] on button "Видео Настройте видео караоке: используйте изображение, видео или цвет" at bounding box center [665, 498] width 430 height 62
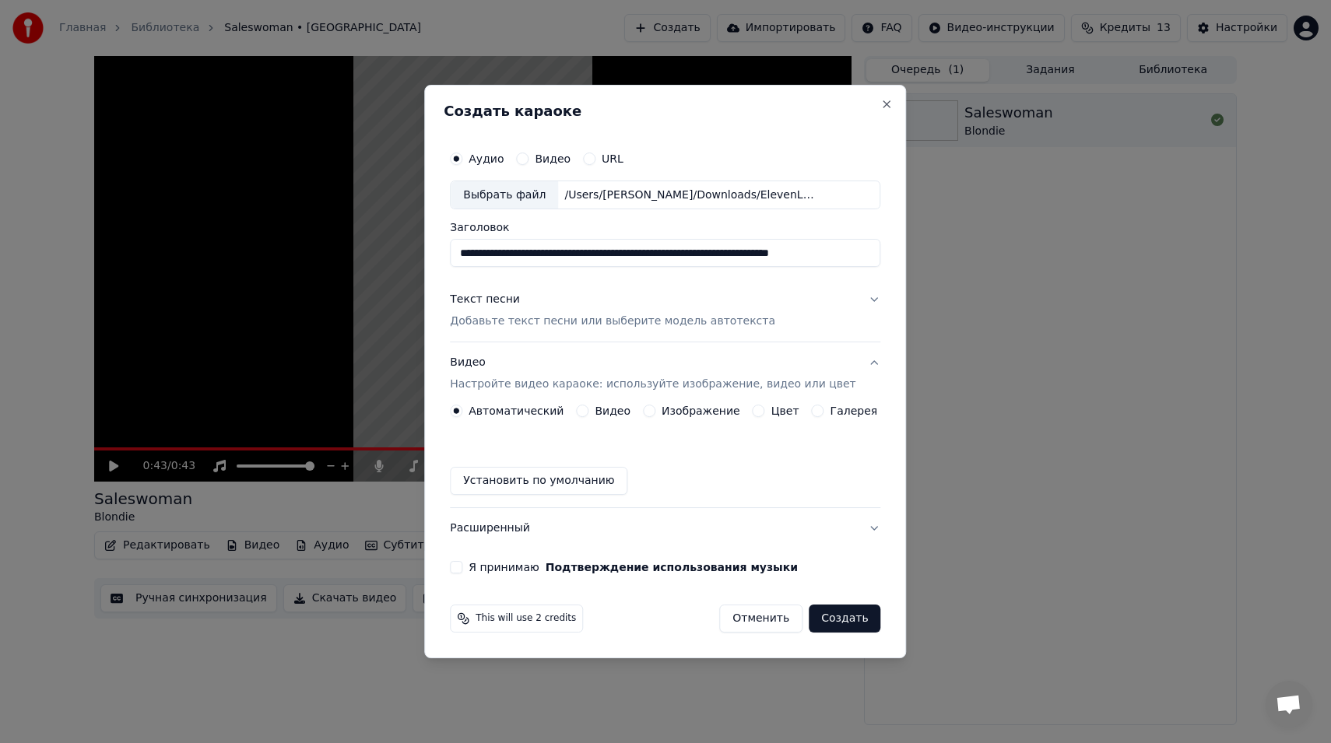
click at [757, 412] on button "Цвет" at bounding box center [759, 411] width 12 height 12
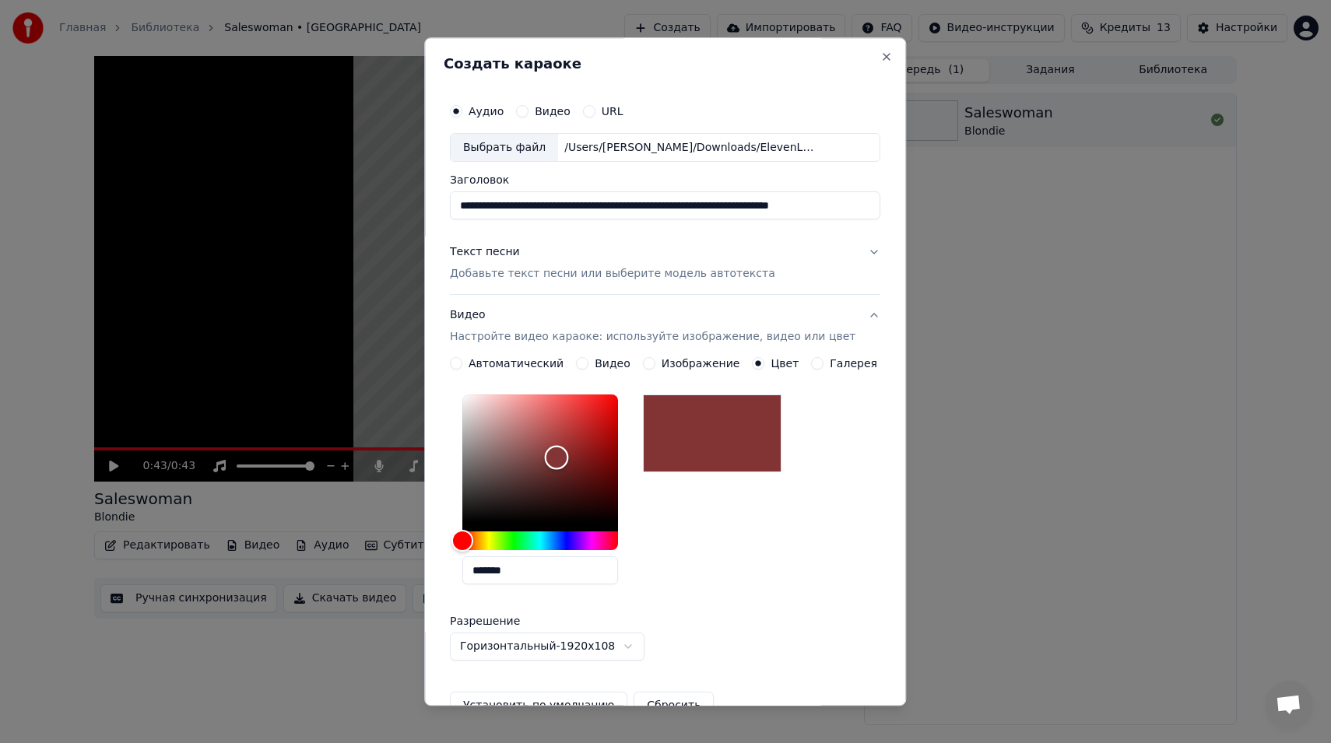
type input "*******"
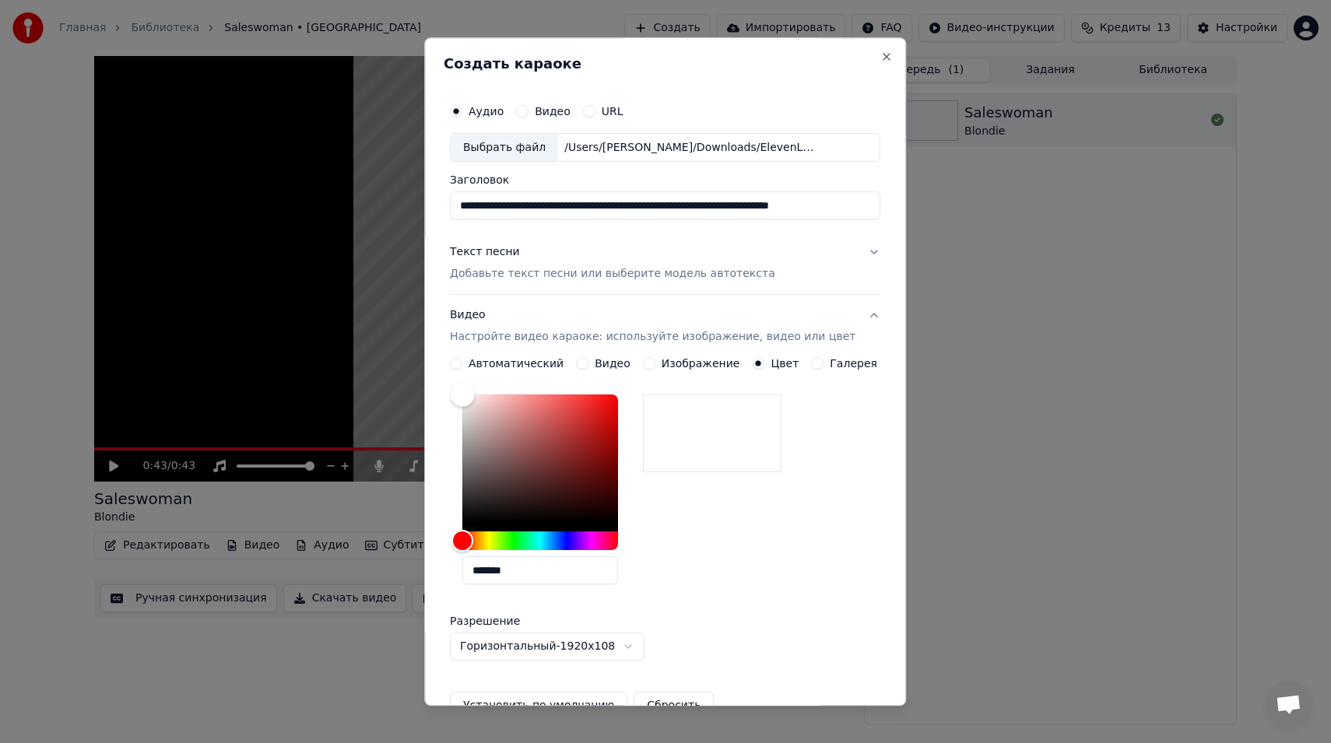
drag, startPoint x: 567, startPoint y: 458, endPoint x: 402, endPoint y: 348, distance: 199.3
click at [402, 348] on body "**********" at bounding box center [665, 371] width 1331 height 743
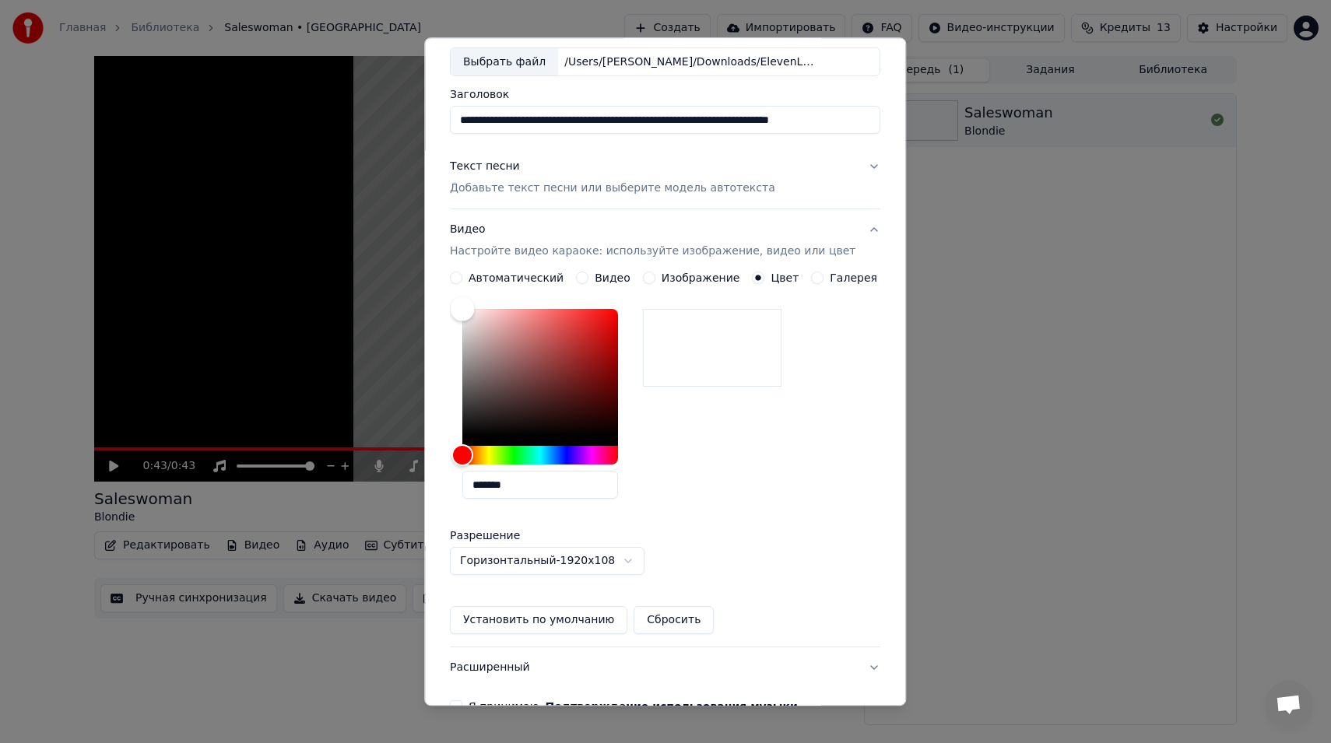
scroll to position [92, 0]
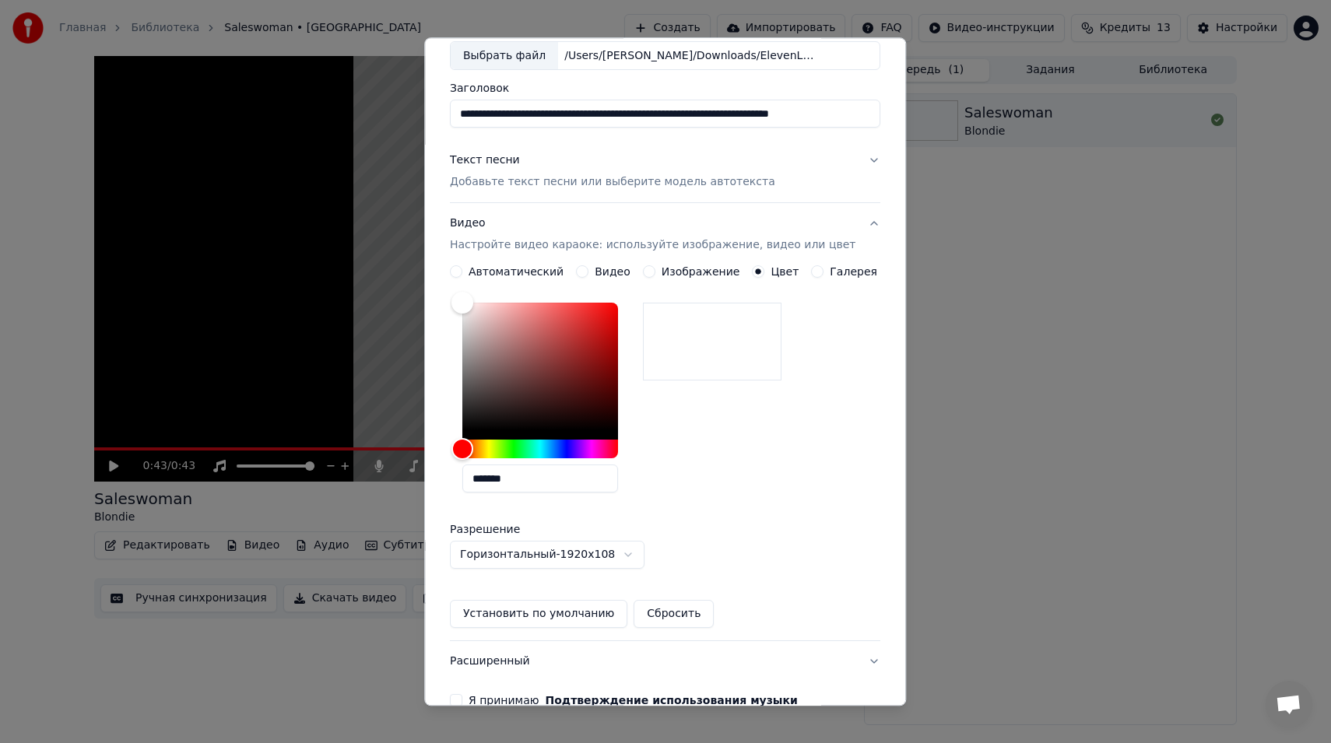
click at [618, 557] on body "**********" at bounding box center [665, 371] width 1331 height 743
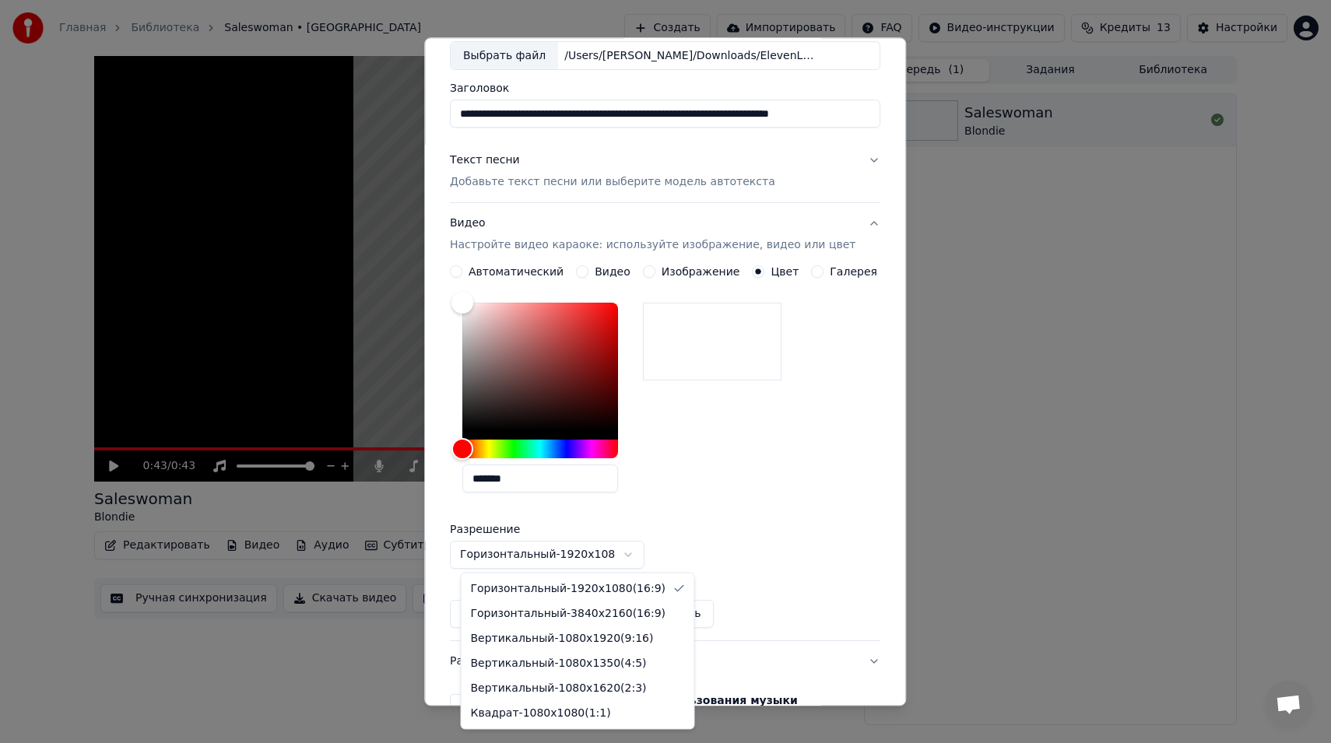
select select "*********"
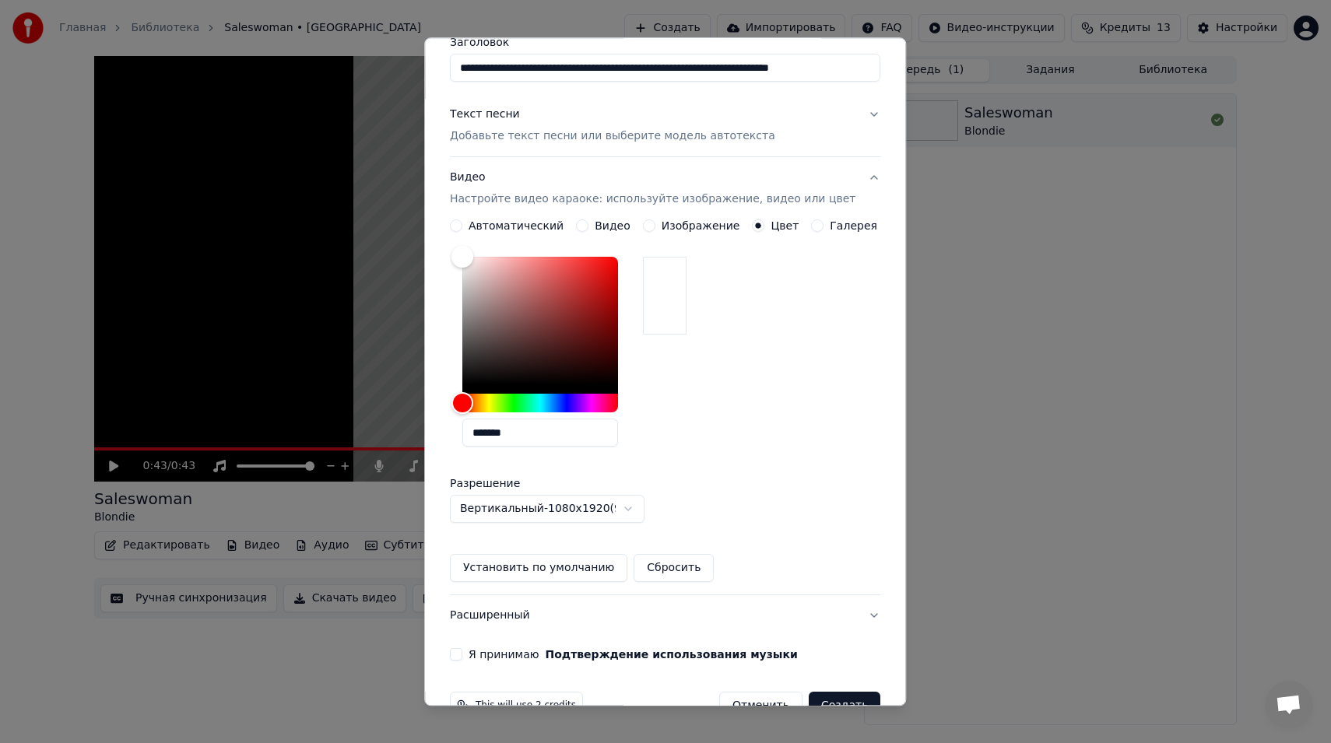
scroll to position [177, 0]
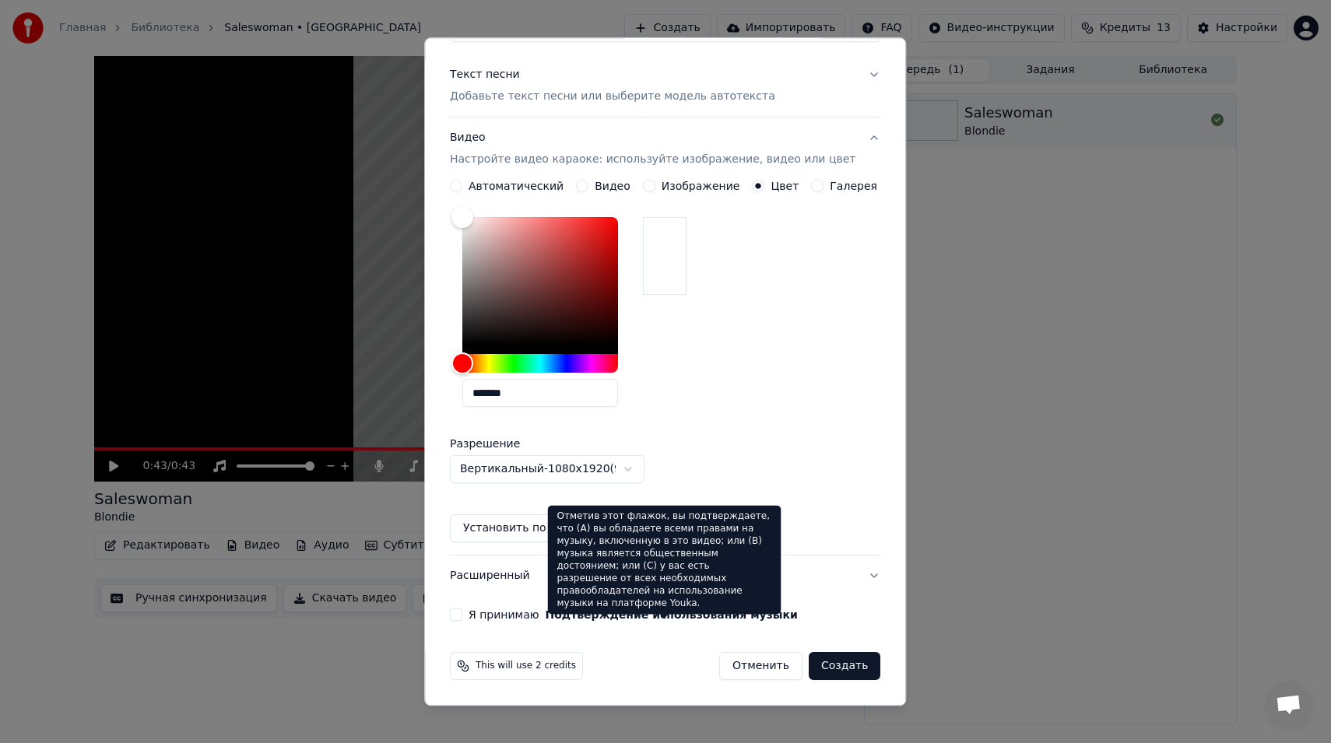
click at [603, 613] on button "Подтверждение использования музыки" at bounding box center [672, 615] width 252 height 11
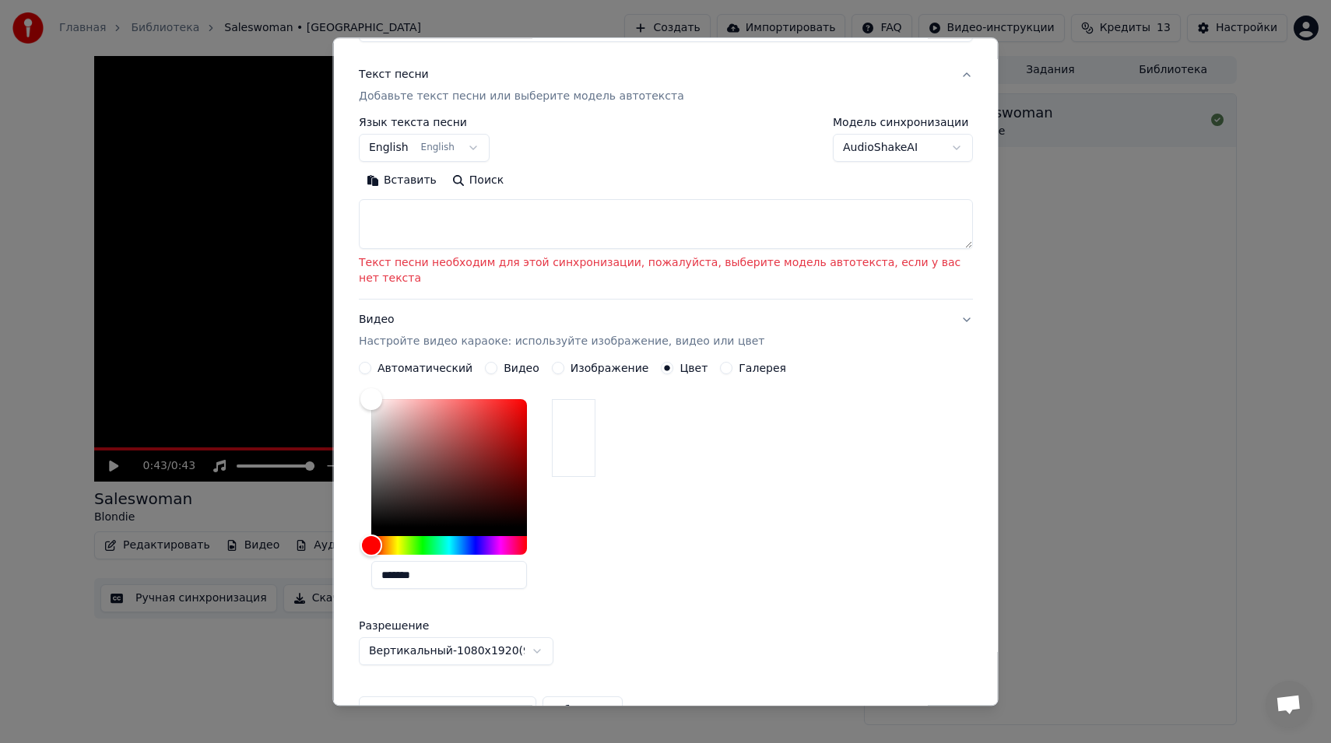
scroll to position [0, 0]
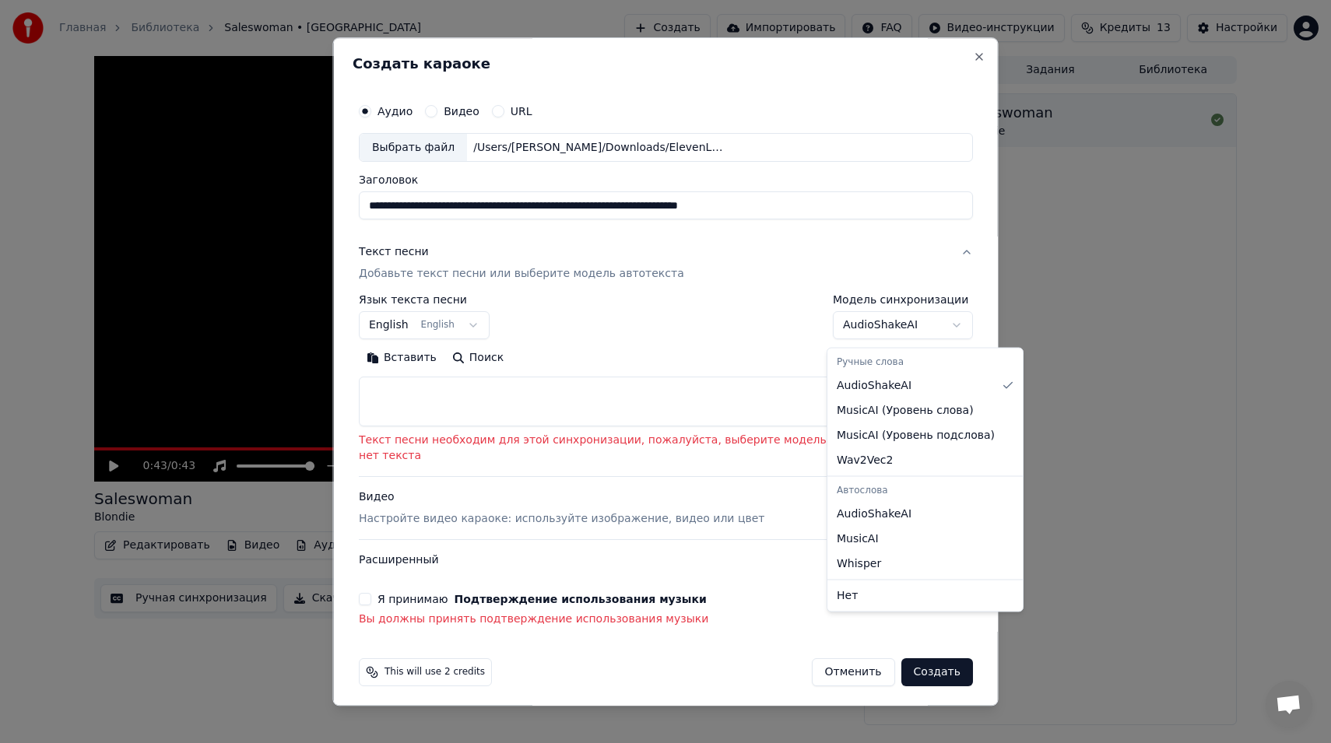
click at [936, 330] on body "**********" at bounding box center [665, 371] width 1331 height 743
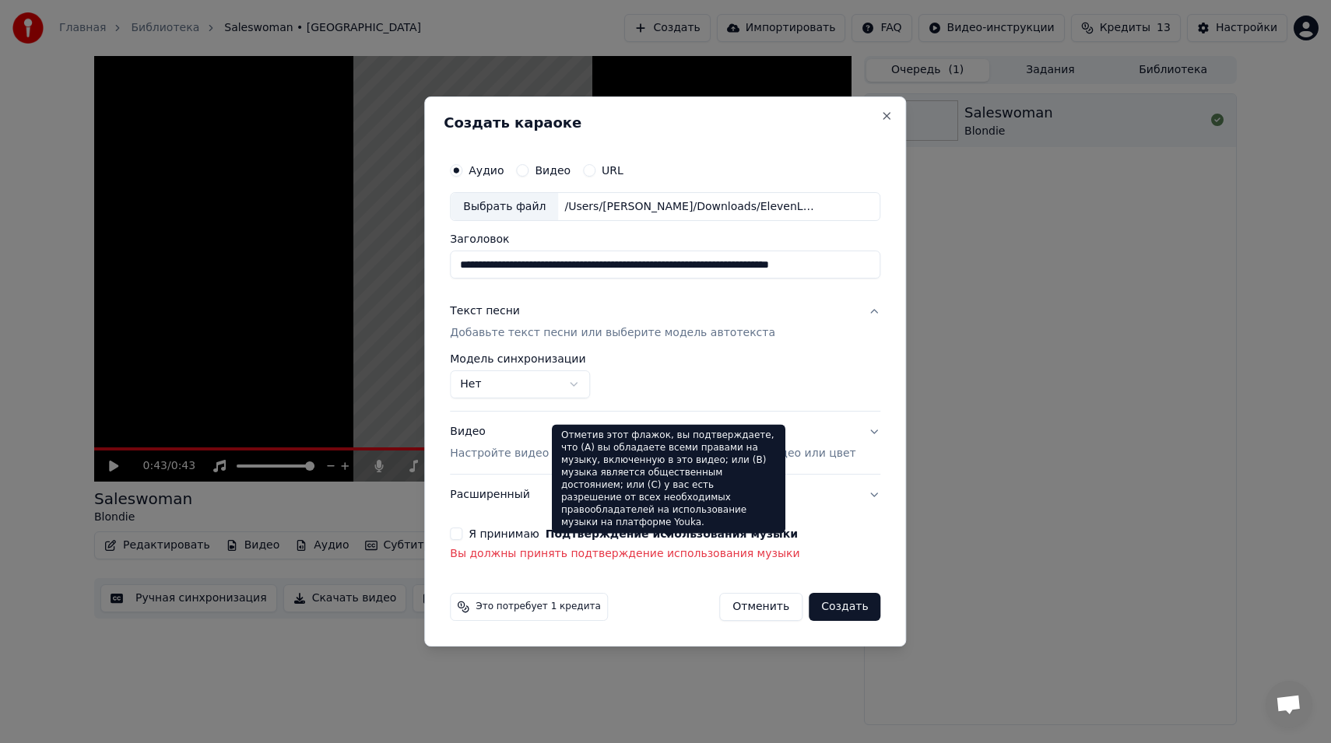
click at [658, 536] on button "Подтверждение использования музыки" at bounding box center [672, 534] width 252 height 11
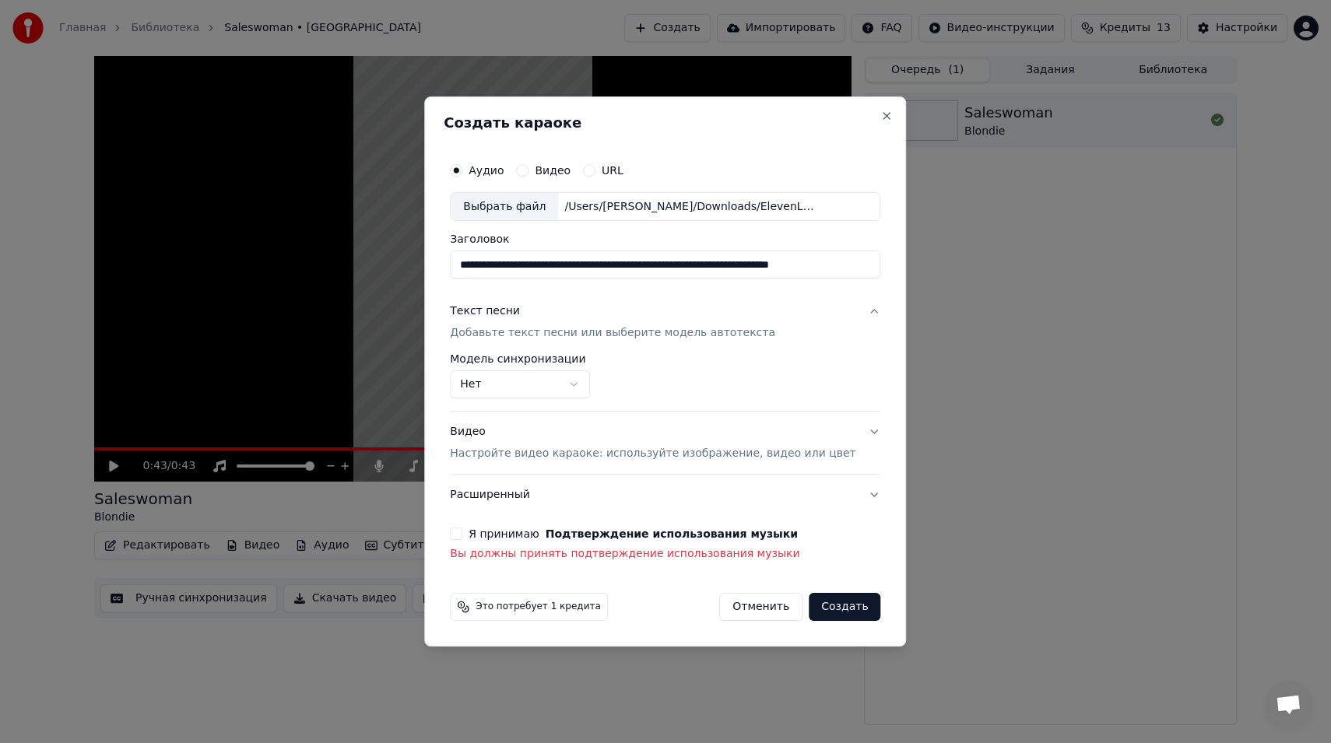
click at [462, 535] on button "Я принимаю Подтверждение использования музыки" at bounding box center [456, 534] width 12 height 12
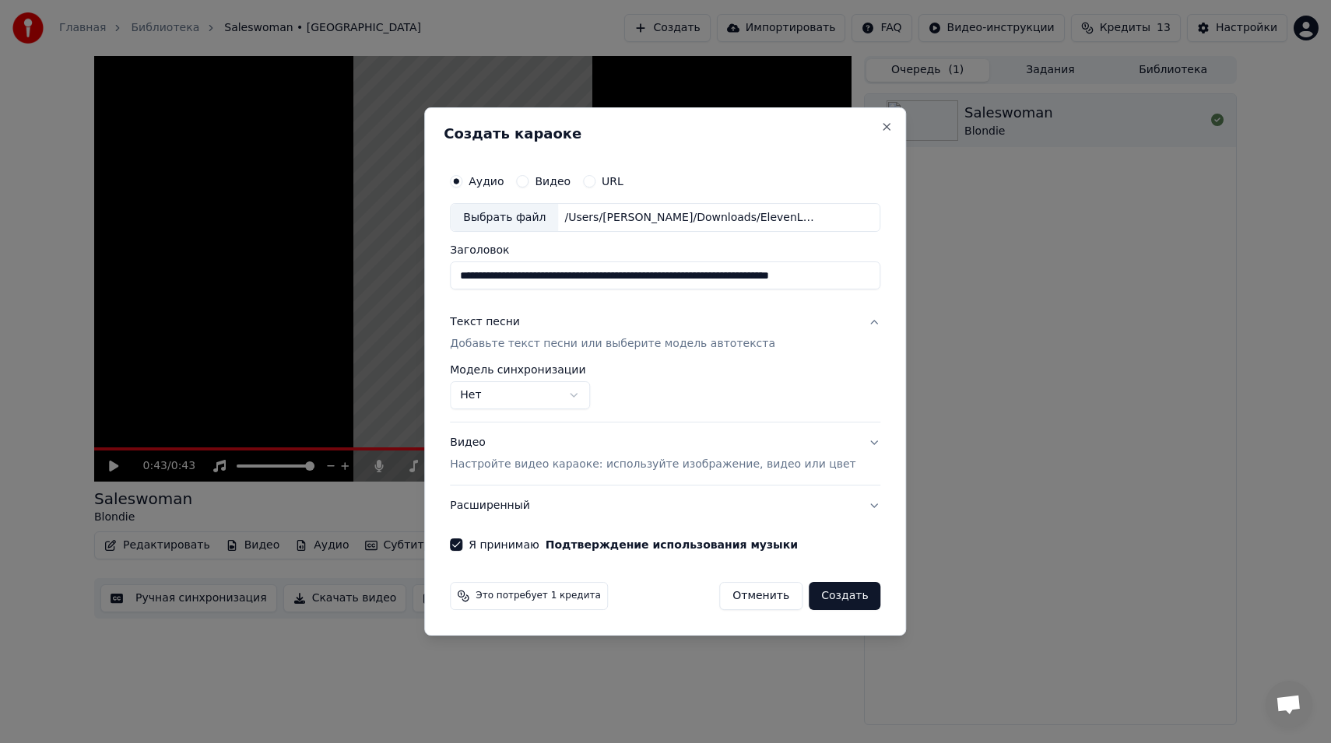
click at [858, 598] on button "Создать" at bounding box center [845, 596] width 72 height 28
select select "**********"
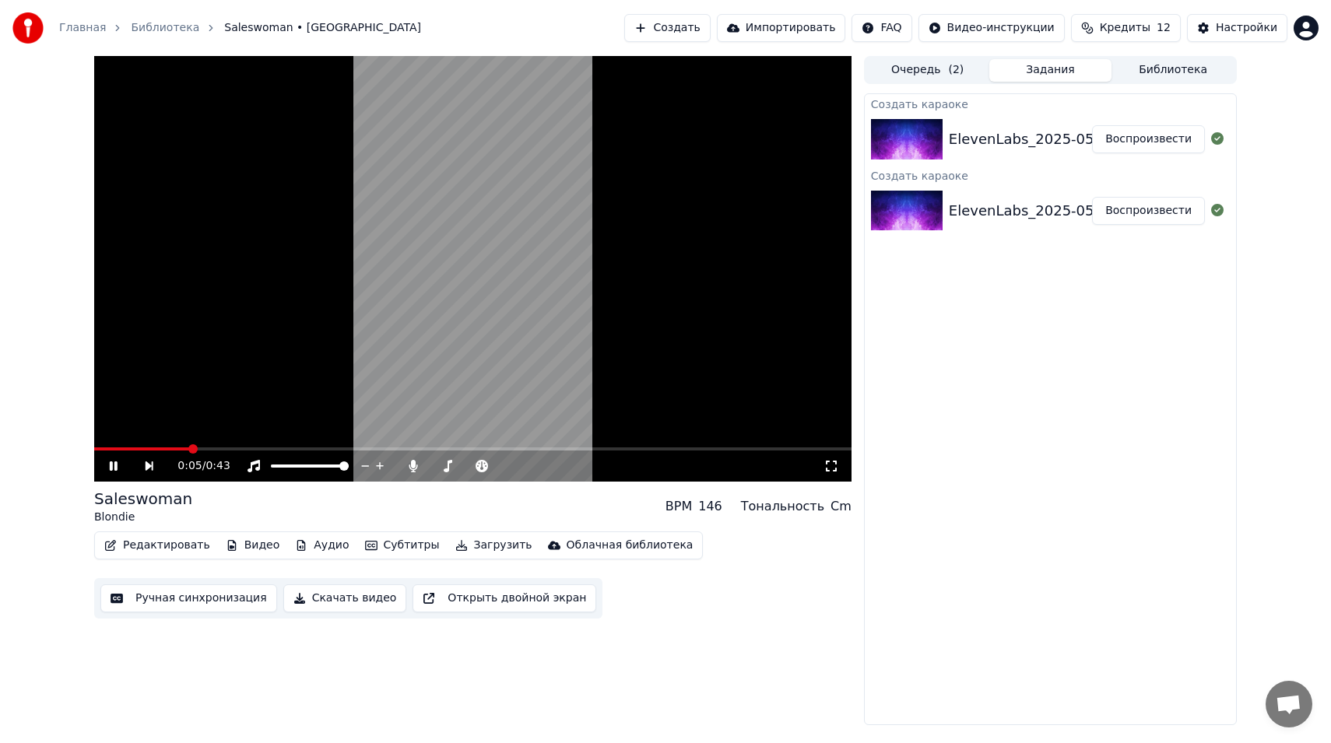
click at [497, 141] on video at bounding box center [472, 269] width 757 height 426
click at [380, 545] on button "Субтитры" at bounding box center [402, 546] width 87 height 22
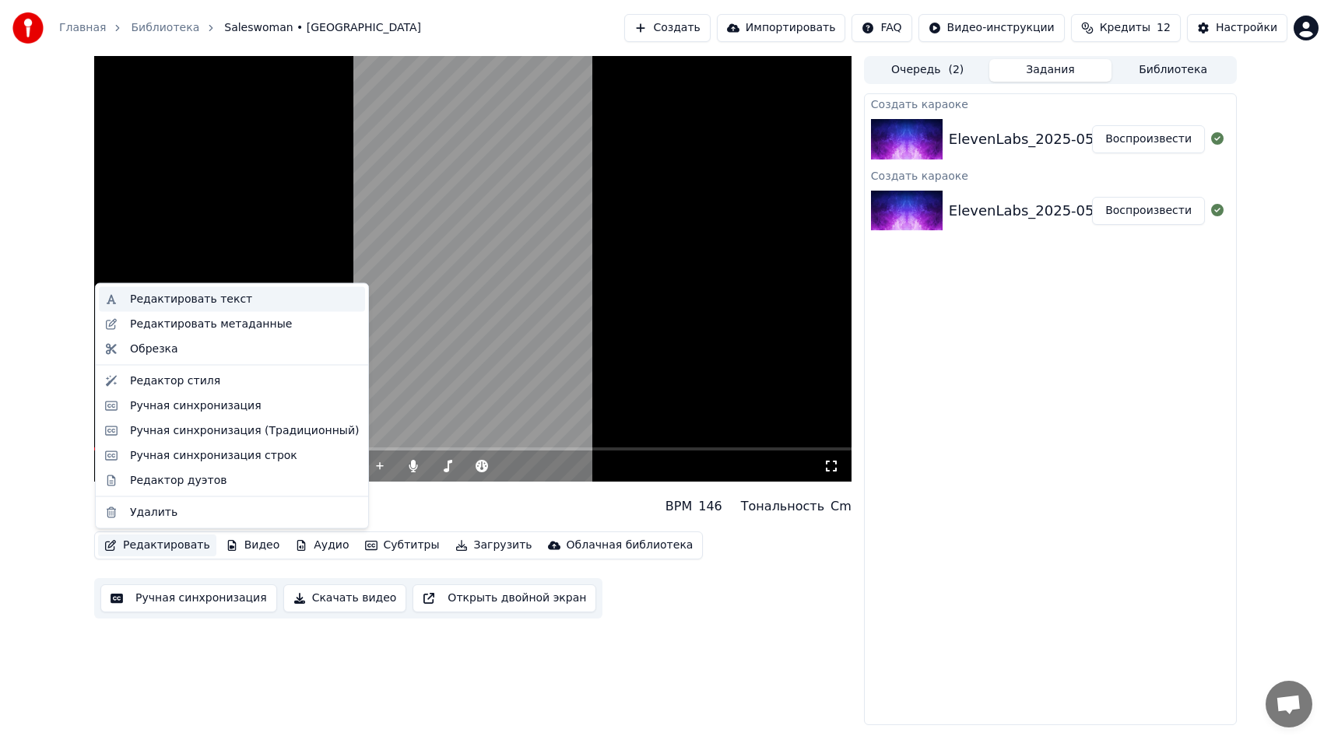
click at [176, 305] on div "Редактировать текст" at bounding box center [191, 300] width 122 height 16
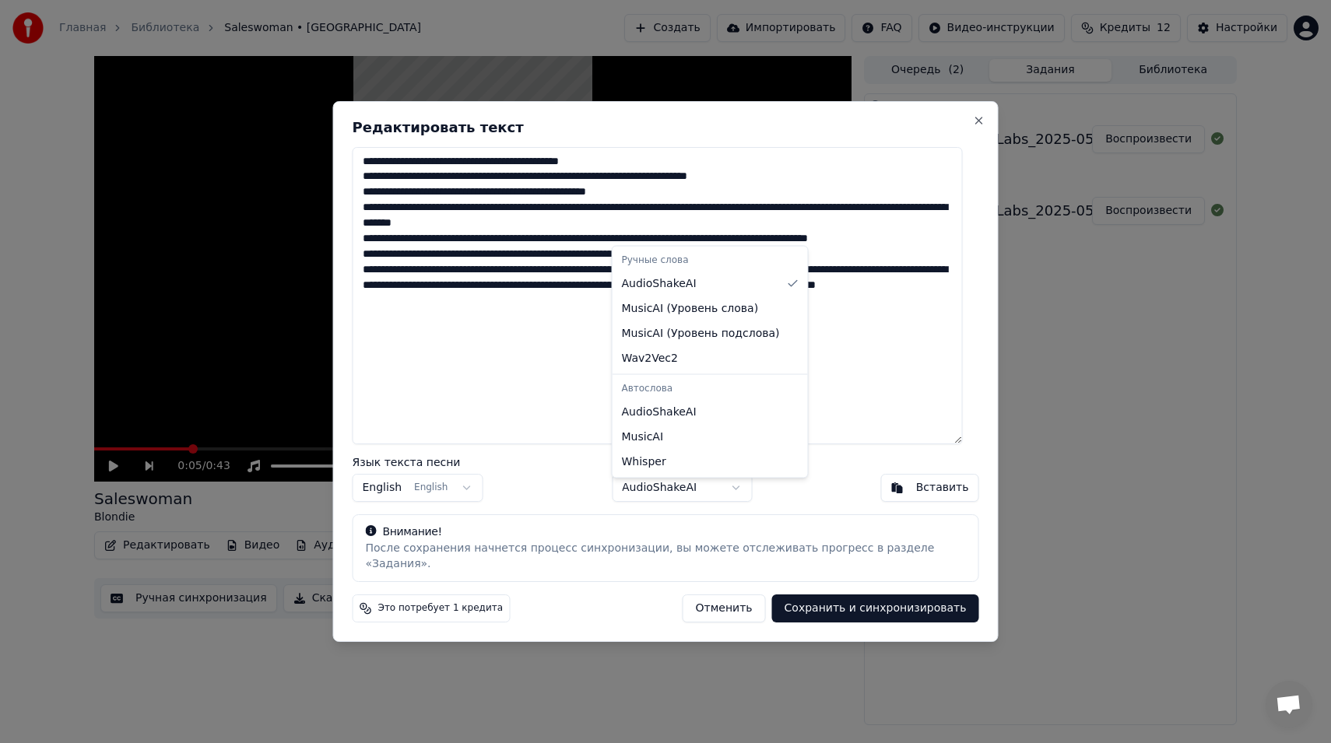
click at [718, 496] on body "Главная Библиотека Saleswoman • Blondie Создать Импортировать FAQ Видео-инструк…" at bounding box center [665, 371] width 1331 height 743
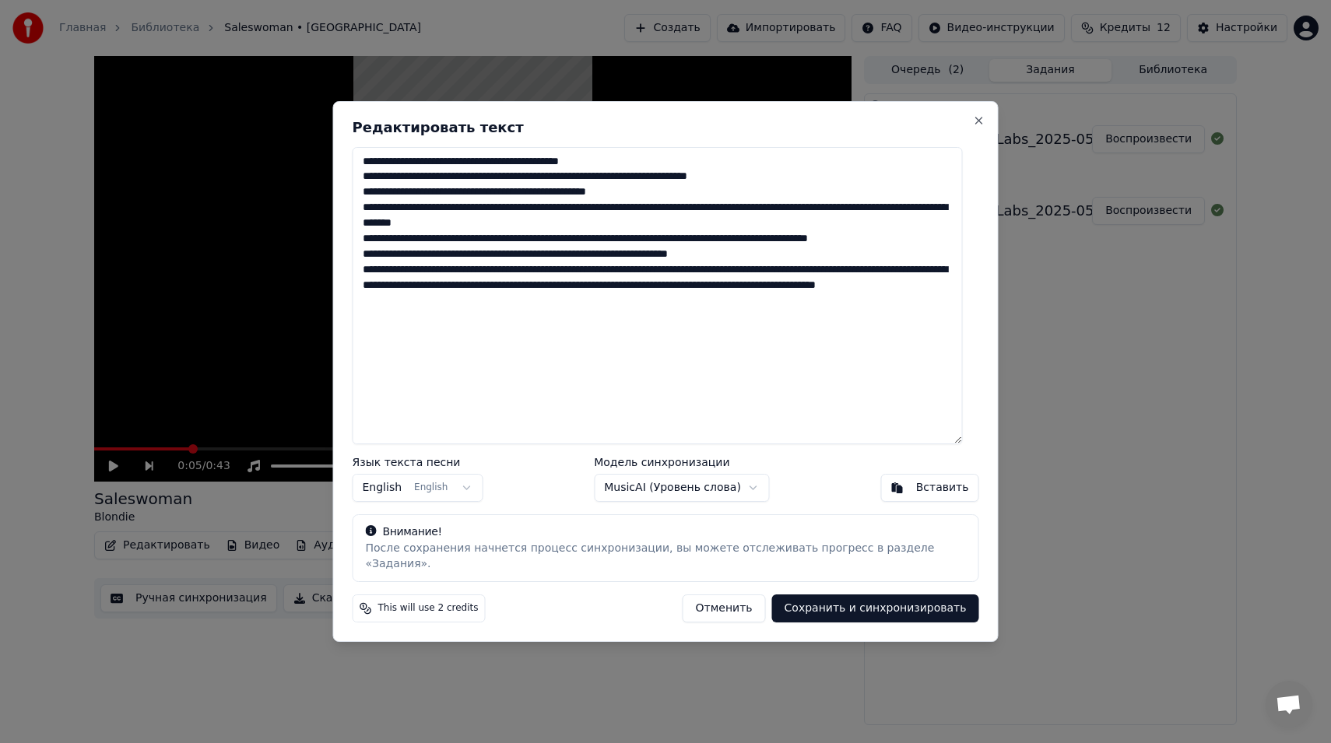
click at [848, 585] on div "**********" at bounding box center [666, 372] width 666 height 542
click at [844, 596] on button "Сохранить и синхронизировать" at bounding box center [875, 609] width 207 height 28
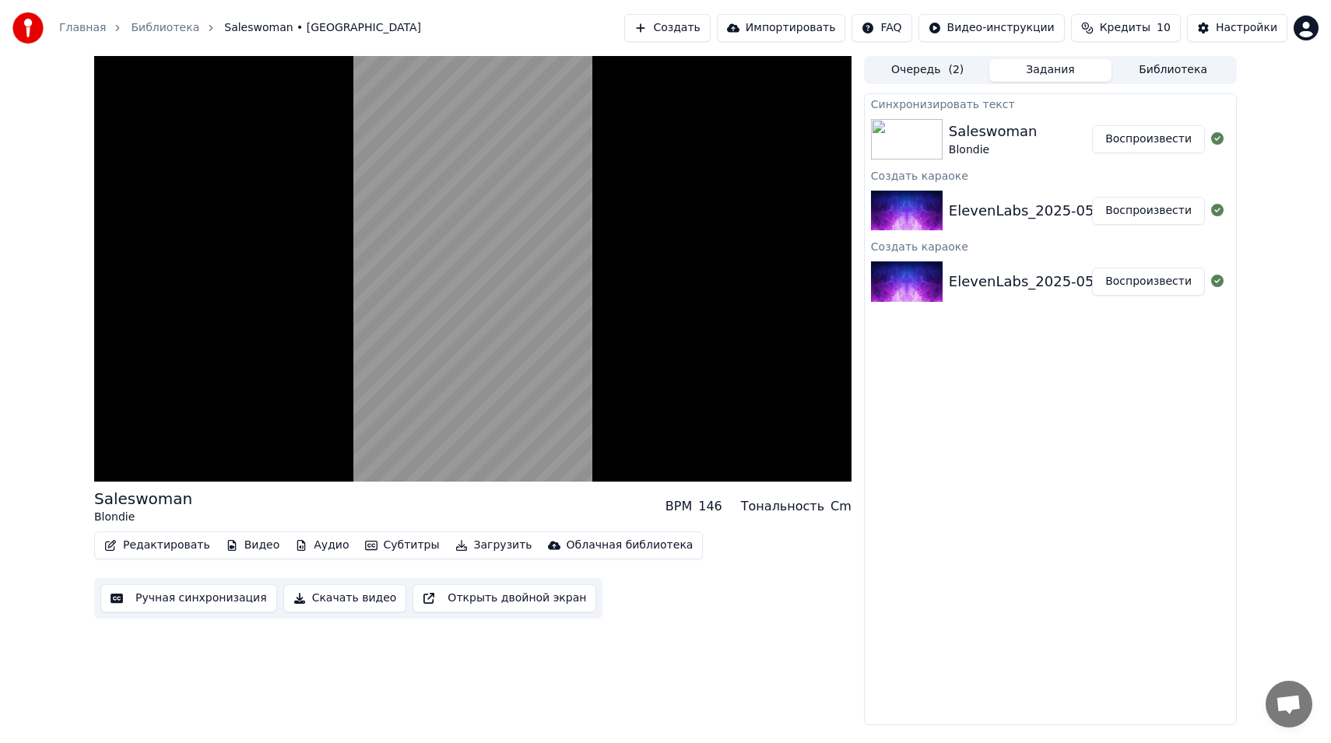
click at [1073, 140] on div "Saleswoman Blondie" at bounding box center [1020, 139] width 143 height 37
click at [1140, 133] on button "Воспроизвести" at bounding box center [1148, 139] width 113 height 28
click at [115, 468] on icon at bounding box center [114, 466] width 8 height 9
